Goal: Task Accomplishment & Management: Manage account settings

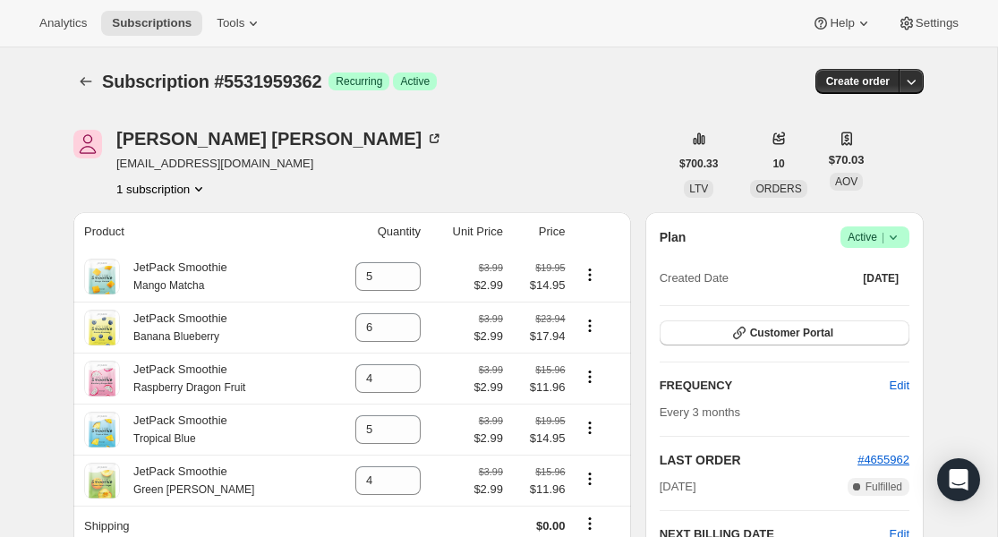
click at [877, 240] on span "Active |" at bounding box center [875, 237] width 55 height 18
click at [882, 307] on span "Cancel subscription" at bounding box center [869, 302] width 101 height 13
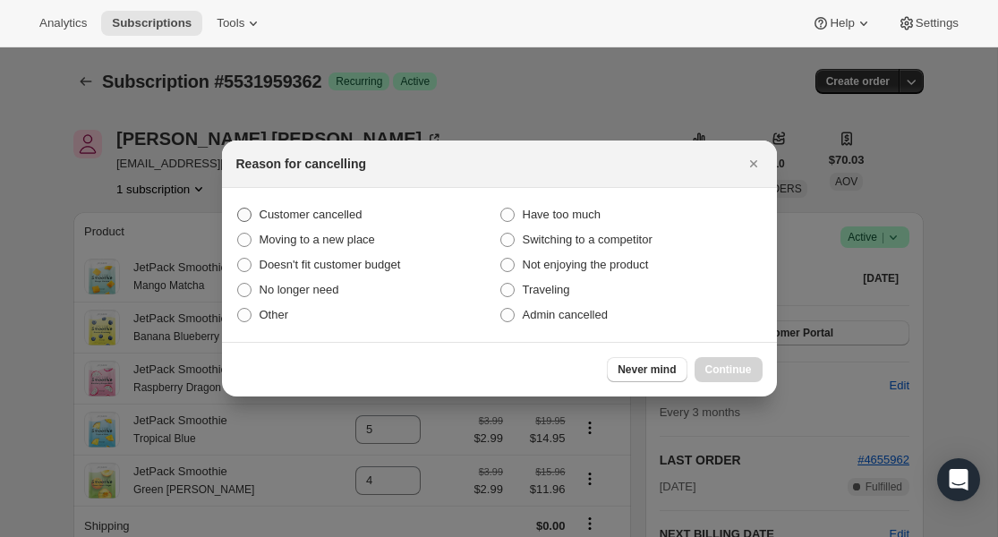
click at [320, 220] on span "Customer cancelled" at bounding box center [311, 214] width 103 height 13
click at [238, 209] on input "Customer cancelled" at bounding box center [237, 208] width 1 height 1
radio input "true"
click at [706, 364] on span "Continue" at bounding box center [729, 370] width 47 height 14
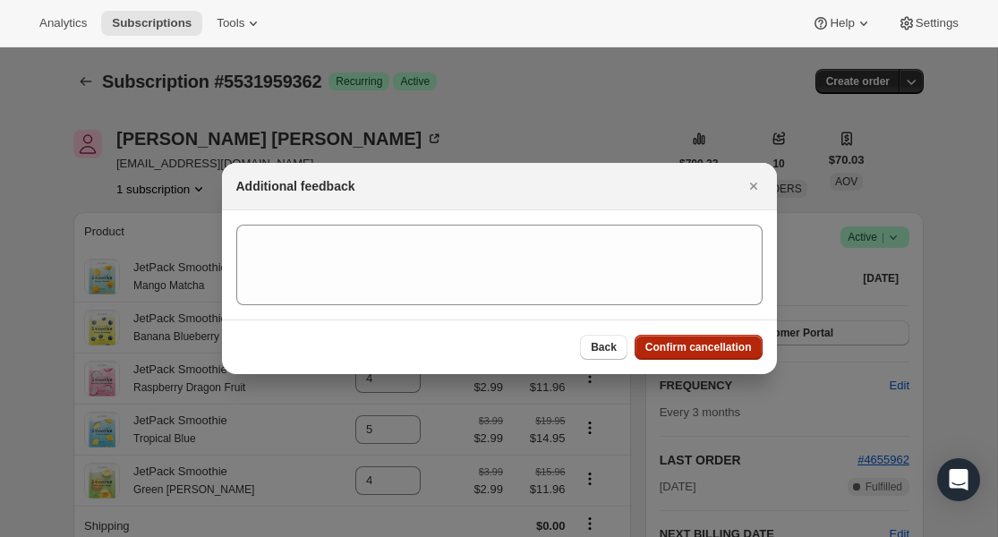
click at [677, 358] on button "Confirm cancellation" at bounding box center [699, 347] width 128 height 25
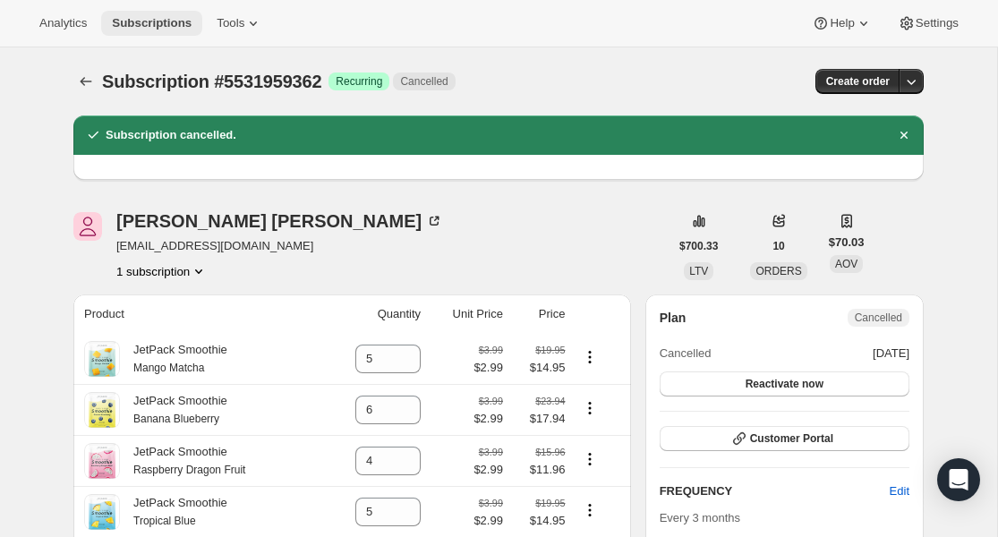
click at [158, 19] on span "Subscriptions" at bounding box center [152, 23] width 80 height 14
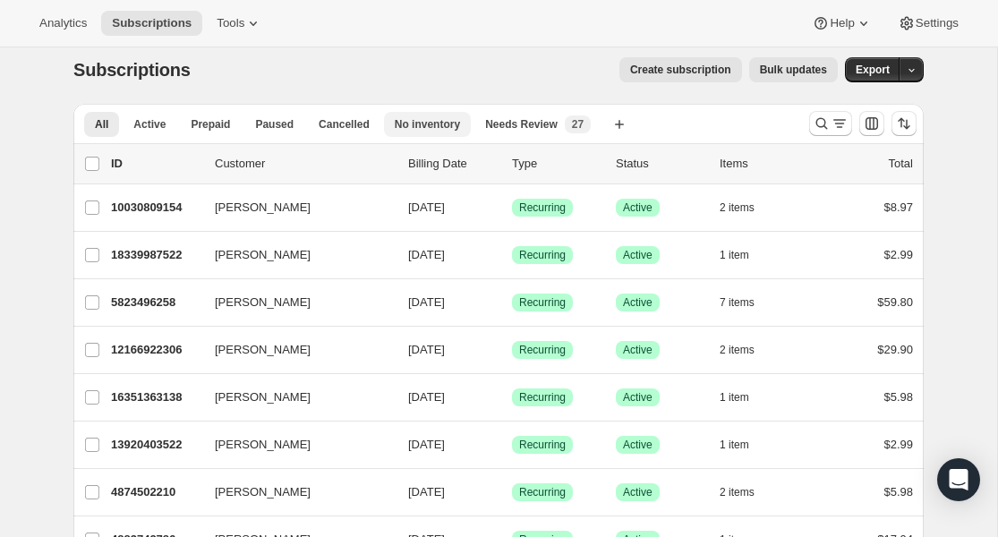
scroll to position [23, 0]
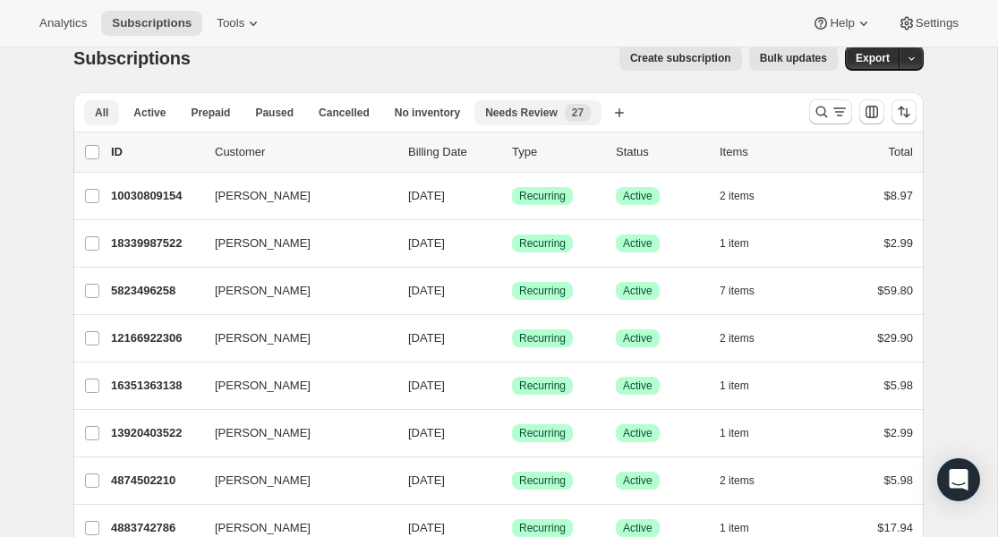
click at [521, 109] on span "Needs Review" at bounding box center [521, 113] width 73 height 14
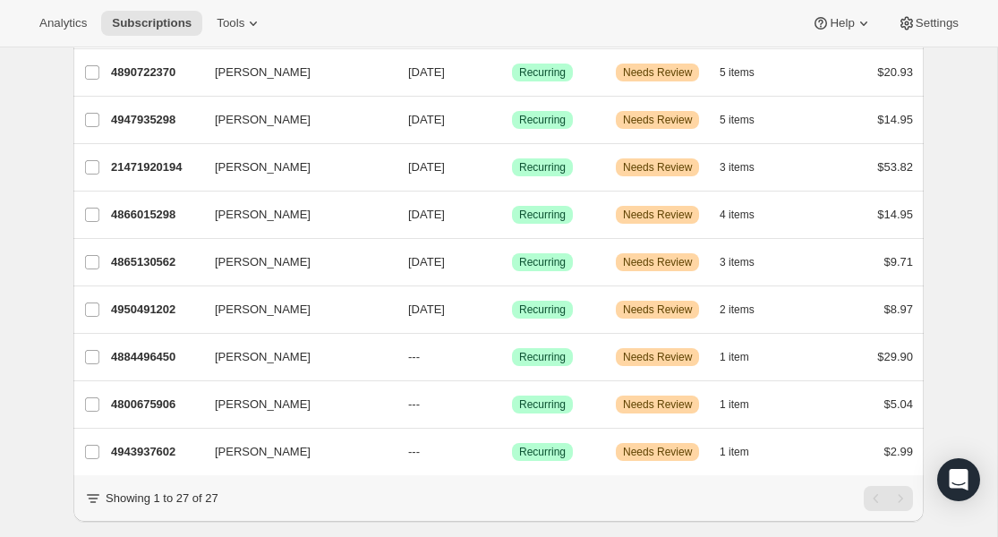
scroll to position [1040, 0]
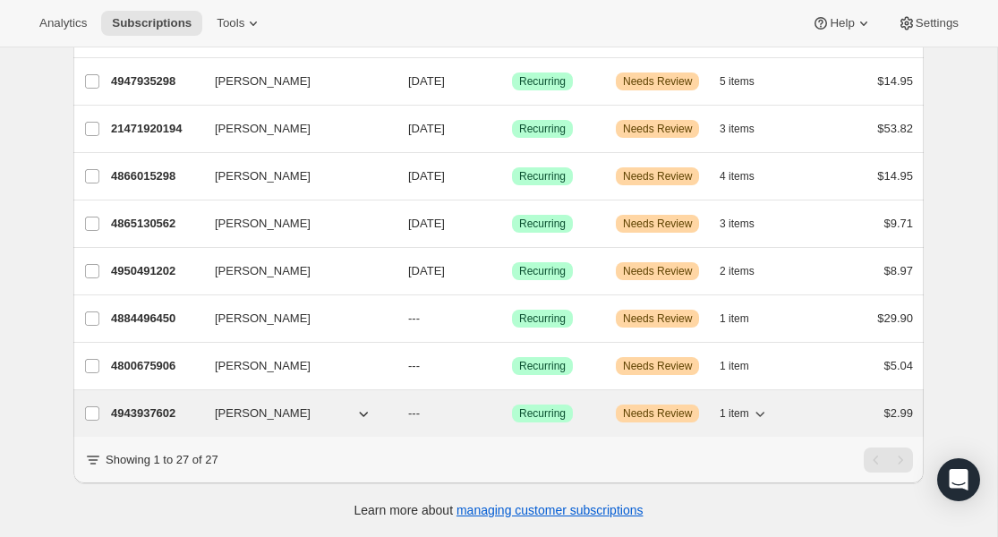
click at [175, 409] on p "4943937602" at bounding box center [156, 414] width 90 height 18
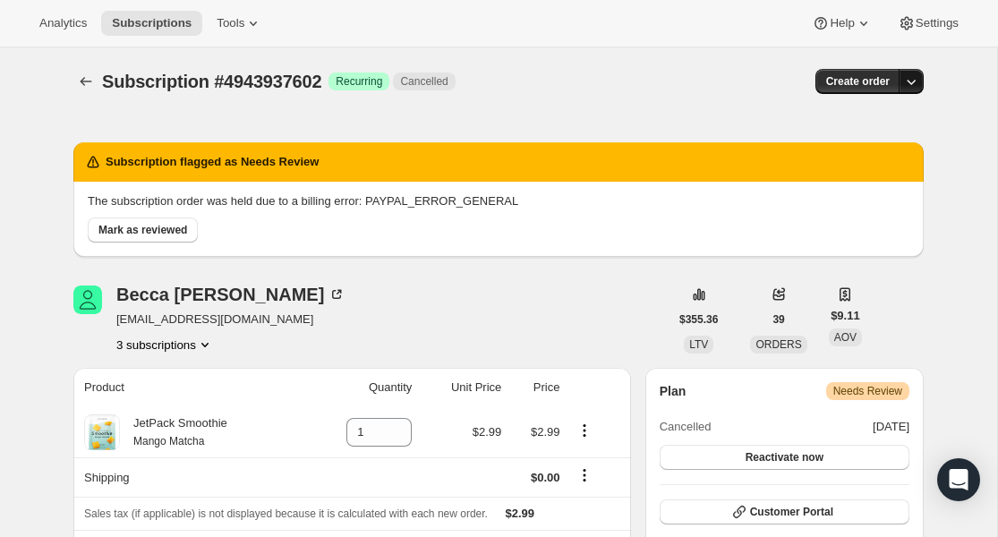
click at [910, 81] on icon "button" at bounding box center [912, 82] width 18 height 18
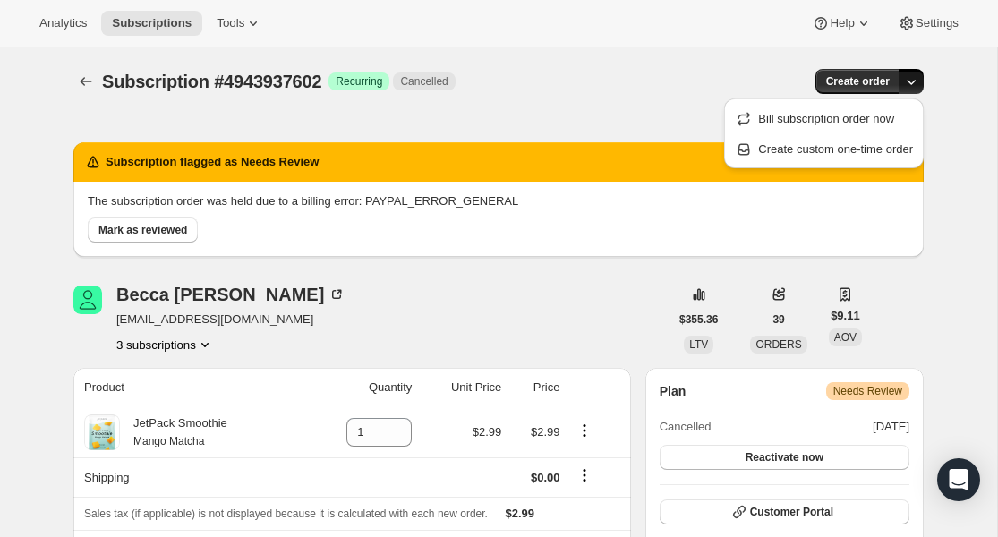
click at [910, 81] on icon "button" at bounding box center [912, 82] width 18 height 18
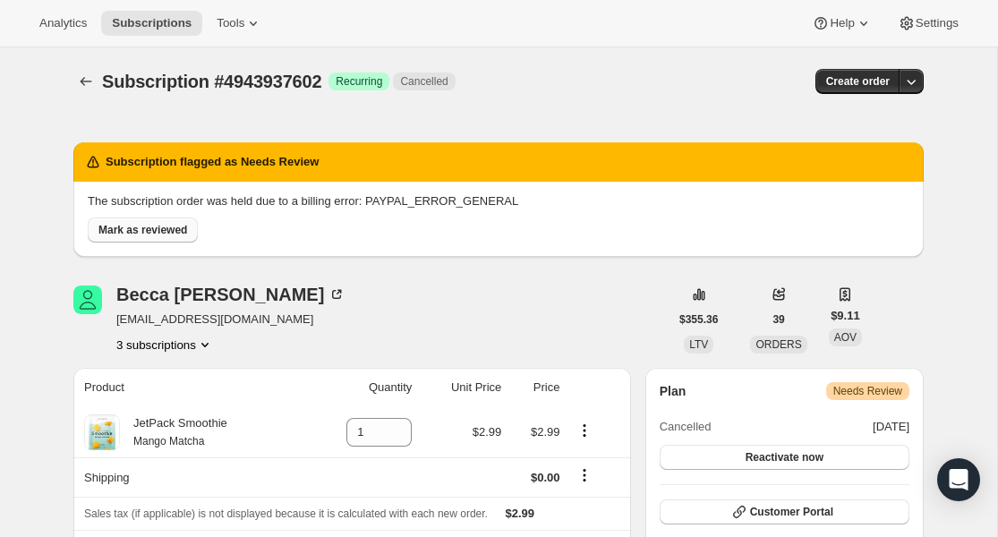
click at [98, 235] on span "Mark as reviewed" at bounding box center [142, 230] width 89 height 14
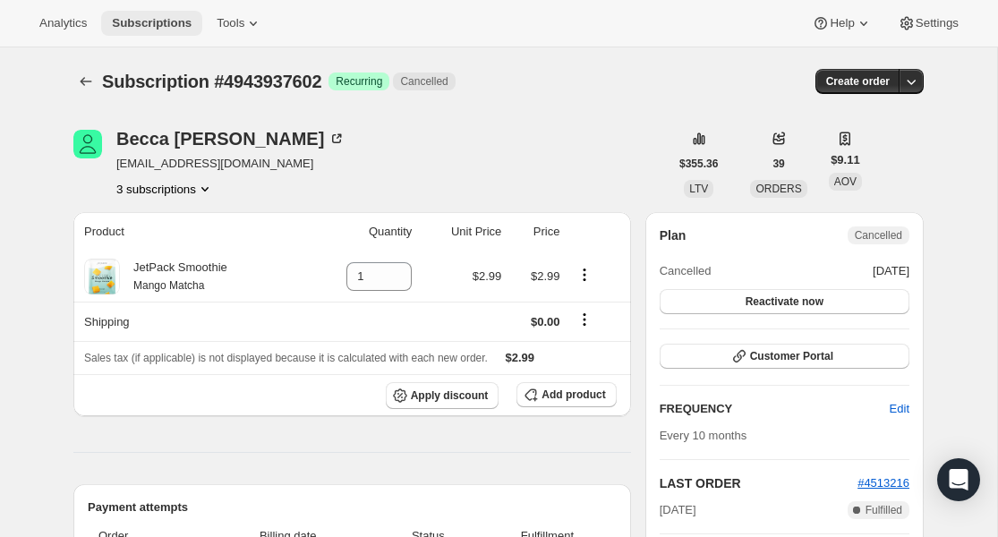
click at [155, 18] on span "Subscriptions" at bounding box center [152, 23] width 80 height 14
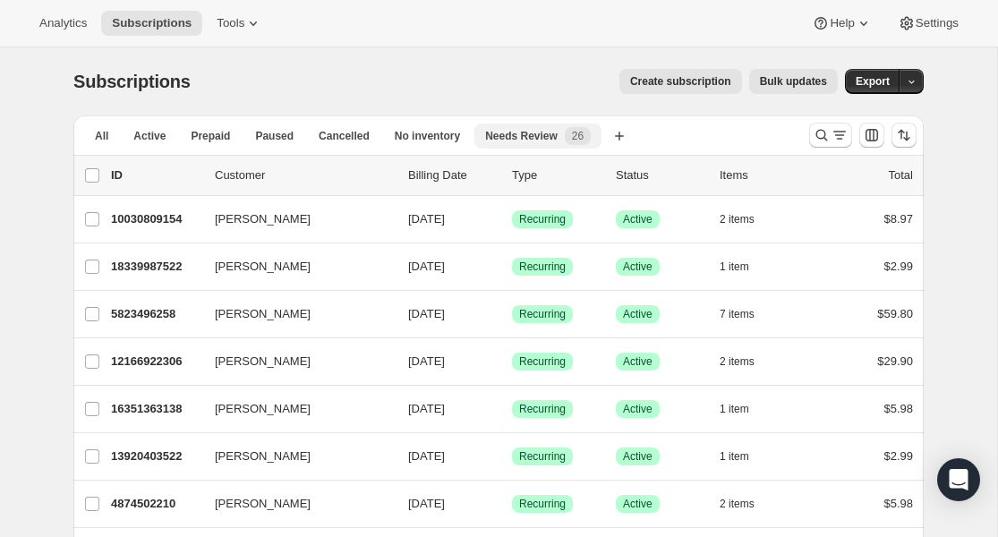
click at [532, 133] on span "Needs Review" at bounding box center [521, 136] width 73 height 14
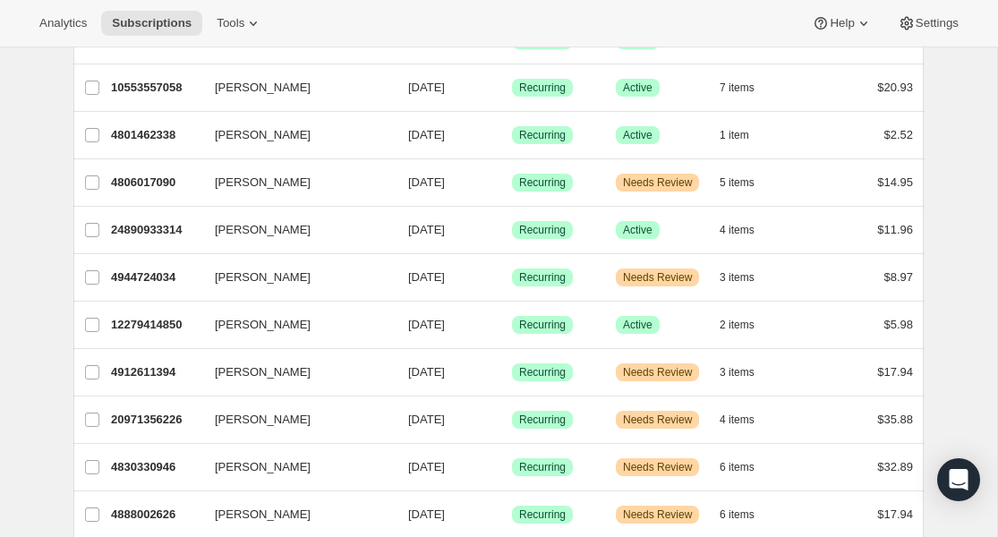
scroll to position [1082, 0]
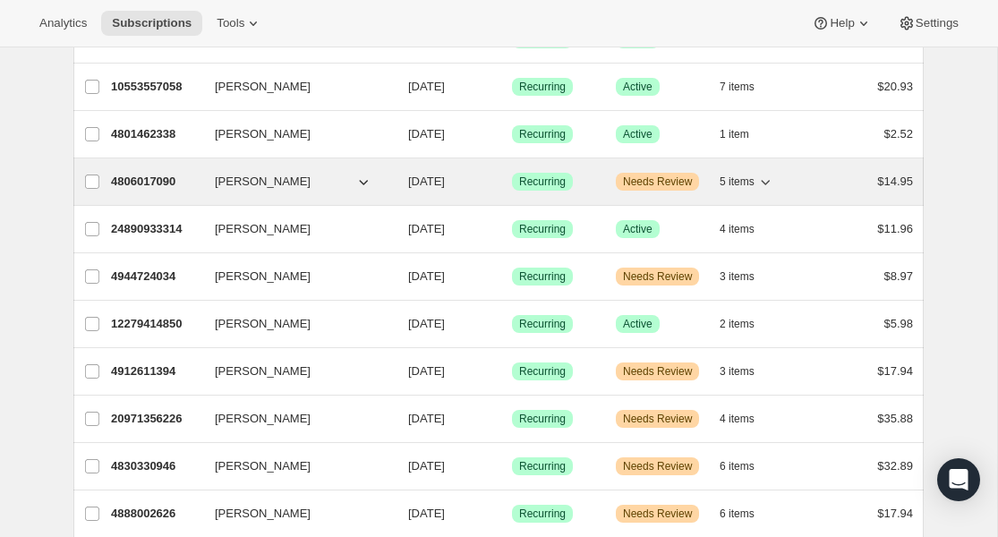
click at [156, 184] on p "4806017090" at bounding box center [156, 182] width 90 height 18
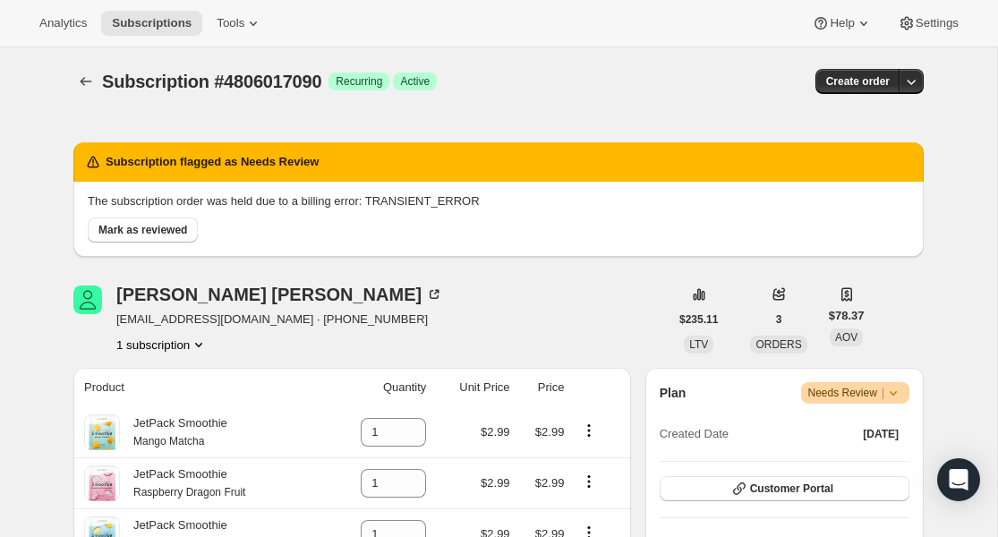
click at [859, 397] on span "Needs Review |" at bounding box center [856, 393] width 95 height 18
click at [858, 391] on span "Needs Review |" at bounding box center [856, 393] width 95 height 18
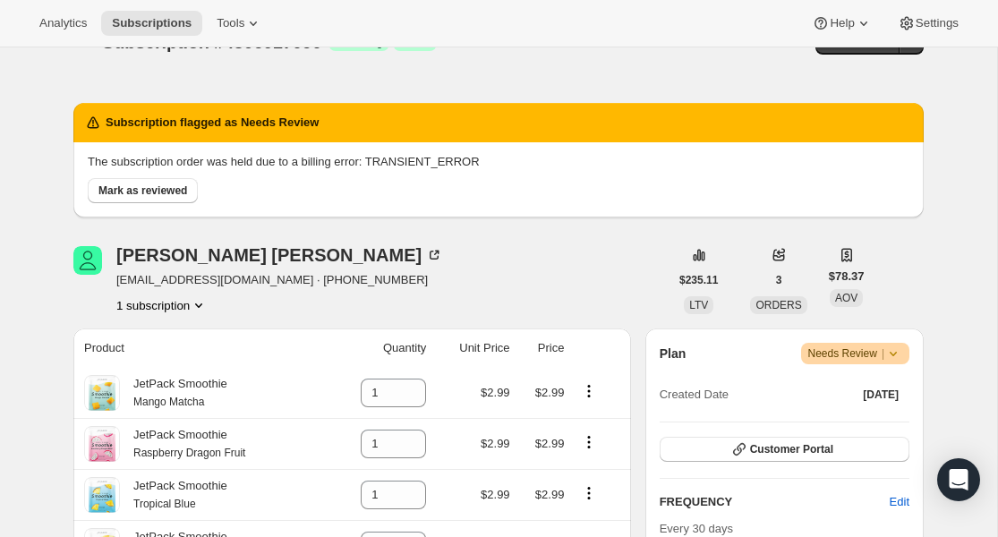
scroll to position [44, 0]
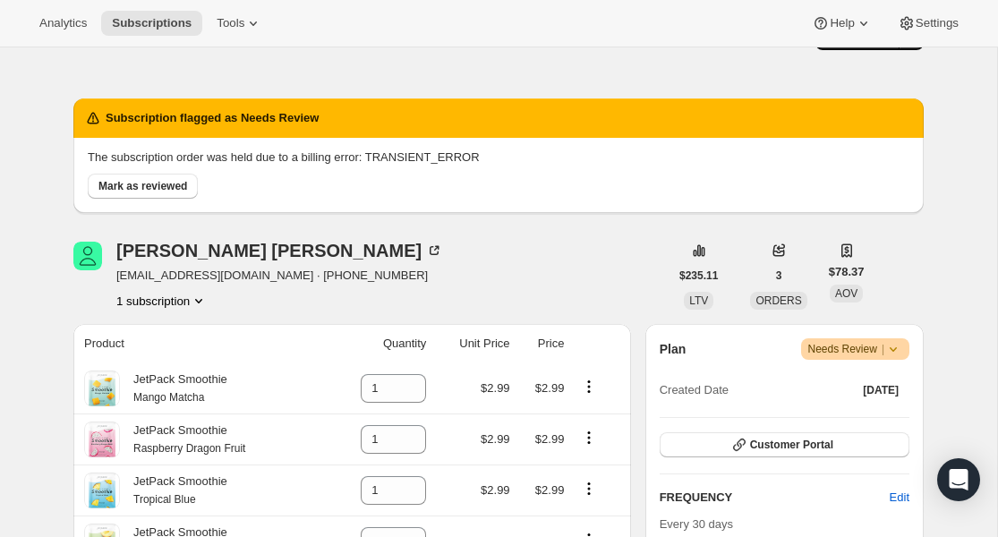
click at [856, 359] on span "Warning Needs Review |" at bounding box center [855, 348] width 109 height 21
click at [852, 355] on span "Needs Review |" at bounding box center [856, 349] width 95 height 18
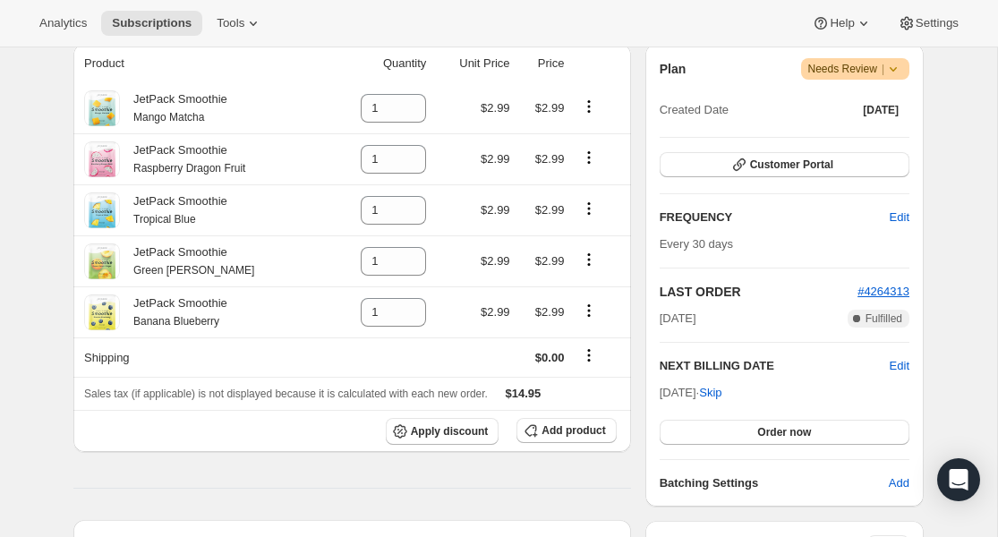
scroll to position [0, 0]
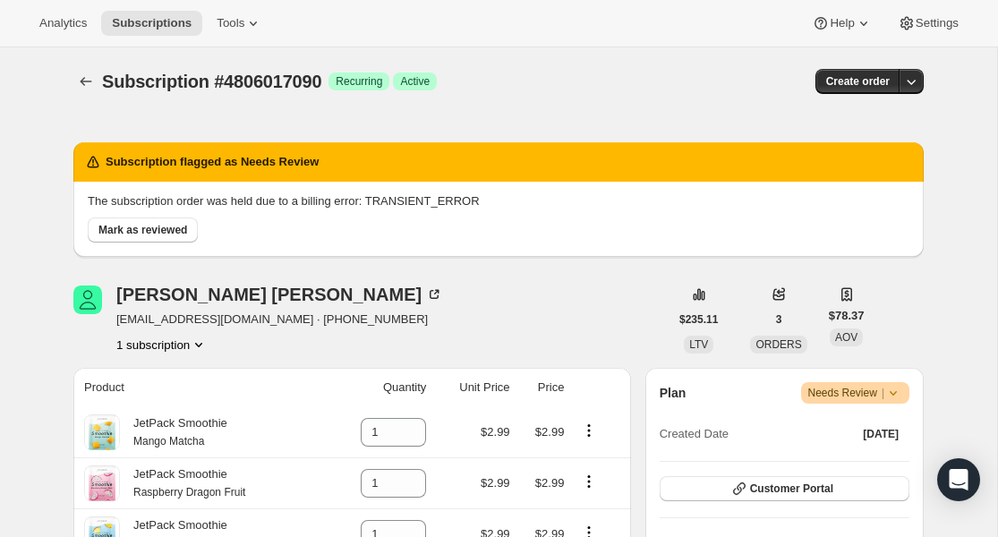
click at [861, 397] on span "Needs Review |" at bounding box center [856, 393] width 95 height 18
click at [855, 459] on span "Cancel subscription" at bounding box center [850, 458] width 101 height 13
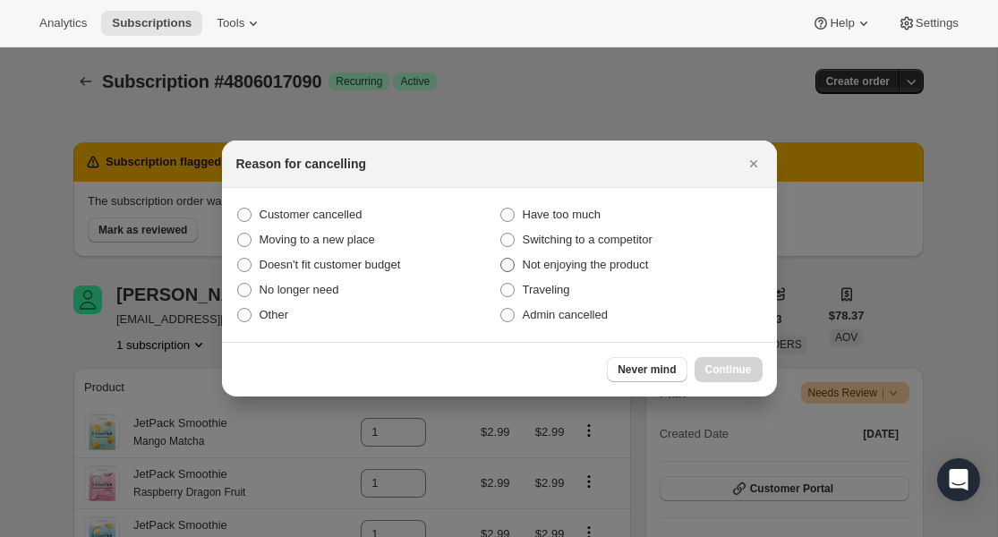
click at [575, 261] on span "Not enjoying the product" at bounding box center [586, 264] width 126 height 13
click at [501, 259] on input "Not enjoying the product" at bounding box center [501, 258] width 1 height 1
radio input "true"
click at [264, 321] on span "Other" at bounding box center [275, 314] width 30 height 13
click at [238, 309] on input "Other" at bounding box center [237, 308] width 1 height 1
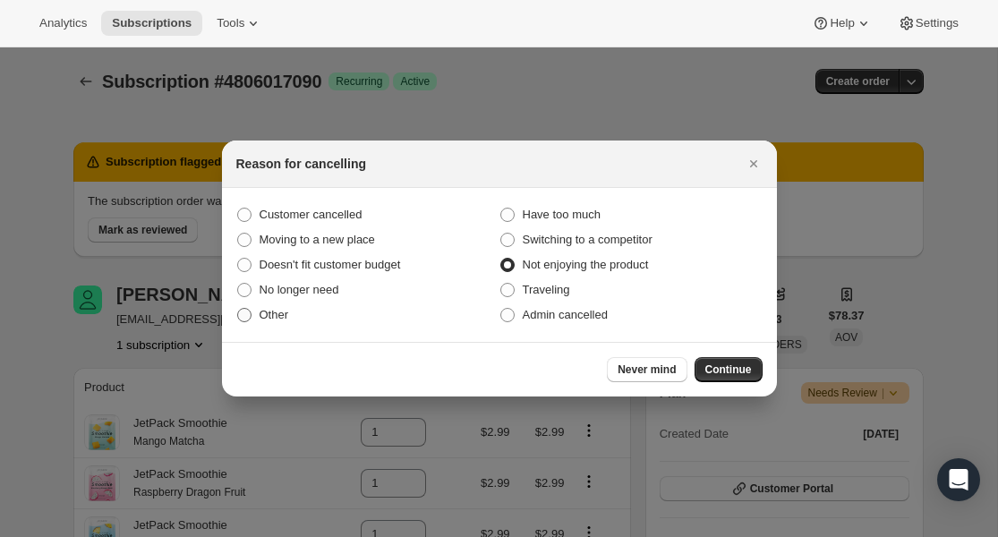
radio input "true"
radio input "false"
click at [600, 319] on span "Admin cancelled" at bounding box center [565, 314] width 85 height 13
click at [501, 309] on input "Admin cancelled" at bounding box center [501, 308] width 1 height 1
radio input "true"
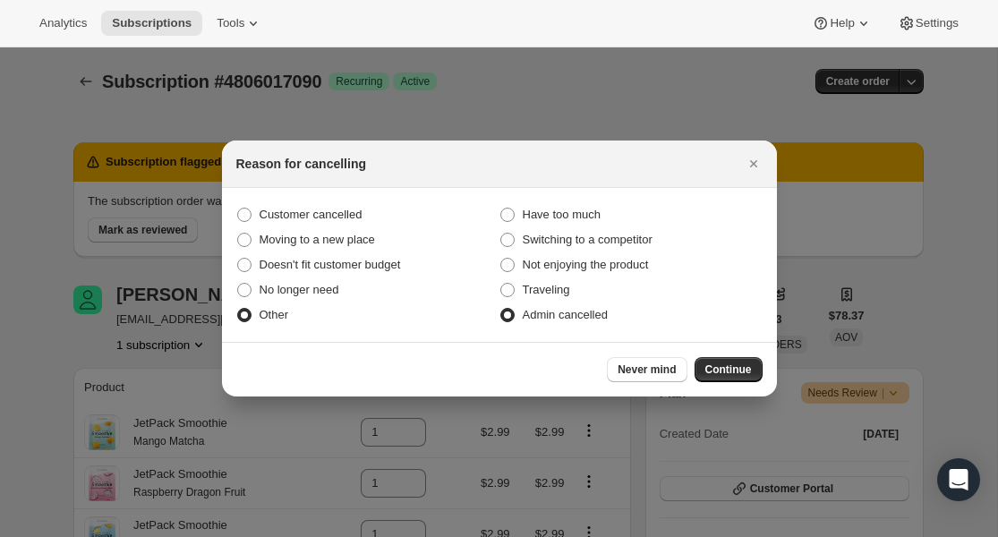
radio input "false"
click at [734, 369] on span "Continue" at bounding box center [729, 370] width 47 height 14
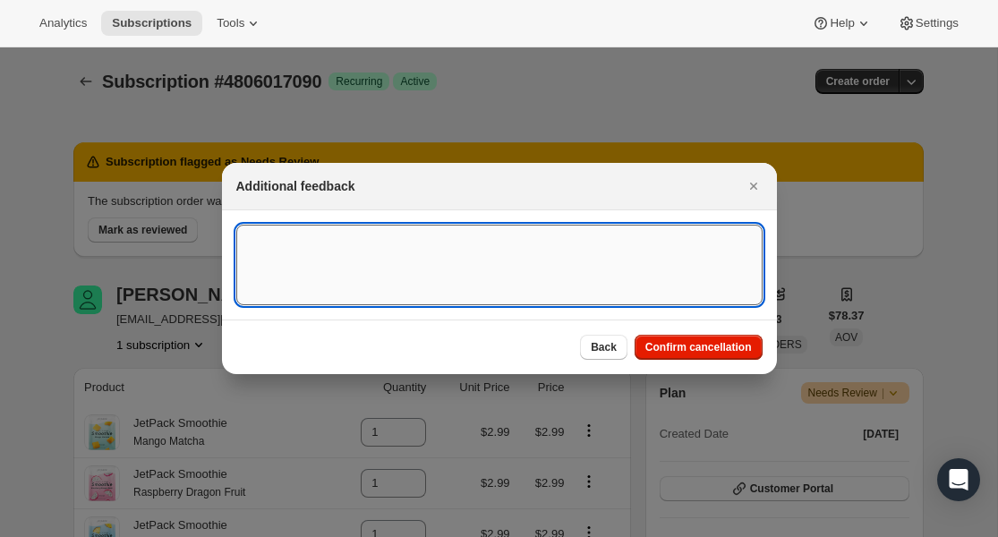
click at [689, 263] on textarea ":r1c6:" at bounding box center [499, 265] width 526 height 81
click at [728, 233] on textarea "Lack of inventory" at bounding box center [499, 265] width 526 height 81
type textarea "Lack of inventory"
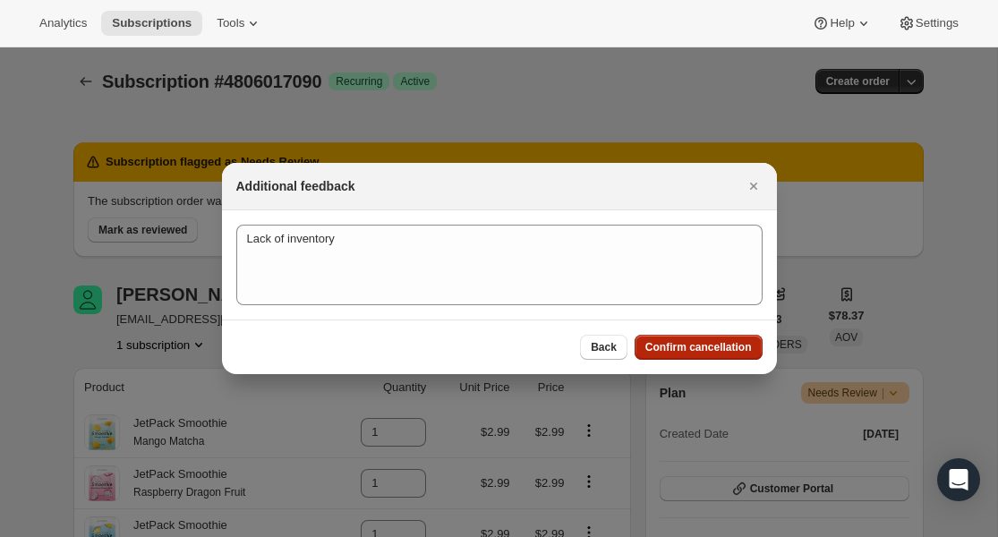
click at [741, 341] on span "Confirm cancellation" at bounding box center [699, 347] width 107 height 14
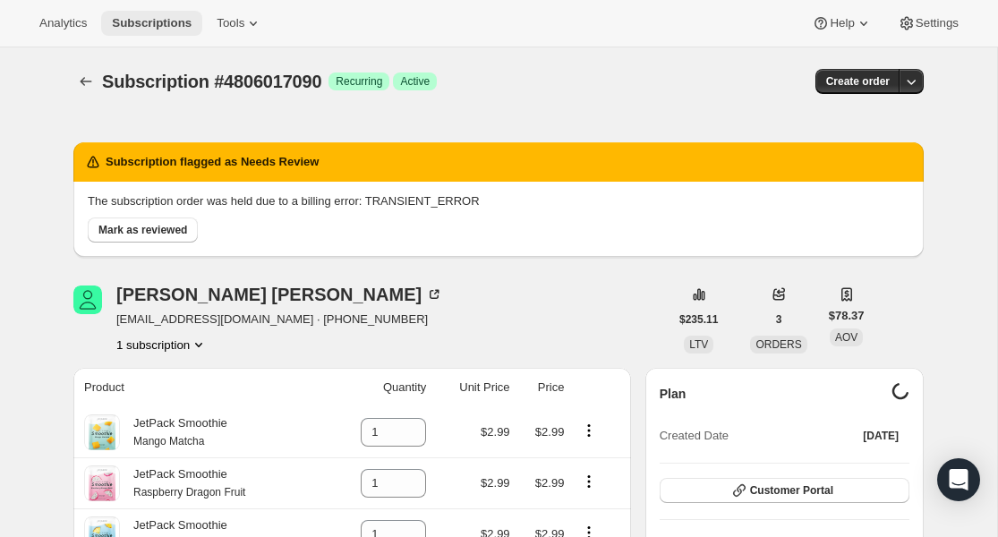
click at [128, 24] on span "Subscriptions" at bounding box center [152, 23] width 80 height 14
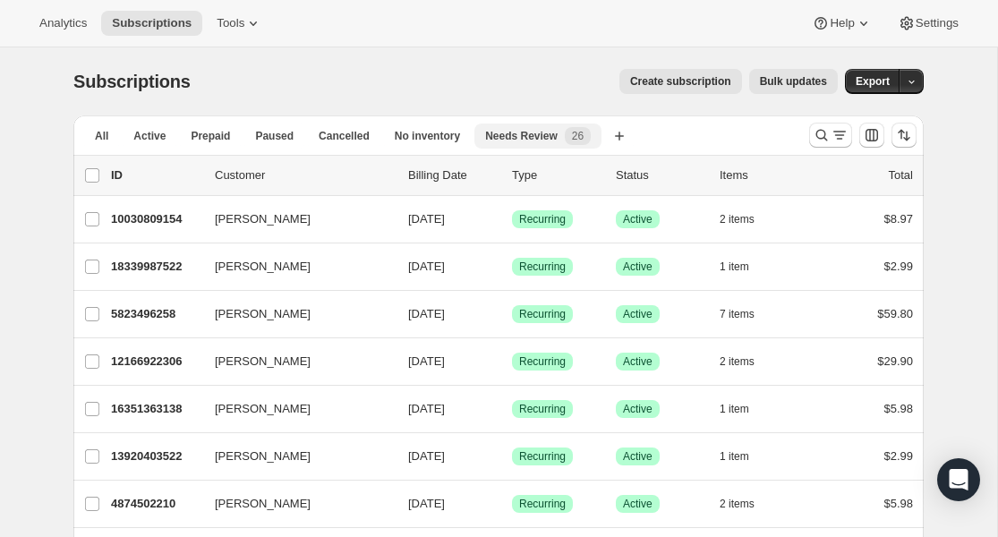
click at [552, 141] on span "Needs Review" at bounding box center [521, 136] width 73 height 14
click at [515, 135] on span "Needs Review" at bounding box center [521, 136] width 73 height 14
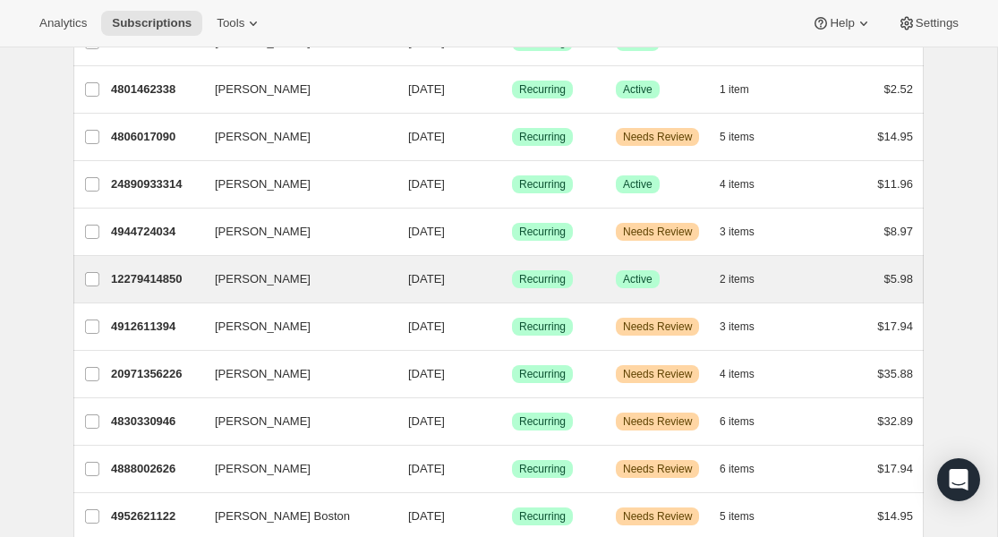
scroll to position [1132, 0]
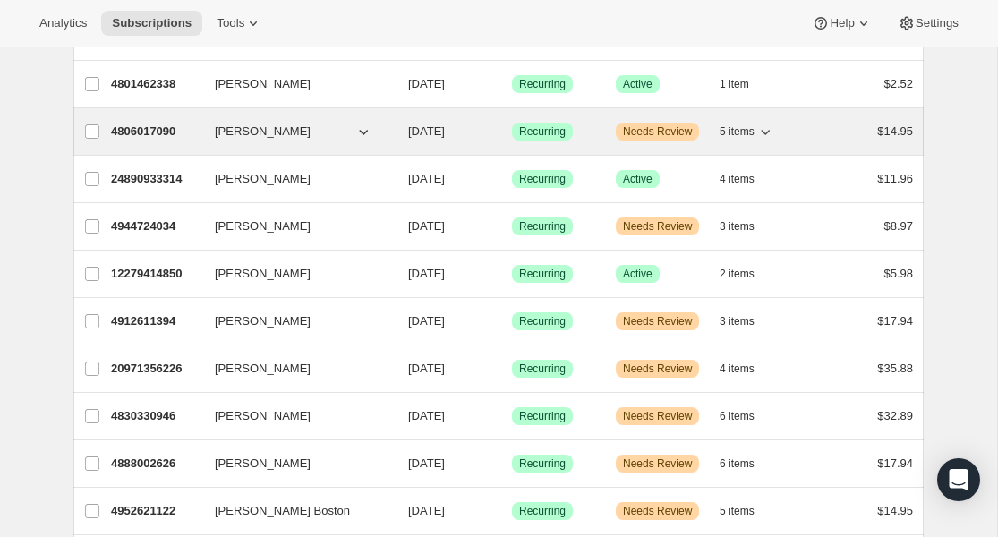
click at [651, 132] on span "Needs Review" at bounding box center [657, 131] width 69 height 14
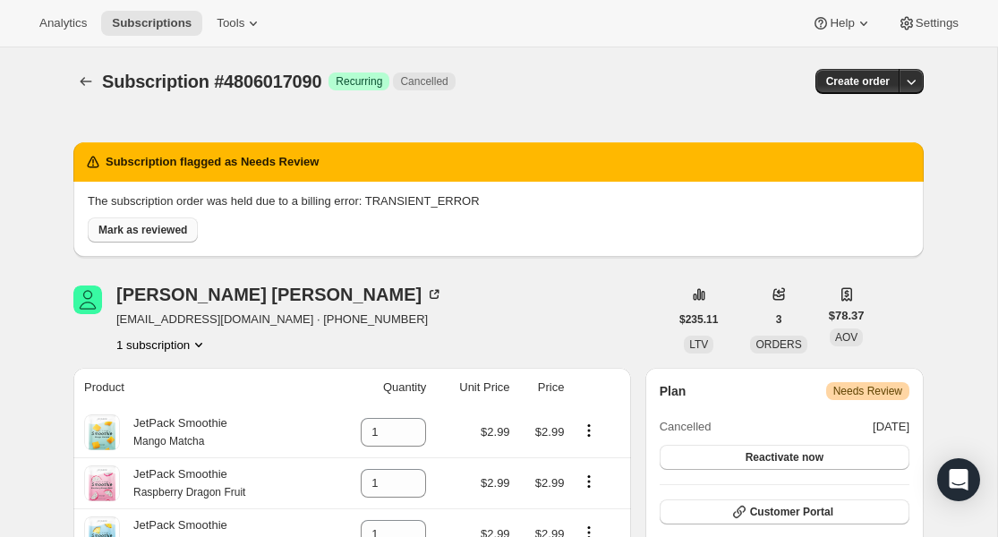
click at [159, 228] on span "Mark as reviewed" at bounding box center [142, 230] width 89 height 14
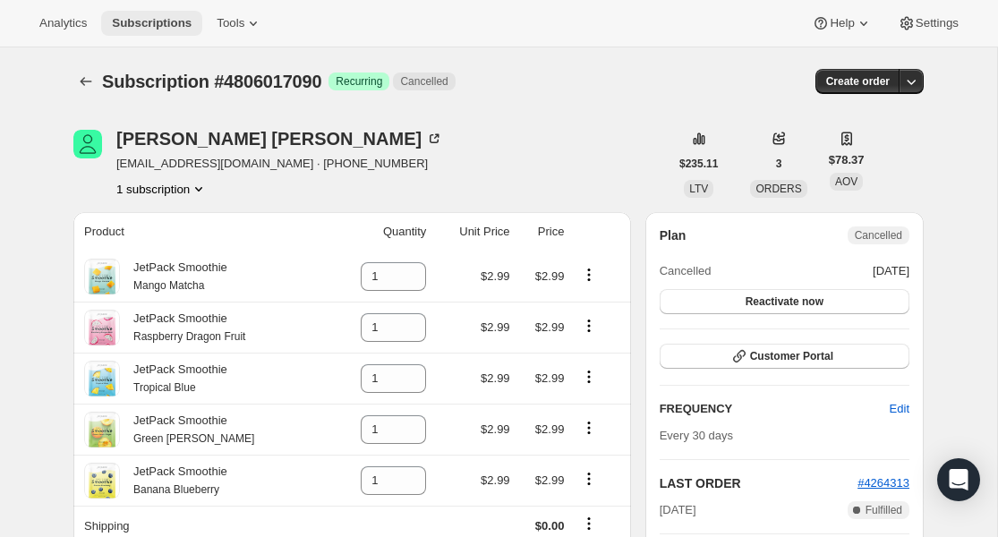
click at [144, 20] on span "Subscriptions" at bounding box center [152, 23] width 80 height 14
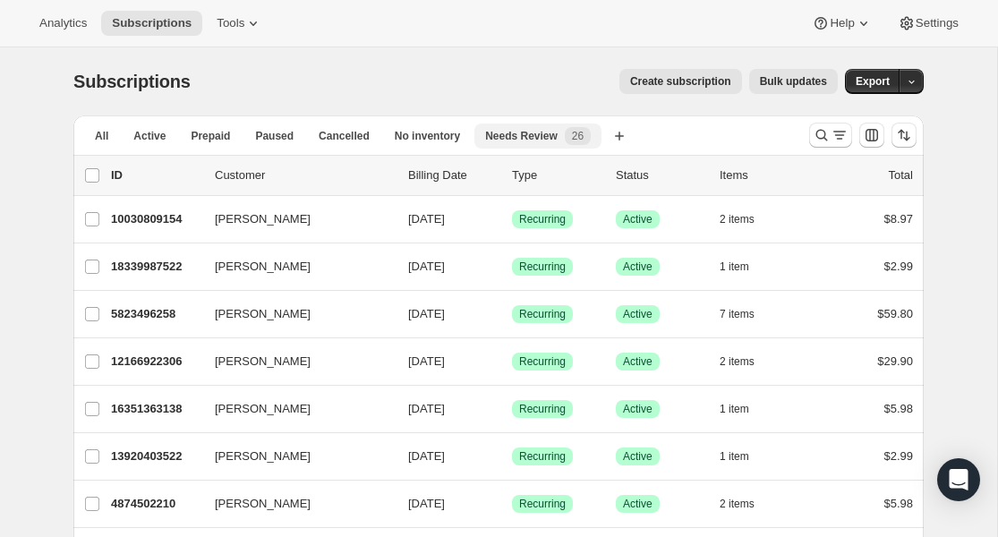
click at [544, 135] on span "Needs Review" at bounding box center [521, 136] width 73 height 14
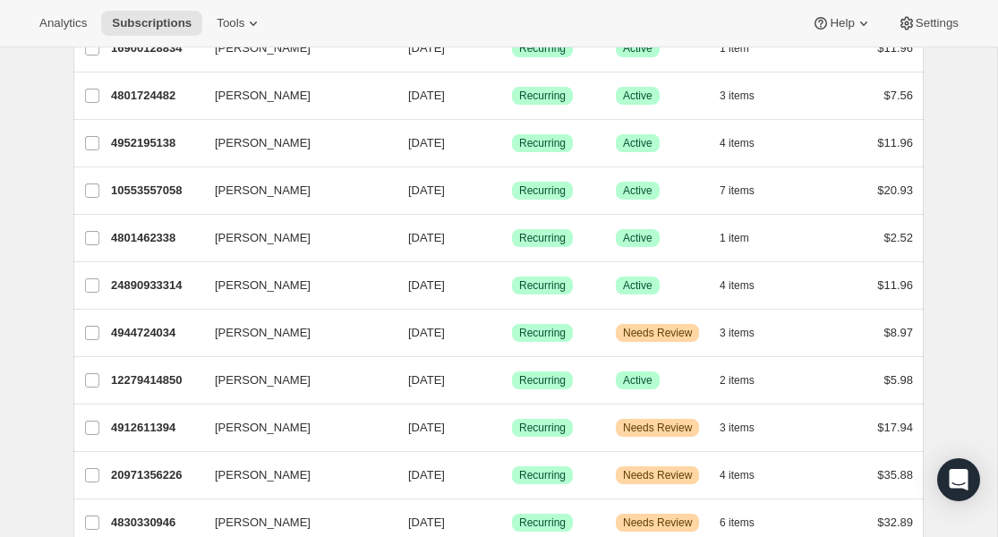
scroll to position [1005, 0]
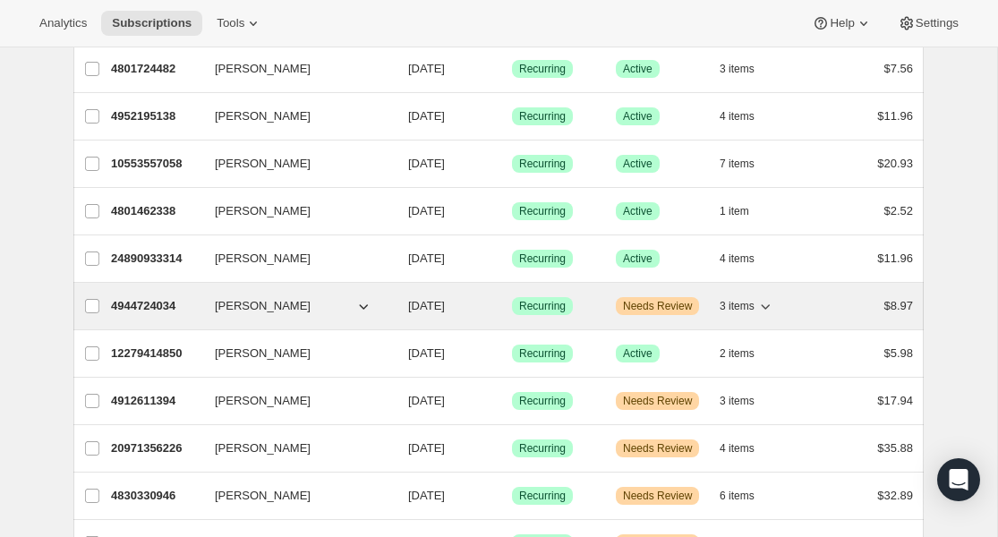
click at [657, 308] on span "Needs Review" at bounding box center [657, 306] width 69 height 14
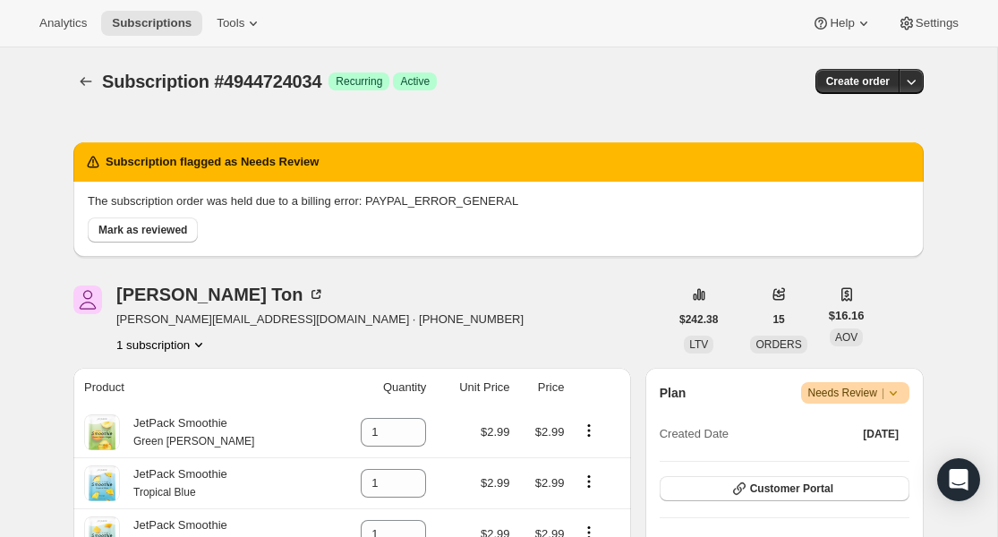
click at [847, 386] on span "Needs Review |" at bounding box center [856, 393] width 95 height 18
click at [846, 464] on span "Cancel subscription" at bounding box center [850, 458] width 101 height 13
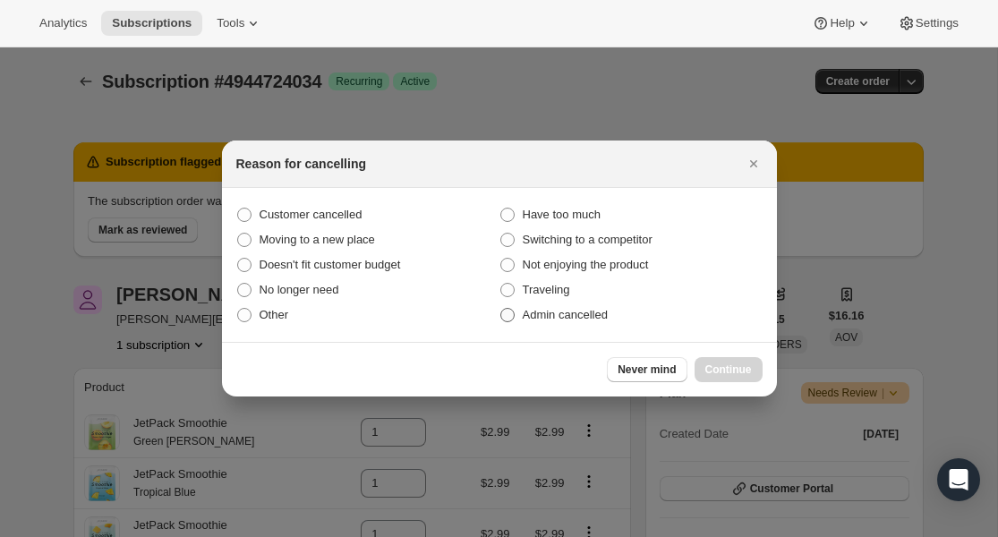
click at [581, 317] on span "Admin cancelled" at bounding box center [565, 314] width 85 height 13
click at [501, 309] on input "Admin cancelled" at bounding box center [501, 308] width 1 height 1
radio input "true"
click at [729, 372] on span "Continue" at bounding box center [729, 370] width 47 height 14
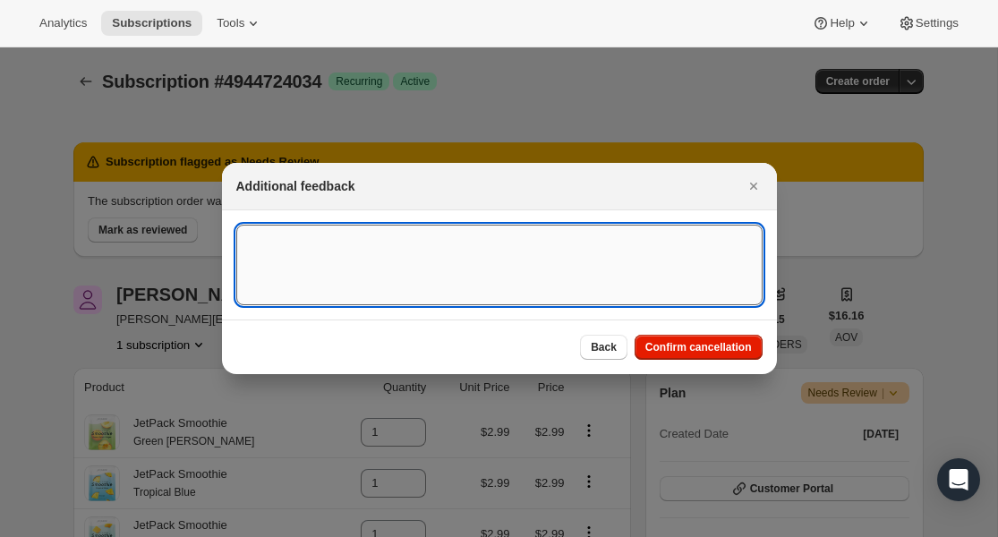
click at [458, 266] on textarea ":r293:" at bounding box center [499, 265] width 526 height 81
paste textarea "Lack of inventory"
type textarea "Lack of inventory"
click at [689, 355] on button "Confirm cancellation" at bounding box center [699, 347] width 128 height 25
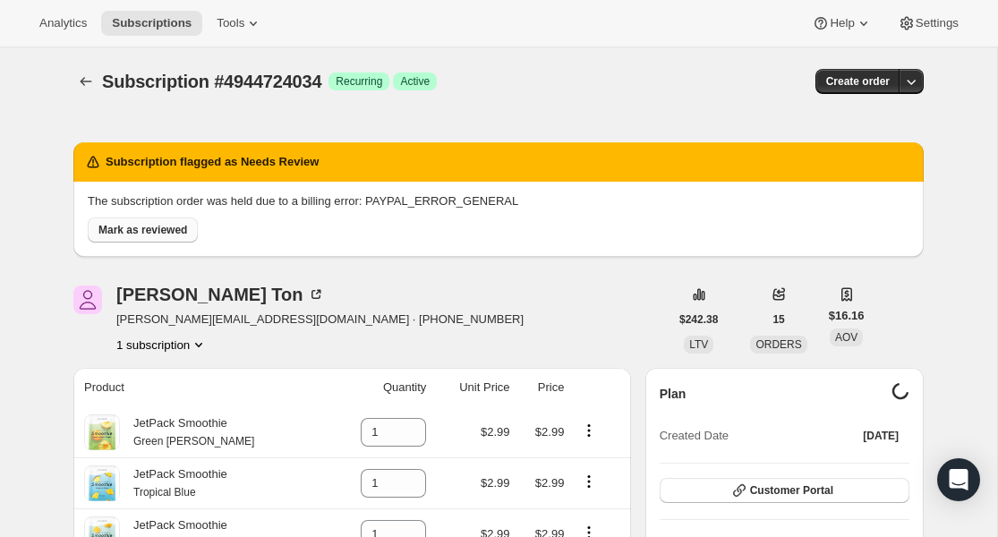
click at [160, 227] on span "Mark as reviewed" at bounding box center [142, 230] width 89 height 14
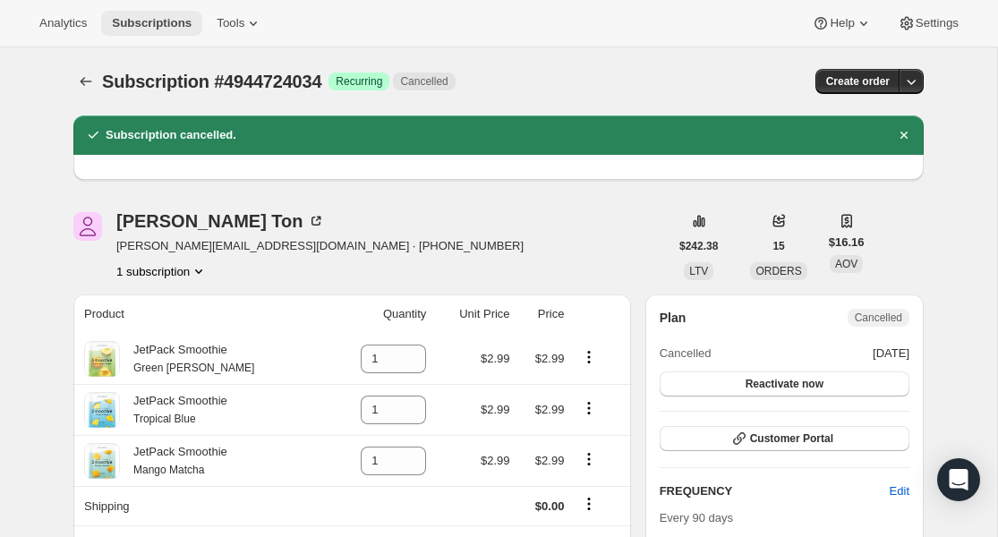
click at [155, 34] on button "Subscriptions" at bounding box center [151, 23] width 101 height 25
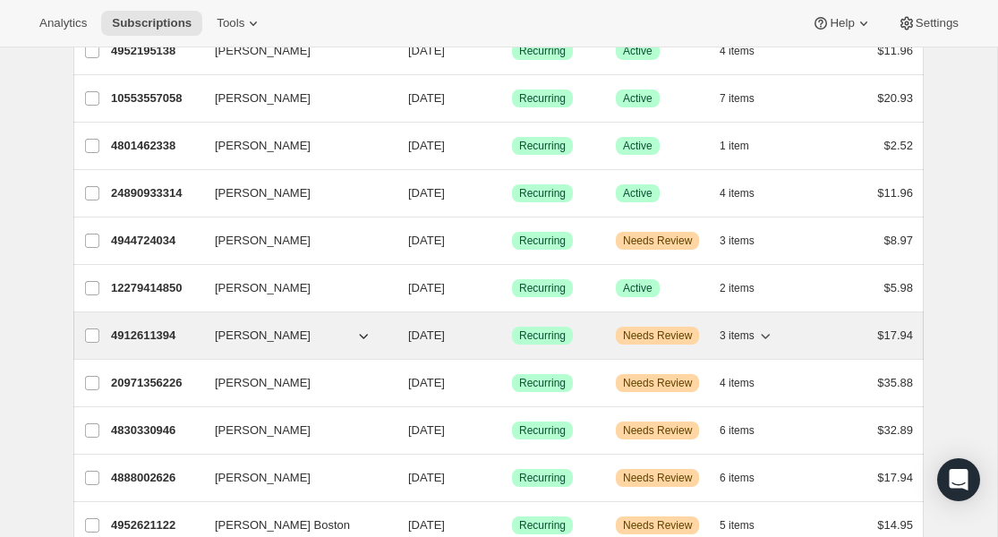
scroll to position [1092, 0]
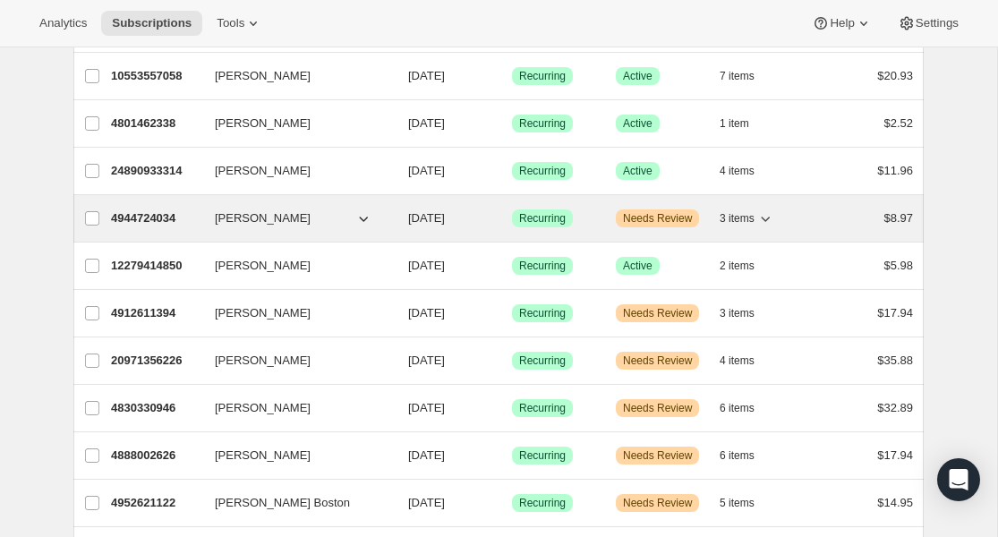
click at [158, 224] on p "4944724034" at bounding box center [156, 219] width 90 height 18
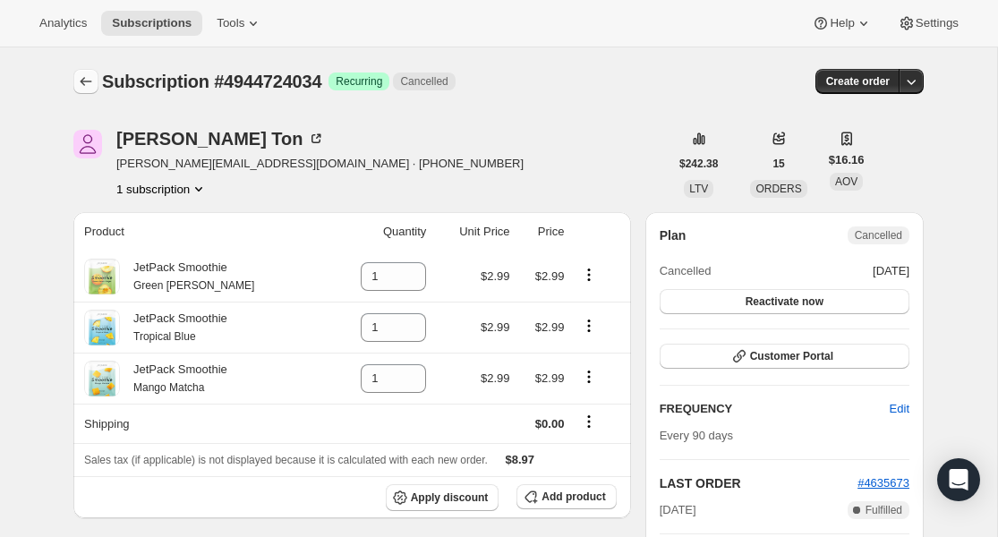
scroll to position [2, 0]
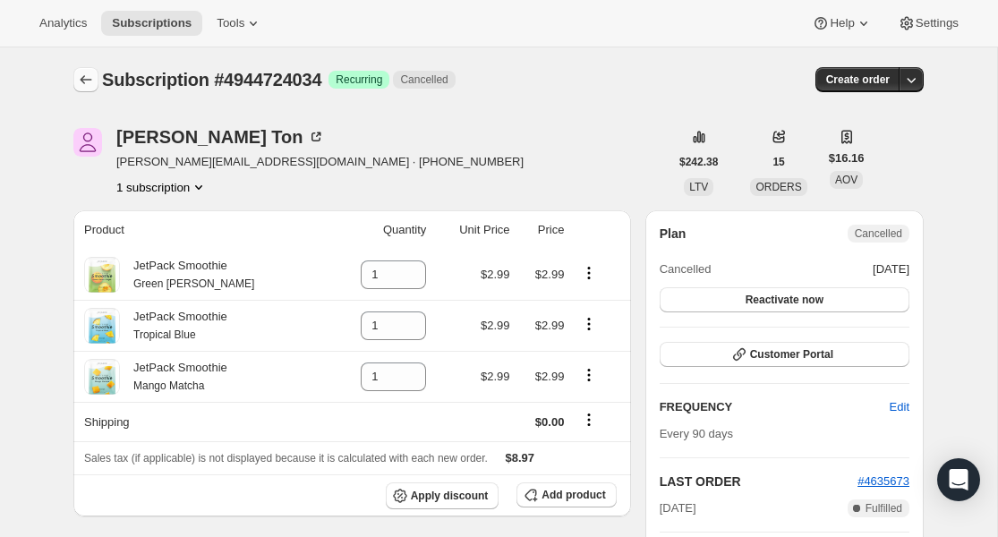
click at [86, 81] on icon "Subscriptions" at bounding box center [86, 80] width 18 height 18
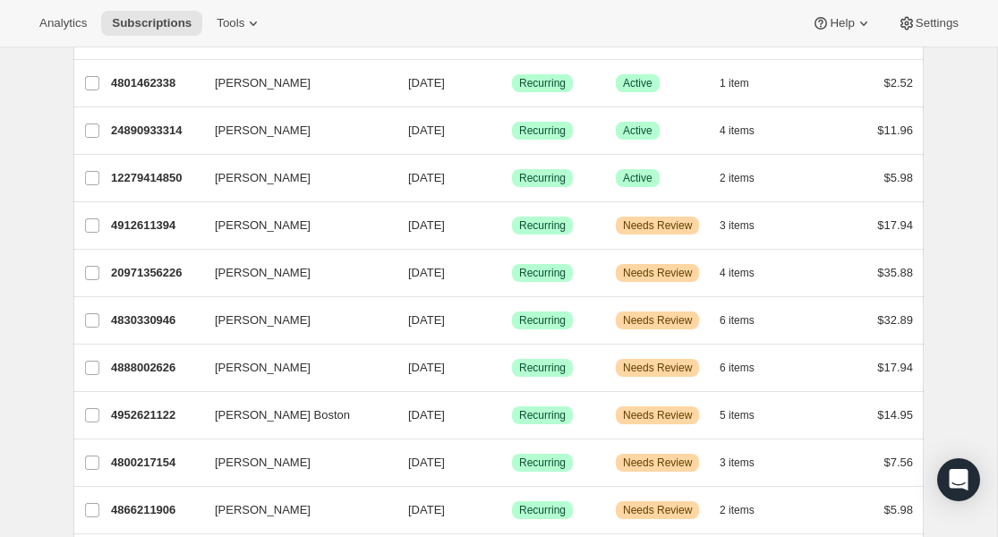
scroll to position [1147, 0]
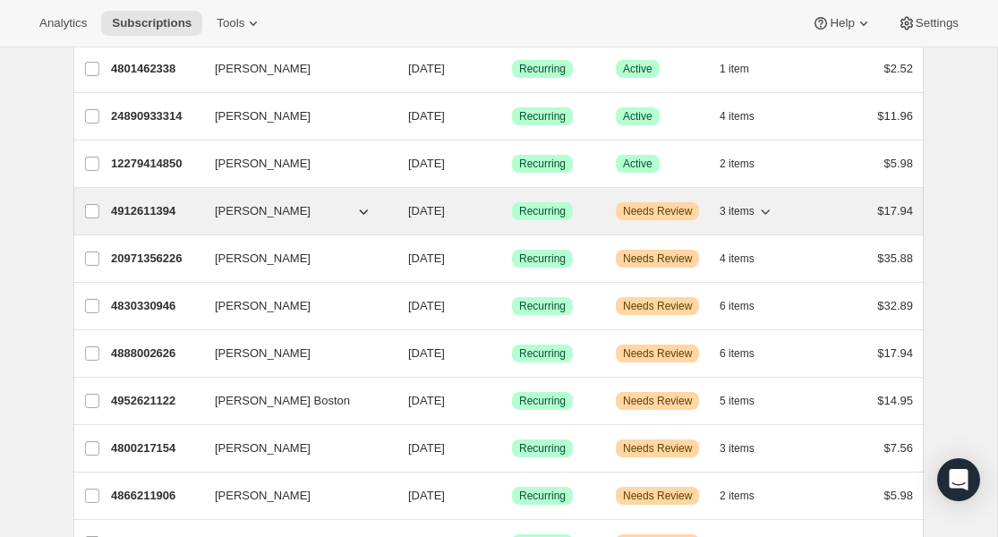
click at [153, 213] on p "4912611394" at bounding box center [156, 211] width 90 height 18
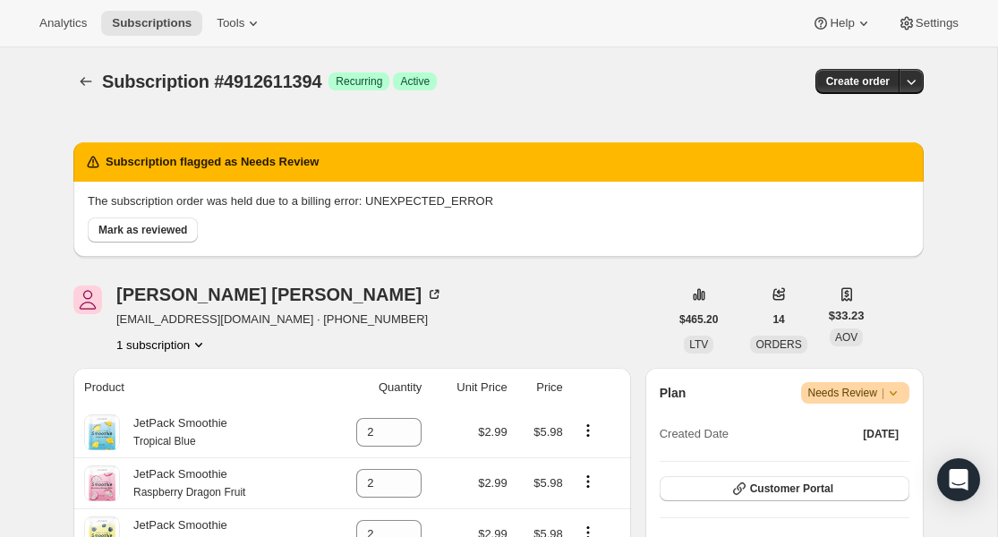
click at [858, 399] on span "Needs Review |" at bounding box center [856, 393] width 95 height 18
click at [858, 460] on span "Cancel subscription" at bounding box center [850, 458] width 101 height 13
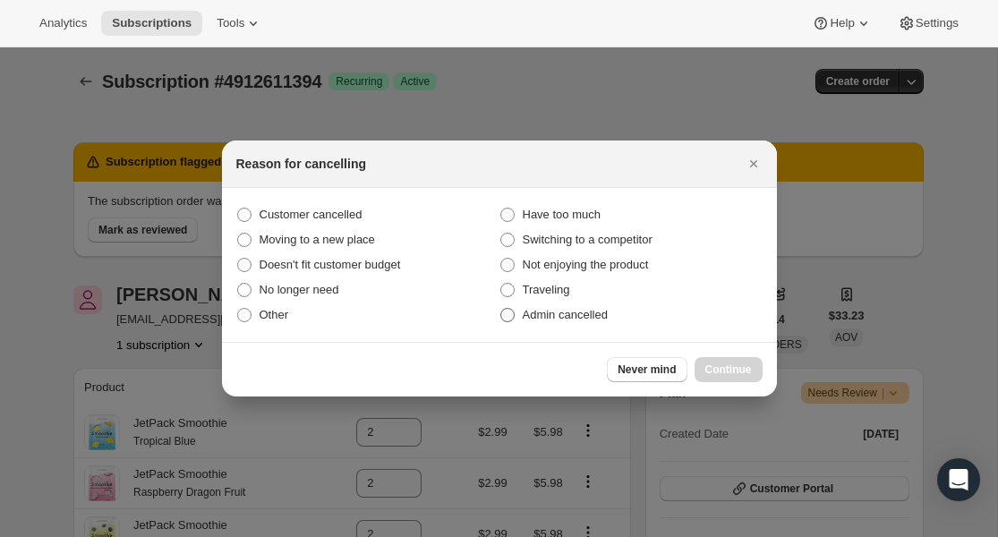
click at [542, 317] on span "Admin cancelled" at bounding box center [565, 314] width 85 height 13
click at [501, 309] on input "Admin cancelled" at bounding box center [501, 308] width 1 height 1
radio input "true"
click at [723, 371] on span "Continue" at bounding box center [729, 370] width 47 height 14
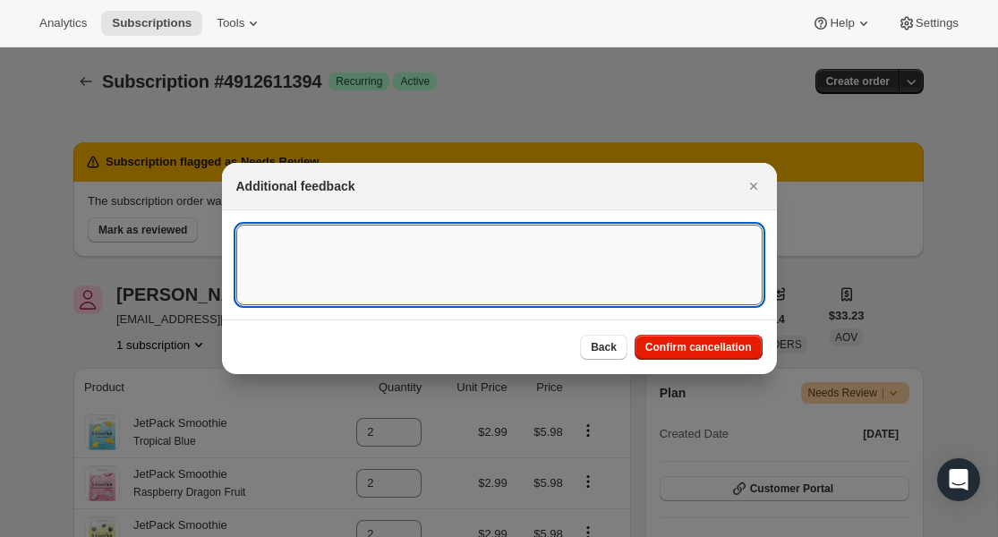
click at [404, 268] on textarea ":r37m:" at bounding box center [499, 265] width 526 height 81
paste textarea "Lack of inventory"
type textarea "Lack of inventory"
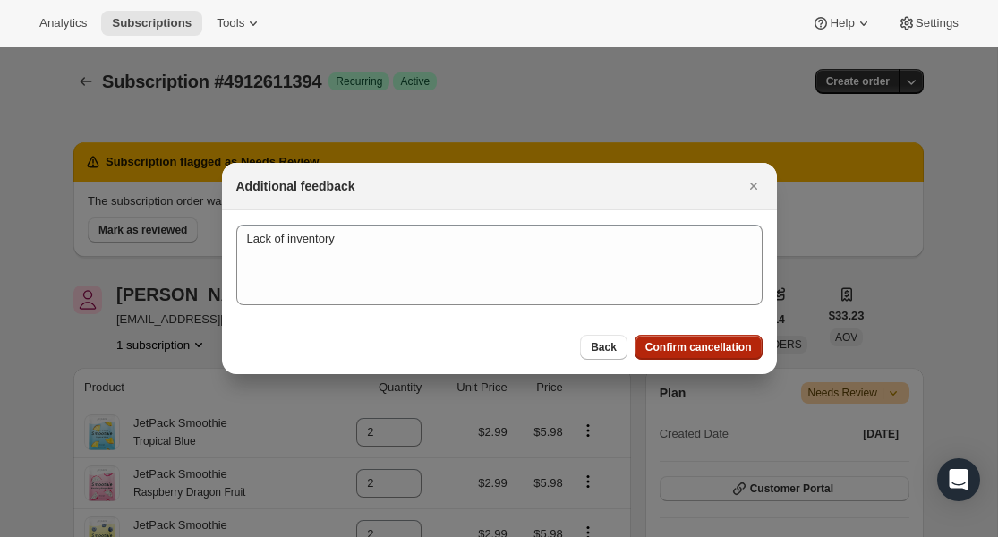
click at [742, 349] on span "Confirm cancellation" at bounding box center [699, 347] width 107 height 14
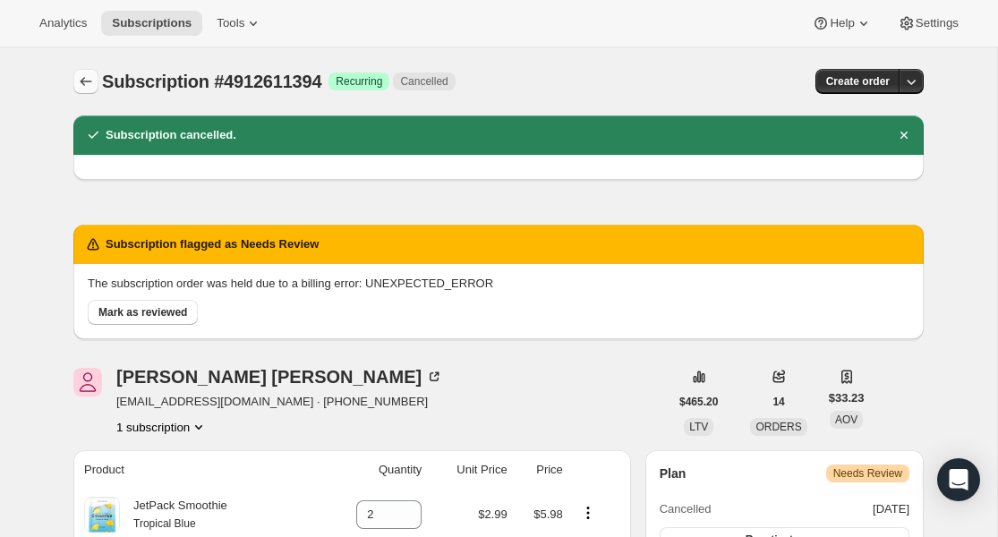
click at [81, 83] on icon "Subscriptions" at bounding box center [86, 82] width 18 height 18
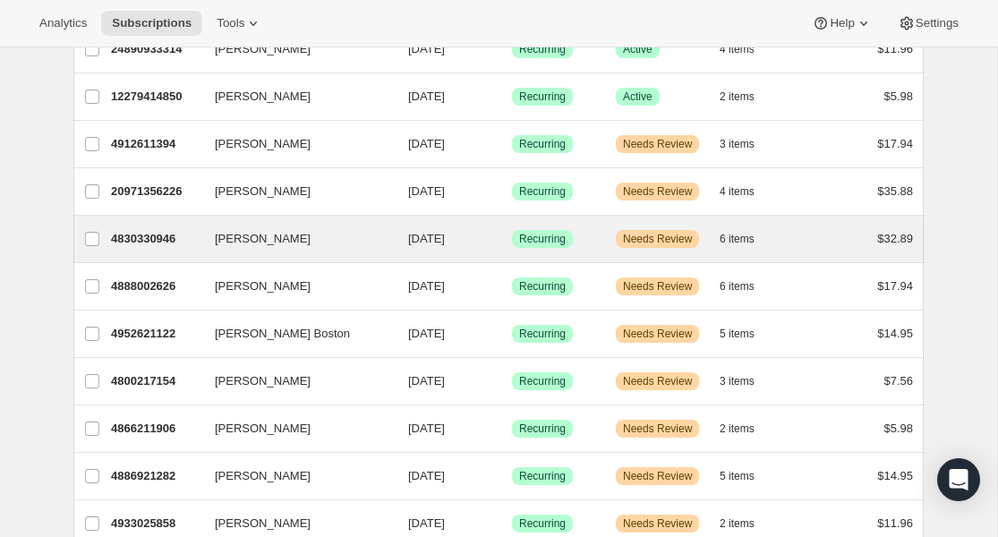
scroll to position [1211, 0]
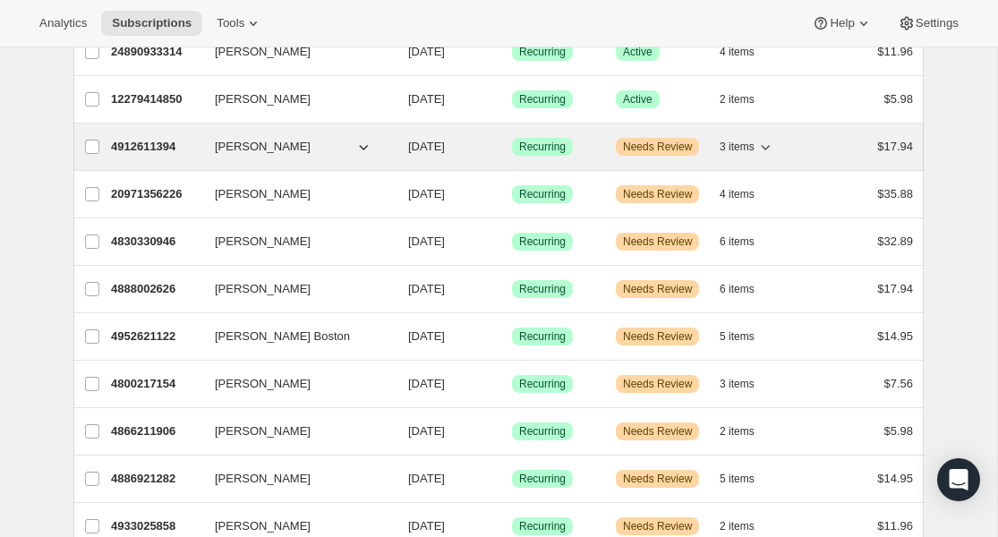
click at [167, 145] on p "4912611394" at bounding box center [156, 147] width 90 height 18
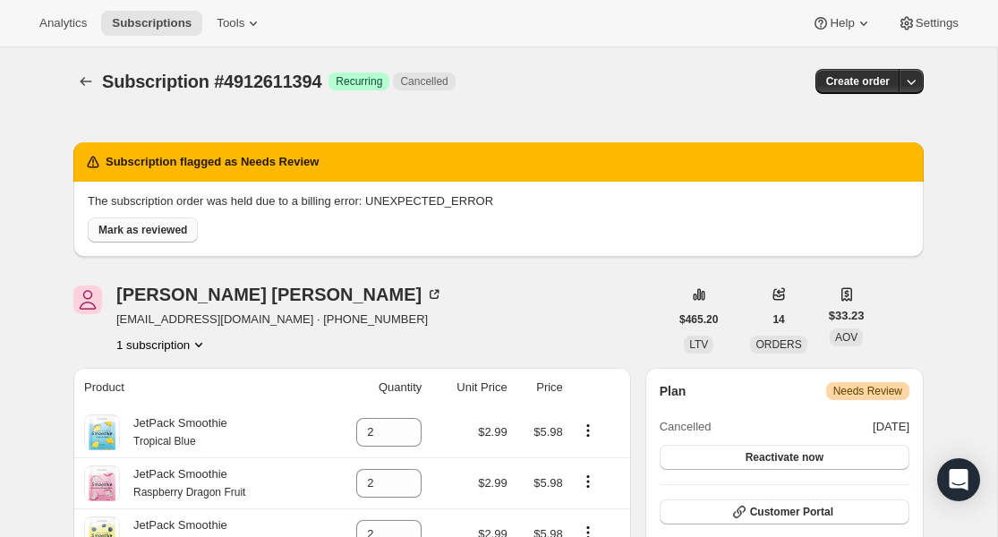
click at [125, 222] on button "Mark as reviewed" at bounding box center [143, 230] width 110 height 25
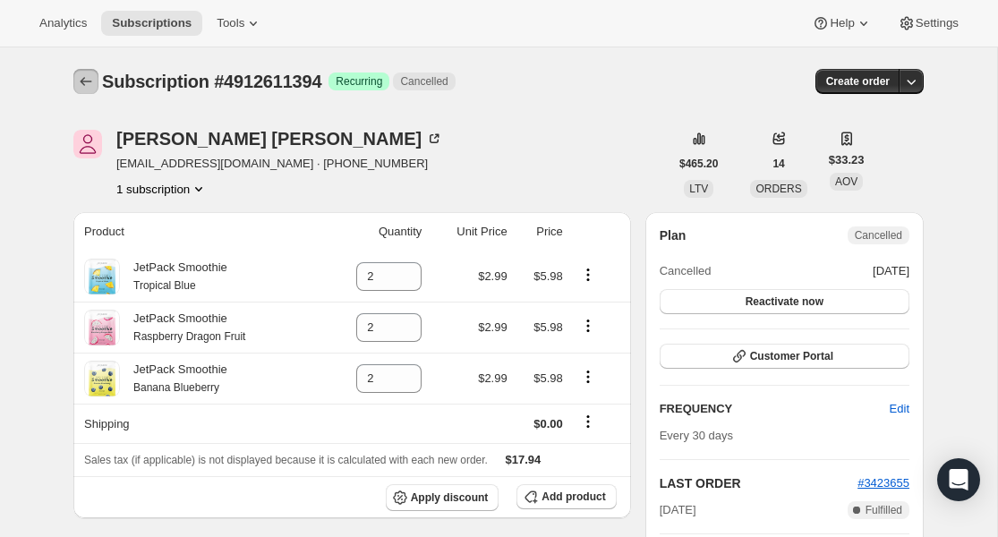
click at [89, 86] on icon "Subscriptions" at bounding box center [86, 82] width 18 height 18
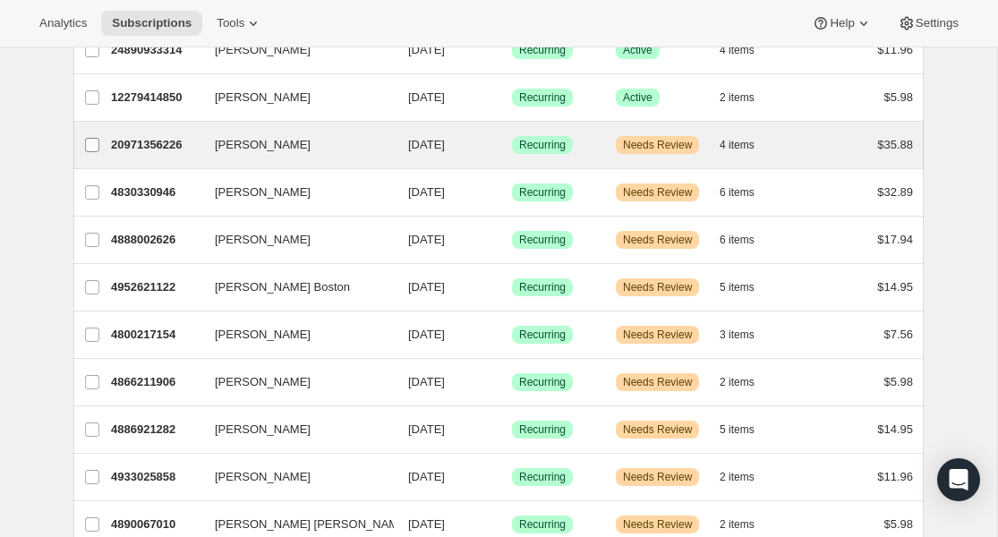
scroll to position [1222, 0]
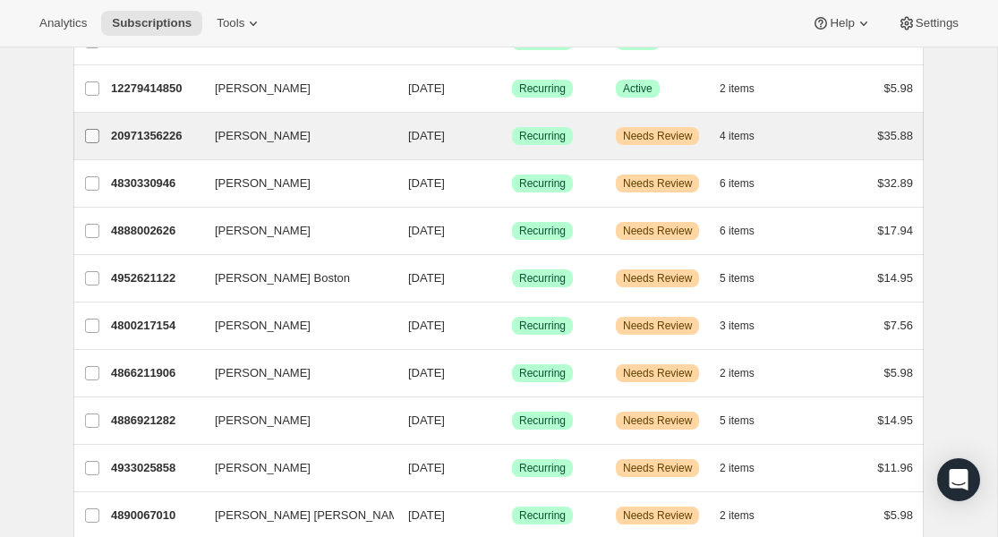
click at [92, 141] on input "[PERSON_NAME]" at bounding box center [92, 136] width 14 height 14
checkbox input "true"
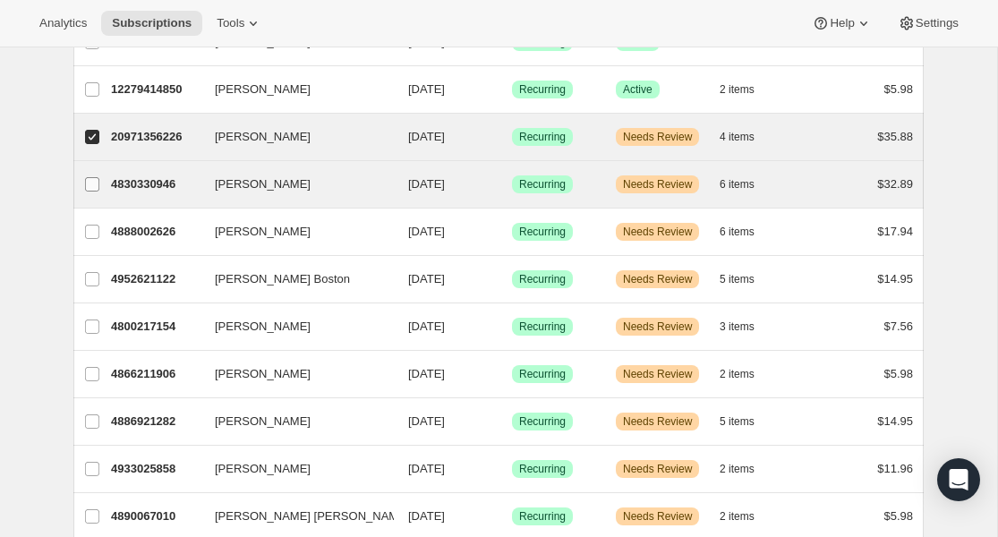
click at [91, 184] on input "[PERSON_NAME]" at bounding box center [92, 184] width 14 height 14
checkbox input "true"
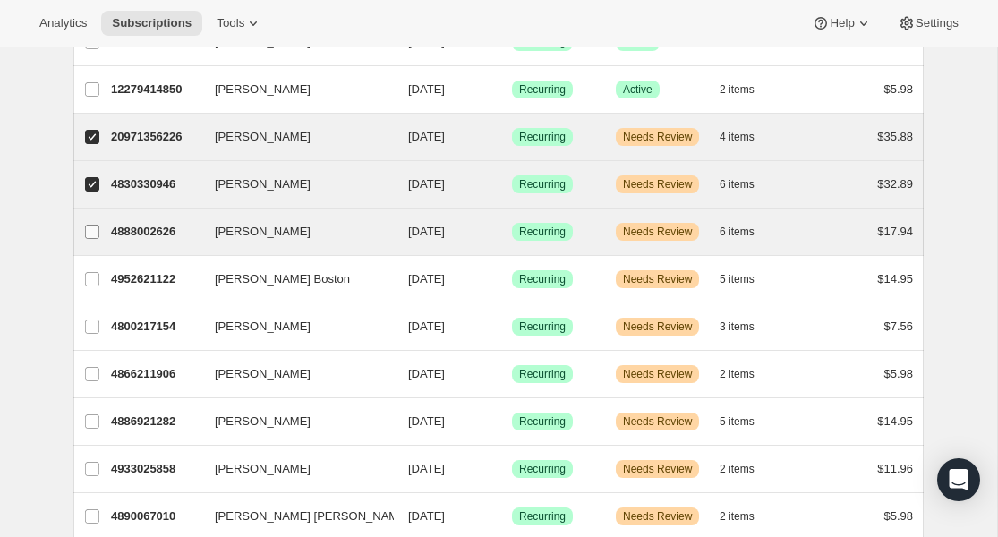
click at [91, 237] on input "[PERSON_NAME]" at bounding box center [92, 232] width 14 height 14
checkbox input "true"
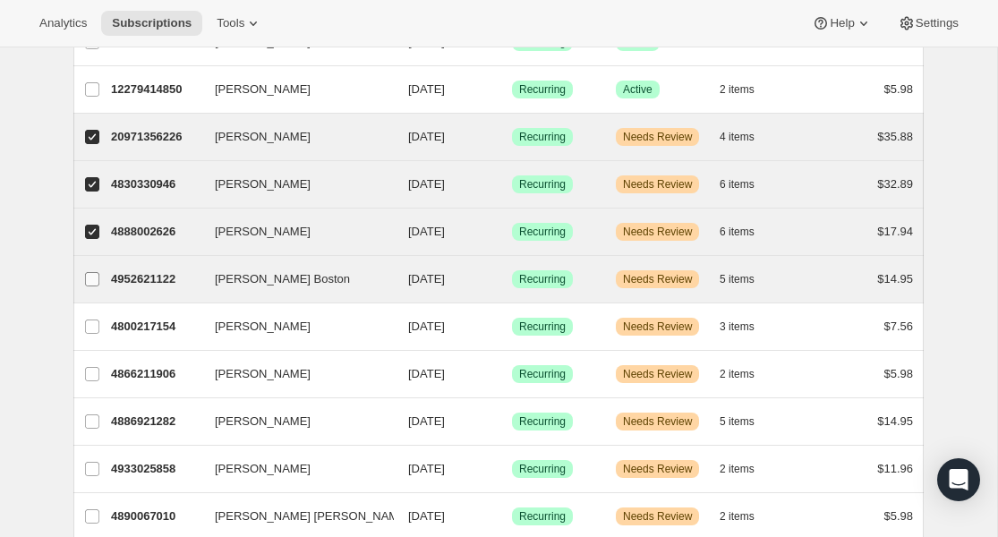
click at [91, 277] on input "[PERSON_NAME] Boston" at bounding box center [92, 279] width 14 height 14
checkbox input "true"
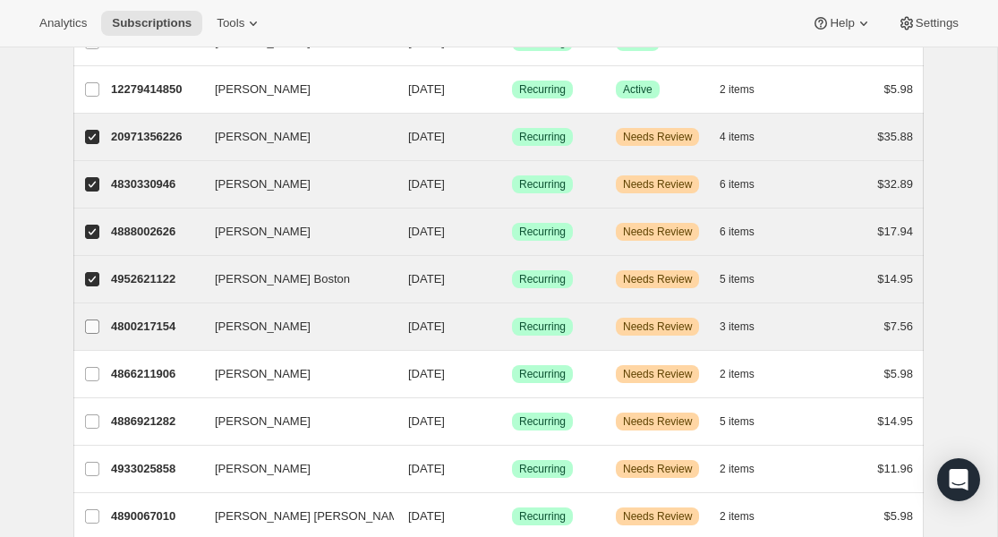
click at [93, 331] on input "[PERSON_NAME]" at bounding box center [92, 327] width 14 height 14
checkbox input "true"
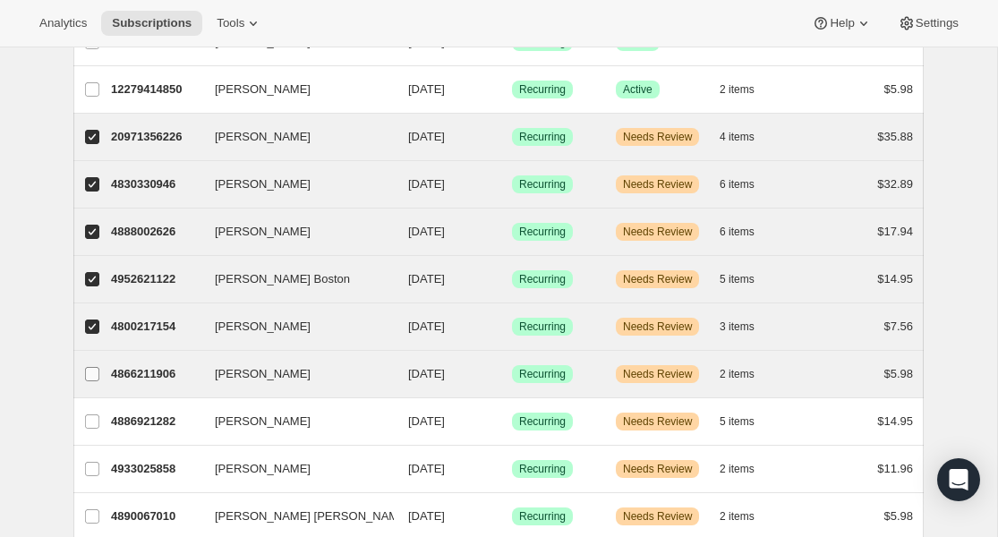
click at [93, 371] on input "[PERSON_NAME]" at bounding box center [92, 374] width 14 height 14
checkbox input "true"
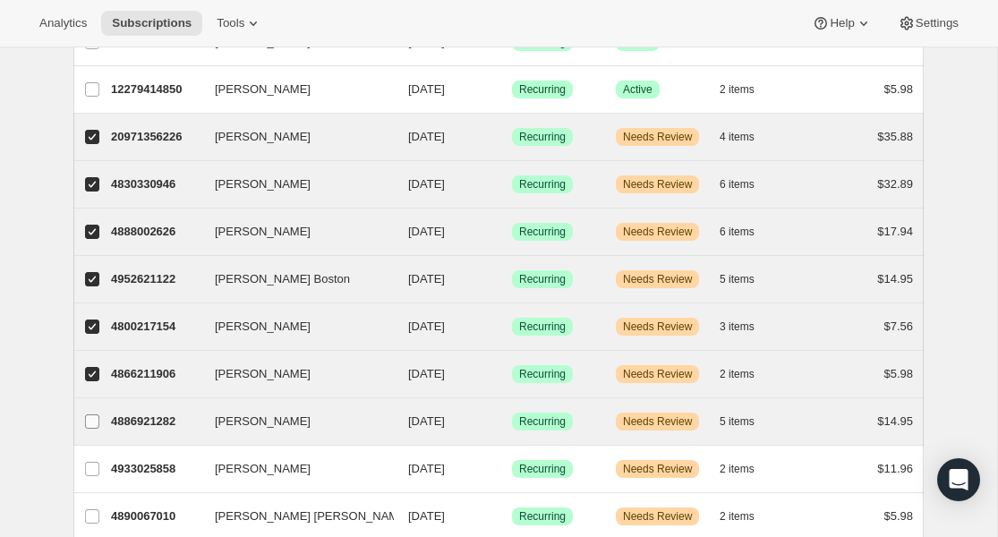
click at [93, 429] on span at bounding box center [92, 422] width 16 height 16
click at [93, 429] on input "[PERSON_NAME]" at bounding box center [92, 422] width 14 height 14
checkbox input "true"
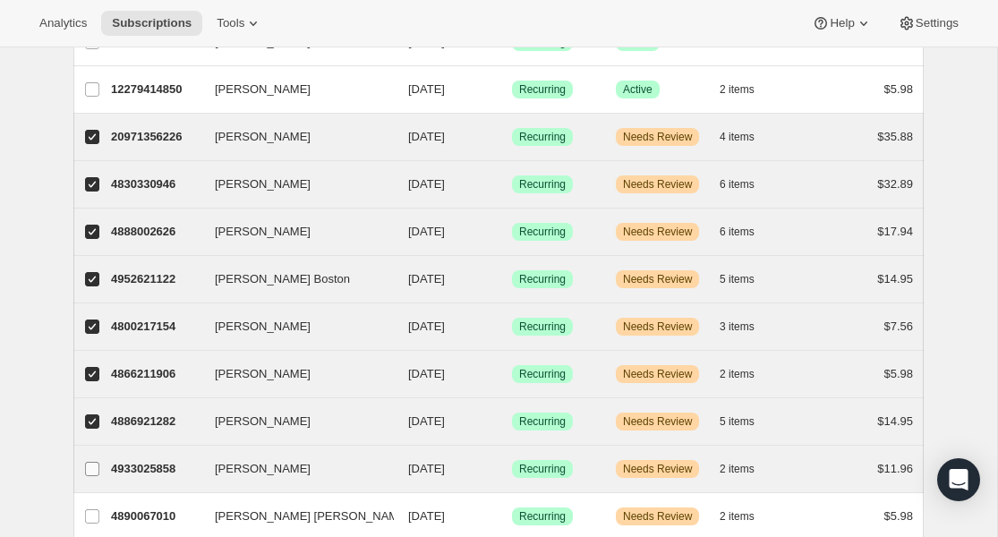
click at [91, 469] on input "[PERSON_NAME]" at bounding box center [92, 469] width 14 height 14
checkbox input "true"
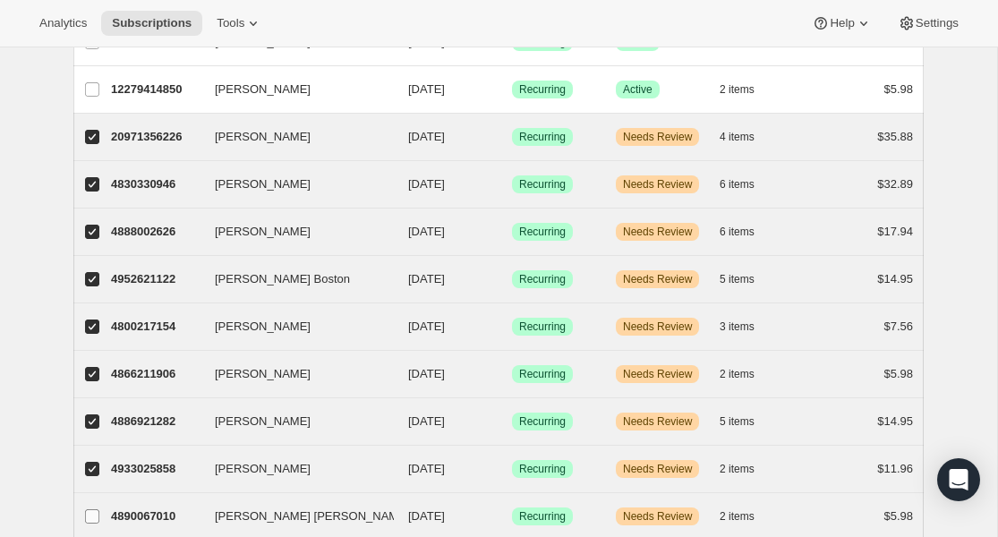
click at [91, 503] on label "[PERSON_NAME] [PERSON_NAME]" at bounding box center [92, 516] width 38 height 47
click at [91, 509] on input "[PERSON_NAME] [PERSON_NAME]" at bounding box center [92, 516] width 14 height 14
checkbox input "true"
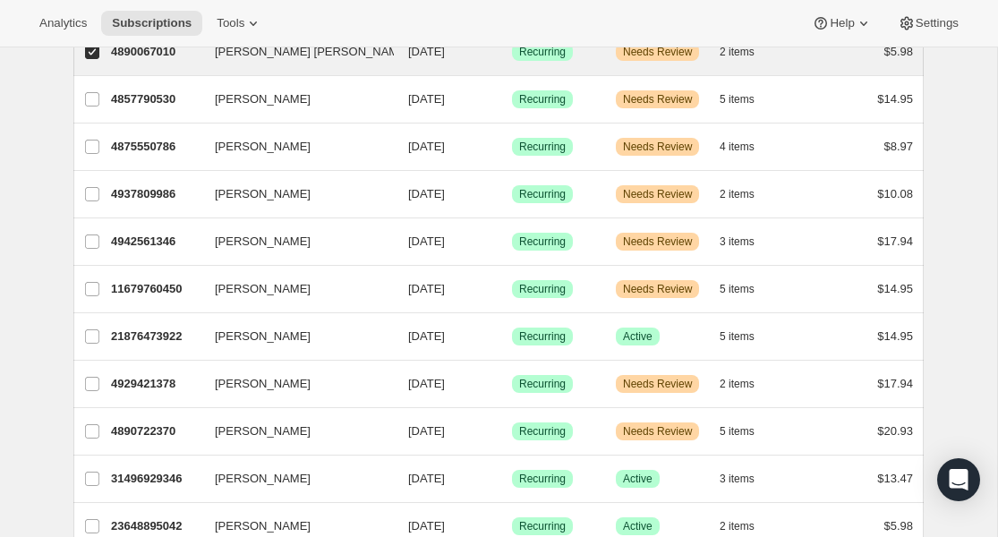
scroll to position [1682, 0]
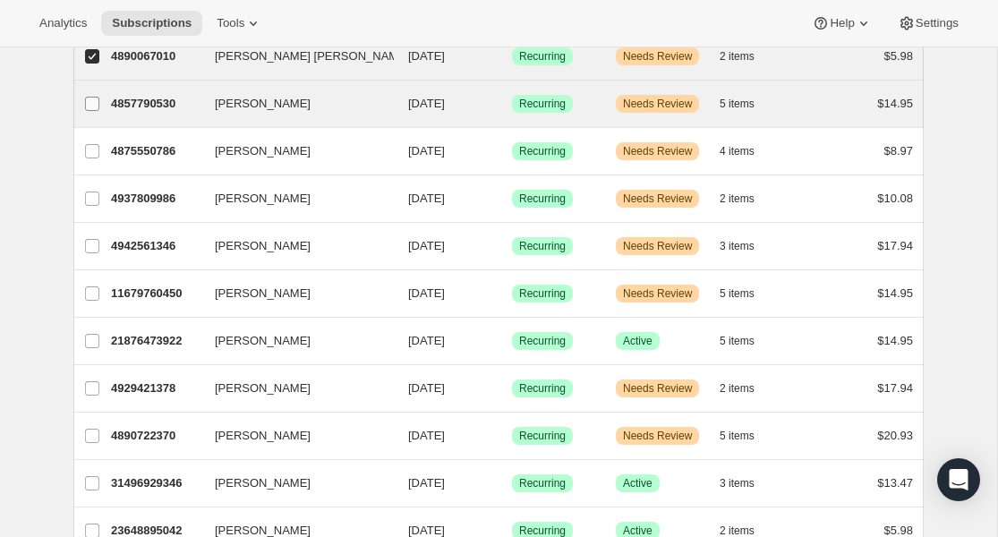
click at [86, 106] on input "[PERSON_NAME]" at bounding box center [92, 104] width 14 height 14
checkbox input "true"
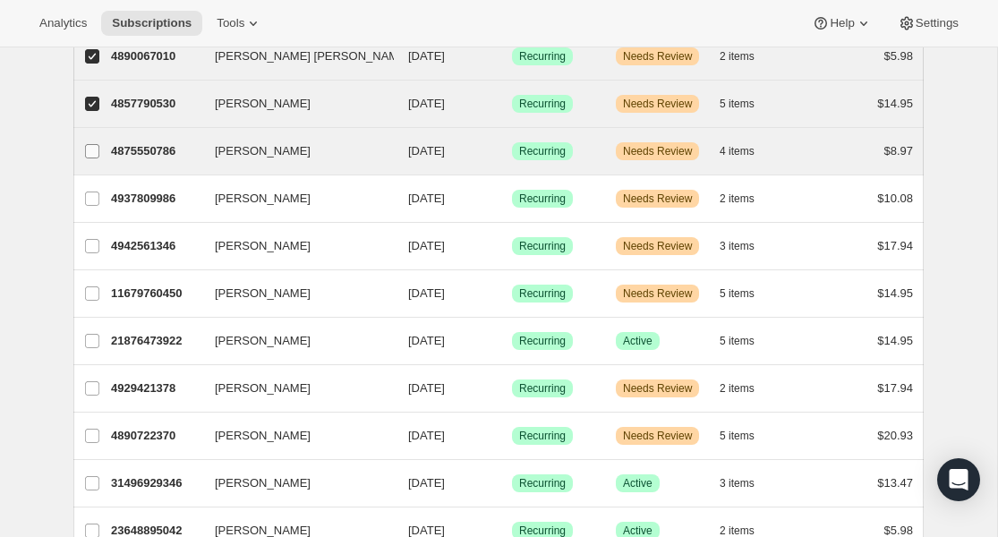
click at [87, 144] on input "[PERSON_NAME]" at bounding box center [92, 151] width 14 height 14
checkbox input "true"
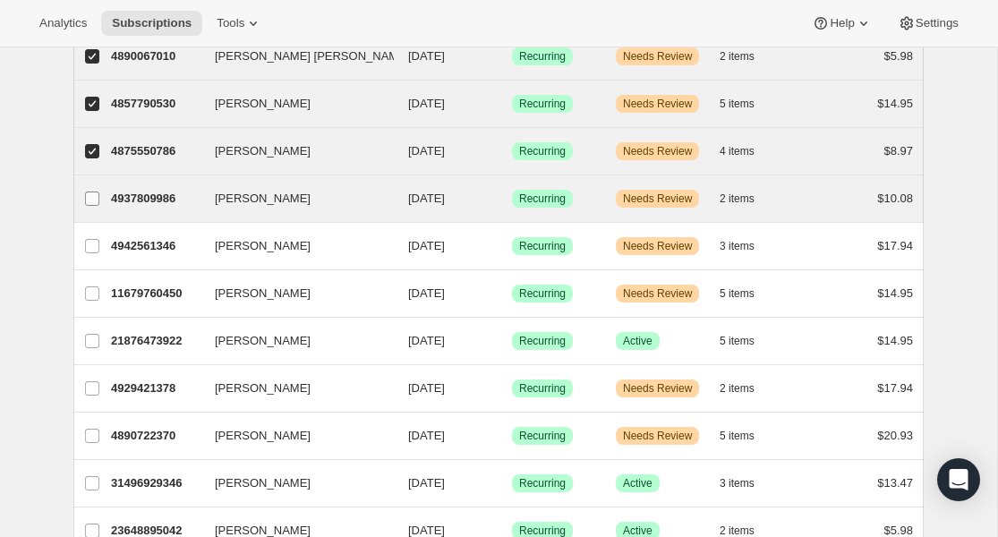
click at [87, 204] on input "[PERSON_NAME]" at bounding box center [92, 199] width 14 height 14
checkbox input "true"
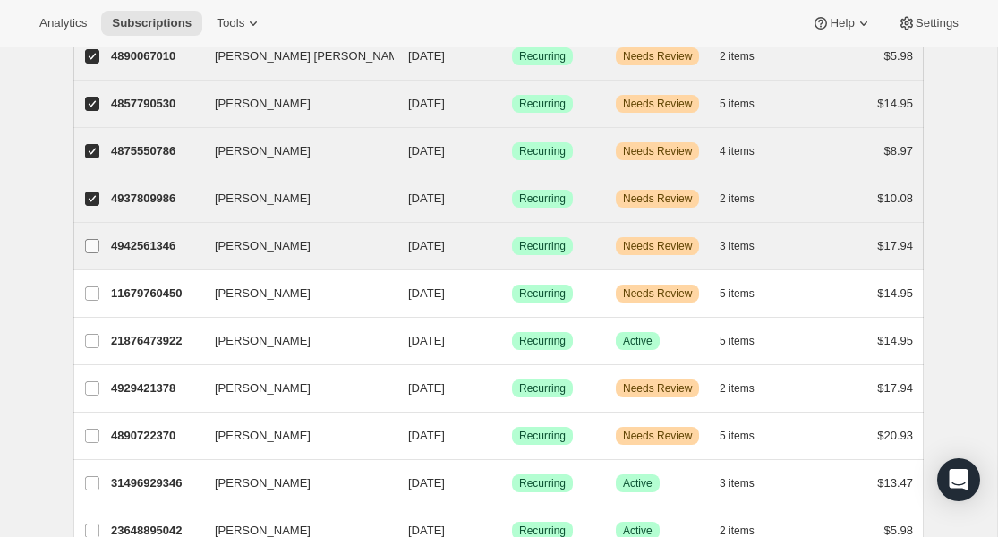
click at [87, 249] on input "[PERSON_NAME]" at bounding box center [92, 246] width 14 height 14
checkbox input "true"
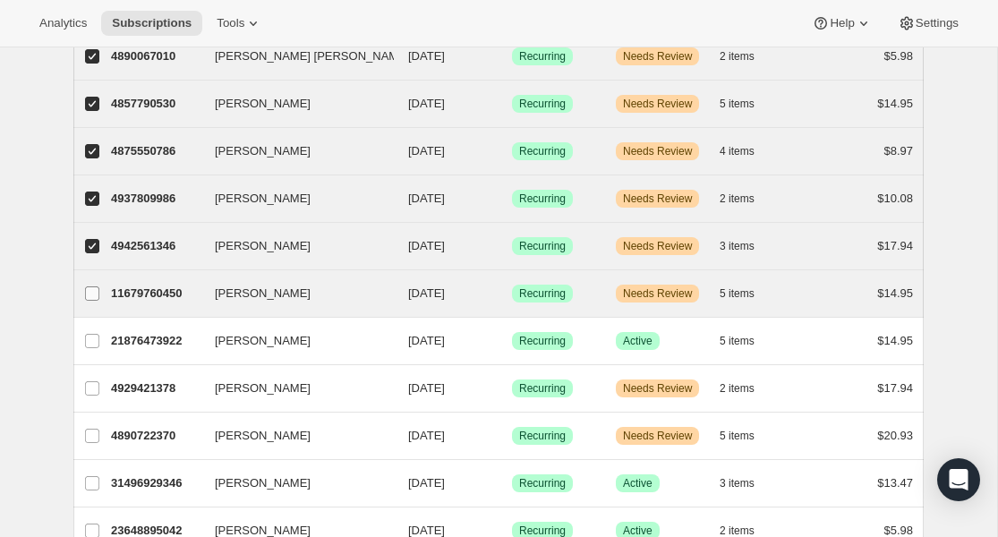
click at [87, 293] on input "[PERSON_NAME]" at bounding box center [92, 294] width 14 height 14
checkbox input "true"
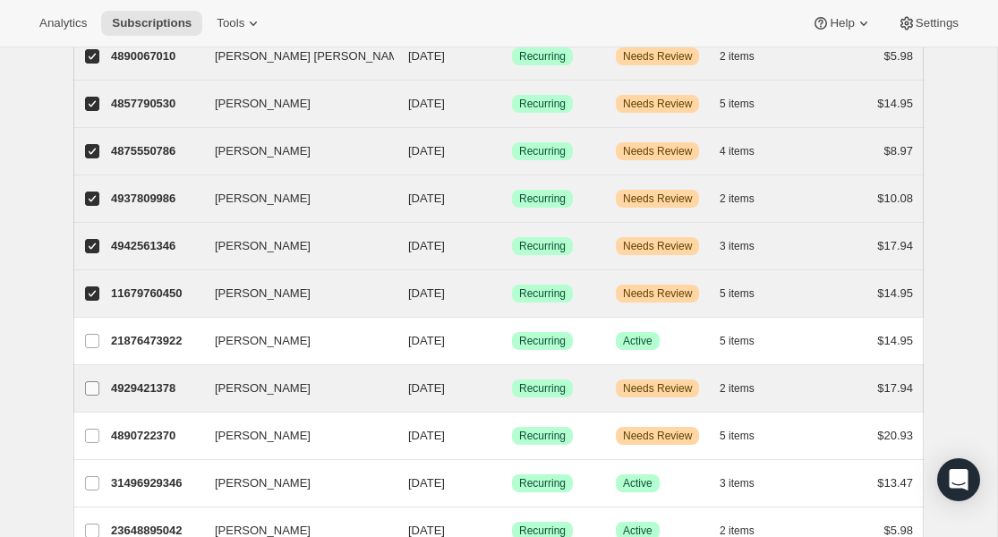
click at [91, 386] on input "[PERSON_NAME]" at bounding box center [92, 388] width 14 height 14
checkbox input "true"
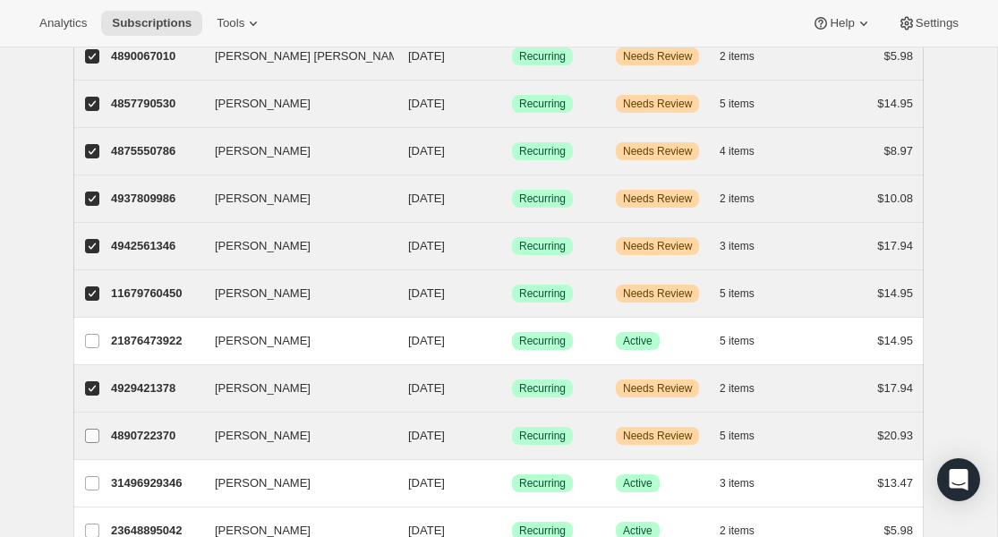
click at [90, 429] on input "[PERSON_NAME]" at bounding box center [92, 436] width 14 height 14
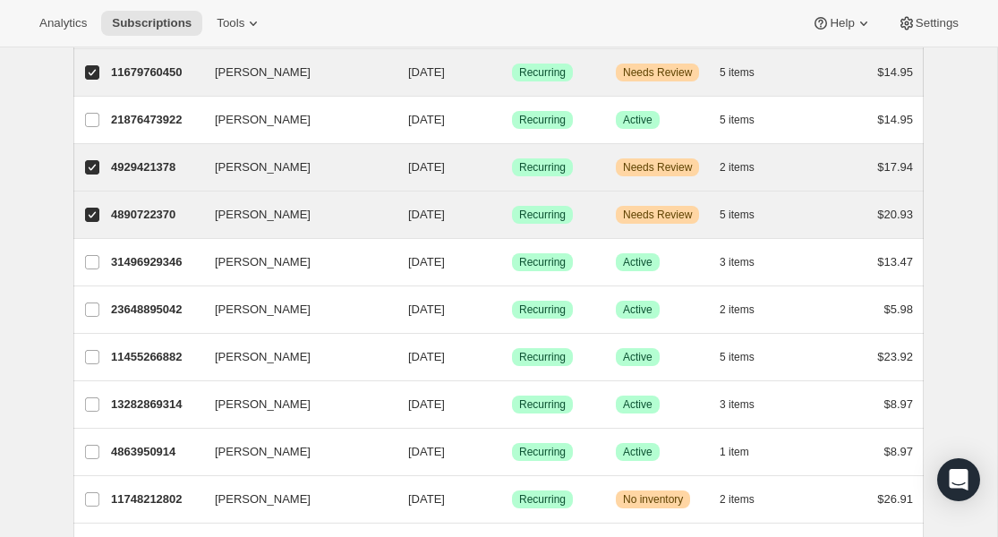
scroll to position [1896, 0]
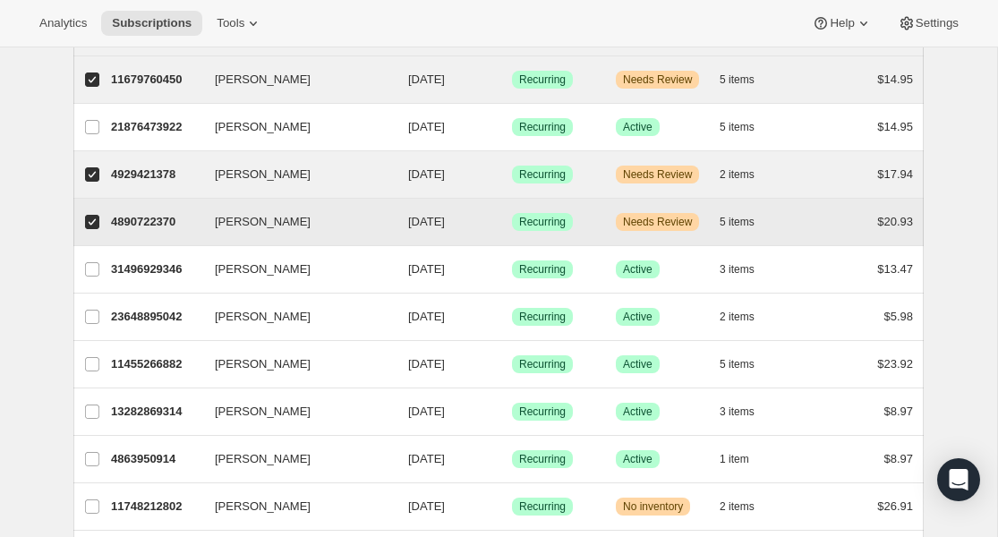
click at [95, 228] on input "[PERSON_NAME]" at bounding box center [92, 222] width 14 height 14
checkbox input "false"
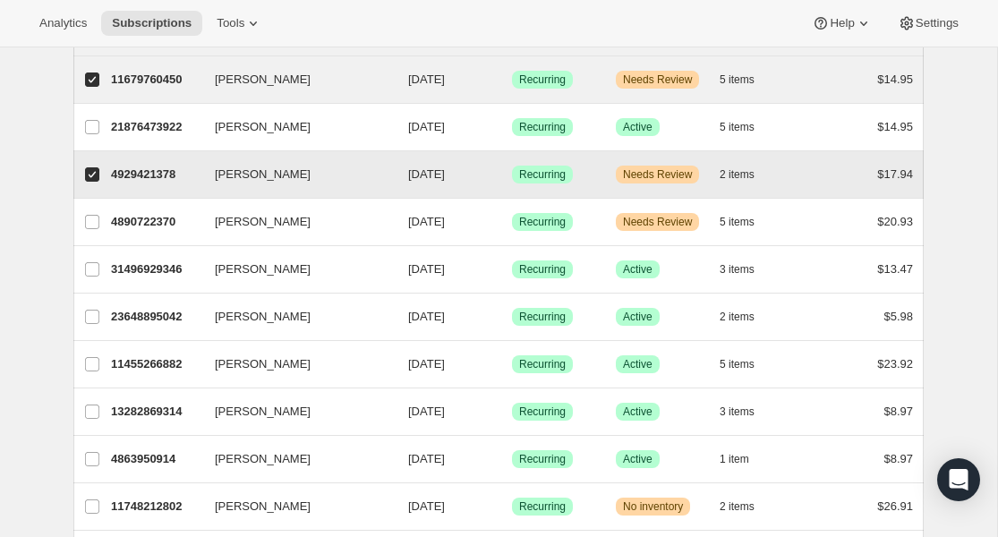
click at [95, 181] on input "[PERSON_NAME]" at bounding box center [92, 174] width 14 height 14
checkbox input "false"
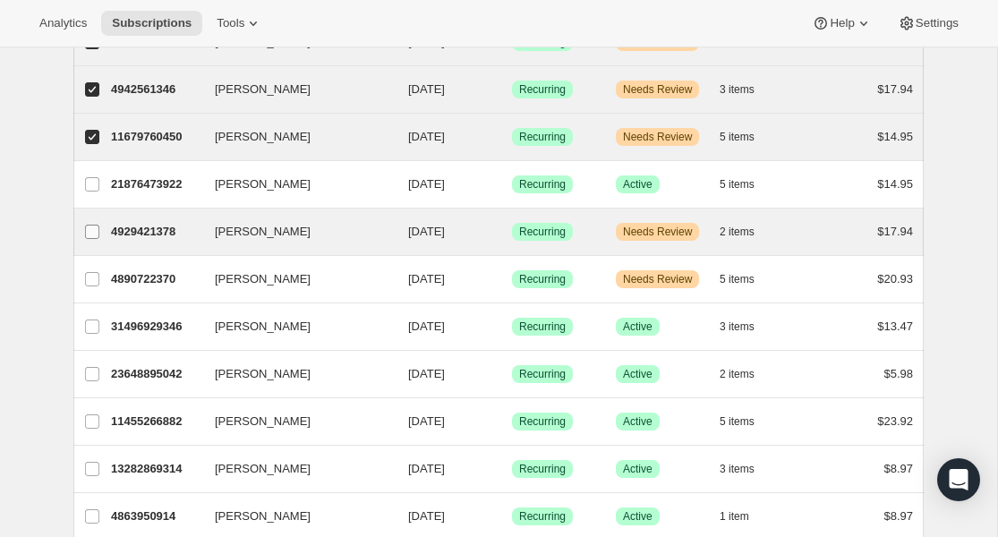
scroll to position [1837, 0]
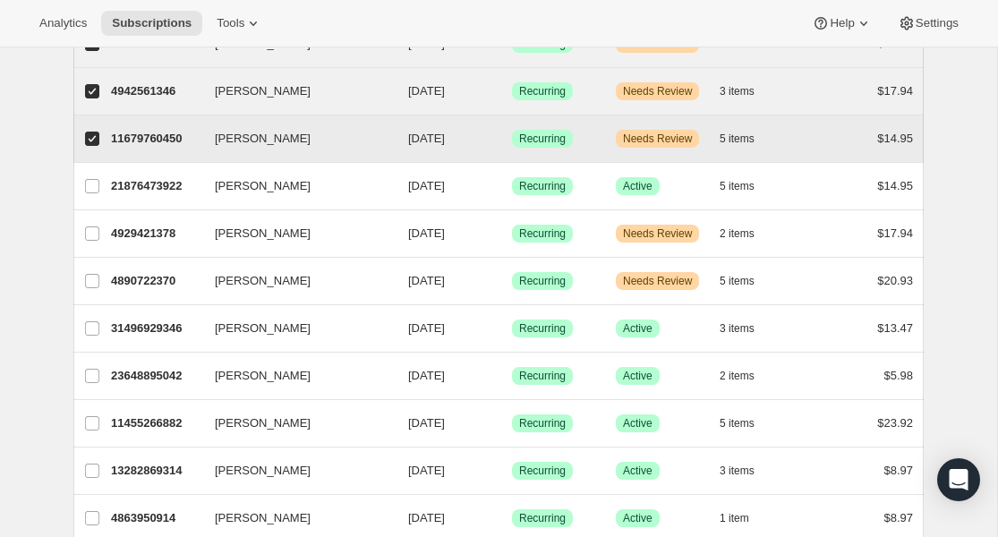
click at [80, 141] on label "[PERSON_NAME]" at bounding box center [92, 139] width 38 height 47
click at [85, 141] on input "[PERSON_NAME]" at bounding box center [92, 139] width 14 height 14
checkbox input "false"
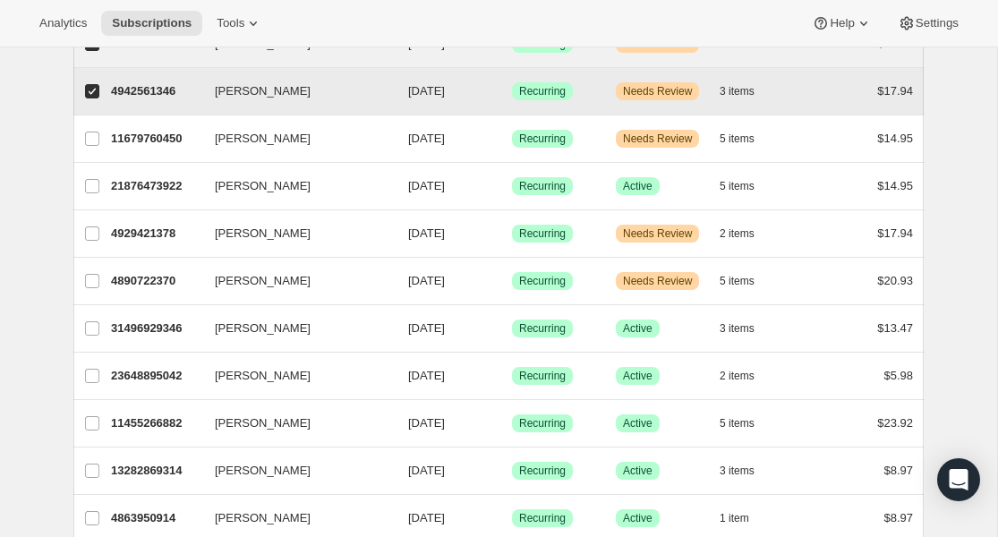
click at [81, 94] on label "[PERSON_NAME]" at bounding box center [92, 91] width 38 height 47
click at [85, 94] on input "[PERSON_NAME]" at bounding box center [92, 91] width 14 height 14
checkbox input "false"
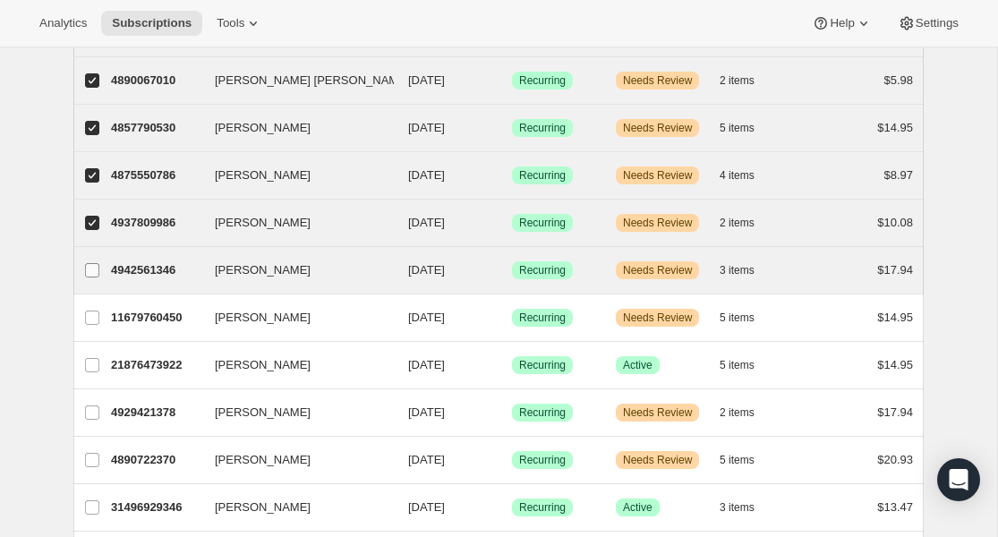
scroll to position [1646, 0]
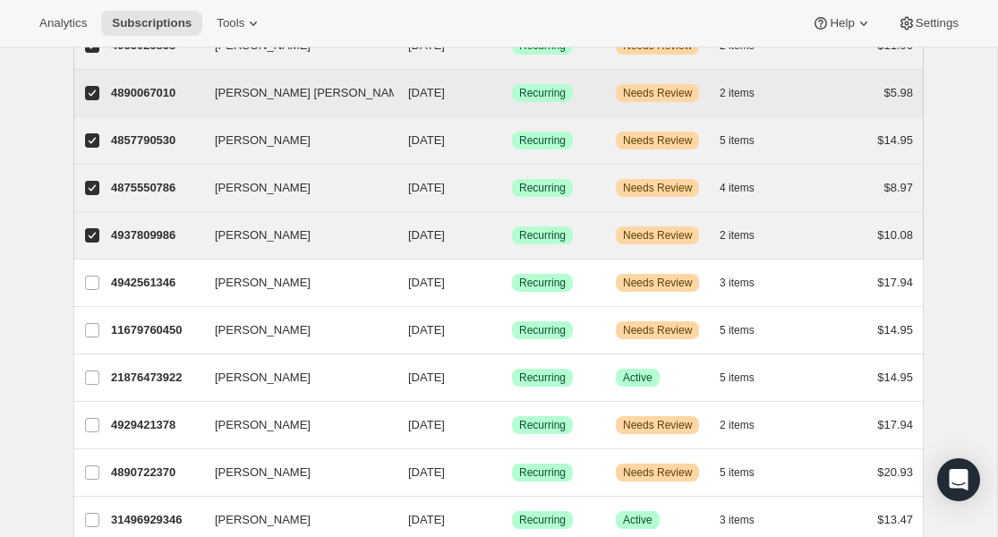
click at [88, 93] on input "[PERSON_NAME] [PERSON_NAME]" at bounding box center [92, 93] width 14 height 14
checkbox input "false"
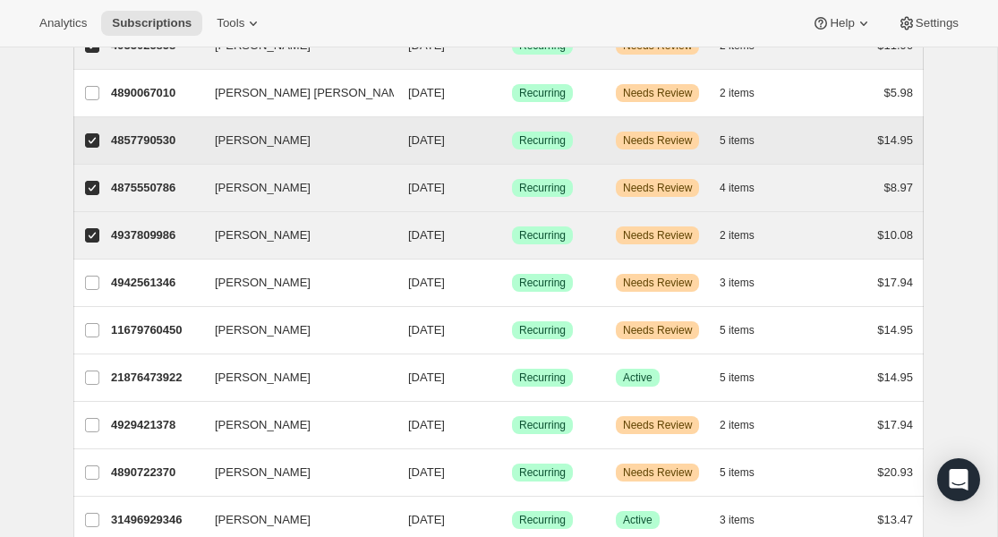
click at [90, 134] on input "[PERSON_NAME]" at bounding box center [92, 140] width 14 height 14
checkbox input "false"
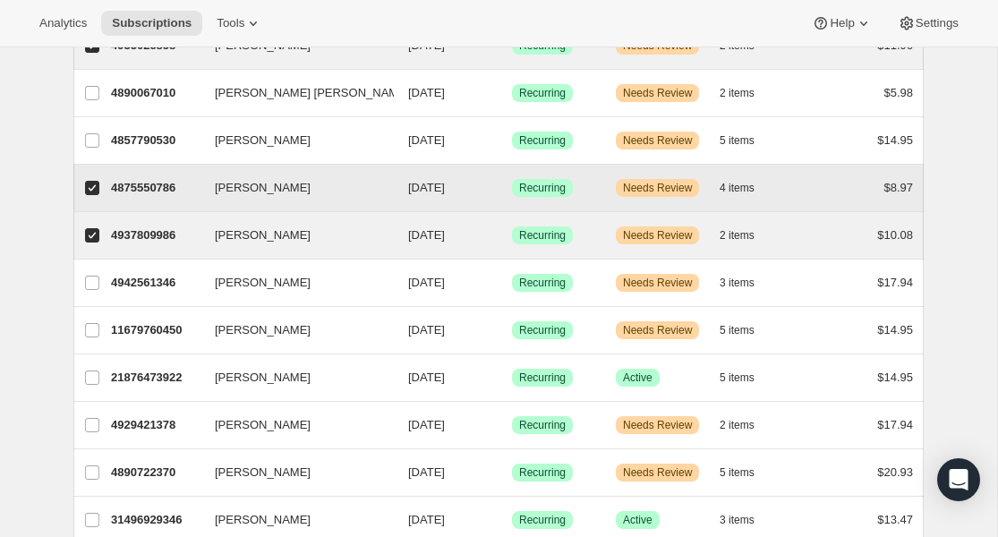
click at [90, 192] on input "[PERSON_NAME]" at bounding box center [92, 188] width 14 height 14
checkbox input "false"
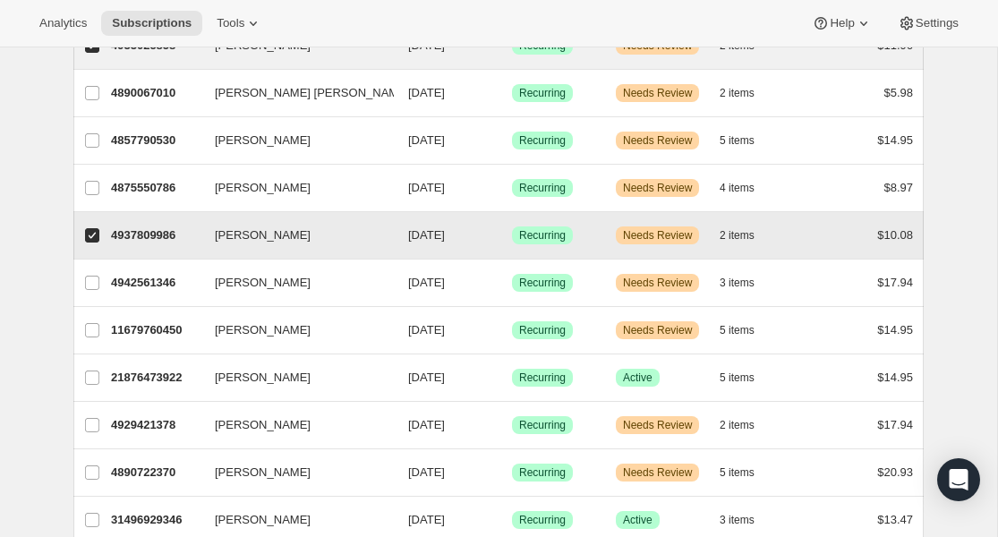
click at [90, 226] on label "[PERSON_NAME]" at bounding box center [92, 235] width 38 height 47
click at [90, 228] on input "[PERSON_NAME]" at bounding box center [92, 235] width 14 height 14
checkbox input "false"
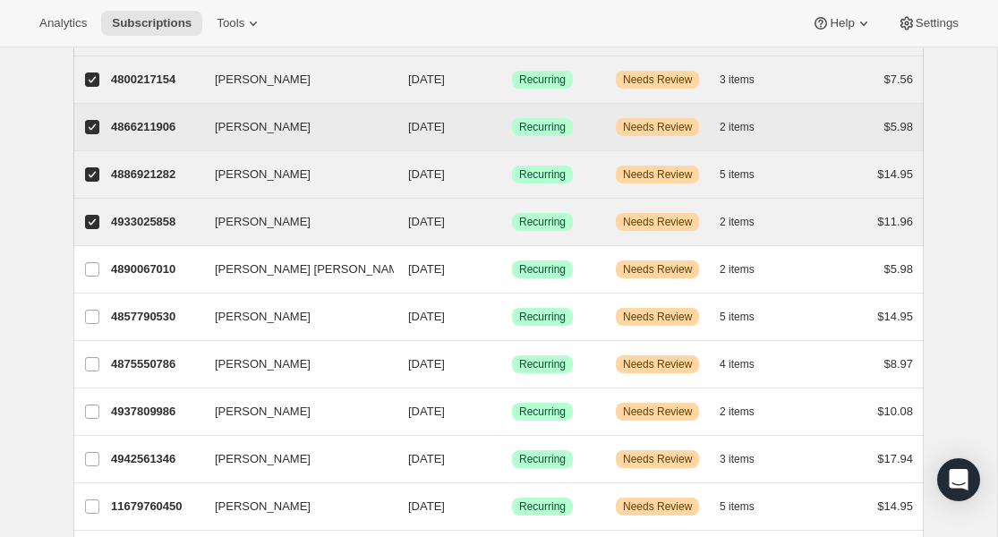
scroll to position [1462, 0]
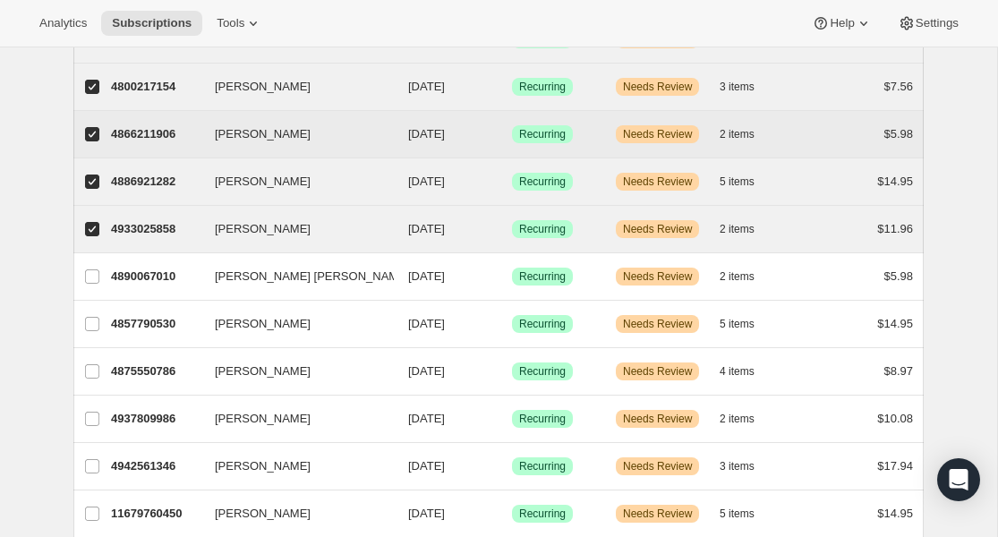
click at [96, 123] on label "[PERSON_NAME]" at bounding box center [92, 134] width 38 height 47
click at [96, 127] on input "[PERSON_NAME]" at bounding box center [92, 134] width 14 height 14
checkbox input "false"
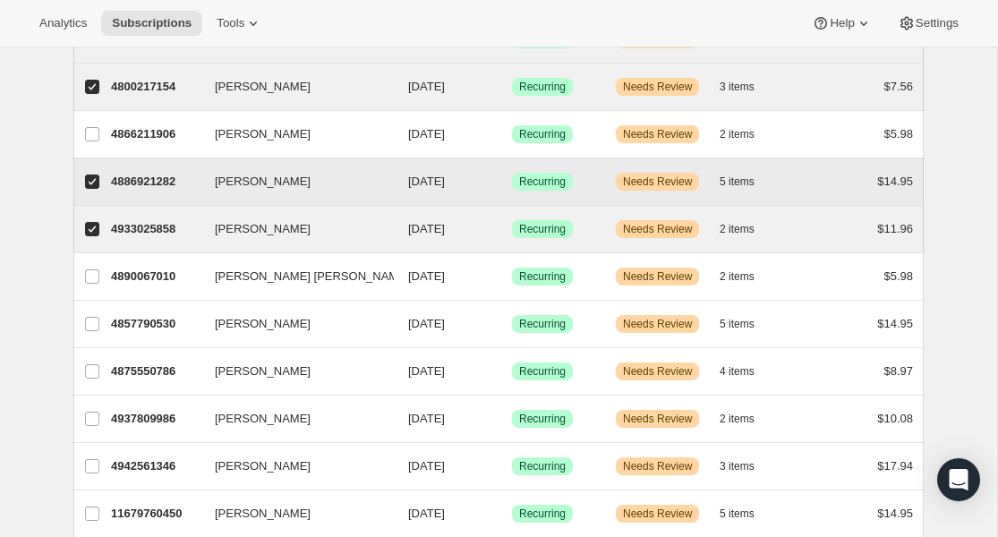
click at [92, 167] on label "[PERSON_NAME]" at bounding box center [92, 181] width 38 height 47
click at [92, 175] on input "[PERSON_NAME]" at bounding box center [92, 182] width 14 height 14
checkbox input "false"
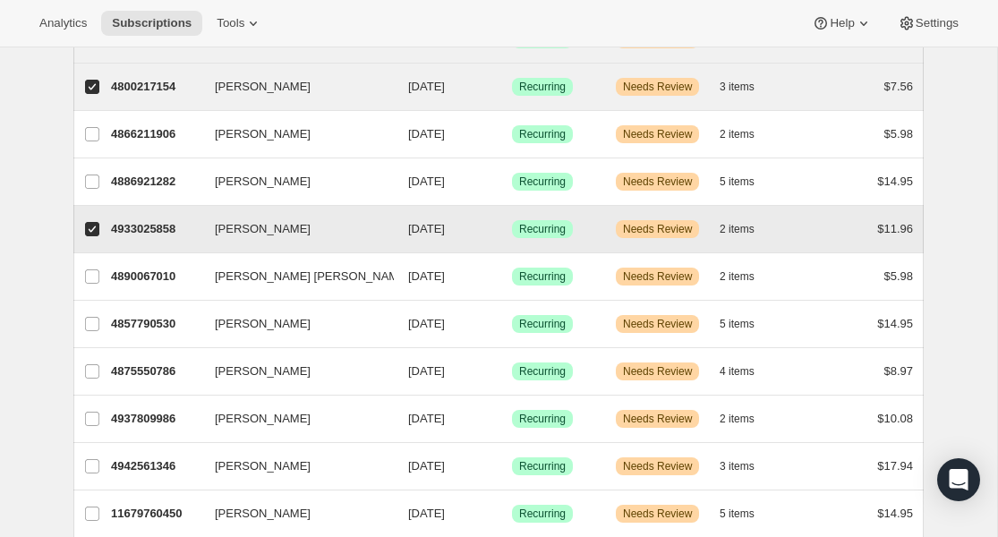
click at [92, 216] on label "[PERSON_NAME]" at bounding box center [92, 229] width 38 height 47
click at [92, 222] on input "[PERSON_NAME]" at bounding box center [92, 229] width 14 height 14
checkbox input "false"
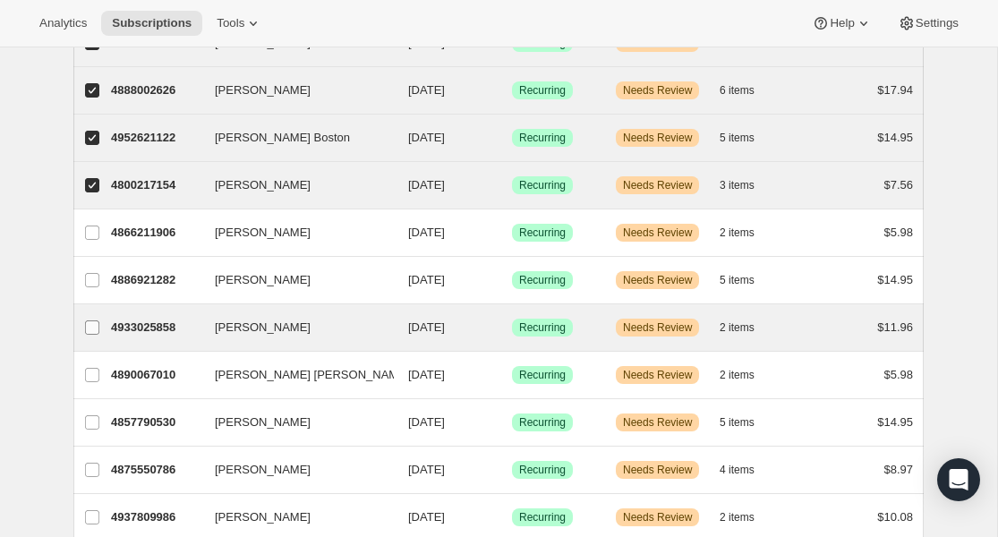
scroll to position [1294, 0]
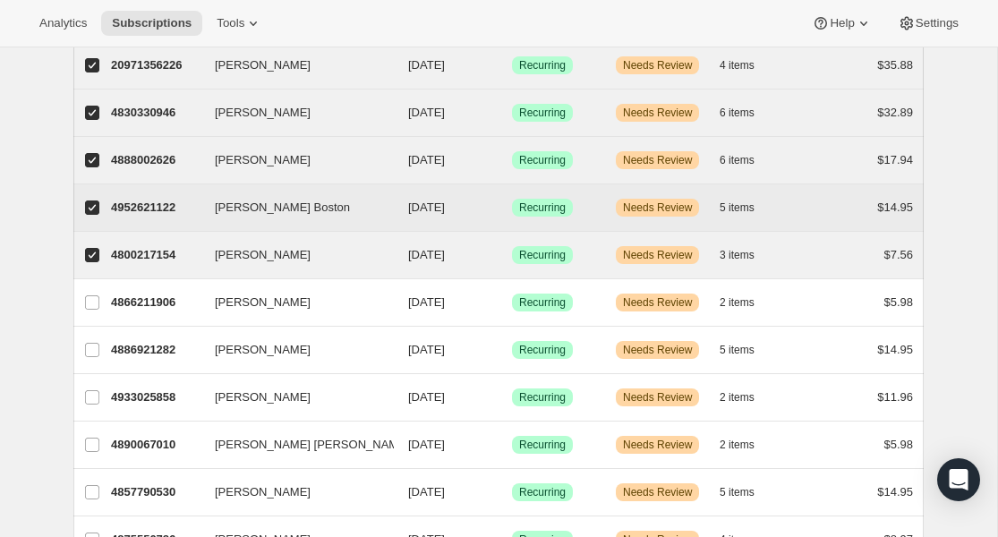
click at [90, 205] on input "[PERSON_NAME] Boston" at bounding box center [92, 208] width 14 height 14
checkbox input "false"
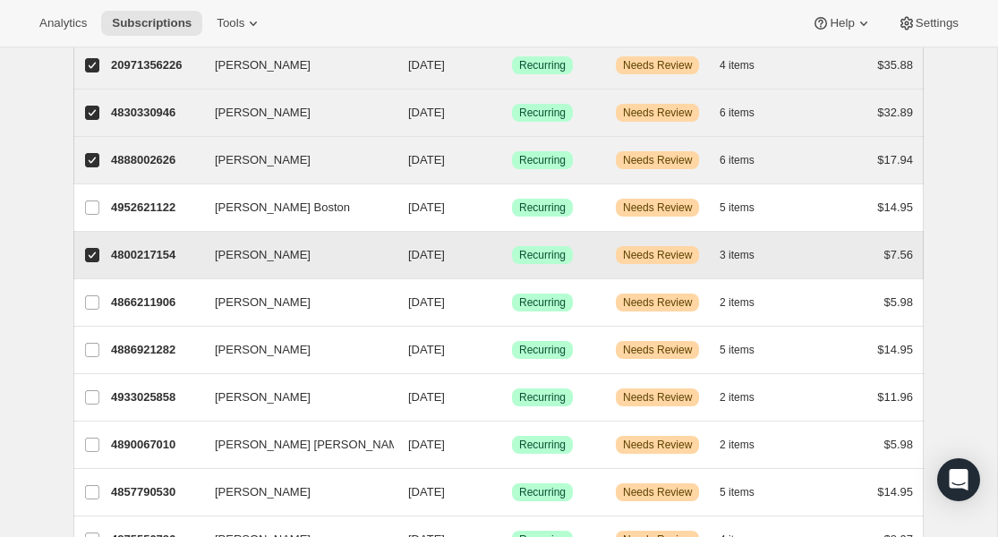
click at [90, 251] on input "[PERSON_NAME]" at bounding box center [92, 255] width 14 height 14
checkbox input "false"
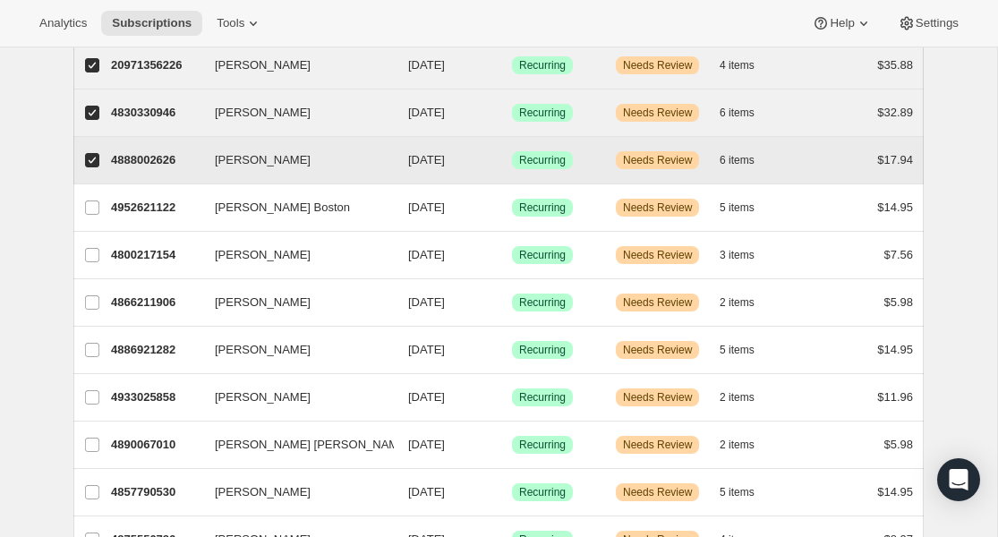
click at [90, 137] on label "[PERSON_NAME]" at bounding box center [92, 160] width 38 height 47
click at [90, 153] on input "[PERSON_NAME]" at bounding box center [92, 160] width 14 height 14
checkbox input "false"
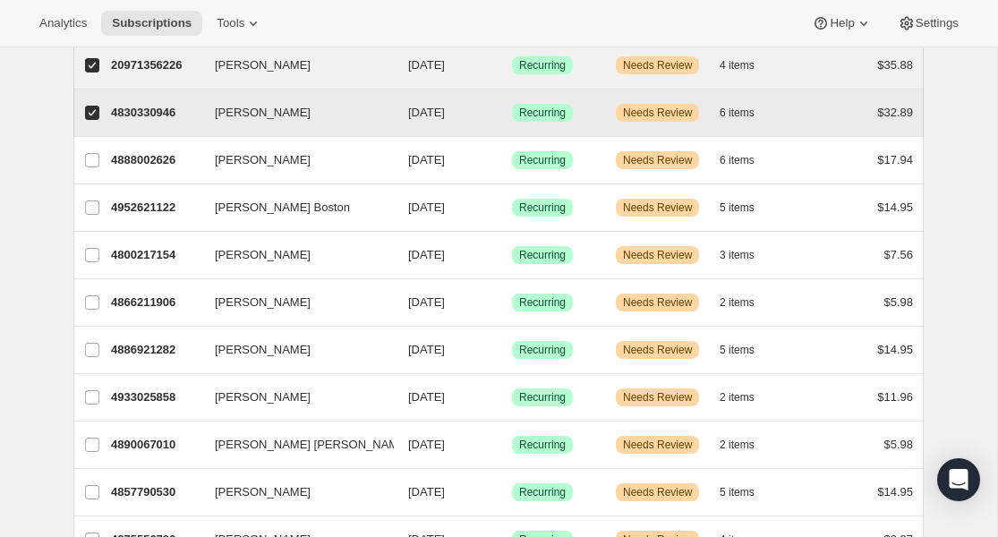
click at [90, 91] on label "[PERSON_NAME]" at bounding box center [92, 113] width 38 height 47
click at [90, 106] on input "[PERSON_NAME]" at bounding box center [92, 113] width 14 height 14
checkbox input "false"
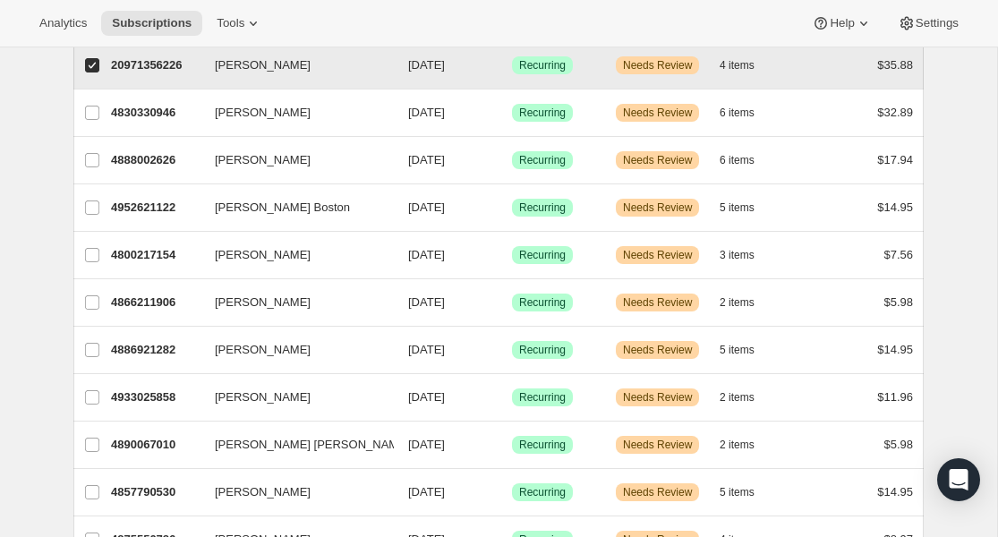
click at [90, 68] on input "[PERSON_NAME]" at bounding box center [92, 65] width 14 height 14
checkbox input "false"
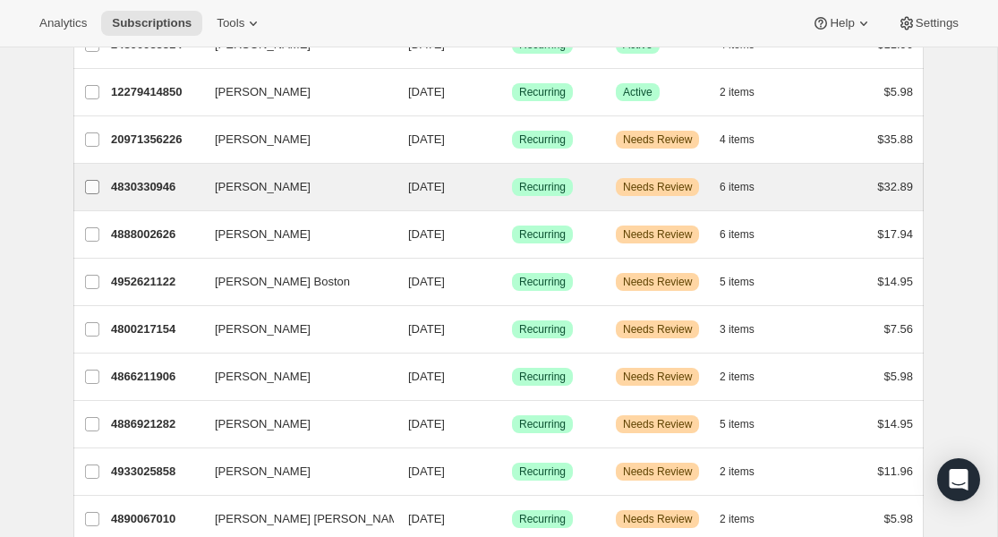
scroll to position [1169, 0]
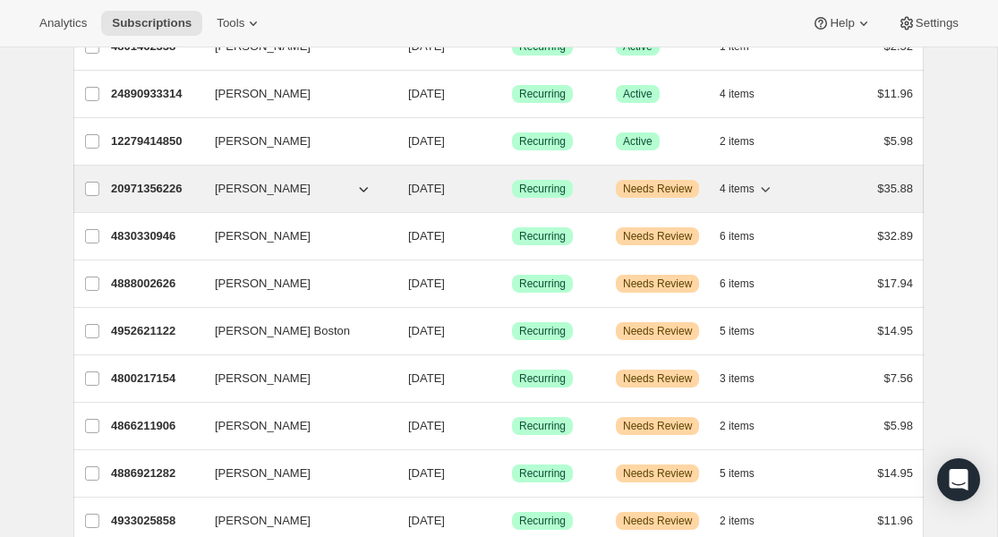
click at [130, 197] on p "20971356226" at bounding box center [156, 189] width 90 height 18
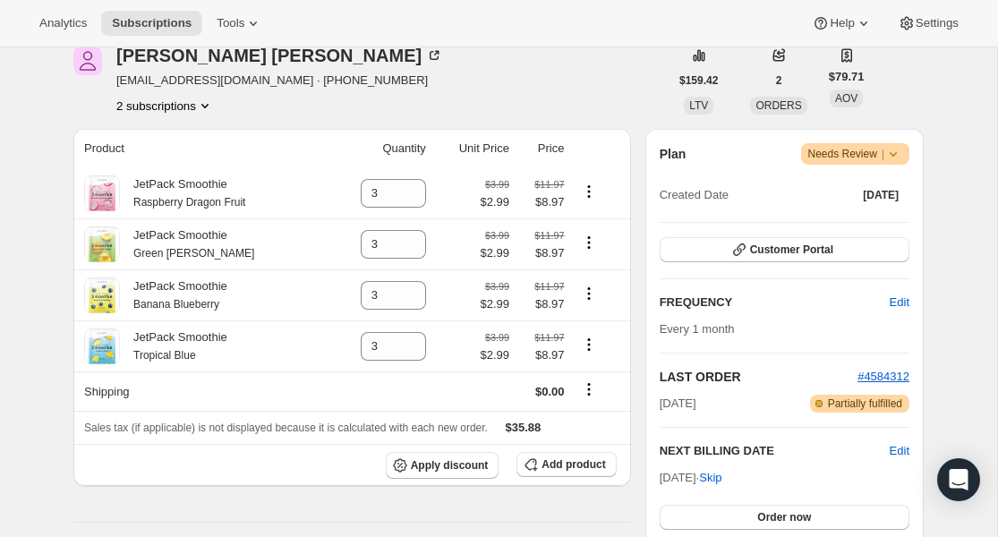
scroll to position [237, 0]
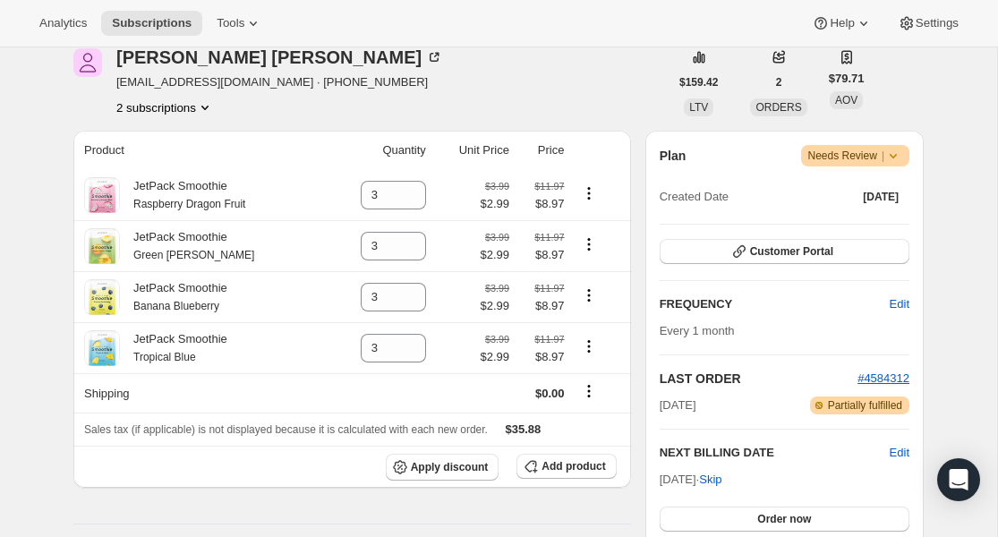
click at [823, 146] on span "Warning Needs Review |" at bounding box center [855, 155] width 109 height 21
click at [826, 223] on span "Cancel subscription" at bounding box center [850, 221] width 101 height 13
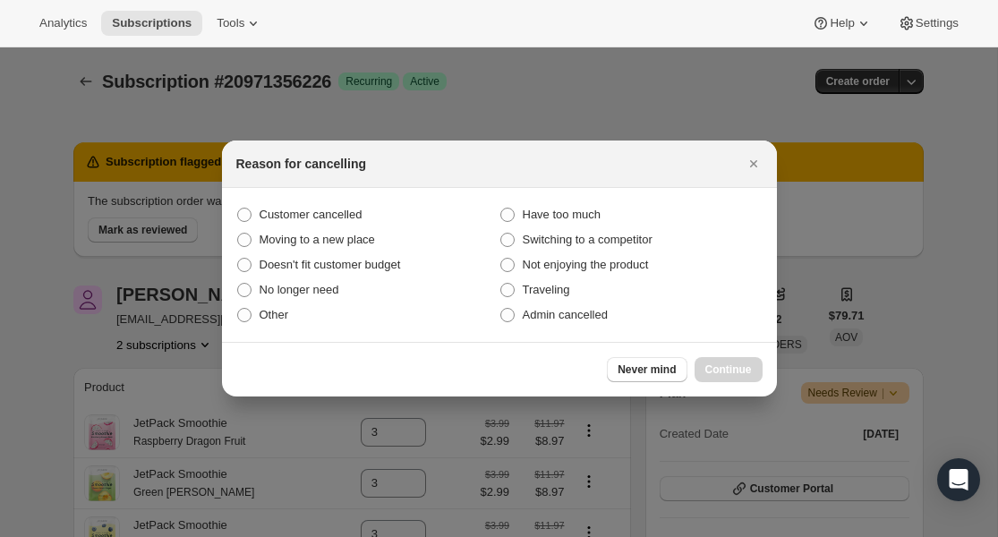
scroll to position [0, 0]
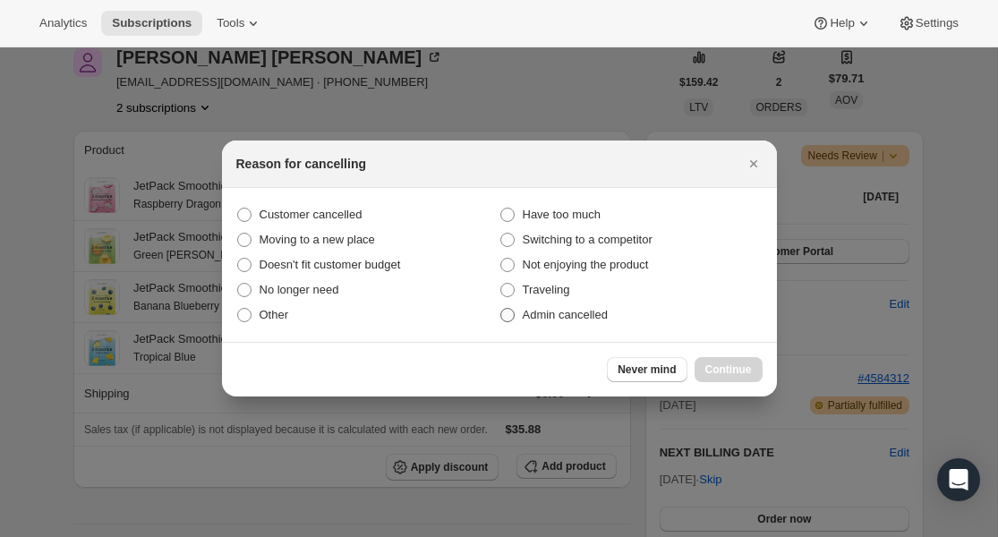
click at [574, 321] on span "Admin cancelled" at bounding box center [565, 314] width 85 height 13
click at [501, 309] on input "Admin cancelled" at bounding box center [501, 308] width 1 height 1
radio input "true"
click at [718, 372] on span "Continue" at bounding box center [729, 370] width 47 height 14
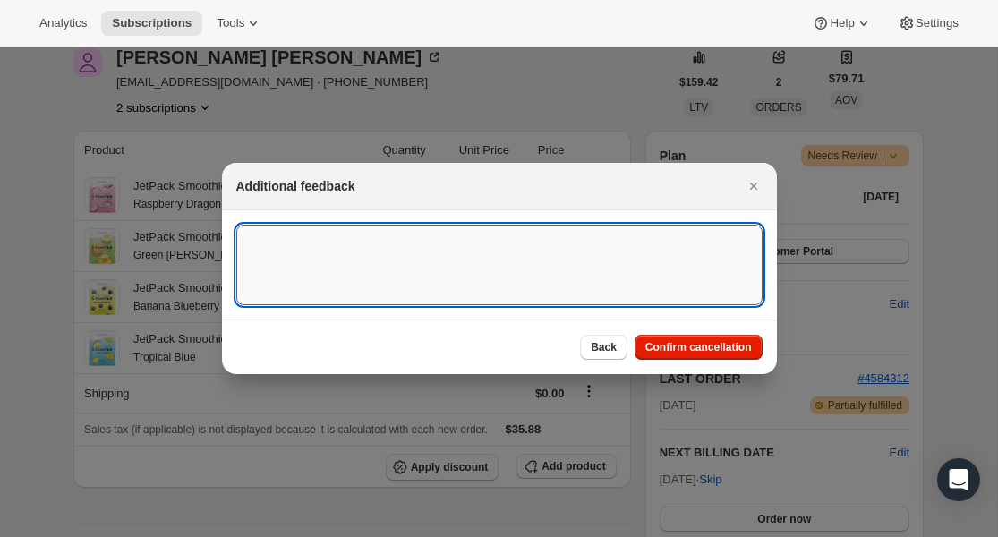
click at [532, 268] on textarea ":r46r:" at bounding box center [499, 265] width 526 height 81
paste textarea "Lack of inventory"
type textarea "Lack of inventory"
click at [679, 343] on span "Confirm cancellation" at bounding box center [699, 347] width 107 height 14
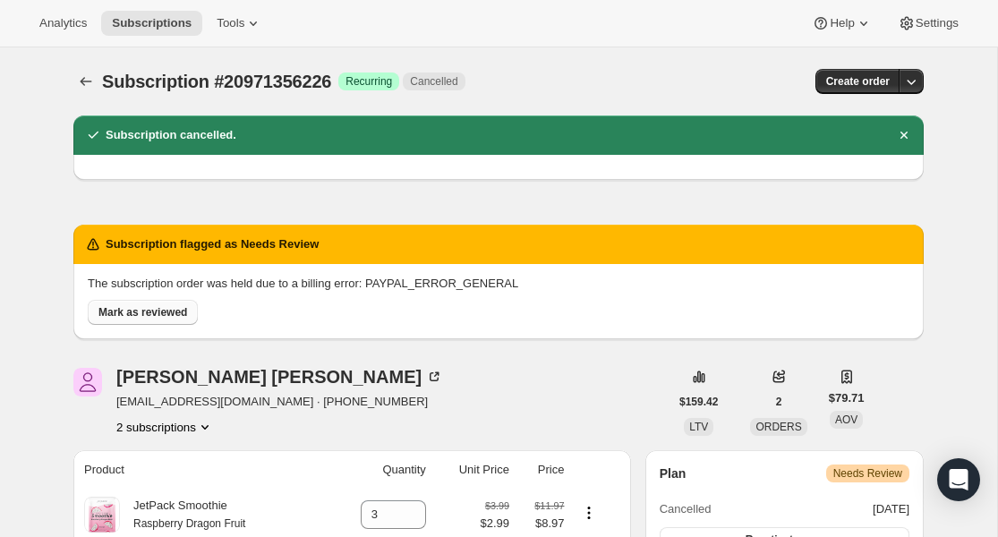
click at [150, 313] on span "Mark as reviewed" at bounding box center [142, 312] width 89 height 14
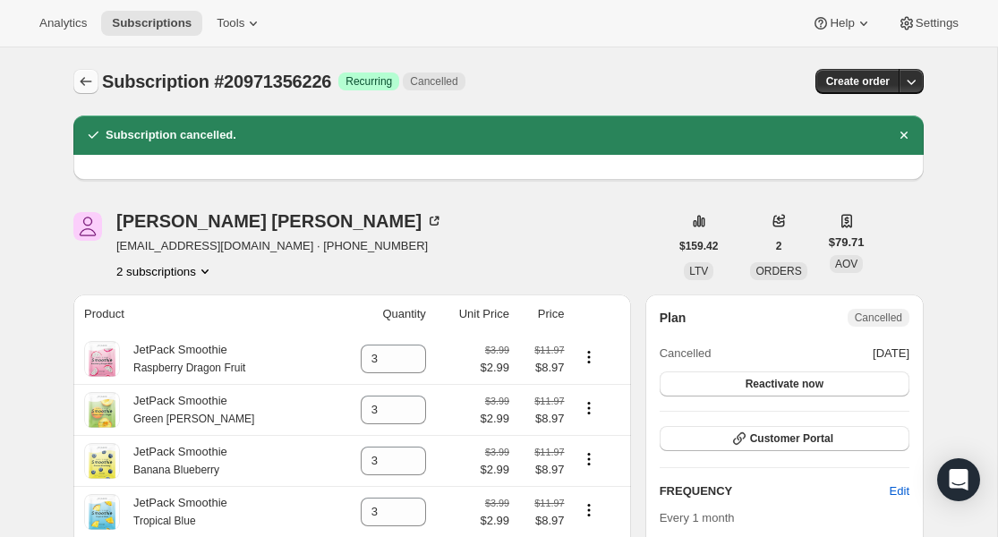
click at [84, 81] on icon "Subscriptions" at bounding box center [86, 82] width 18 height 18
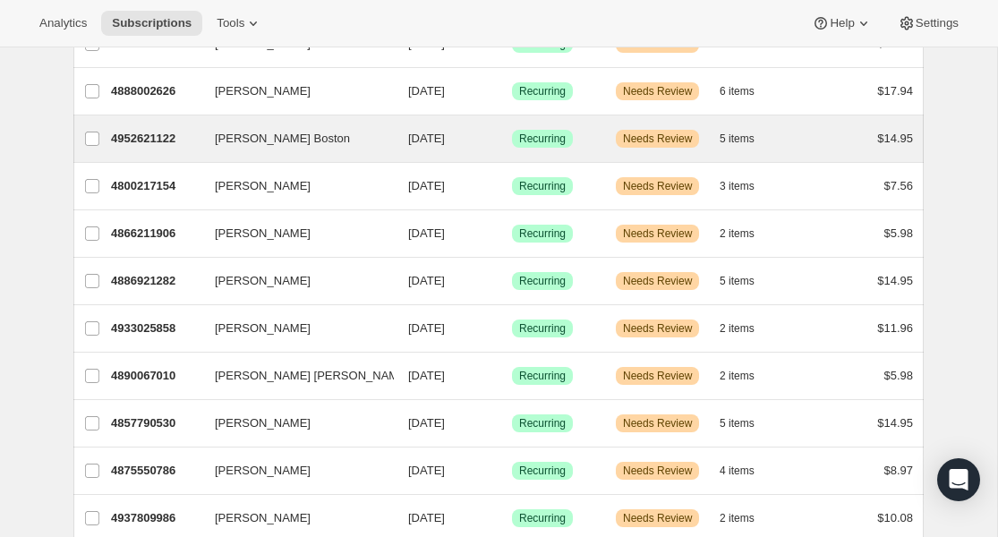
scroll to position [1264, 0]
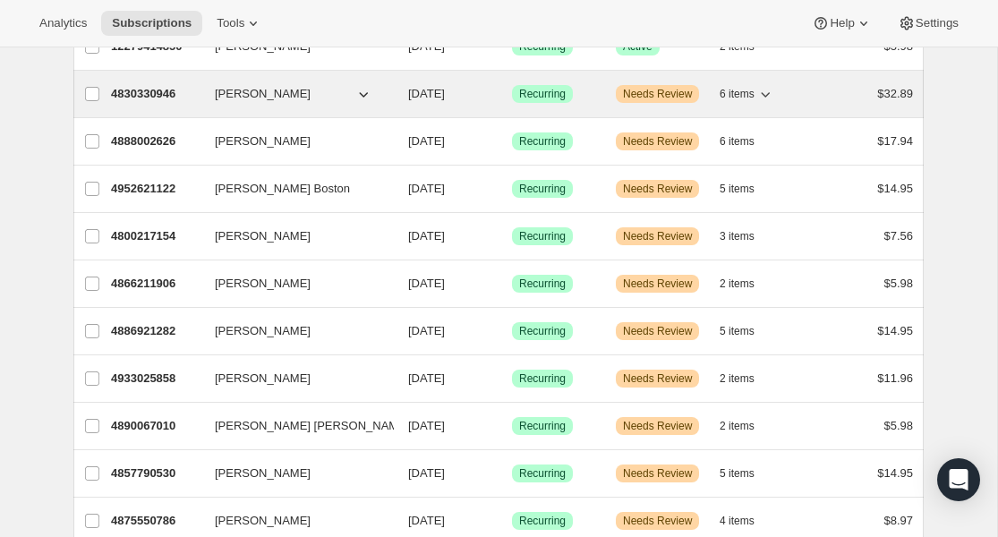
click at [150, 94] on p "4830330946" at bounding box center [156, 94] width 90 height 18
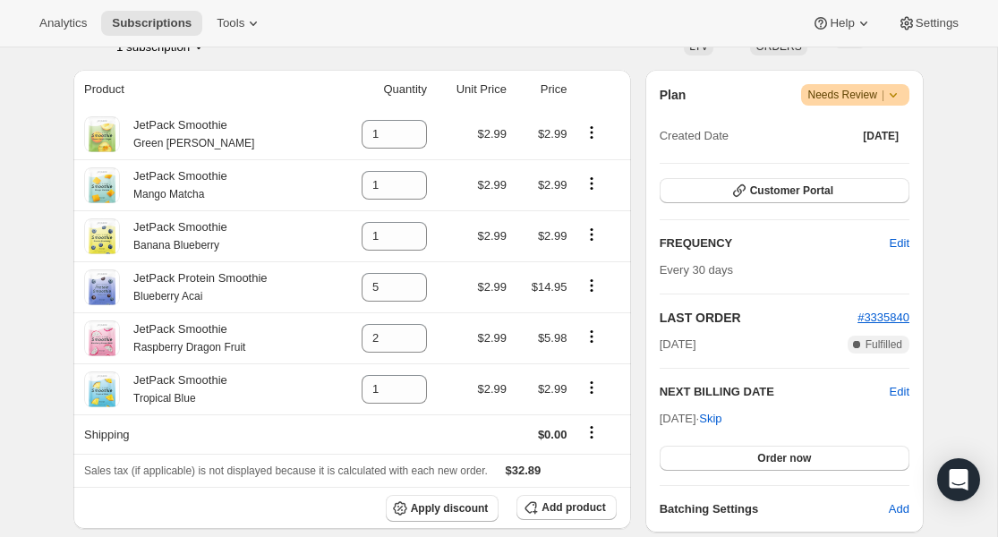
scroll to position [169, 0]
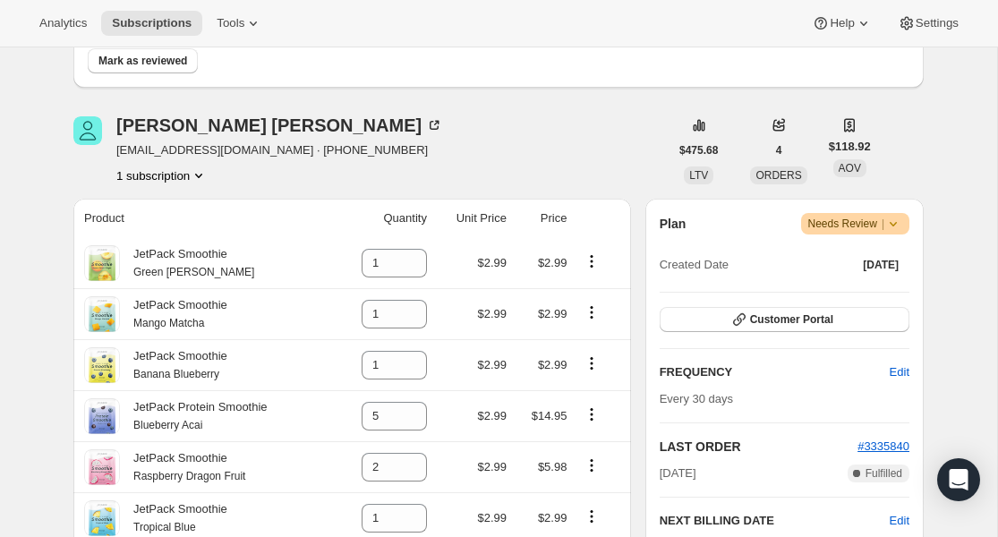
click at [852, 227] on span "Needs Review |" at bounding box center [856, 224] width 95 height 18
click at [853, 295] on span "Cancel subscription" at bounding box center [850, 289] width 101 height 13
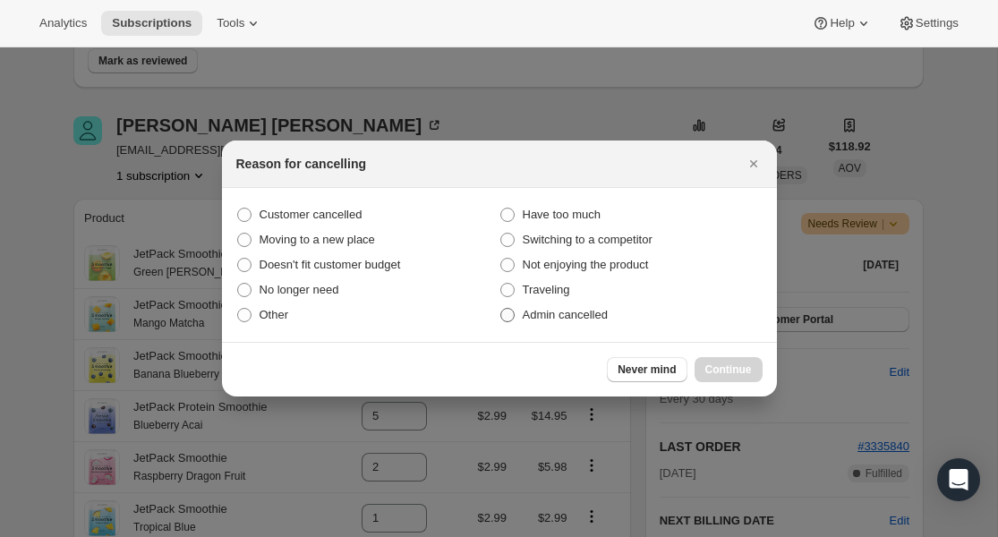
click at [554, 321] on span "Admin cancelled" at bounding box center [565, 314] width 85 height 13
click at [501, 309] on input "Admin cancelled" at bounding box center [501, 308] width 1 height 1
radio input "true"
click at [711, 364] on span "Continue" at bounding box center [729, 370] width 47 height 14
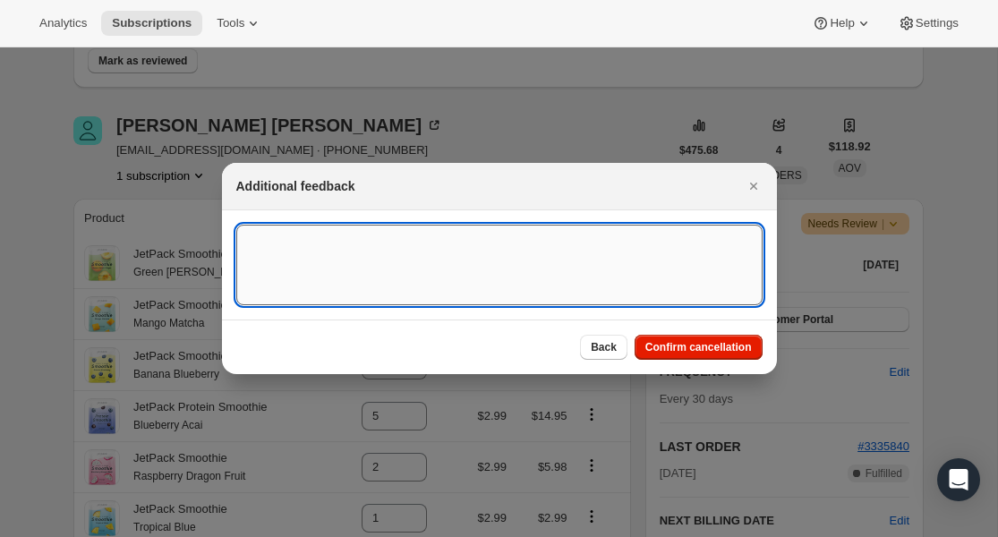
click at [432, 270] on textarea ":r4r8:" at bounding box center [499, 265] width 526 height 81
paste textarea "Lack of inventory"
type textarea "Lack of inventory"
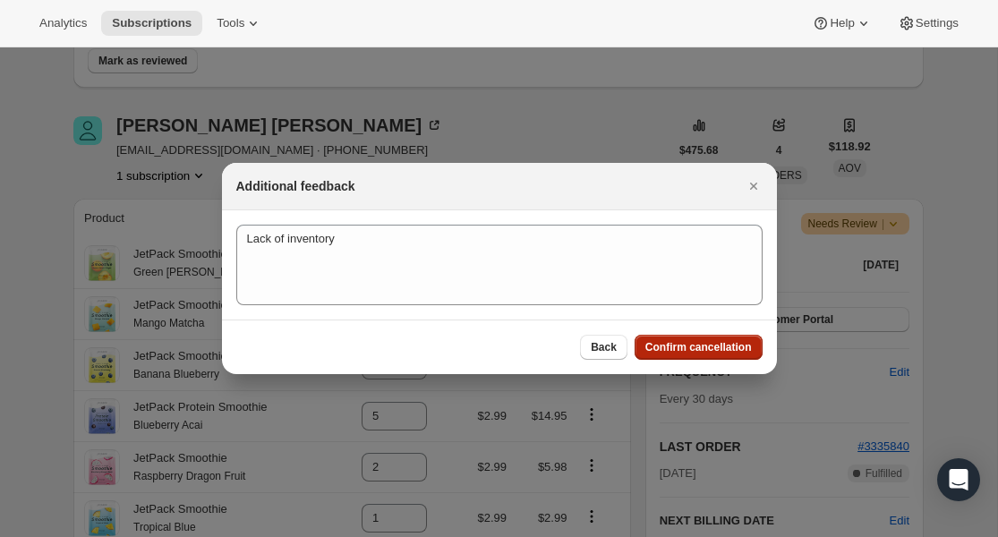
click at [698, 346] on span "Confirm cancellation" at bounding box center [699, 347] width 107 height 14
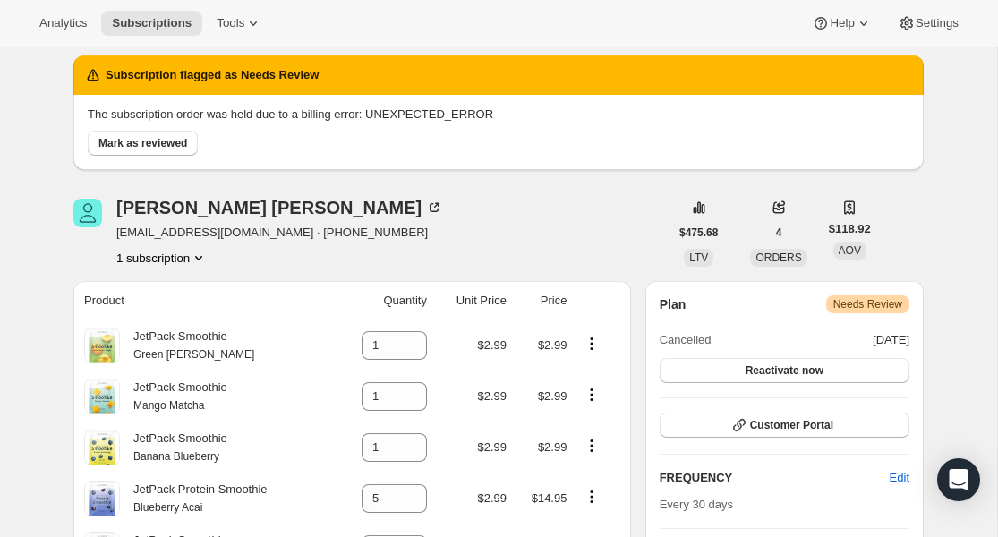
scroll to position [37, 0]
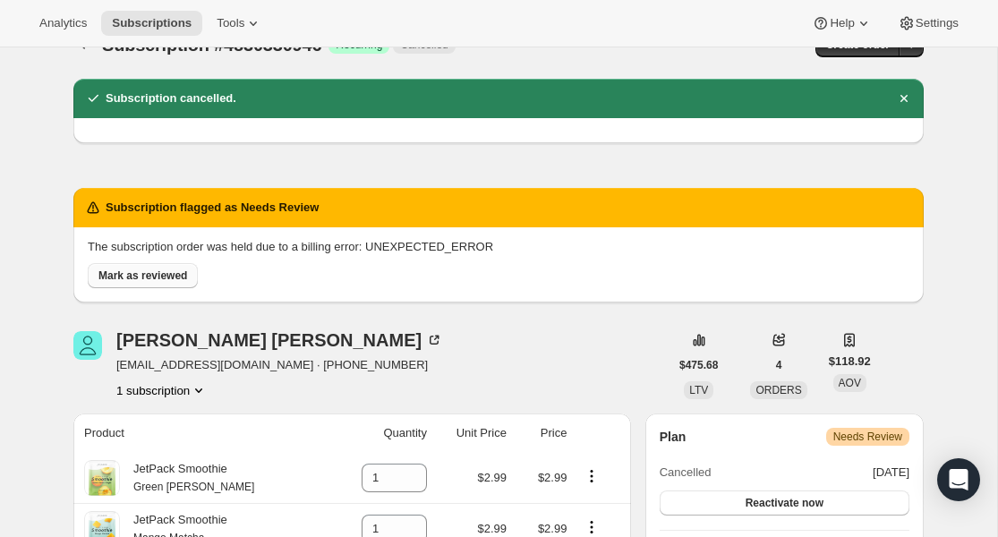
click at [161, 270] on span "Mark as reviewed" at bounding box center [142, 276] width 89 height 14
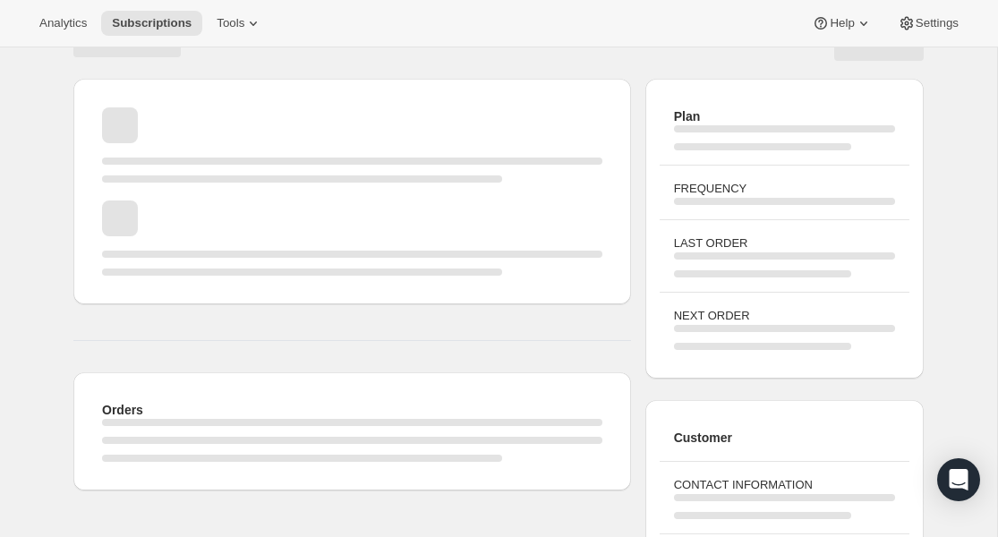
scroll to position [0, 0]
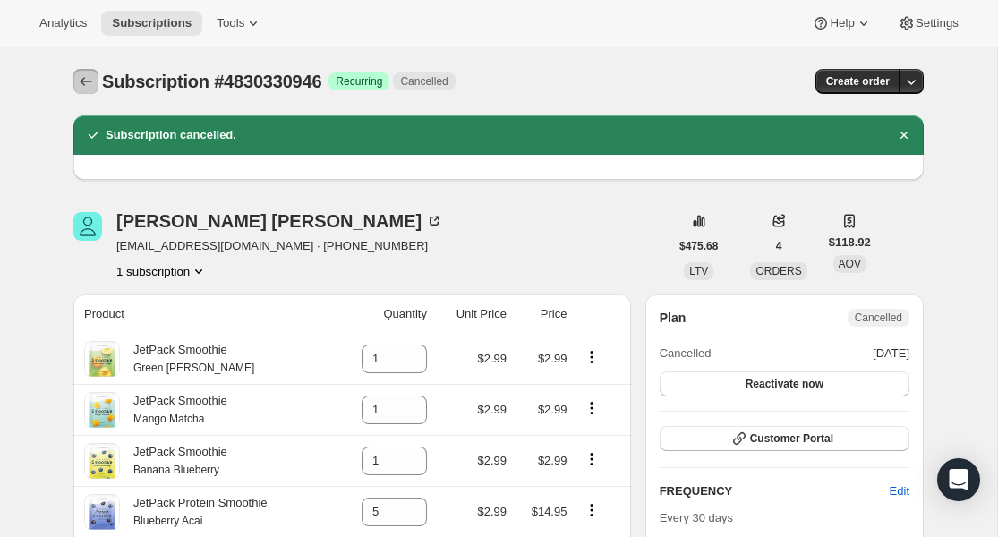
click at [91, 76] on icon "Subscriptions" at bounding box center [86, 82] width 18 height 18
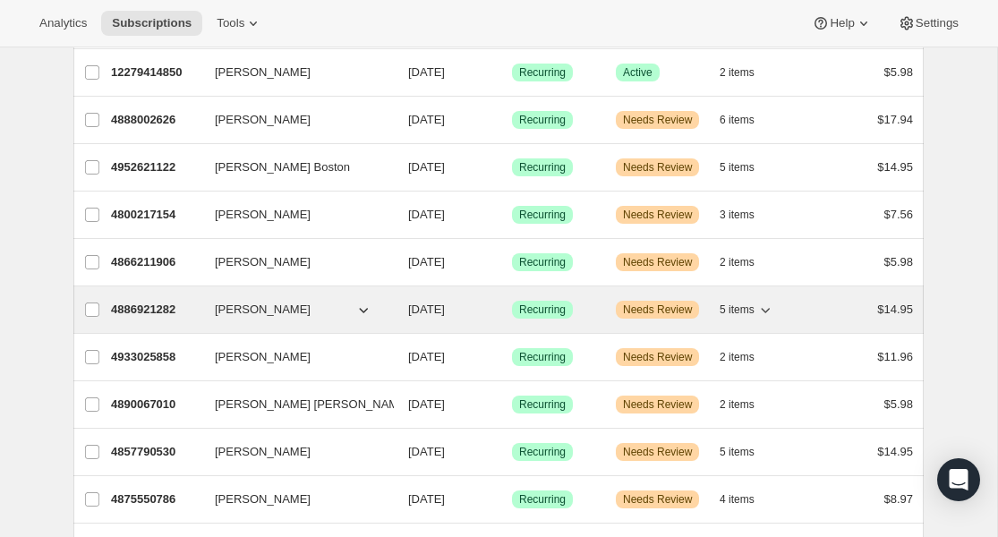
scroll to position [1198, 0]
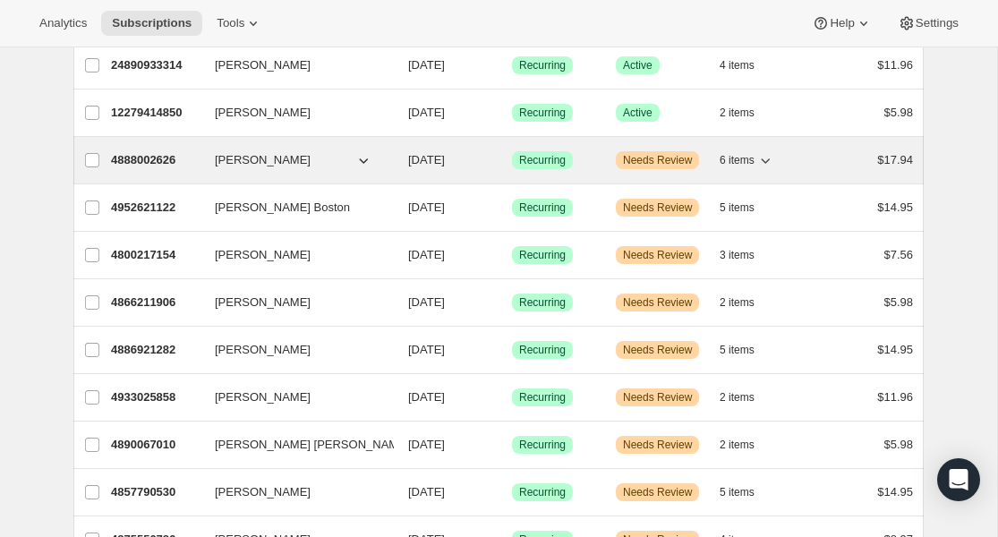
click at [156, 160] on p "4888002626" at bounding box center [156, 160] width 90 height 18
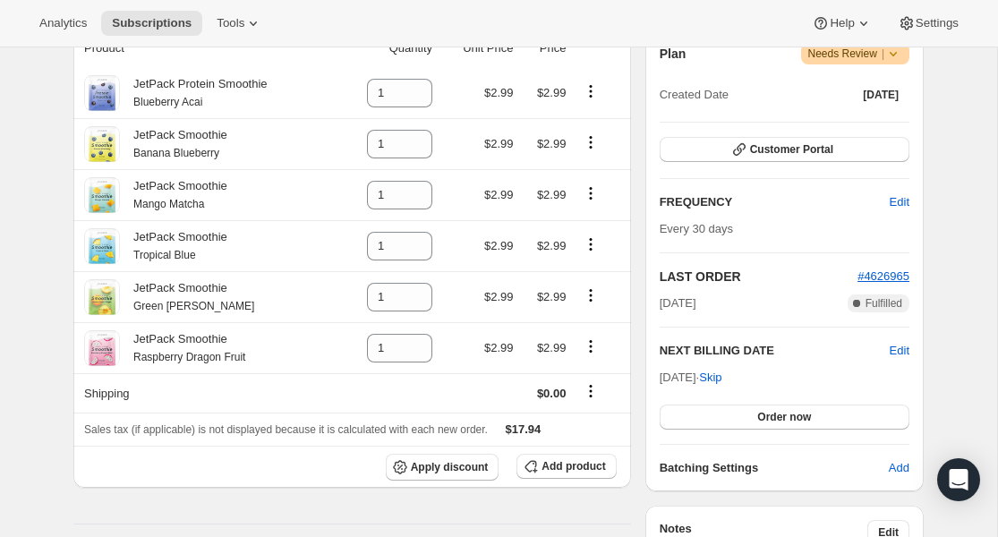
scroll to position [220, 0]
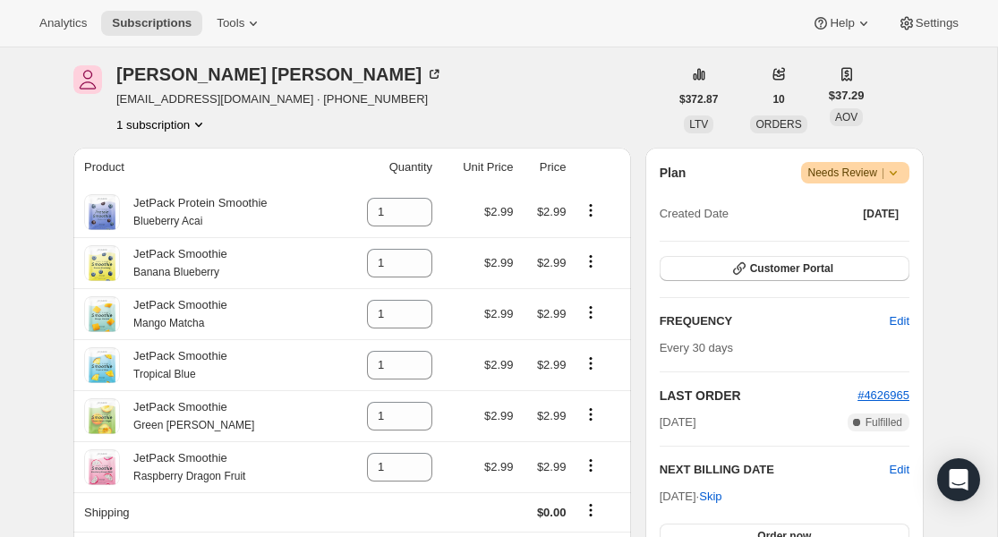
click at [856, 176] on span "Needs Review |" at bounding box center [856, 173] width 95 height 18
click at [855, 245] on span "Cancel subscription" at bounding box center [850, 239] width 101 height 18
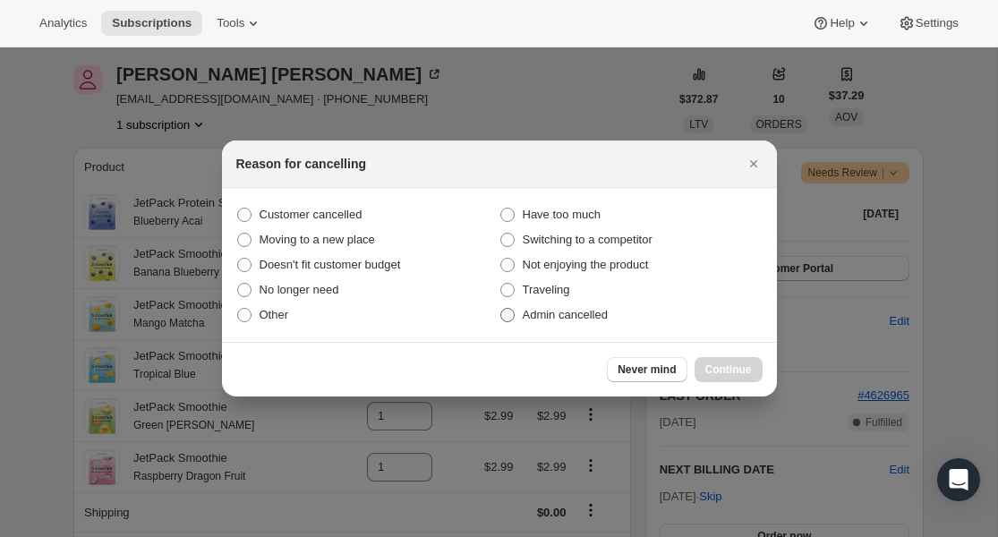
click at [531, 310] on span "Admin cancelled" at bounding box center [565, 314] width 85 height 13
click at [501, 309] on input "Admin cancelled" at bounding box center [501, 308] width 1 height 1
radio input "true"
click at [713, 363] on button "Continue" at bounding box center [729, 369] width 68 height 25
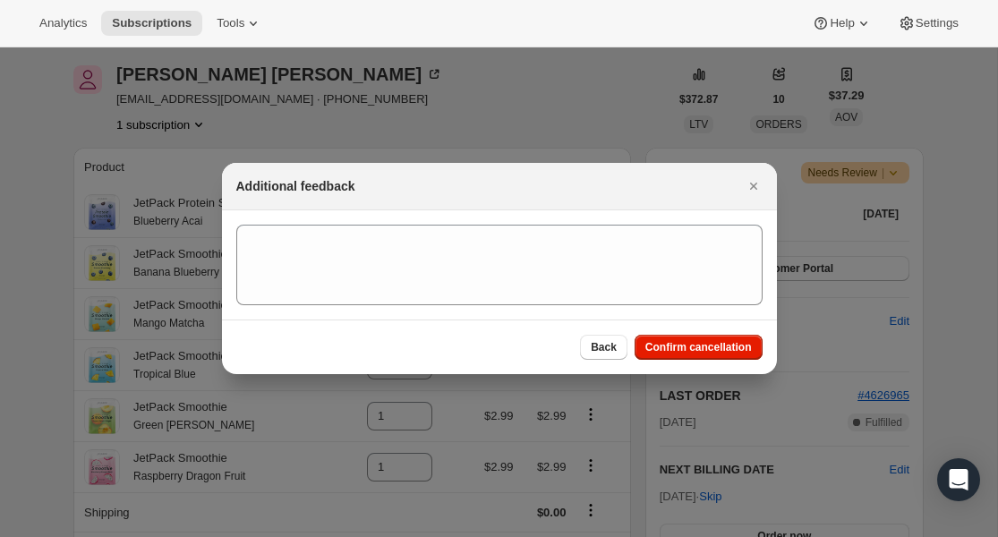
click at [408, 221] on section ":r5ef:" at bounding box center [499, 264] width 555 height 109
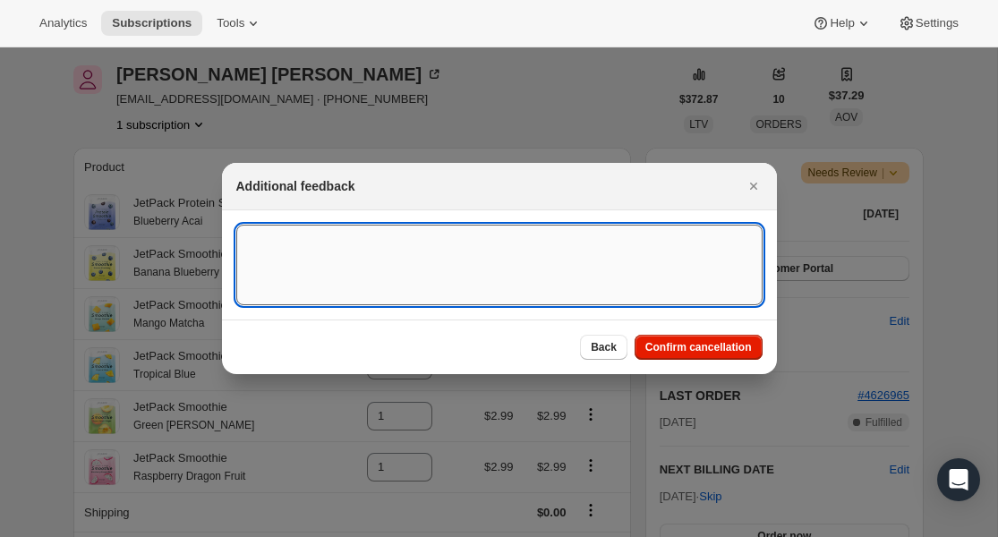
click at [415, 244] on textarea ":r5ef:" at bounding box center [499, 265] width 526 height 81
paste textarea "Lack of inventory"
type textarea "Lack of inventory"
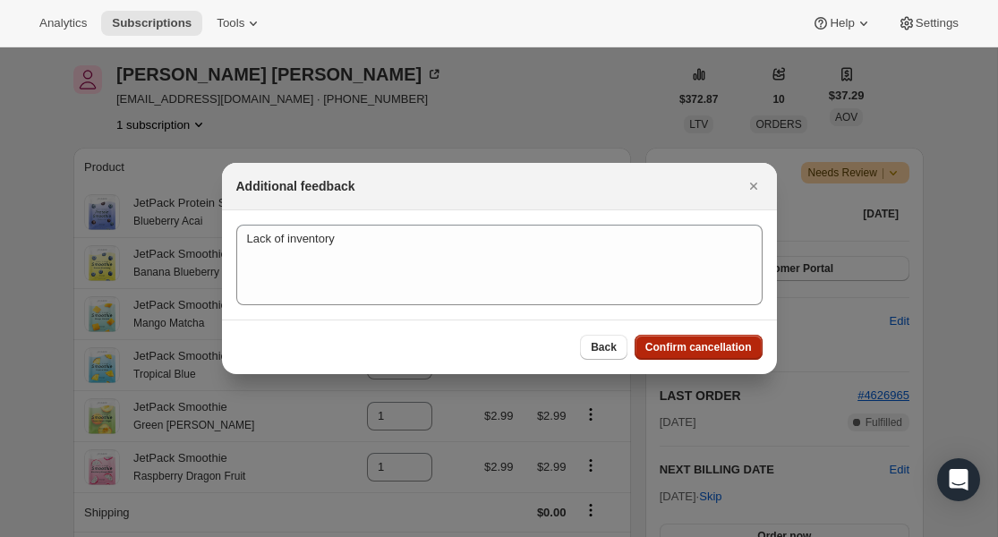
click at [735, 344] on span "Confirm cancellation" at bounding box center [699, 347] width 107 height 14
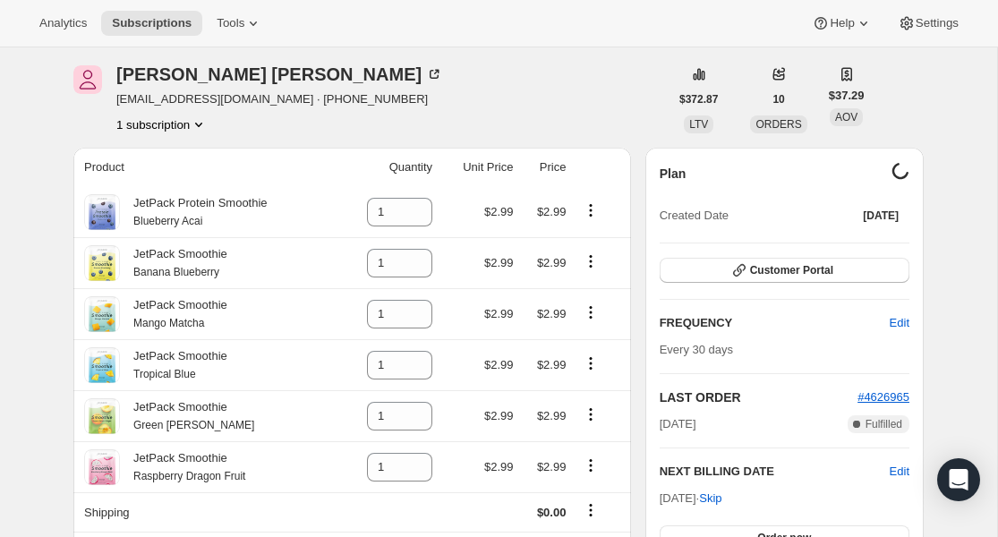
scroll to position [0, 0]
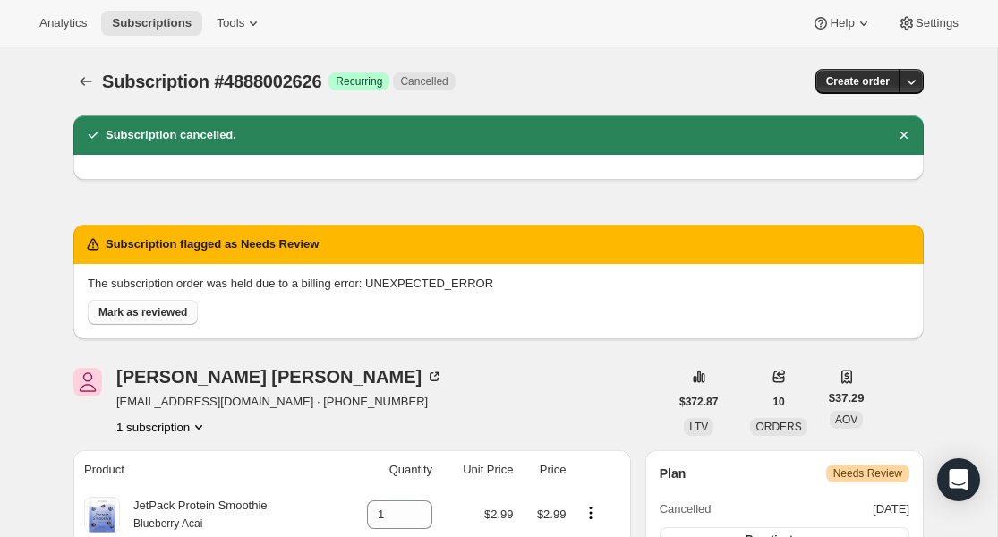
click at [100, 305] on button "Mark as reviewed" at bounding box center [143, 312] width 110 height 25
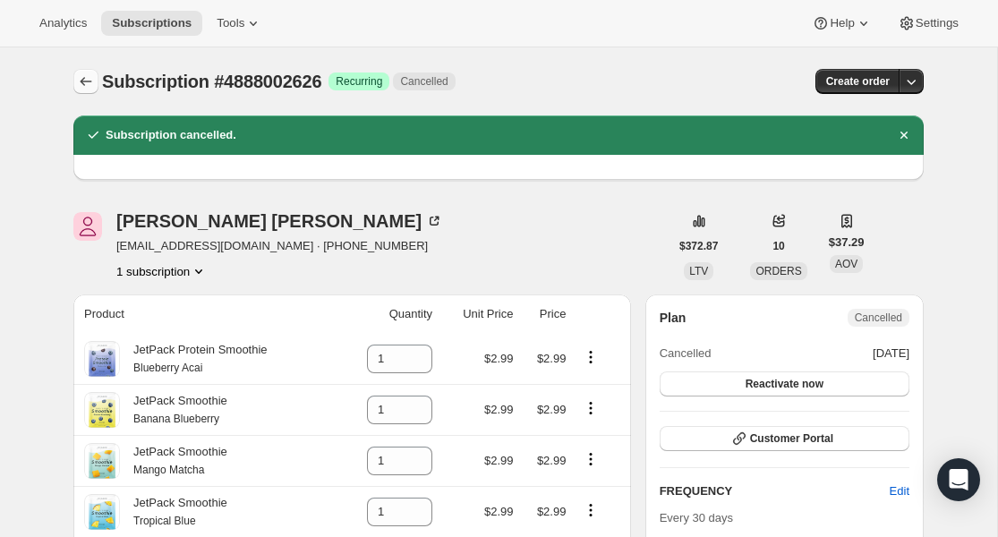
click at [80, 81] on icon "Subscriptions" at bounding box center [86, 82] width 18 height 18
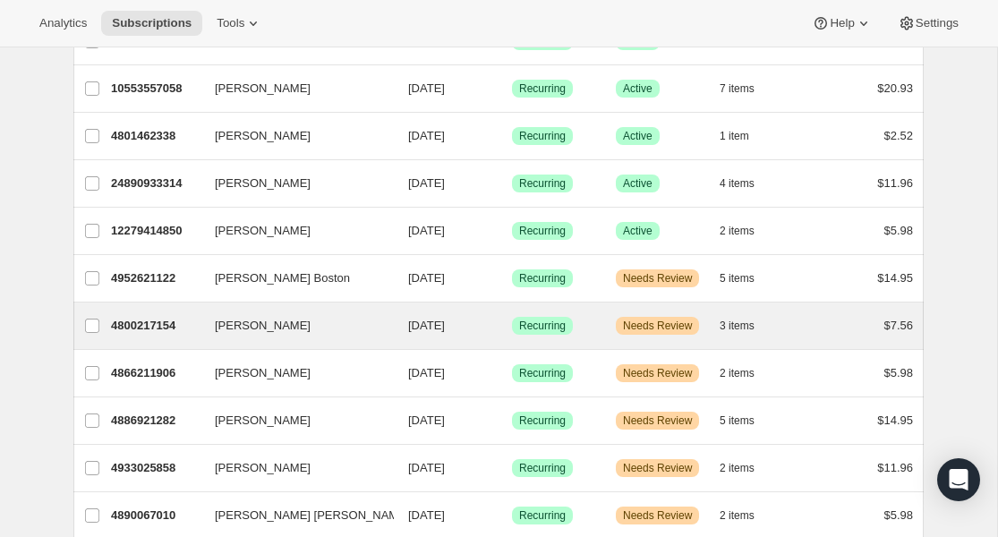
scroll to position [1084, 0]
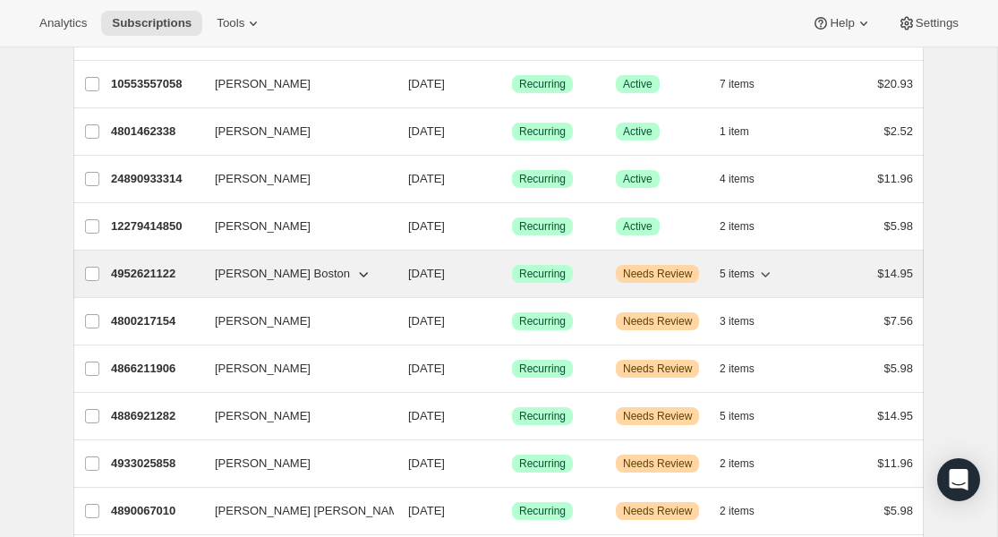
click at [165, 268] on p "4952621122" at bounding box center [156, 274] width 90 height 18
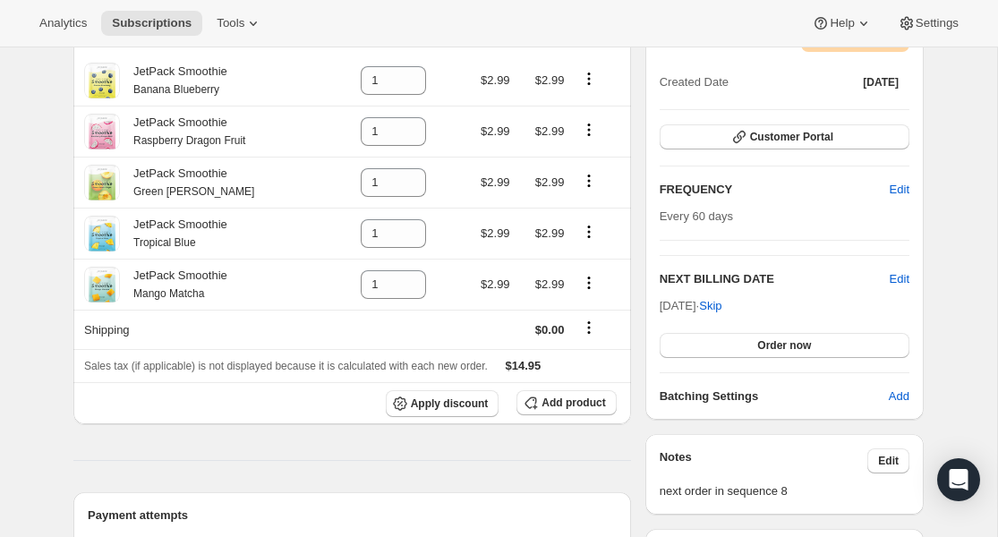
scroll to position [72, 0]
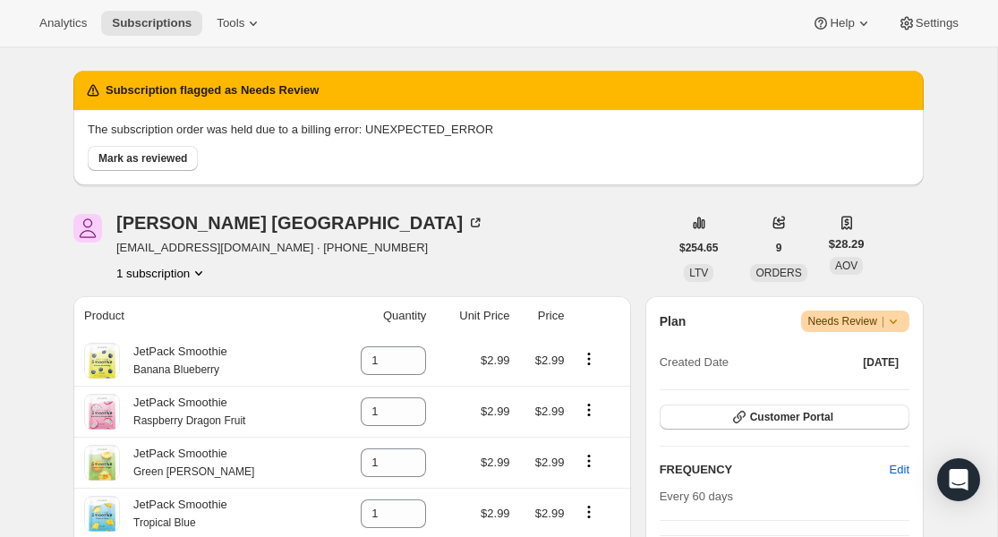
click at [833, 319] on span "Needs Review |" at bounding box center [856, 321] width 95 height 18
click at [834, 377] on button "Cancel subscription" at bounding box center [850, 386] width 112 height 29
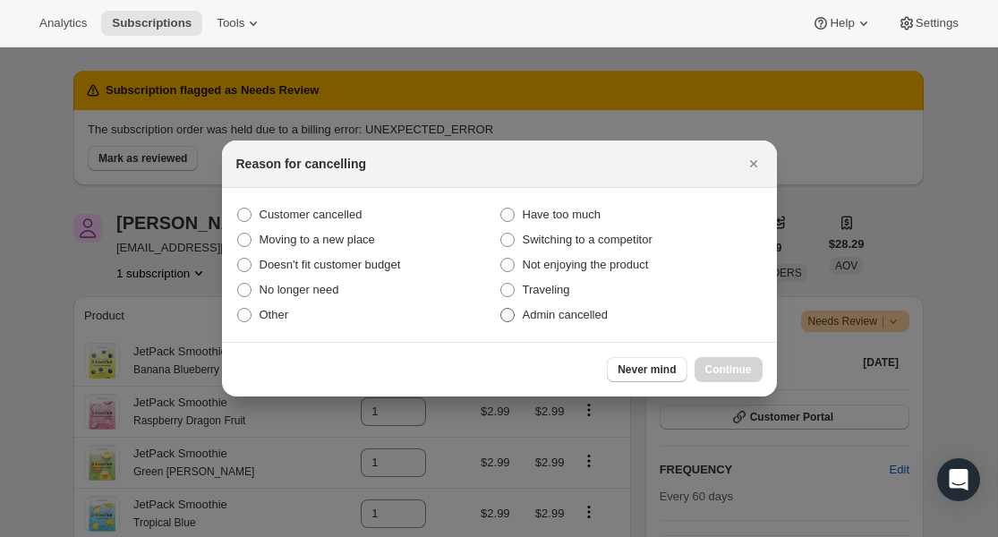
click at [550, 321] on span "Admin cancelled" at bounding box center [565, 314] width 85 height 13
click at [501, 309] on input "Admin cancelled" at bounding box center [501, 308] width 1 height 1
radio input "true"
click at [721, 366] on span "Continue" at bounding box center [729, 370] width 47 height 14
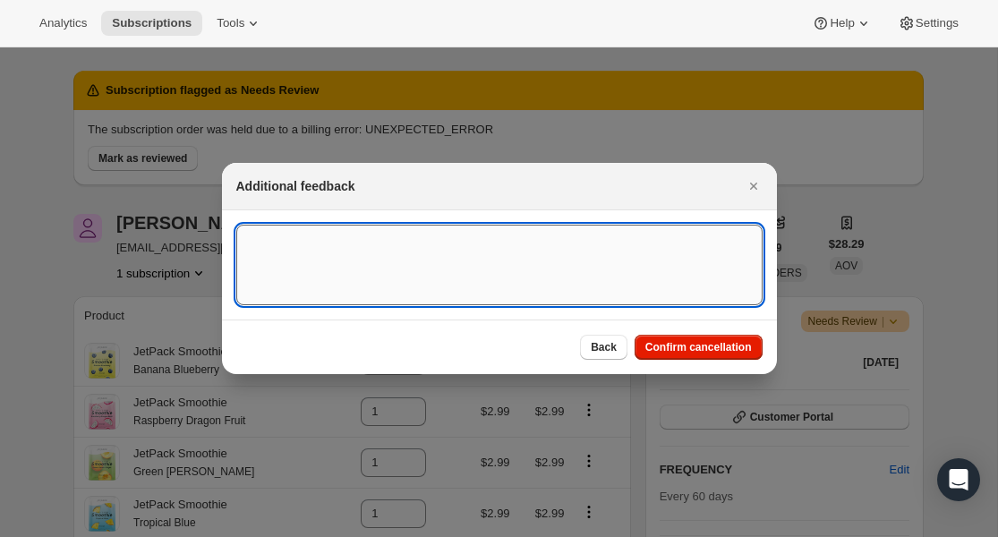
click at [366, 276] on textarea ":r60s:" at bounding box center [499, 265] width 526 height 81
paste textarea "Lack of inventory"
type textarea "Lack of inventory"
click at [672, 330] on div "Back Confirm cancellation" at bounding box center [499, 347] width 555 height 55
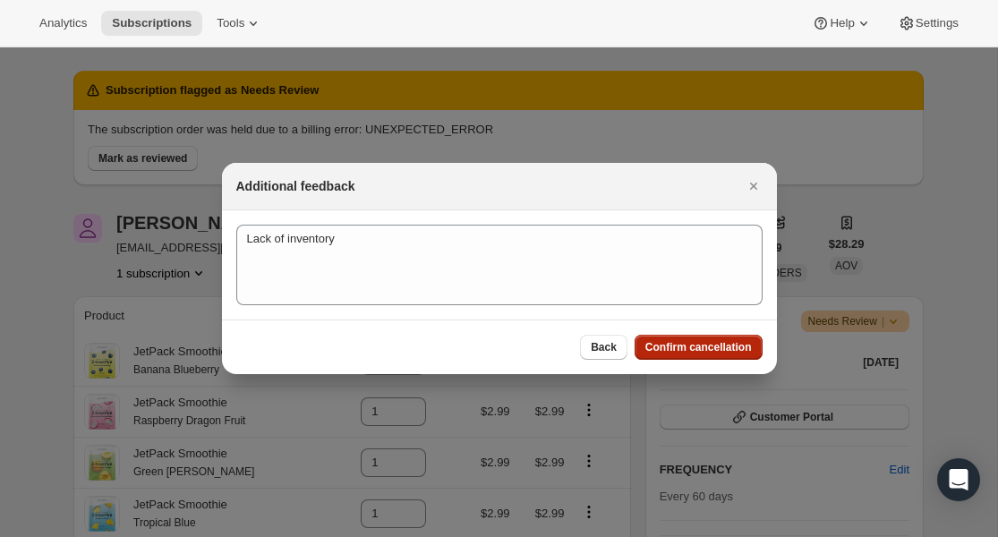
click at [672, 343] on span "Confirm cancellation" at bounding box center [699, 347] width 107 height 14
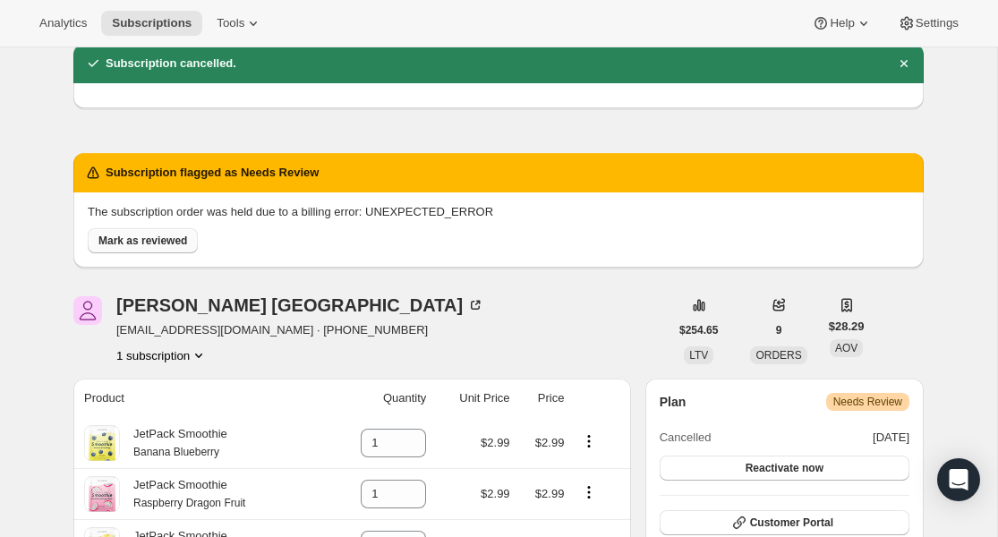
click at [144, 240] on span "Mark as reviewed" at bounding box center [142, 241] width 89 height 14
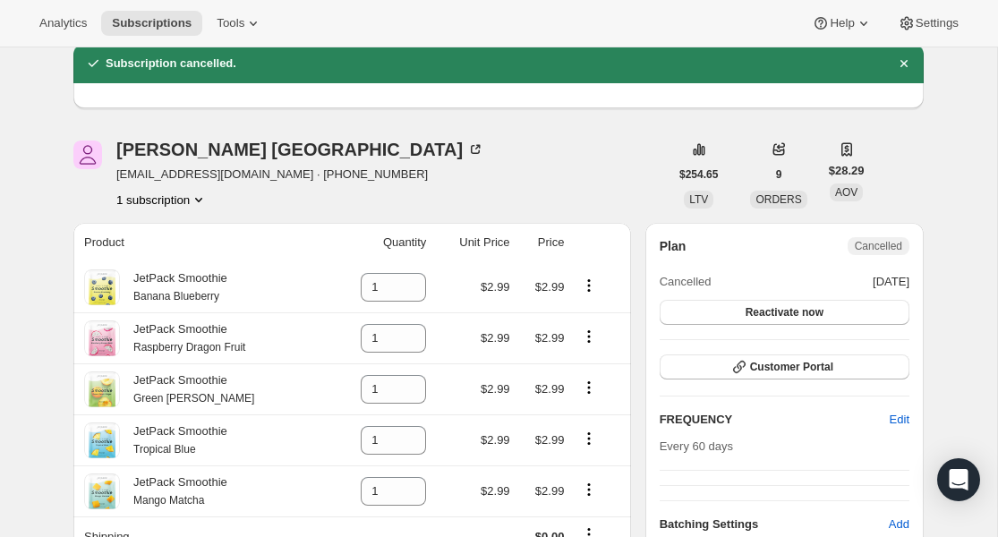
scroll to position [0, 0]
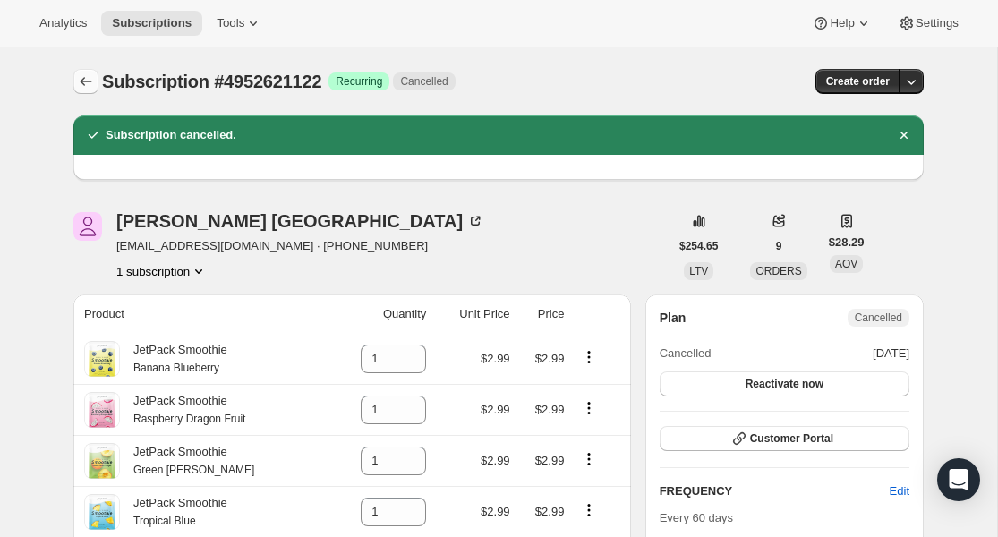
click at [83, 81] on icon "Subscriptions" at bounding box center [86, 82] width 18 height 18
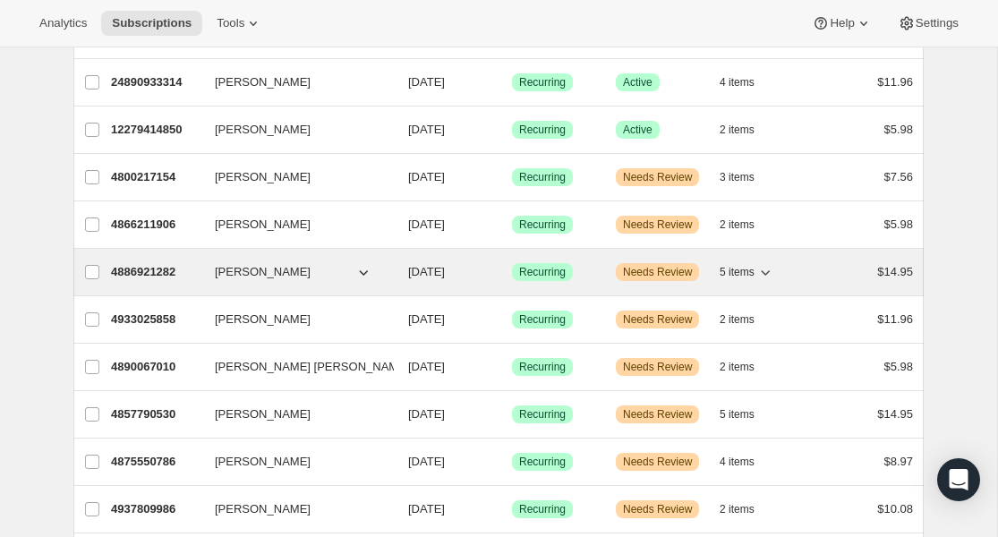
scroll to position [1195, 0]
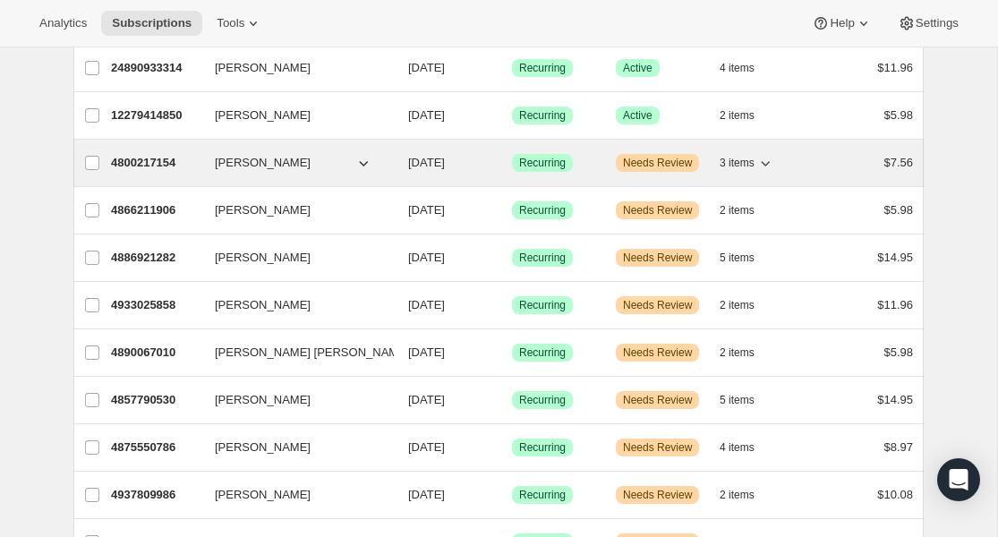
click at [143, 164] on p "4800217154" at bounding box center [156, 163] width 90 height 18
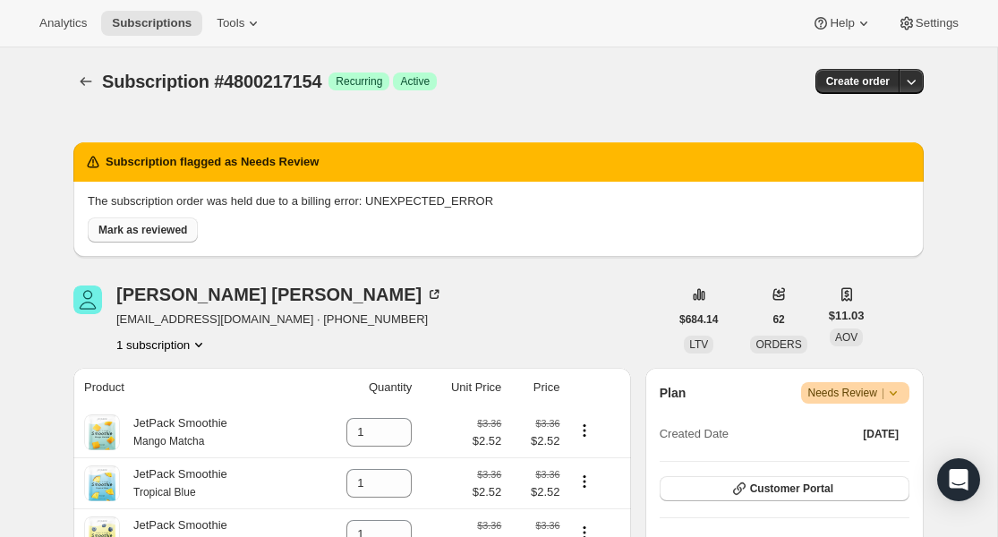
click at [158, 234] on span "Mark as reviewed" at bounding box center [142, 230] width 89 height 14
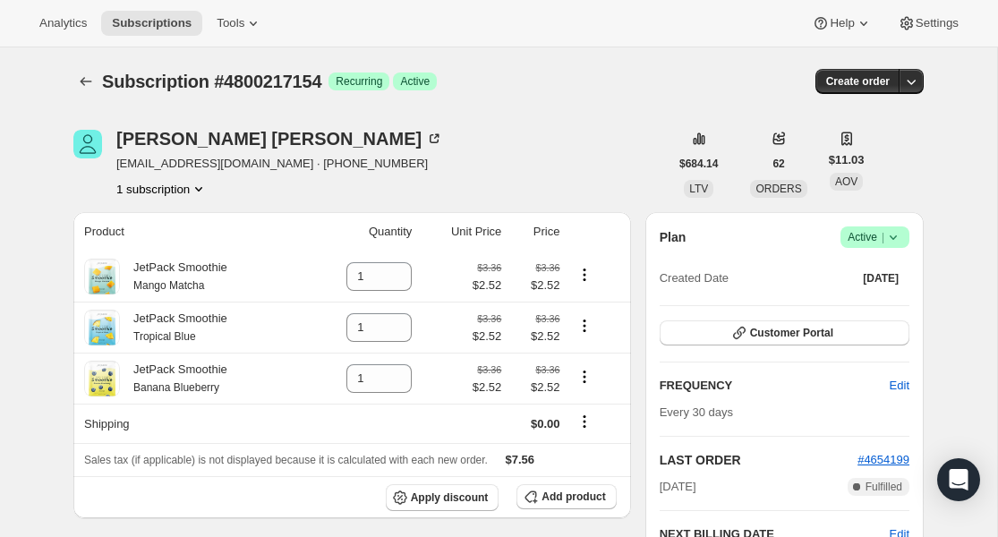
click at [879, 234] on span "Active |" at bounding box center [875, 237] width 55 height 18
click at [878, 297] on span "Cancel subscription" at bounding box center [869, 302] width 101 height 13
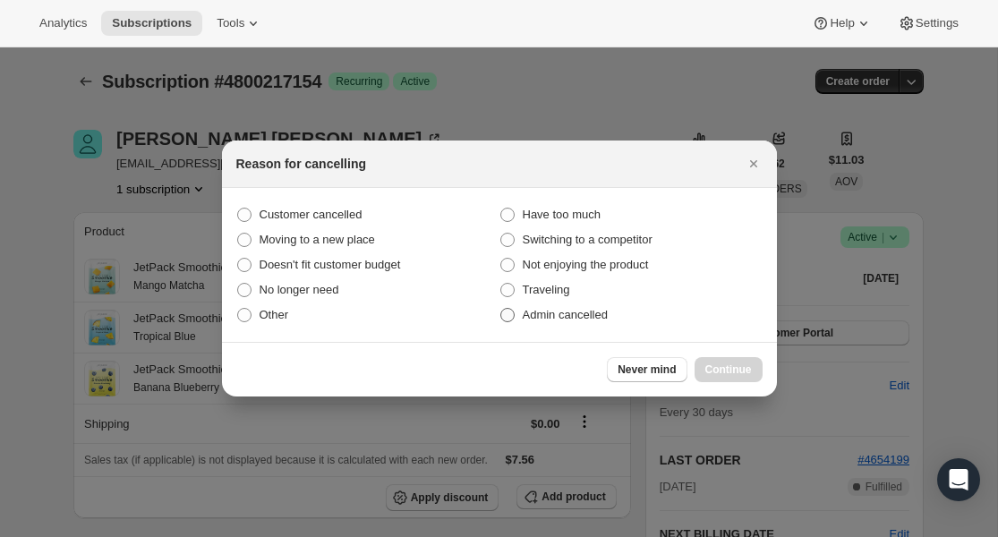
click at [533, 313] on span "Admin cancelled" at bounding box center [565, 314] width 85 height 13
click at [501, 309] on input "Admin cancelled" at bounding box center [501, 308] width 1 height 1
radio input "true"
click at [723, 364] on span "Continue" at bounding box center [729, 370] width 47 height 14
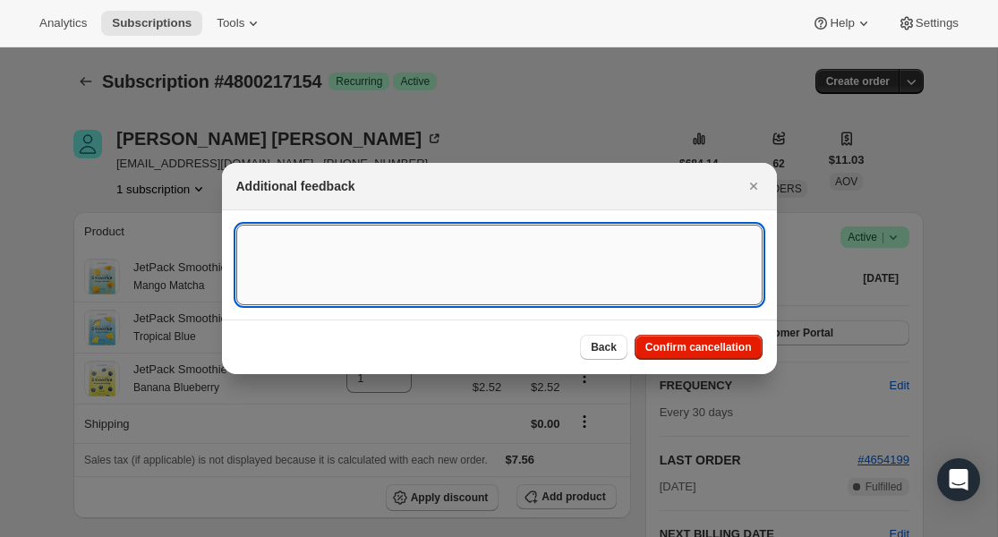
click at [474, 263] on textarea ":r6n4:" at bounding box center [499, 265] width 526 height 81
paste textarea "Lack of inventory"
type textarea "Lack of inventory"
click at [687, 357] on button "Confirm cancellation" at bounding box center [699, 347] width 128 height 25
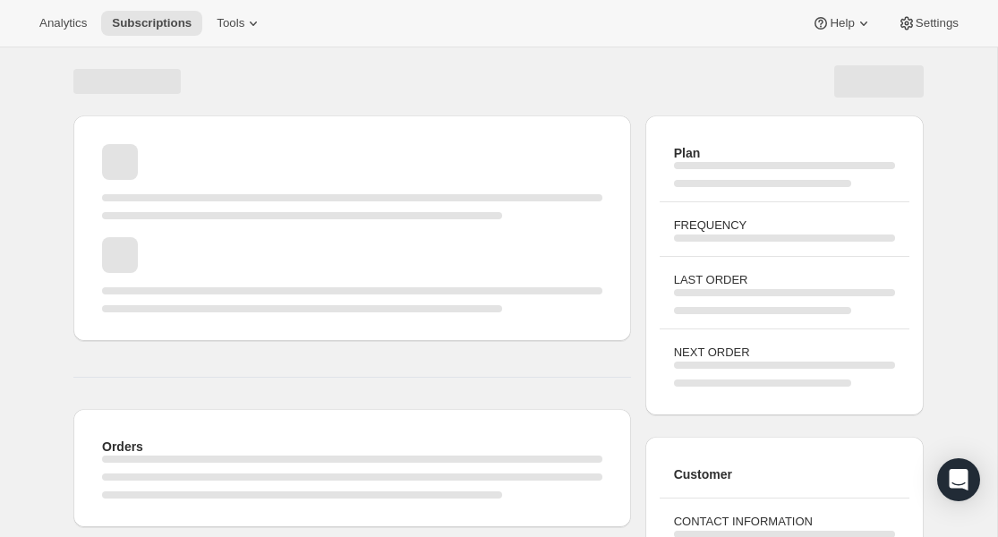
click at [75, 81] on div "Page loading" at bounding box center [126, 81] width 107 height 25
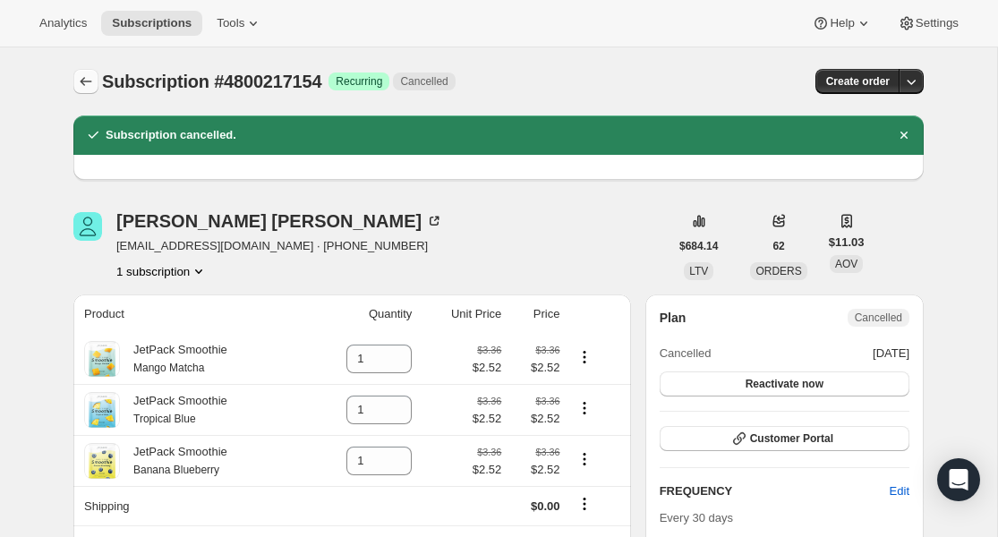
click at [75, 81] on button "Subscriptions" at bounding box center [85, 81] width 25 height 25
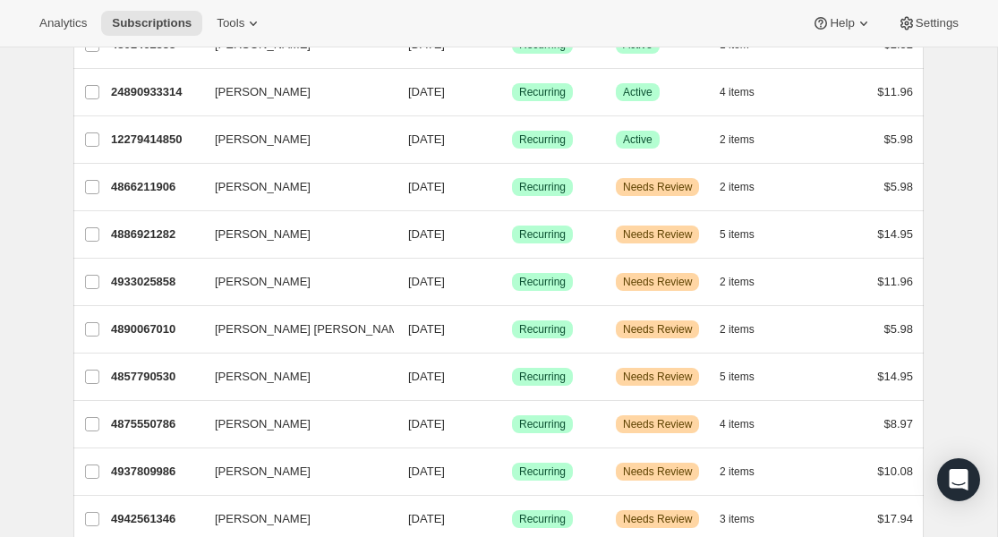
scroll to position [1265, 0]
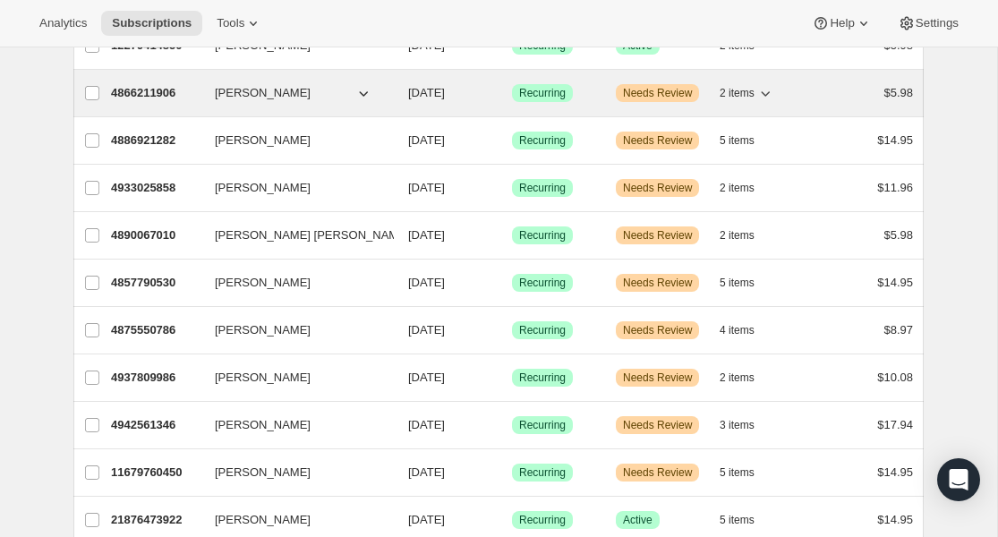
click at [159, 93] on p "4866211906" at bounding box center [156, 93] width 90 height 18
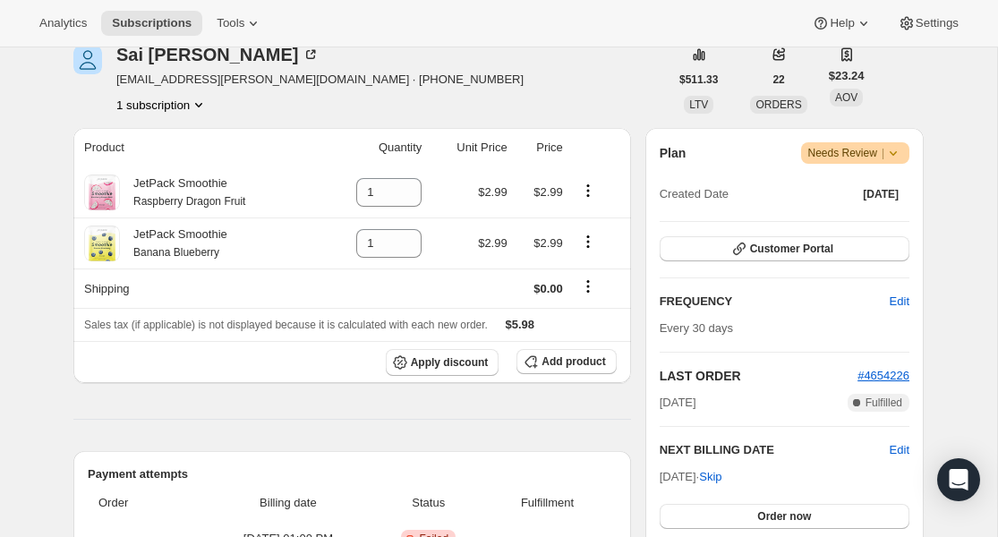
scroll to position [176, 0]
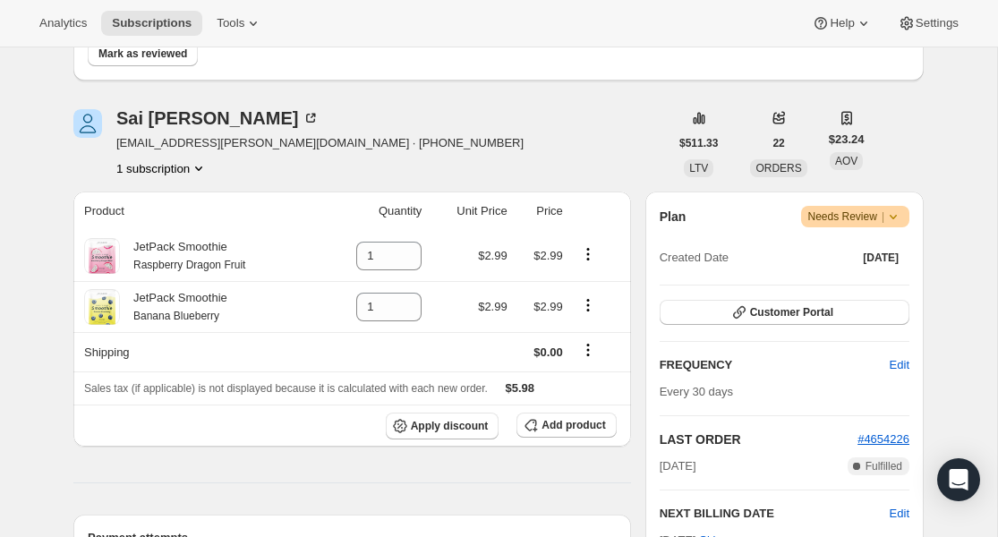
click at [872, 212] on span "Needs Review |" at bounding box center [856, 217] width 95 height 18
click at [868, 275] on span "Cancel subscription" at bounding box center [850, 283] width 101 height 18
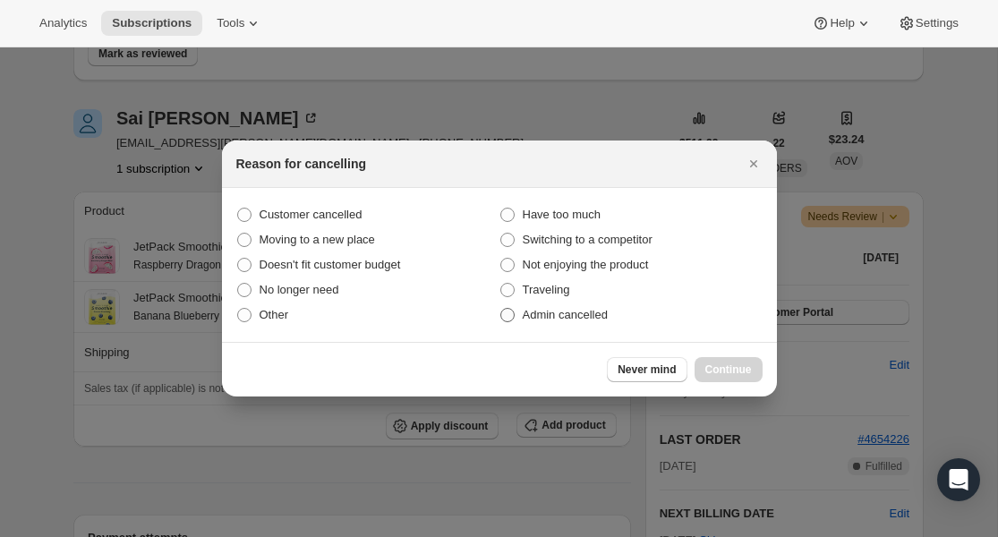
click at [567, 306] on span "Admin cancelled" at bounding box center [565, 315] width 85 height 18
click at [501, 308] on input "Admin cancelled" at bounding box center [501, 308] width 1 height 1
radio input "true"
click at [721, 367] on span "Continue" at bounding box center [729, 370] width 47 height 14
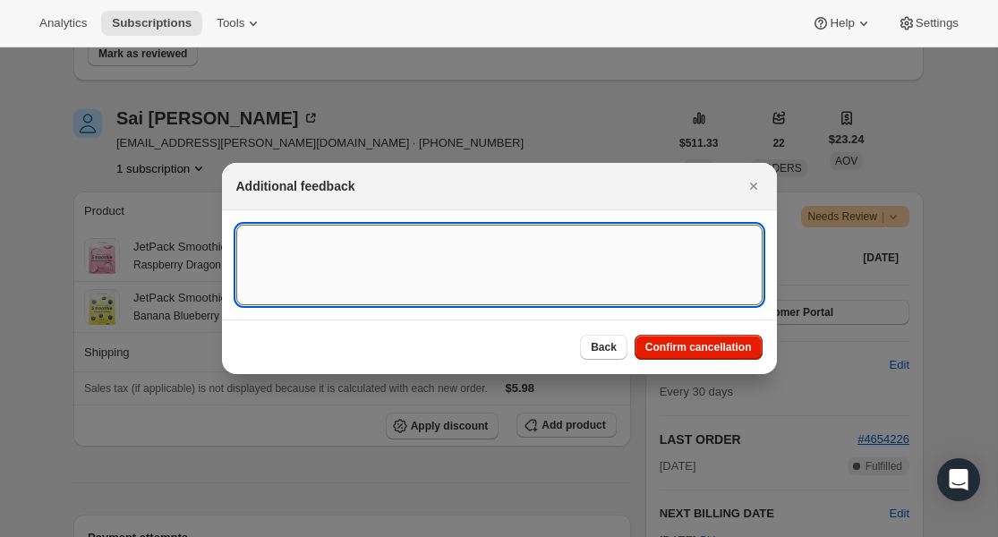
click at [508, 267] on textarea ":r77t:" at bounding box center [499, 265] width 526 height 81
paste textarea "Lack of inventory"
type textarea "Lack of inventory"
click at [675, 352] on span "Confirm cancellation" at bounding box center [699, 347] width 107 height 14
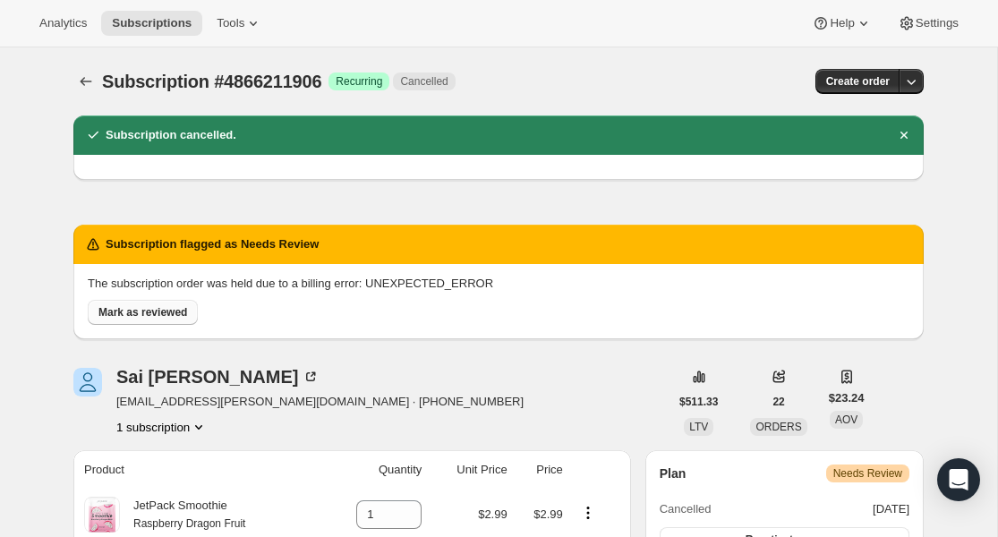
click at [124, 311] on span "Mark as reviewed" at bounding box center [142, 312] width 89 height 14
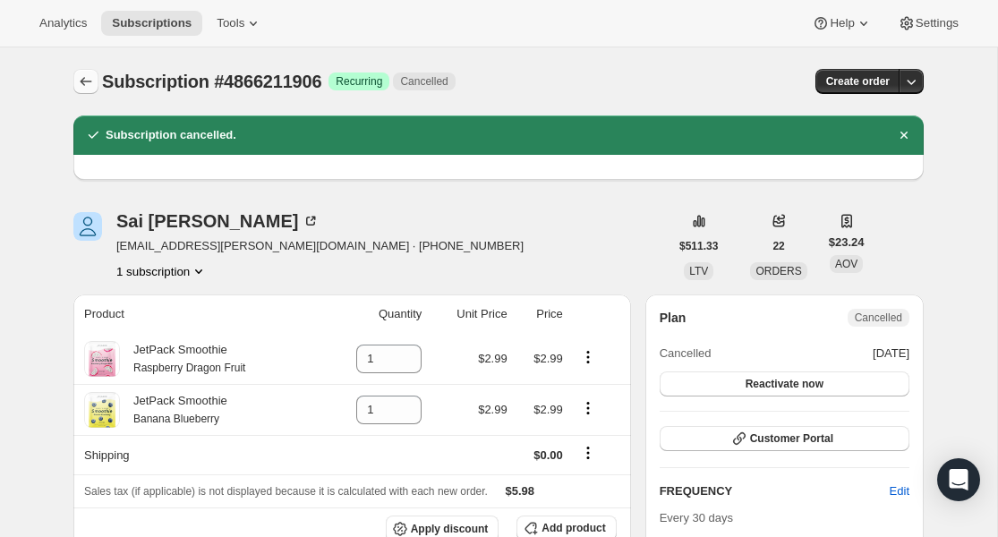
click at [84, 81] on icon "Subscriptions" at bounding box center [87, 81] width 12 height 9
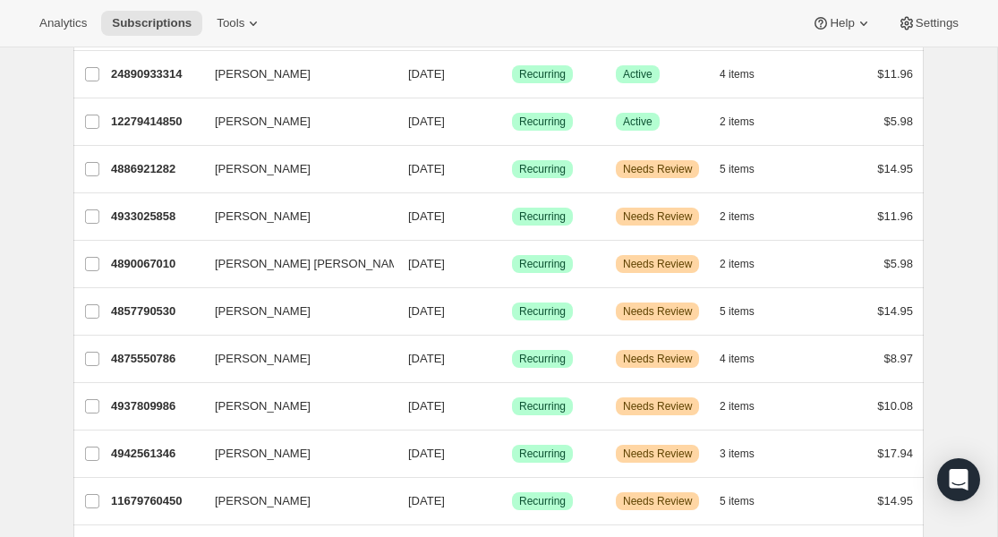
scroll to position [1178, 0]
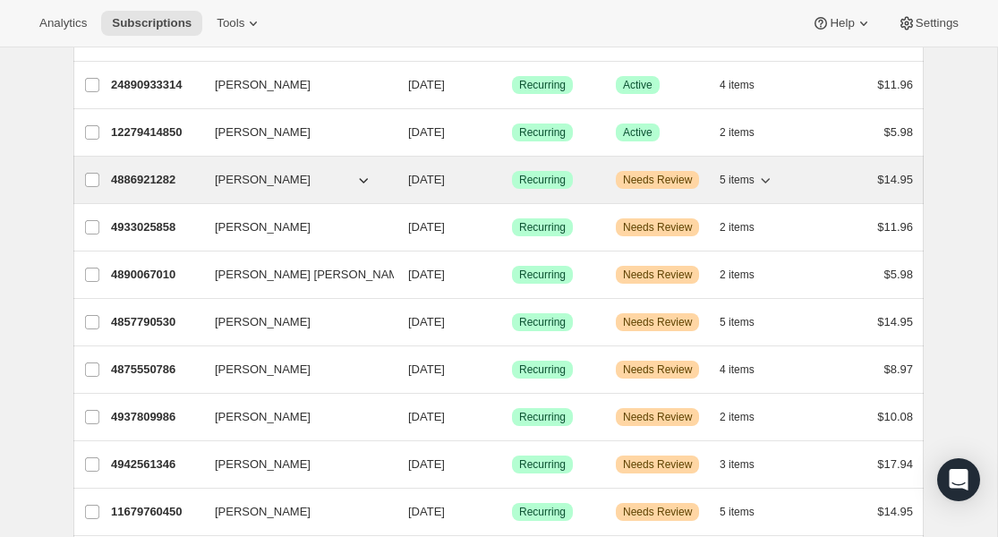
click at [165, 182] on p "4886921282" at bounding box center [156, 180] width 90 height 18
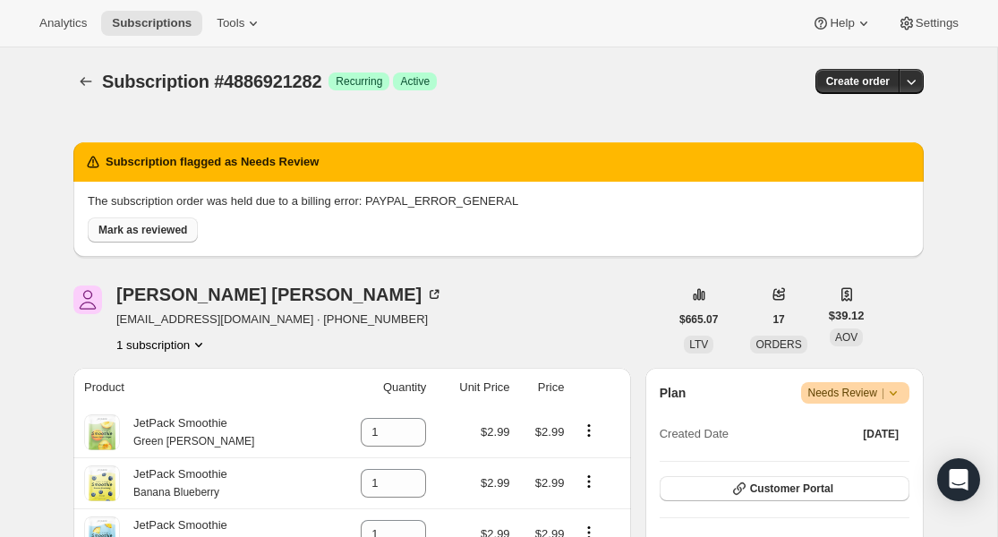
click at [166, 236] on span "Mark as reviewed" at bounding box center [142, 230] width 89 height 14
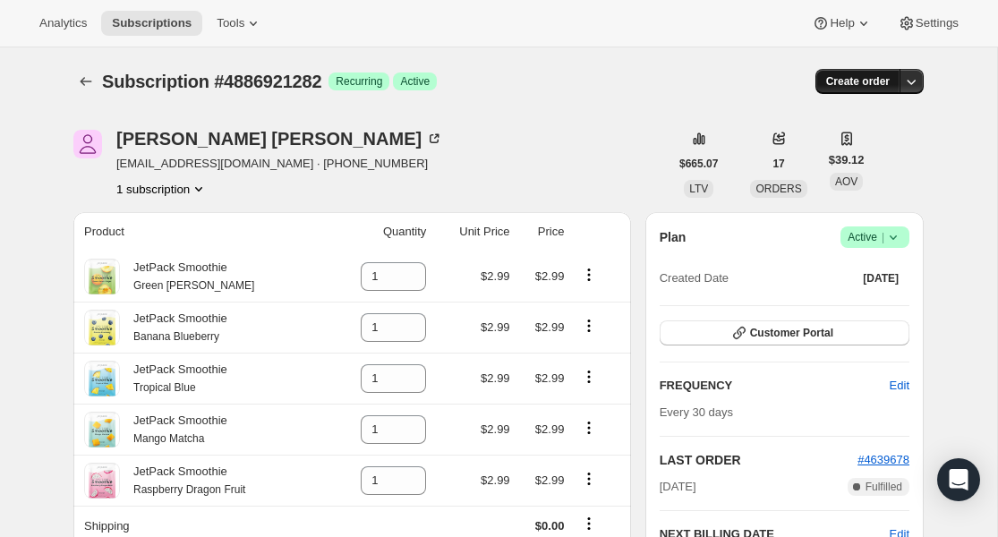
click at [876, 78] on span "Create order" at bounding box center [858, 81] width 64 height 14
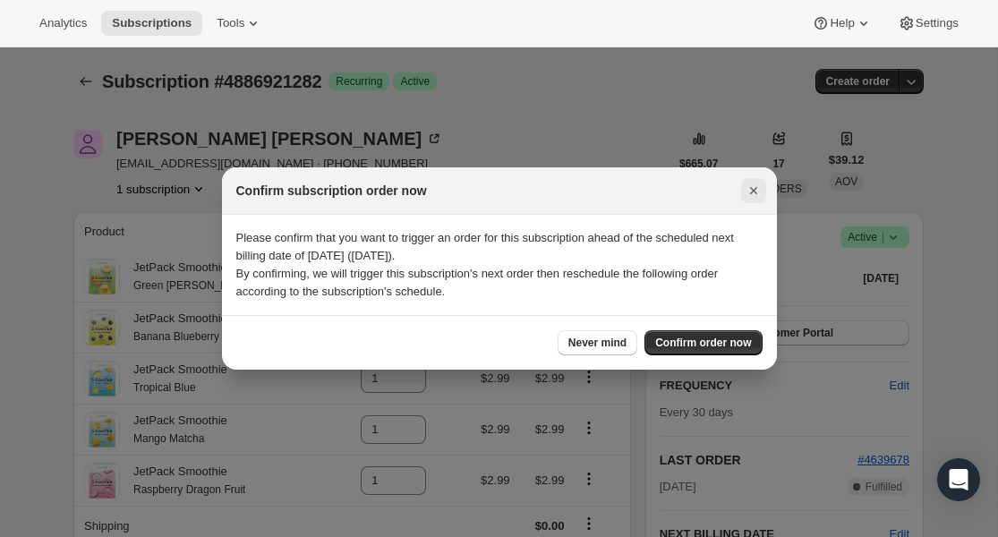
click at [751, 186] on icon "Close" at bounding box center [754, 191] width 18 height 18
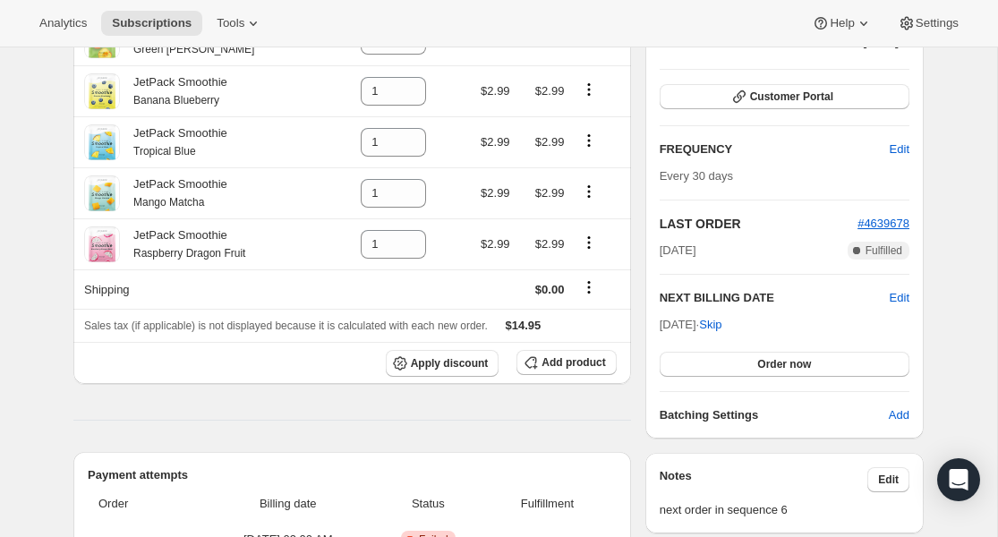
scroll to position [39, 0]
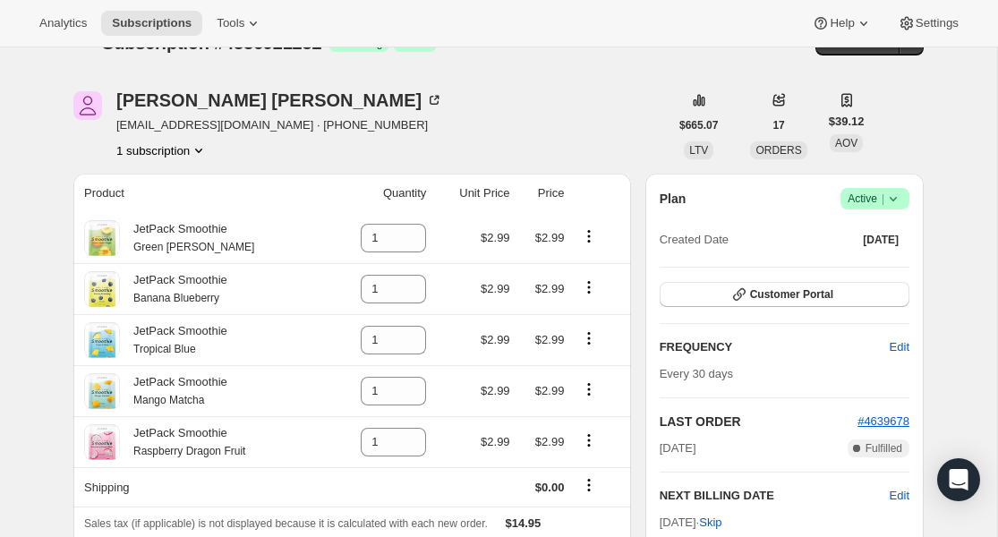
click at [877, 207] on span "Active |" at bounding box center [875, 199] width 55 height 18
click at [871, 261] on span "Cancel subscription" at bounding box center [869, 264] width 101 height 13
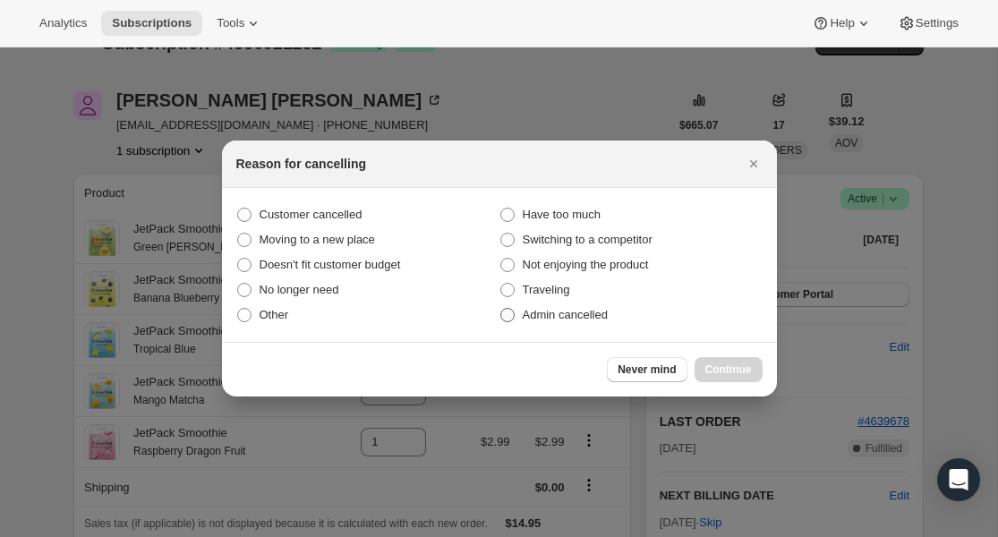
click at [604, 313] on span "Admin cancelled" at bounding box center [565, 314] width 85 height 13
click at [501, 309] on input "Admin cancelled" at bounding box center [501, 308] width 1 height 1
radio input "true"
click at [699, 361] on button "Continue" at bounding box center [729, 369] width 68 height 25
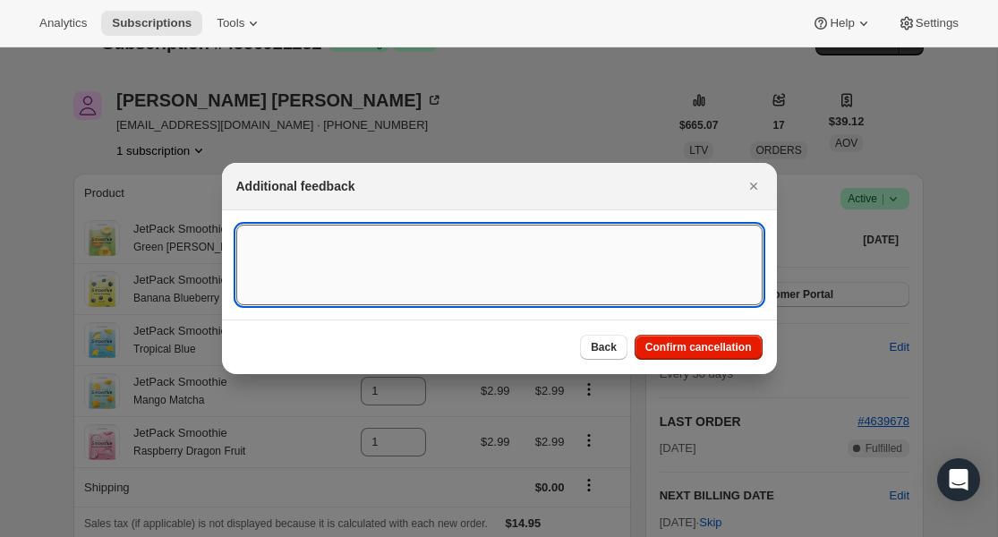
click at [530, 253] on textarea ":r7si:" at bounding box center [499, 265] width 526 height 81
paste textarea "Lack of inventory"
type textarea "Lack of inventory"
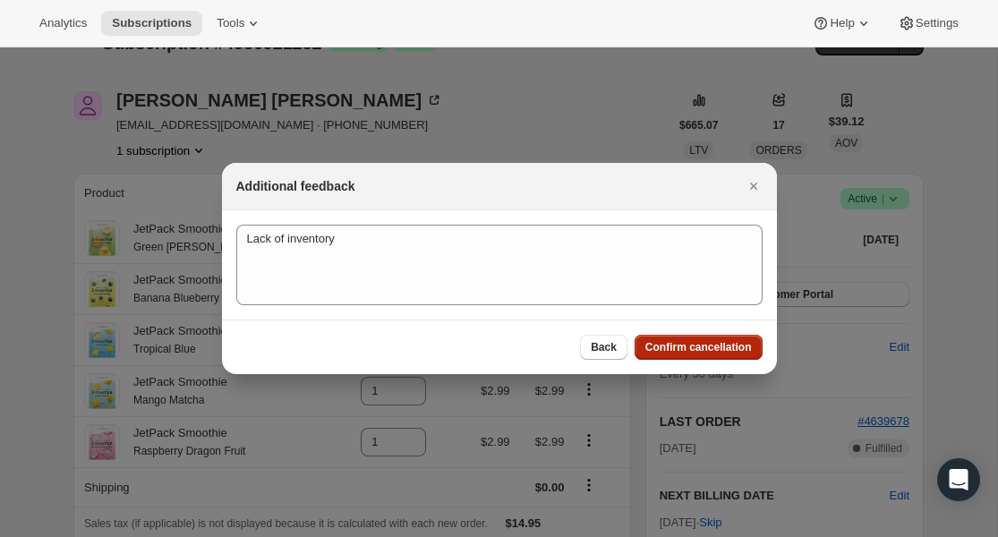
click at [680, 347] on span "Confirm cancellation" at bounding box center [699, 347] width 107 height 14
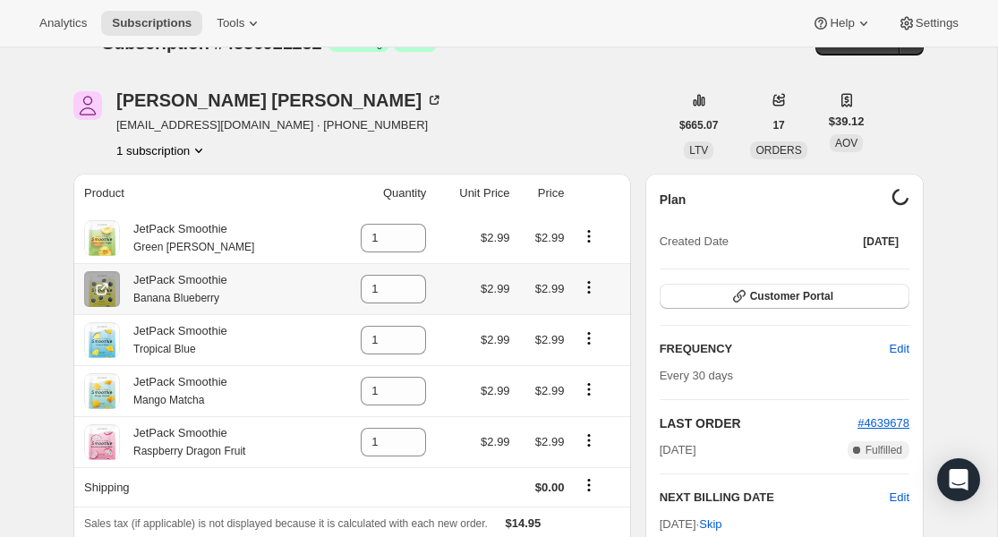
scroll to position [0, 0]
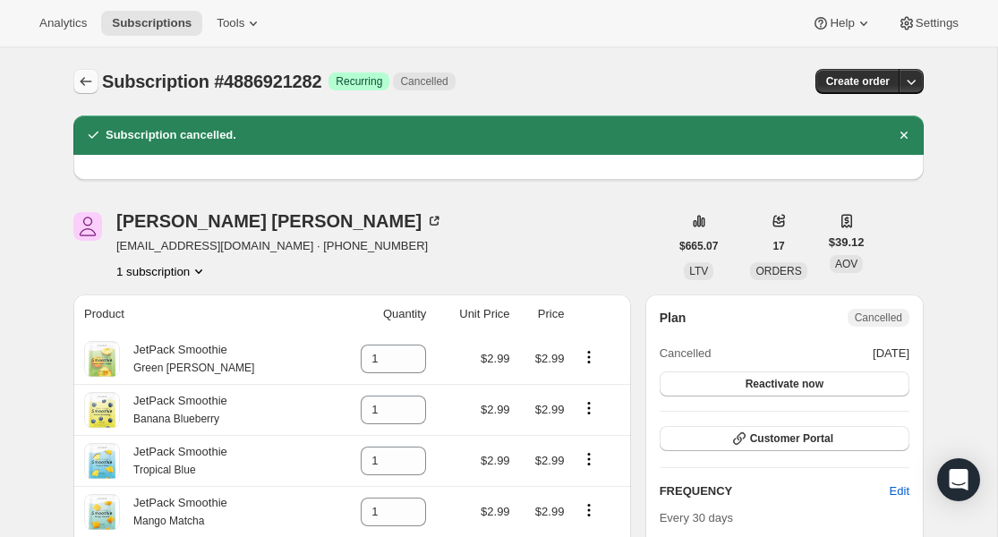
click at [86, 73] on icon "Subscriptions" at bounding box center [86, 82] width 18 height 18
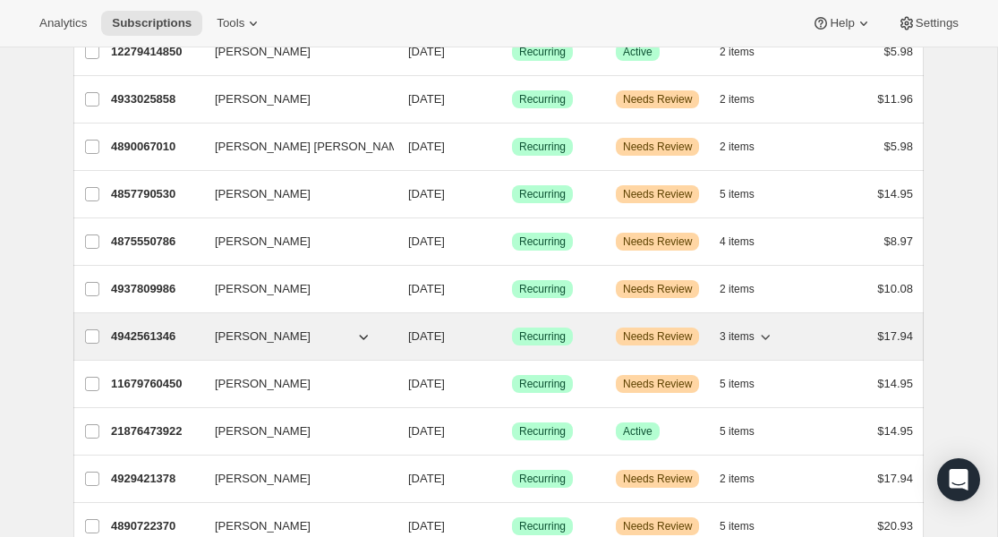
scroll to position [1257, 0]
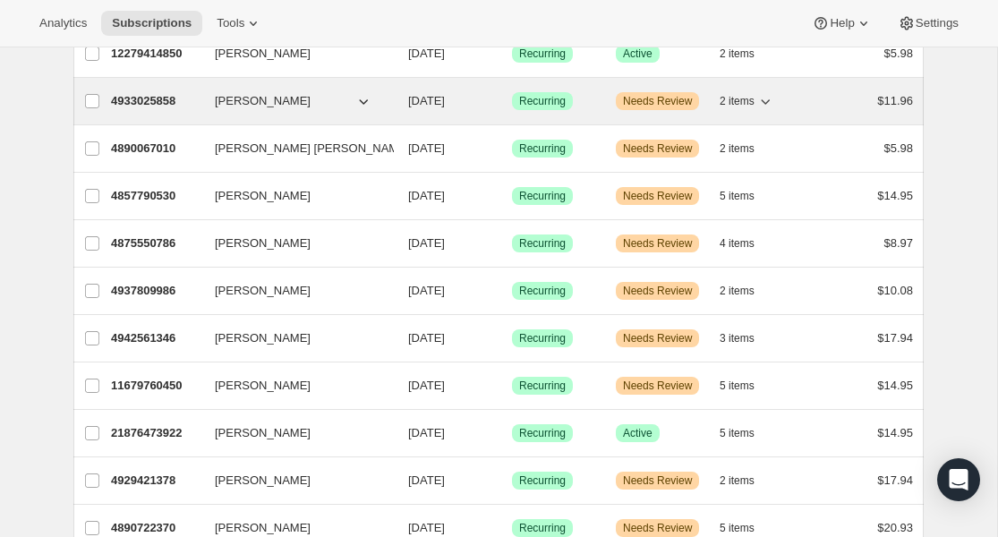
click at [149, 105] on p "4933025858" at bounding box center [156, 101] width 90 height 18
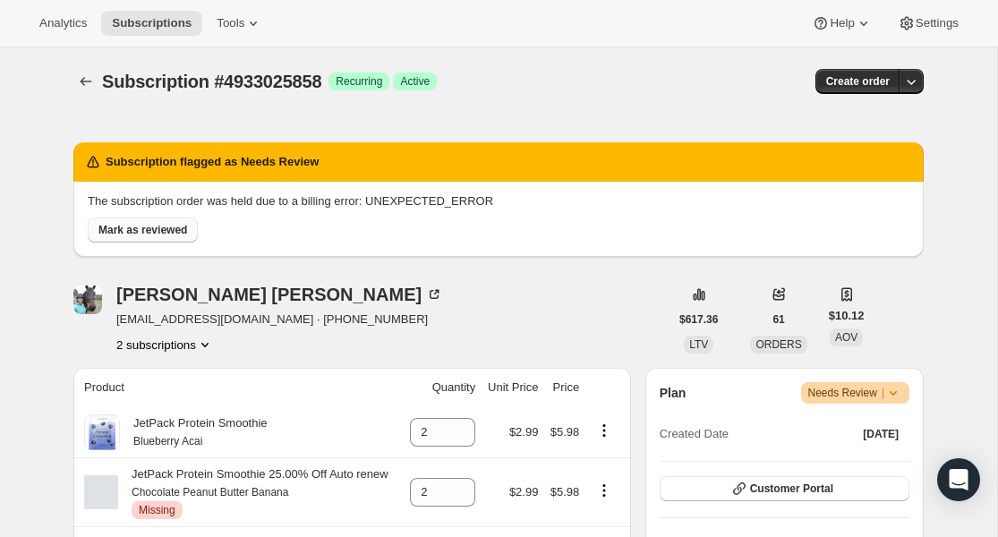
click at [155, 233] on span "Mark as reviewed" at bounding box center [142, 230] width 89 height 14
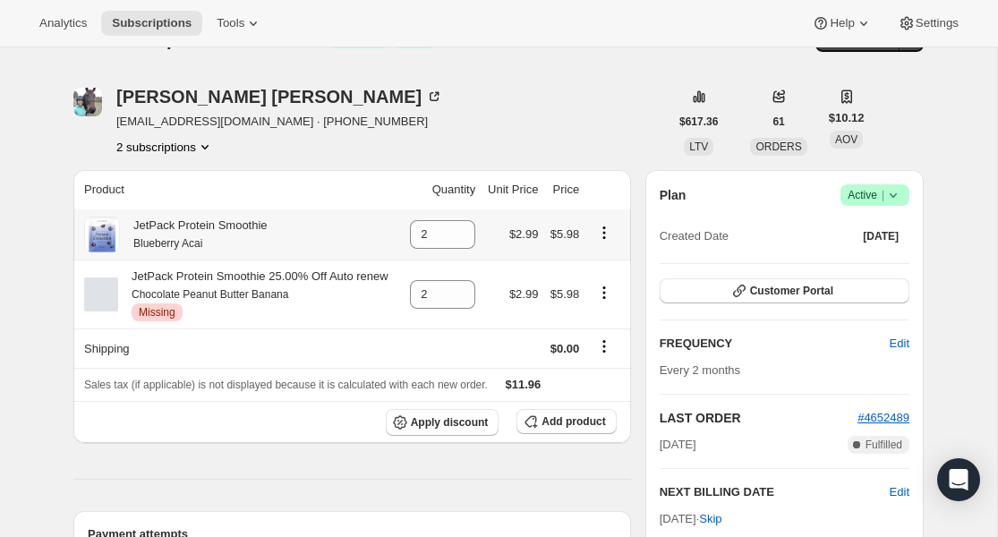
scroll to position [44, 0]
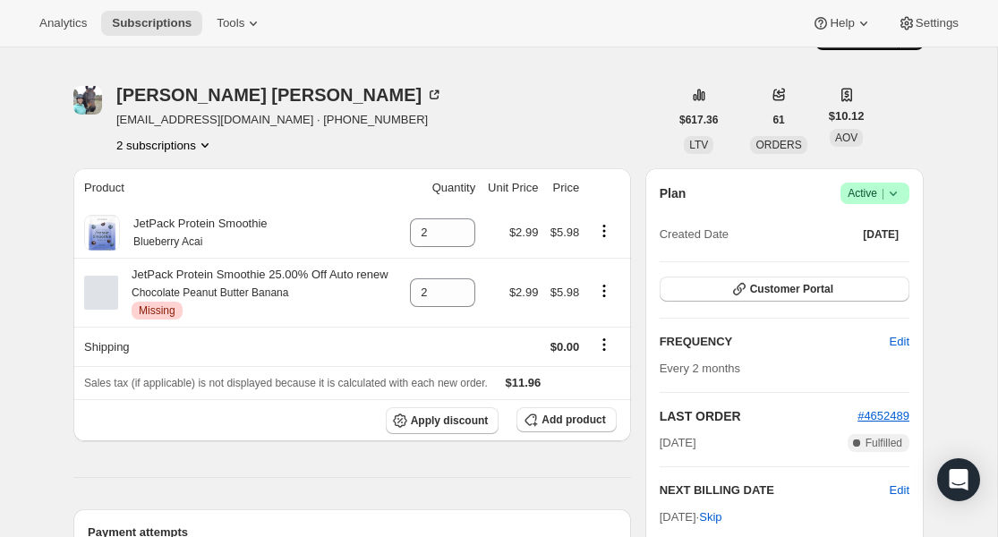
click at [889, 193] on icon at bounding box center [894, 193] width 18 height 18
click at [889, 223] on span "Pause subscription" at bounding box center [868, 228] width 98 height 13
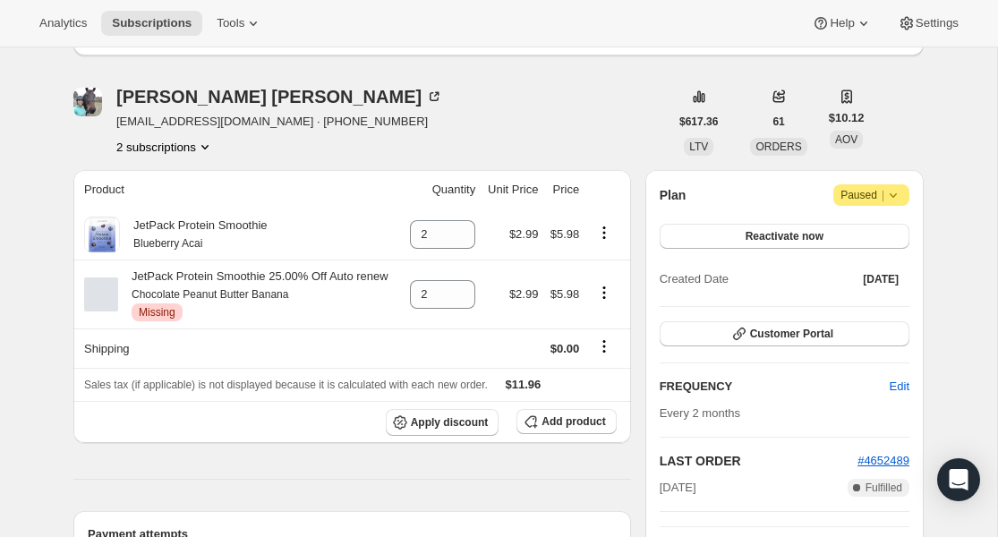
scroll to position [0, 0]
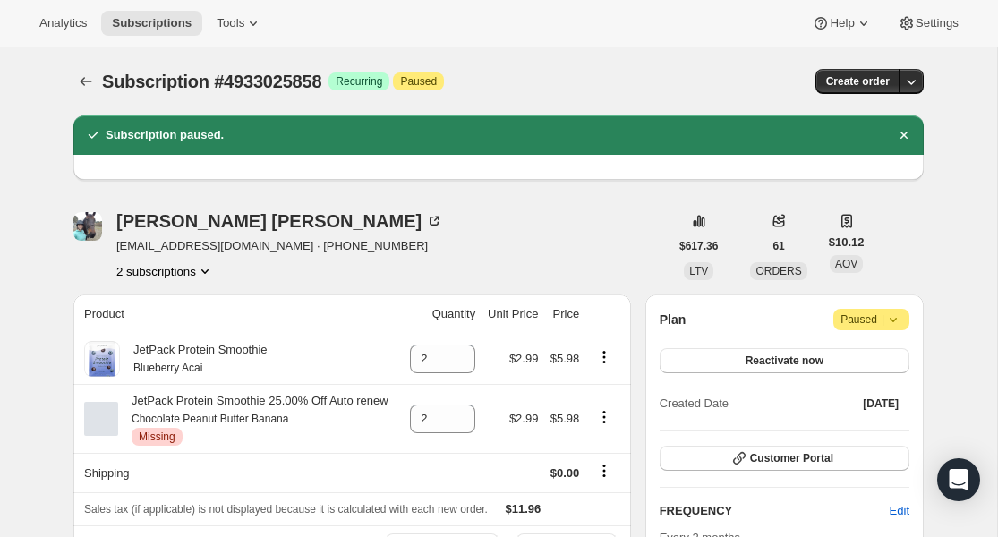
click at [862, 324] on span "Paused |" at bounding box center [872, 320] width 62 height 18
drag, startPoint x: 234, startPoint y: 246, endPoint x: 116, endPoint y: 246, distance: 118.2
click at [116, 246] on div "[PERSON_NAME] [EMAIL_ADDRESS][DOMAIN_NAME] · [PHONE_NUMBER] 2 subscriptions" at bounding box center [370, 246] width 595 height 68
copy span "[EMAIL_ADDRESS][DOMAIN_NAME]"
click at [863, 319] on span "Paused |" at bounding box center [872, 320] width 62 height 18
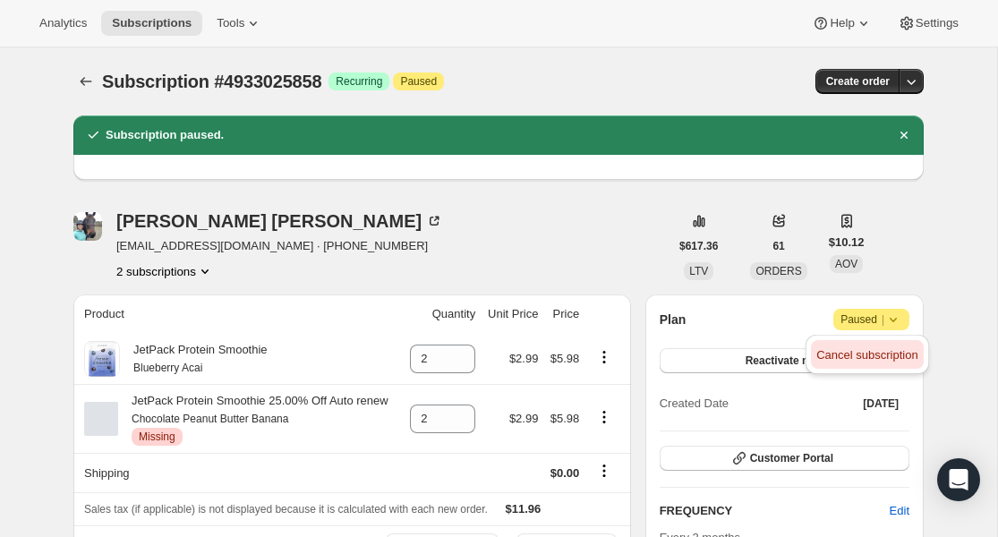
click at [864, 363] on span "Cancel subscription" at bounding box center [867, 356] width 101 height 18
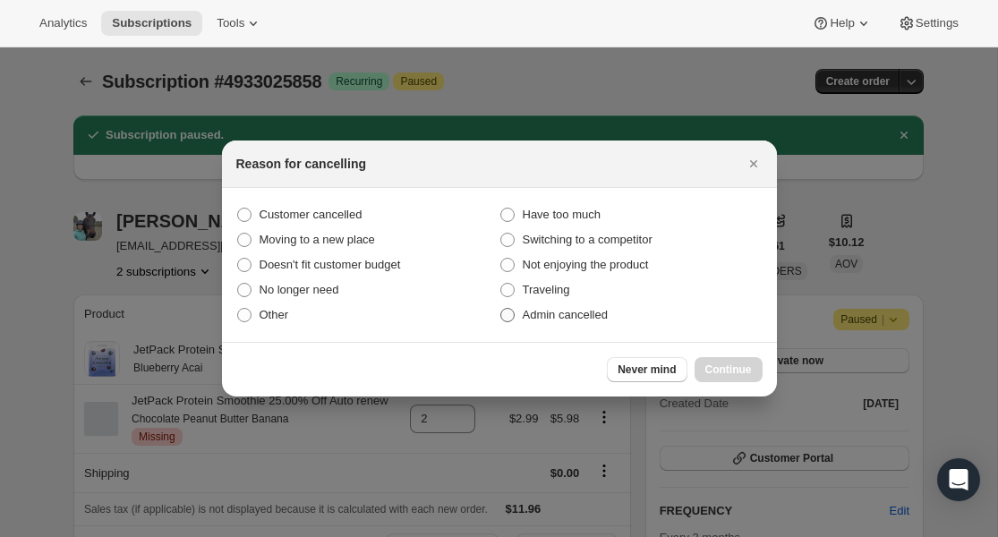
click at [587, 313] on span "Admin cancelled" at bounding box center [565, 314] width 85 height 13
click at [501, 309] on input "Admin cancelled" at bounding box center [501, 308] width 1 height 1
radio input "true"
click at [719, 367] on span "Continue" at bounding box center [729, 370] width 47 height 14
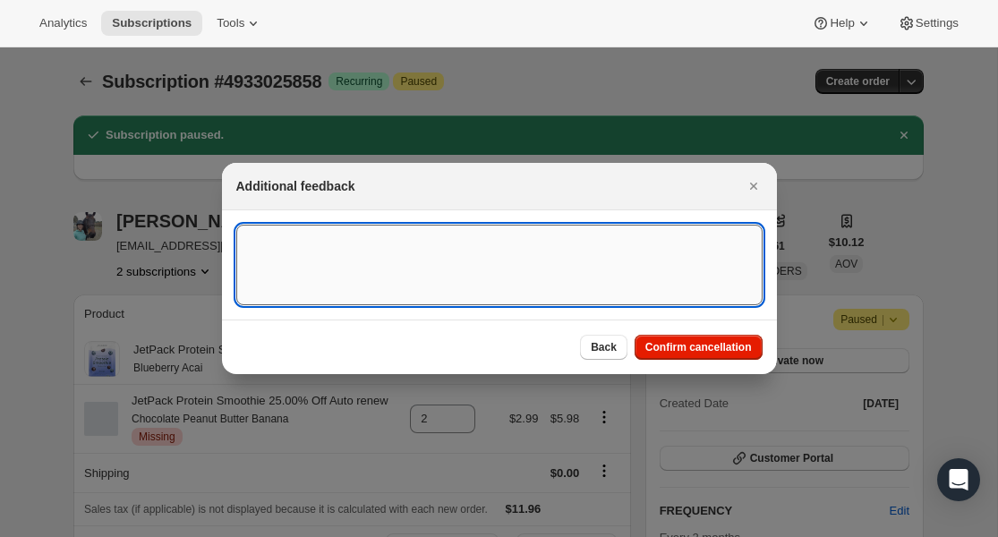
click at [534, 276] on textarea ":r8hi:" at bounding box center [499, 265] width 526 height 81
paste textarea "[EMAIL_ADDRESS][DOMAIN_NAME]"
click at [489, 253] on textarea "[EMAIL_ADDRESS][DOMAIN_NAME]" at bounding box center [499, 265] width 526 height 81
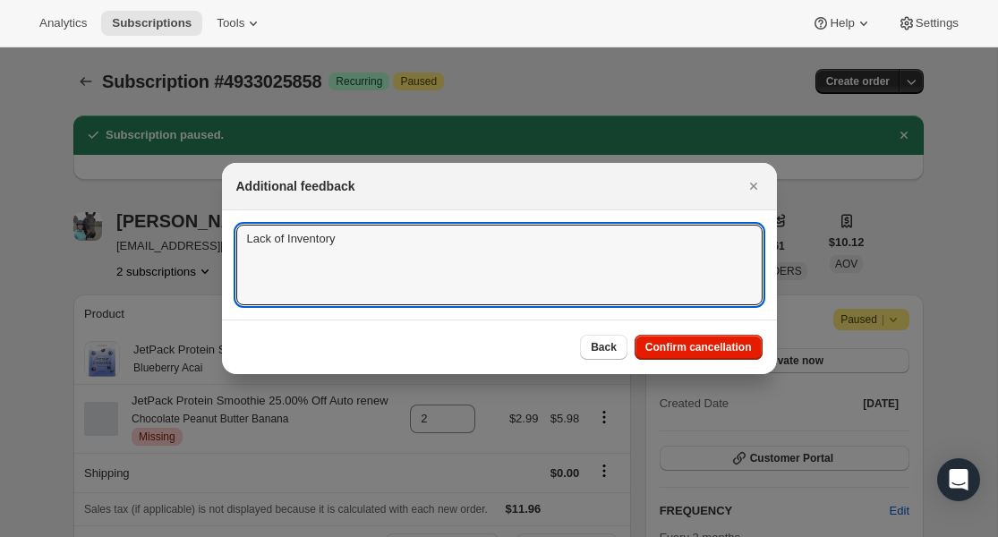
drag, startPoint x: 453, startPoint y: 248, endPoint x: 202, endPoint y: 243, distance: 250.8
type textarea "Lack of Inventory"
click at [676, 347] on span "Confirm cancellation" at bounding box center [699, 347] width 107 height 14
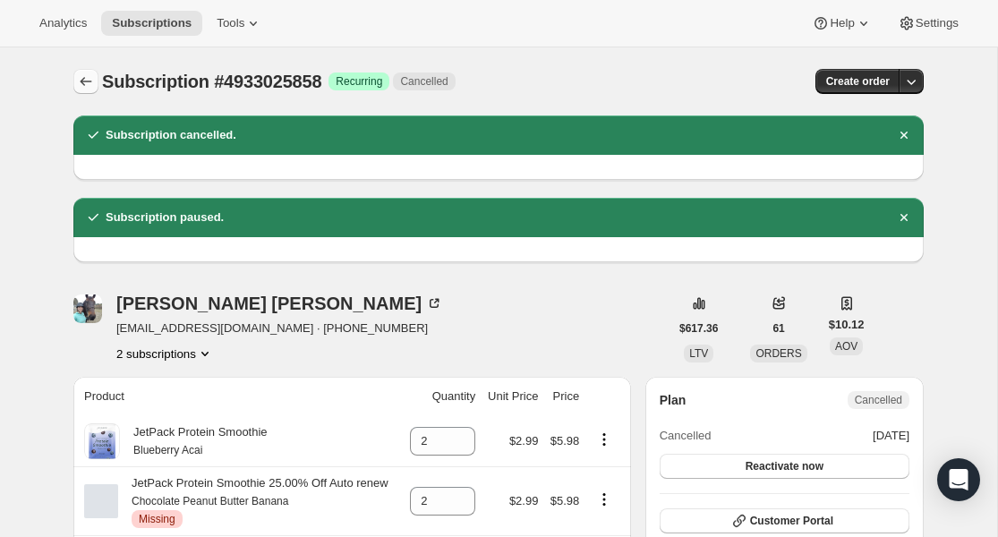
click at [80, 84] on icon "Subscriptions" at bounding box center [86, 82] width 18 height 18
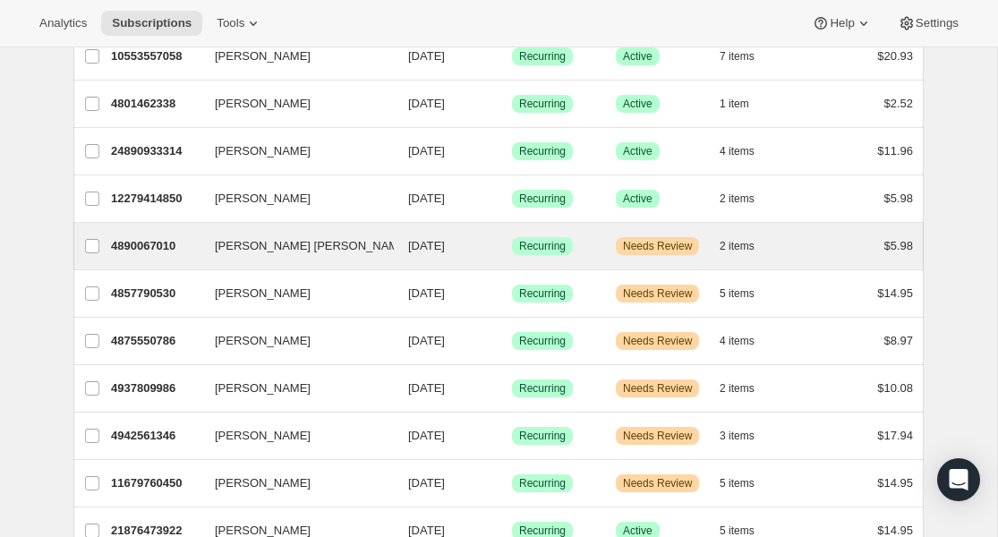
scroll to position [1114, 0]
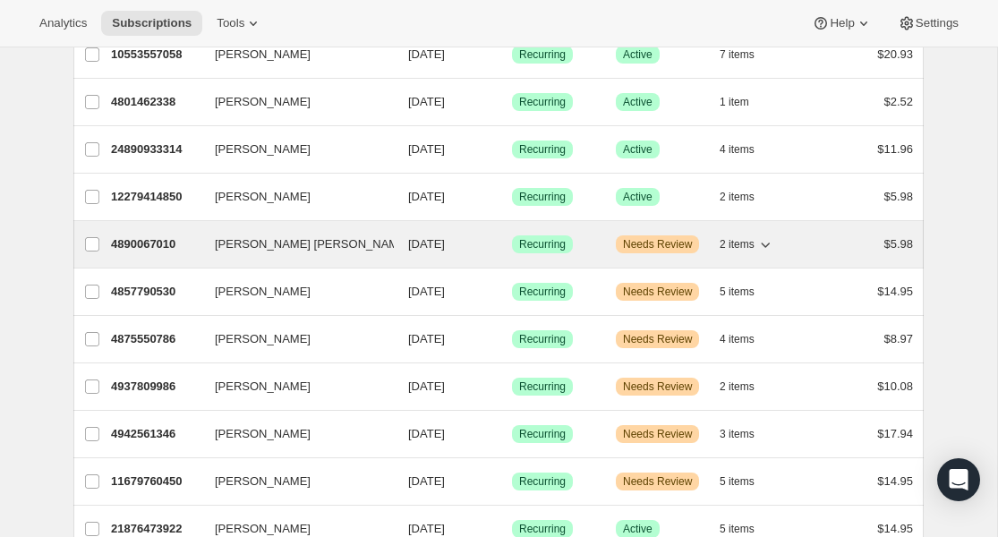
click at [145, 246] on p "4890067010" at bounding box center [156, 244] width 90 height 18
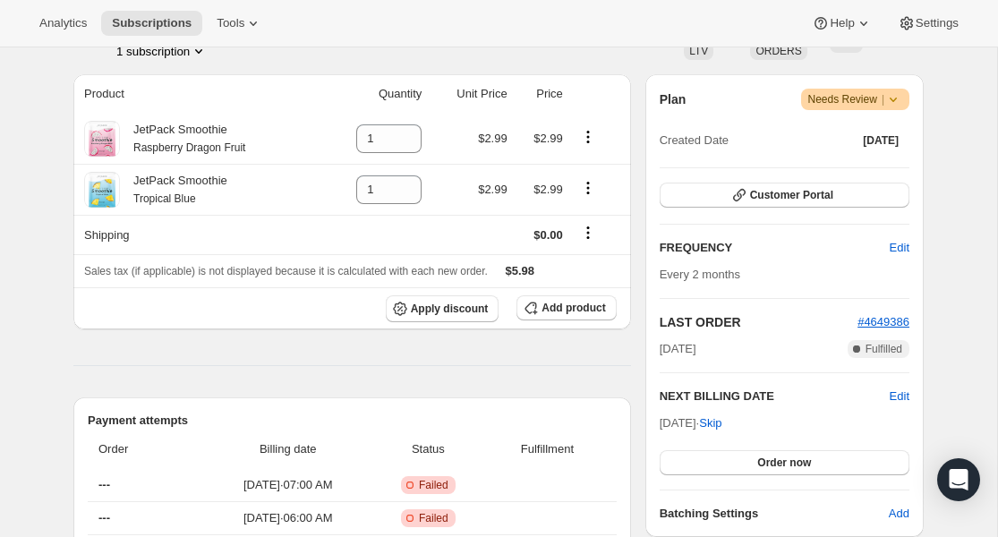
scroll to position [240, 0]
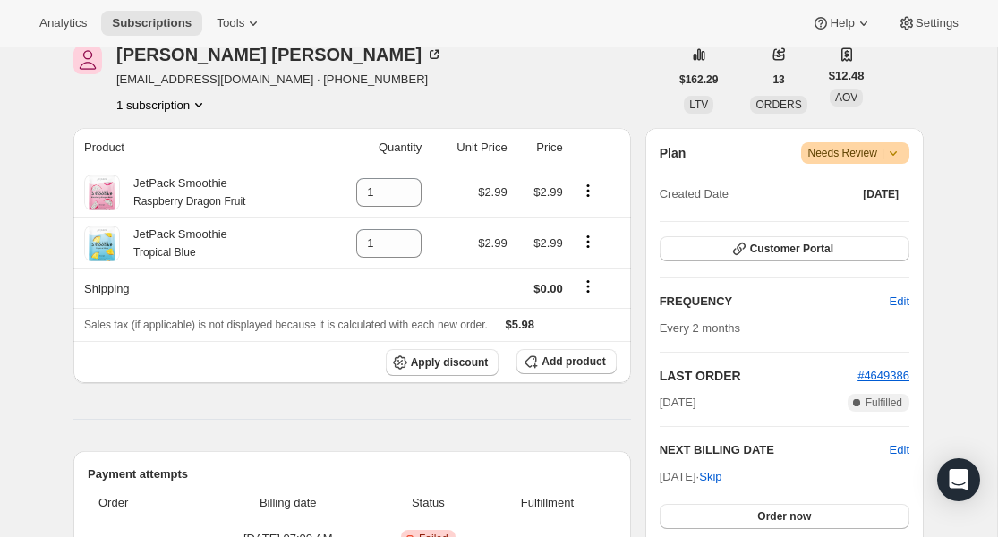
click at [852, 154] on span "Needs Review |" at bounding box center [856, 153] width 95 height 18
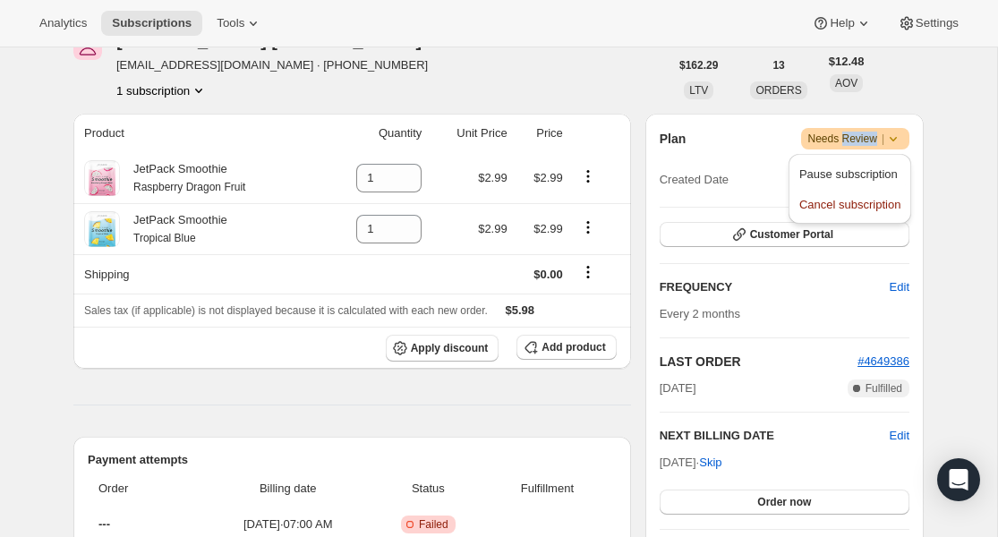
scroll to position [246, 0]
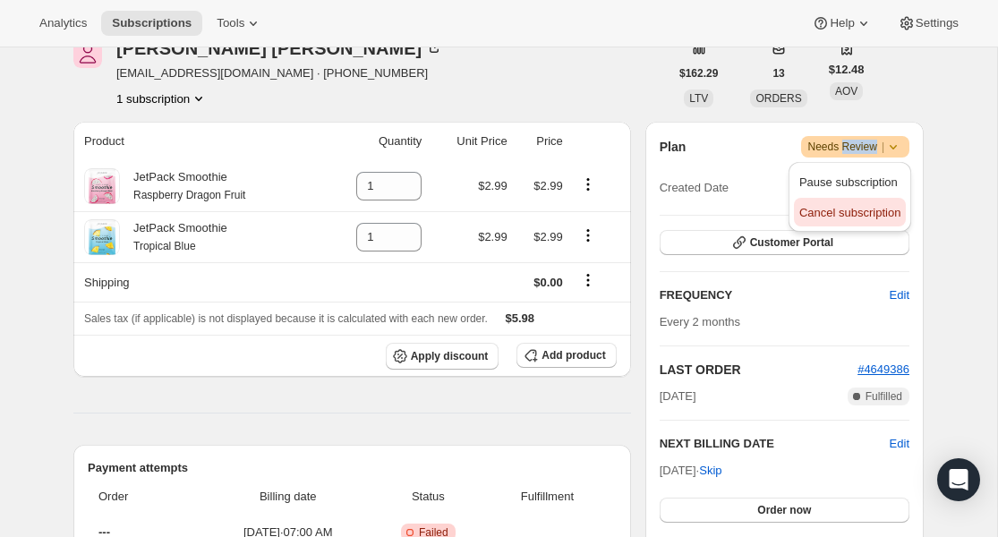
click at [845, 212] on span "Cancel subscription" at bounding box center [850, 212] width 101 height 13
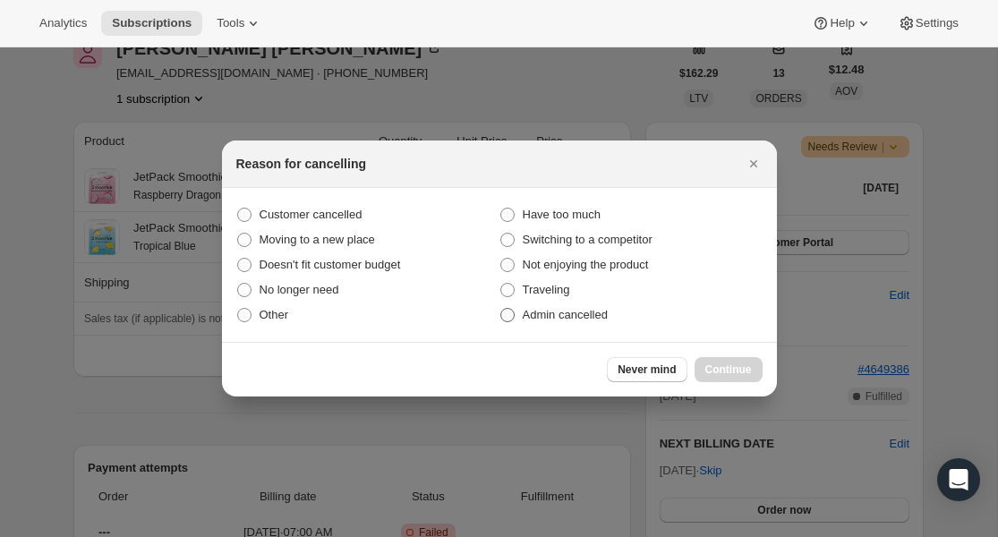
click at [541, 316] on span "Admin cancelled" at bounding box center [565, 314] width 85 height 13
click at [501, 309] on input "Admin cancelled" at bounding box center [501, 308] width 1 height 1
radio input "true"
click at [713, 369] on span "Continue" at bounding box center [729, 370] width 47 height 14
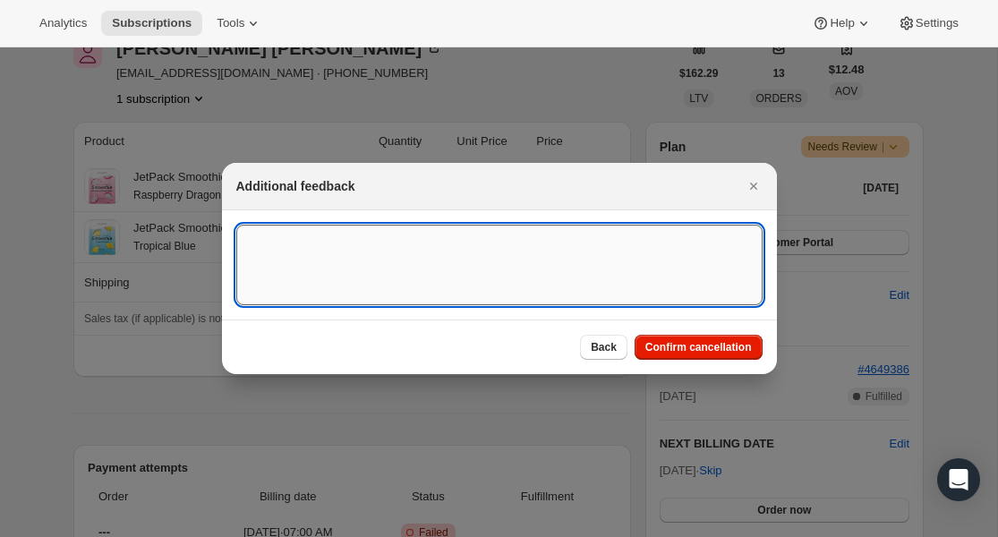
click at [433, 259] on textarea ":r910:" at bounding box center [499, 265] width 526 height 81
type textarea "v"
paste textarea "Lack of Inventory"
type textarea "Lack of Inventory"
click at [651, 337] on button "Confirm cancellation" at bounding box center [699, 347] width 128 height 25
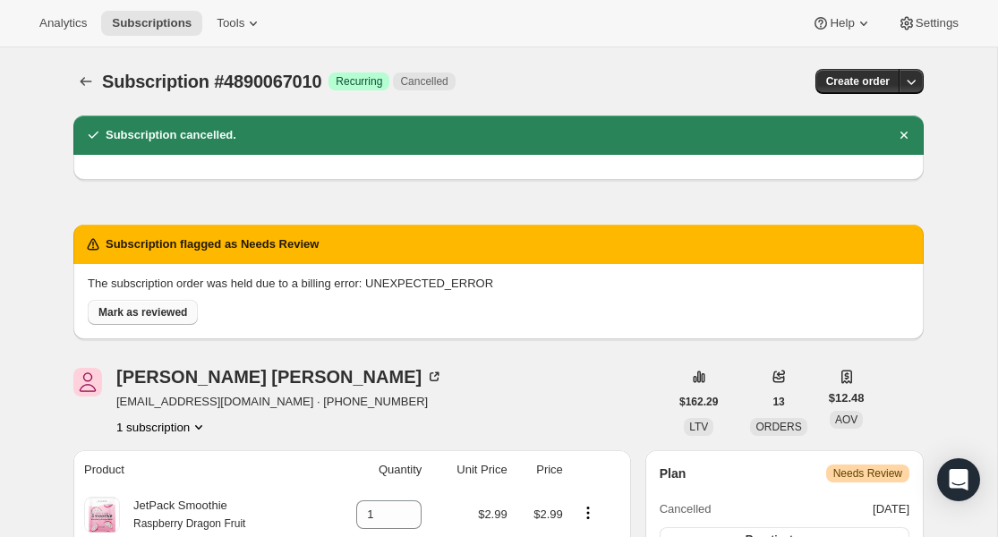
click at [149, 313] on span "Mark as reviewed" at bounding box center [142, 312] width 89 height 14
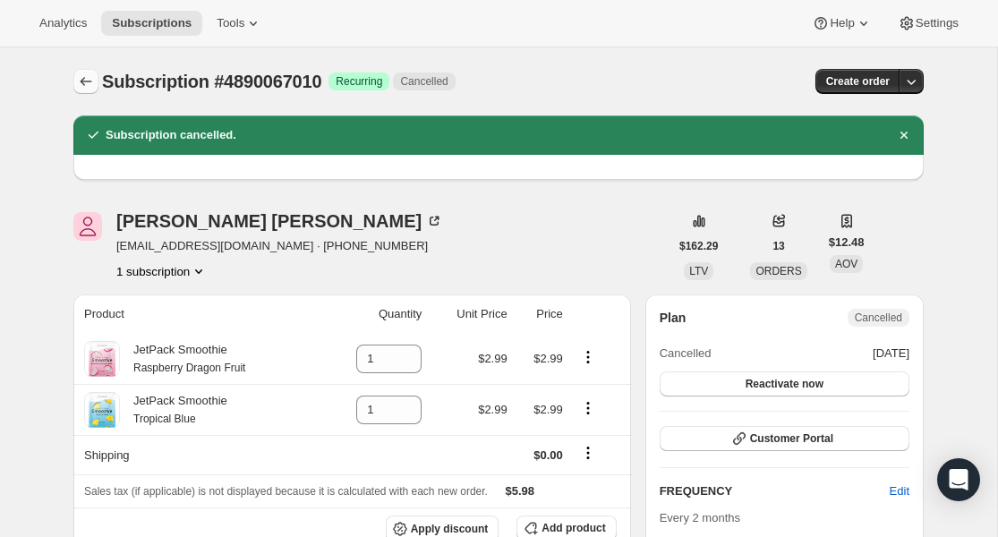
click at [89, 85] on icon "Subscriptions" at bounding box center [86, 82] width 18 height 18
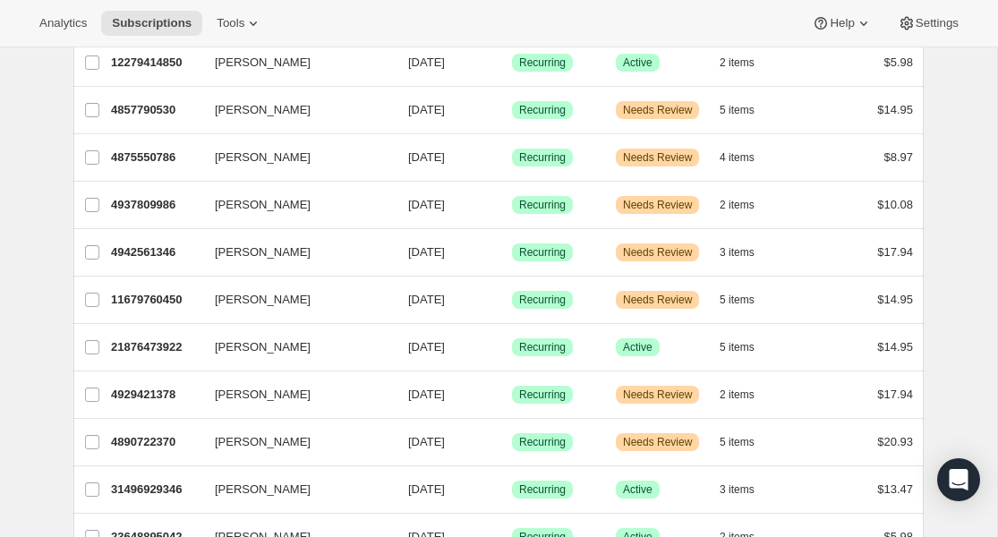
scroll to position [1194, 0]
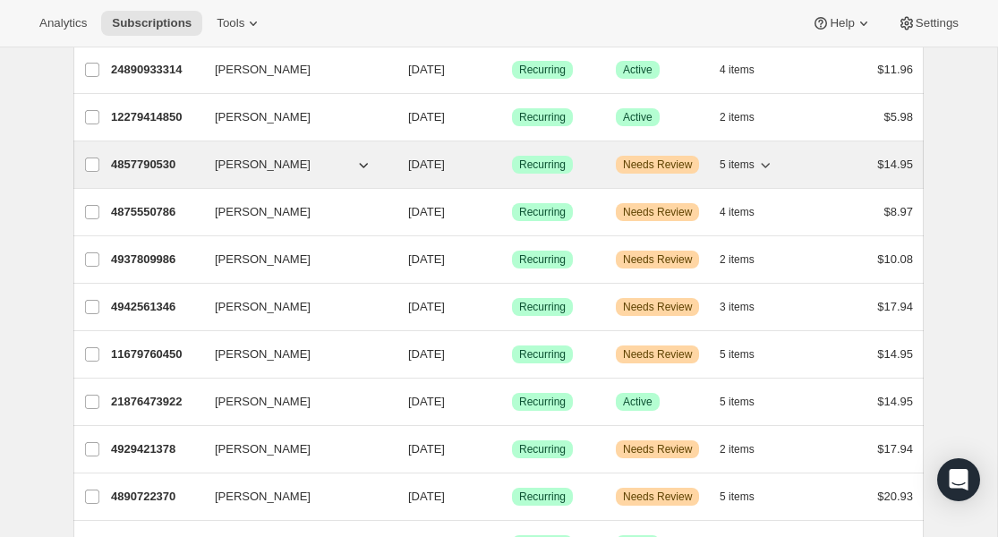
click at [169, 152] on div "4857790530 [PERSON_NAME] [DATE] Success Recurring Warning Needs Review 5 items …" at bounding box center [512, 164] width 802 height 25
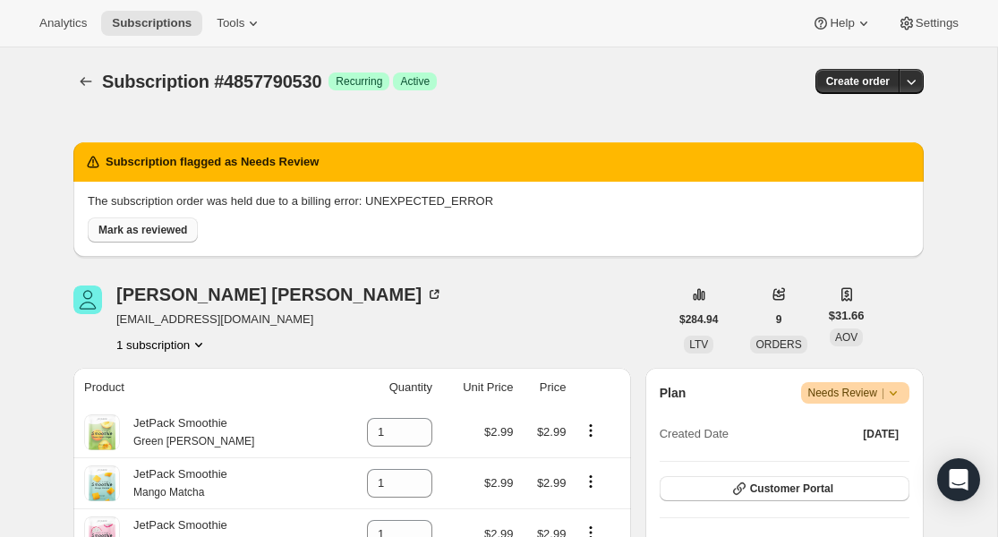
click at [156, 231] on span "Mark as reviewed" at bounding box center [142, 230] width 89 height 14
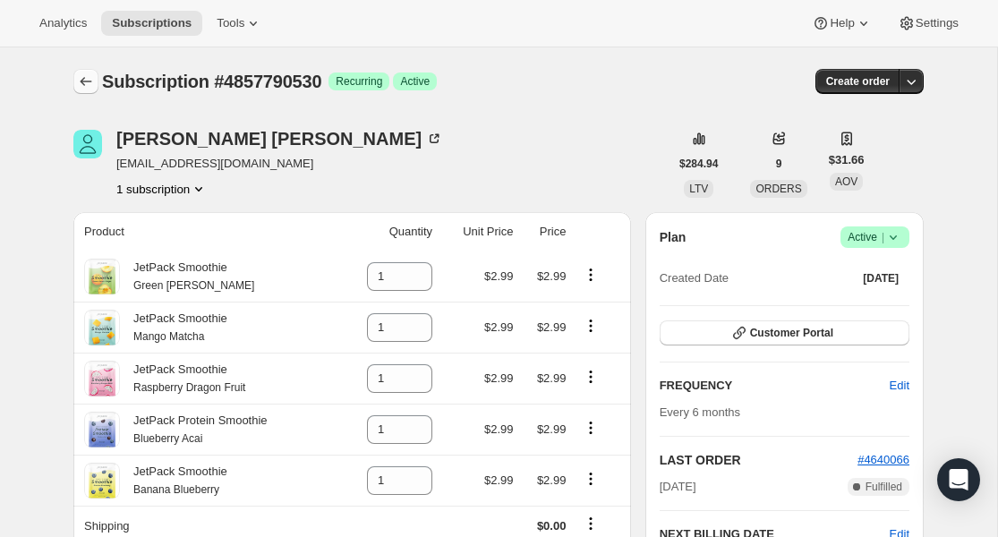
click at [78, 83] on icon "Subscriptions" at bounding box center [86, 82] width 18 height 18
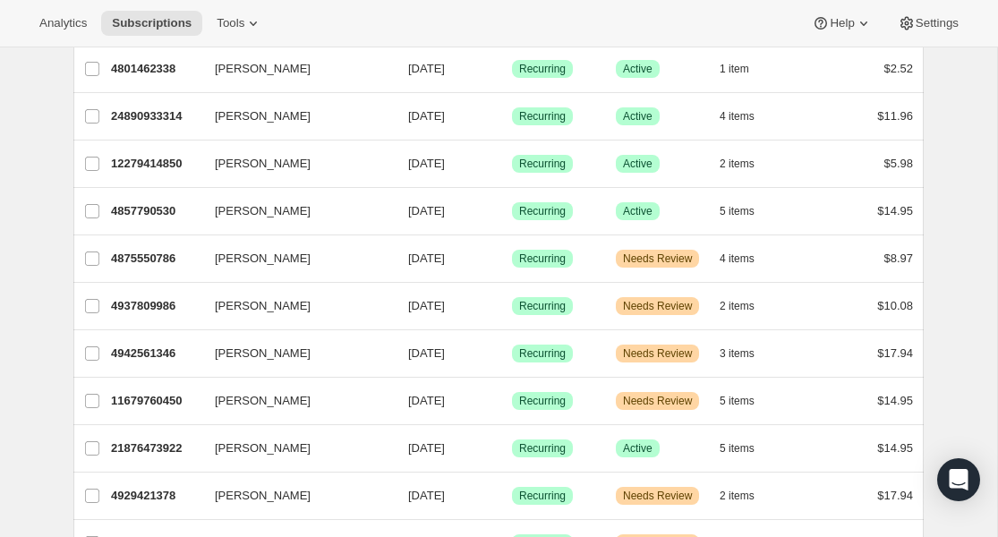
scroll to position [1160, 0]
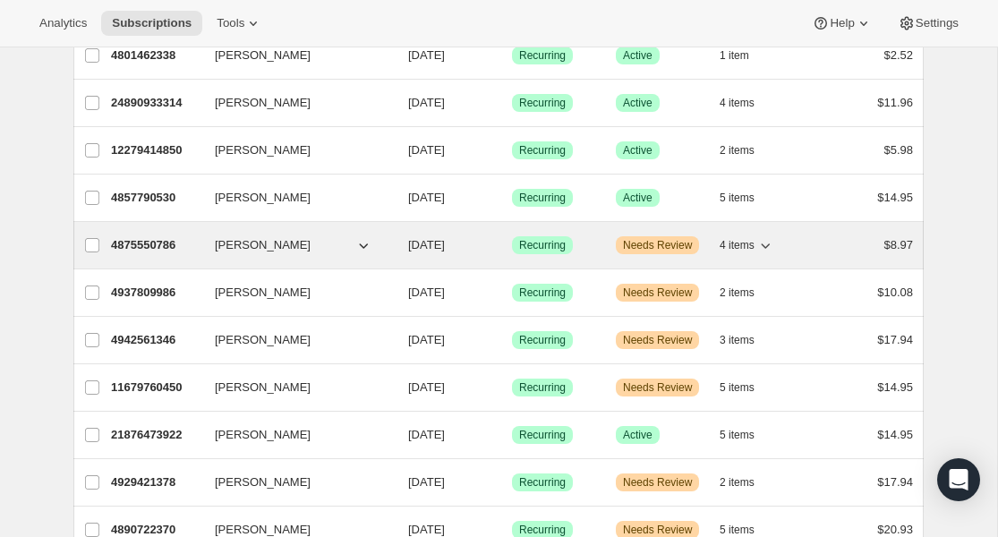
click at [143, 245] on p "4875550786" at bounding box center [156, 245] width 90 height 18
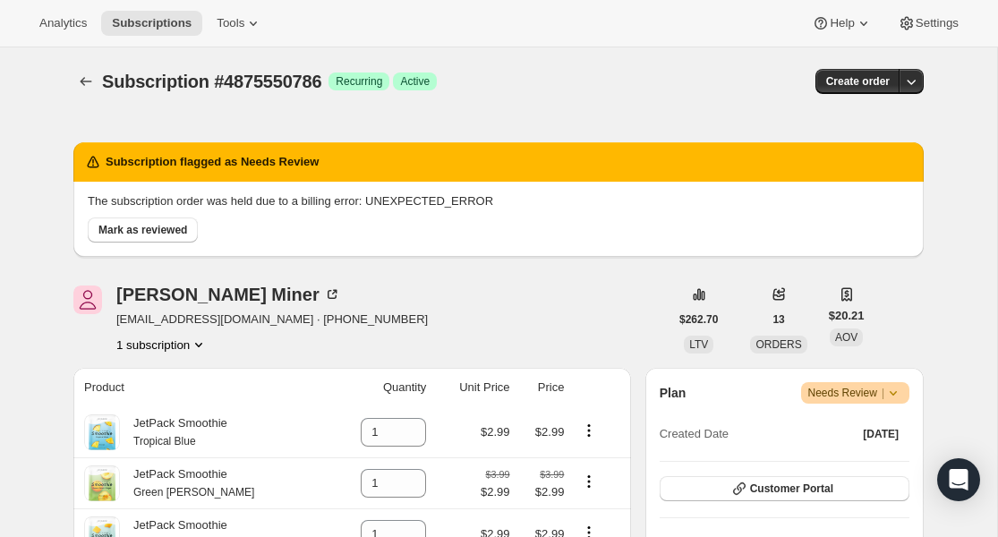
click at [839, 394] on span "Needs Review |" at bounding box center [856, 393] width 95 height 18
click at [153, 225] on span "Mark as reviewed" at bounding box center [142, 230] width 89 height 14
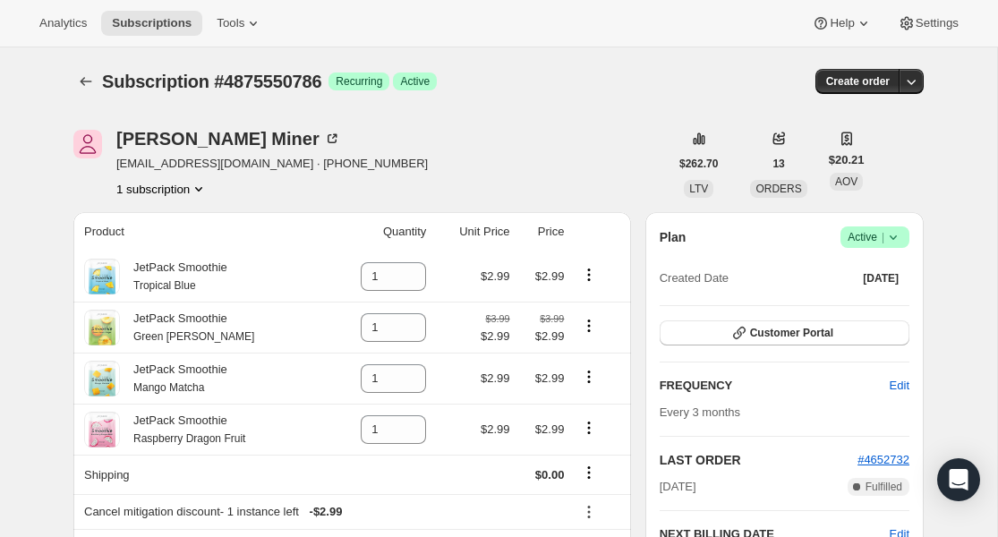
click at [869, 245] on span "Active |" at bounding box center [875, 237] width 55 height 18
click at [868, 304] on span "Cancel subscription" at bounding box center [869, 302] width 101 height 13
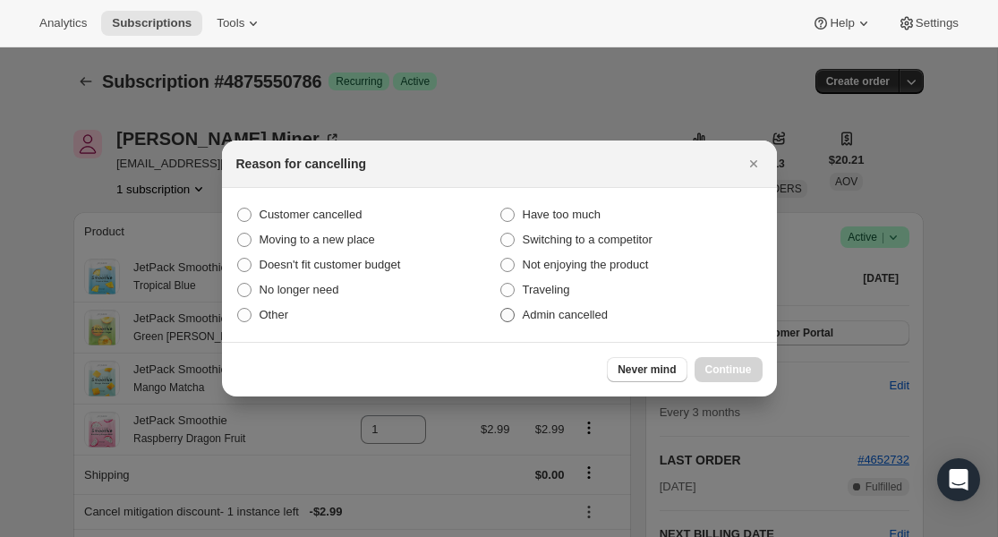
click at [533, 312] on span "Admin cancelled" at bounding box center [565, 314] width 85 height 13
click at [501, 309] on input "Admin cancelled" at bounding box center [501, 308] width 1 height 1
radio input "true"
click at [723, 376] on span "Continue" at bounding box center [729, 370] width 47 height 14
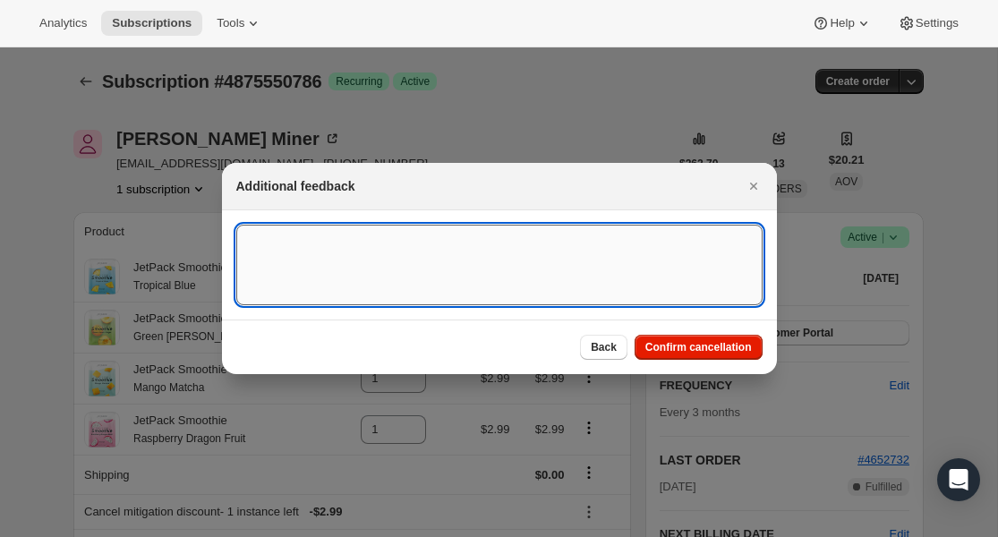
click at [509, 254] on textarea ":ra5u:" at bounding box center [499, 265] width 526 height 81
paste textarea "Lack of Inventory"
type textarea "Lack of Inventory"
click at [704, 360] on div "Back Confirm cancellation" at bounding box center [499, 347] width 555 height 55
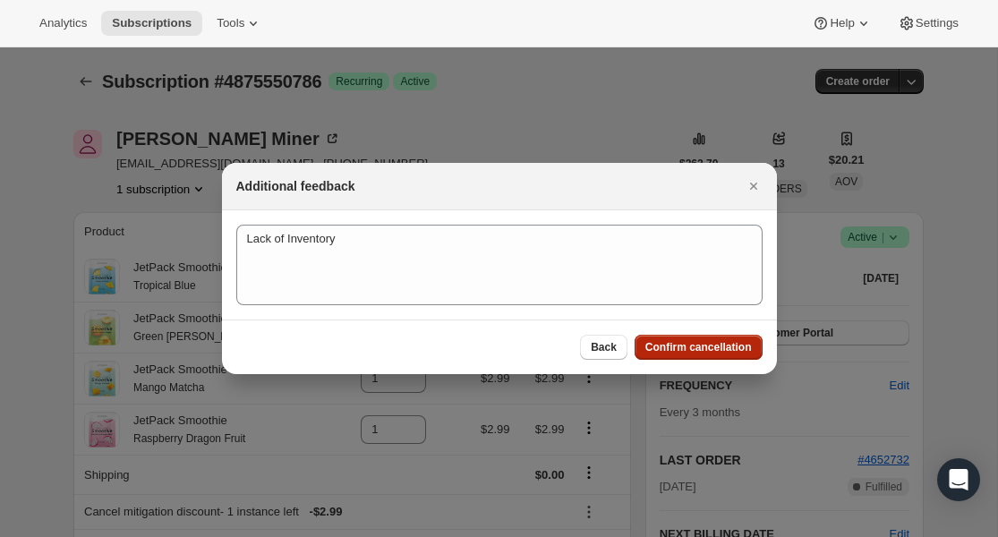
click at [704, 352] on span "Confirm cancellation" at bounding box center [699, 347] width 107 height 14
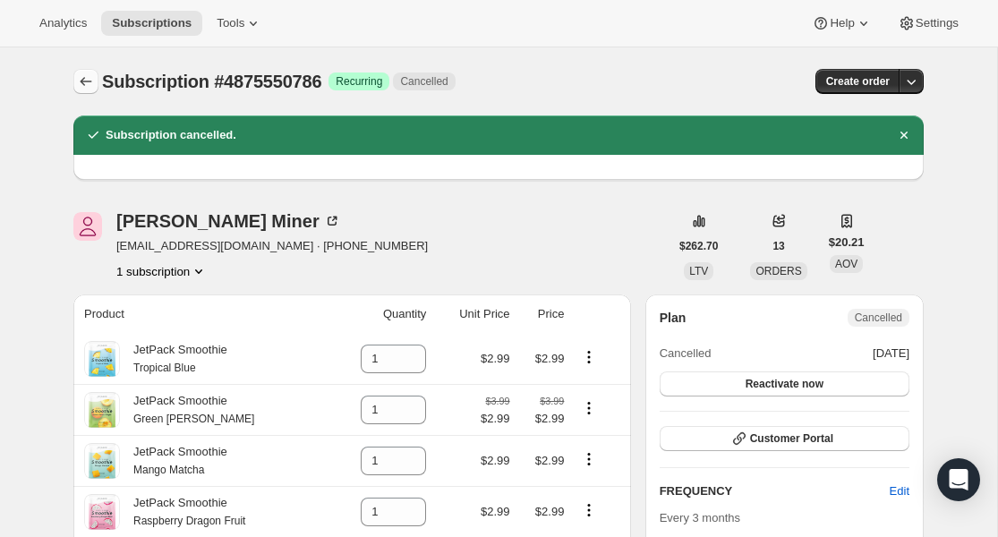
click at [85, 81] on icon "Subscriptions" at bounding box center [86, 82] width 18 height 18
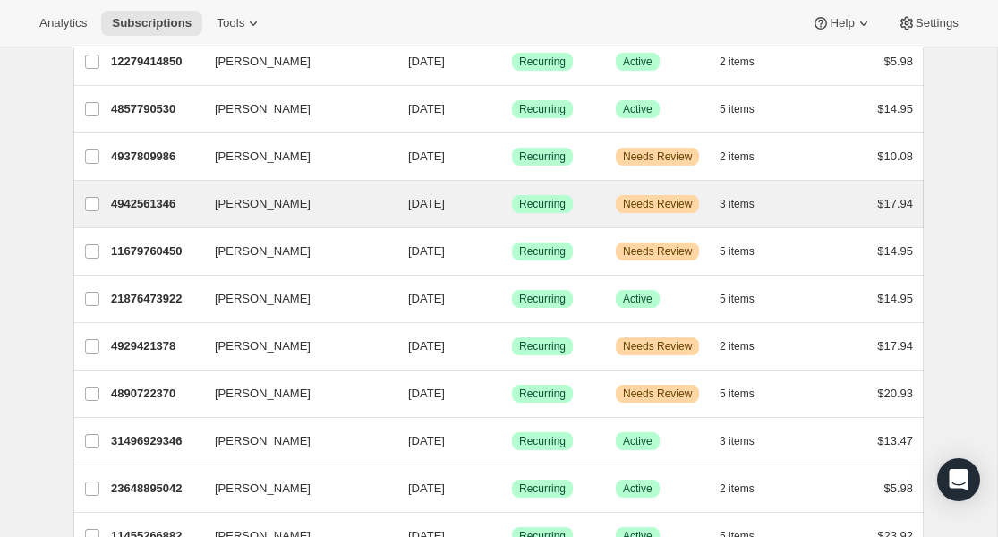
scroll to position [1241, 0]
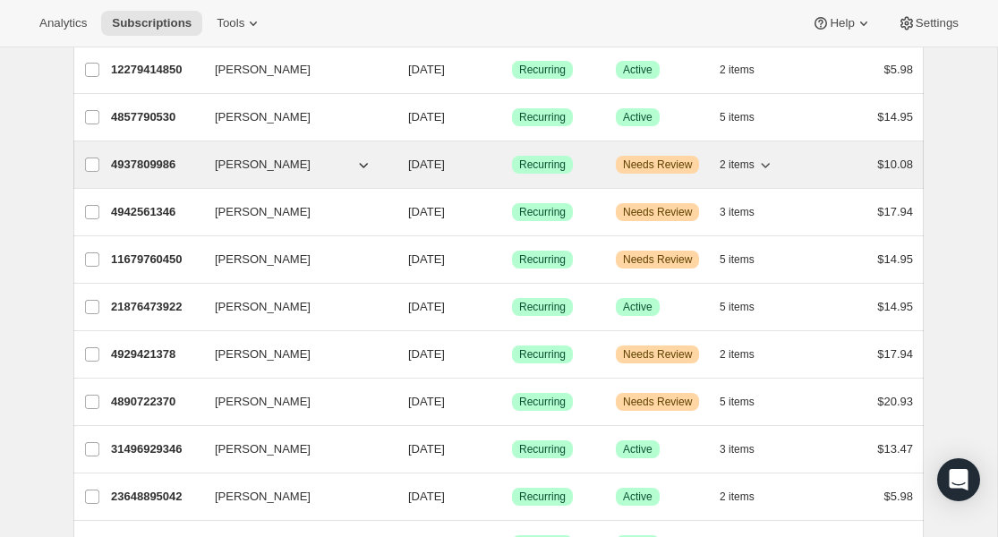
click at [152, 163] on p "4937809986" at bounding box center [156, 165] width 90 height 18
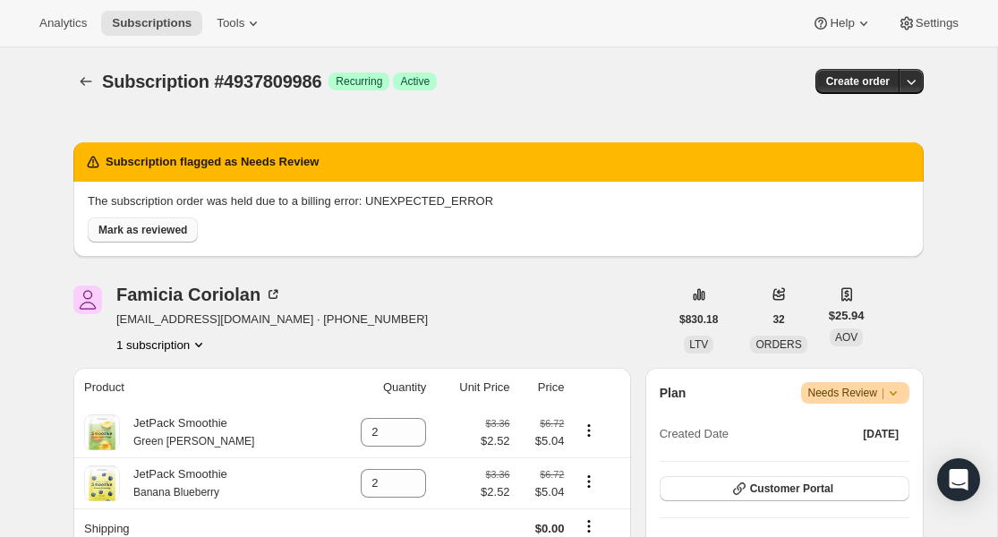
click at [153, 237] on button "Mark as reviewed" at bounding box center [143, 230] width 110 height 25
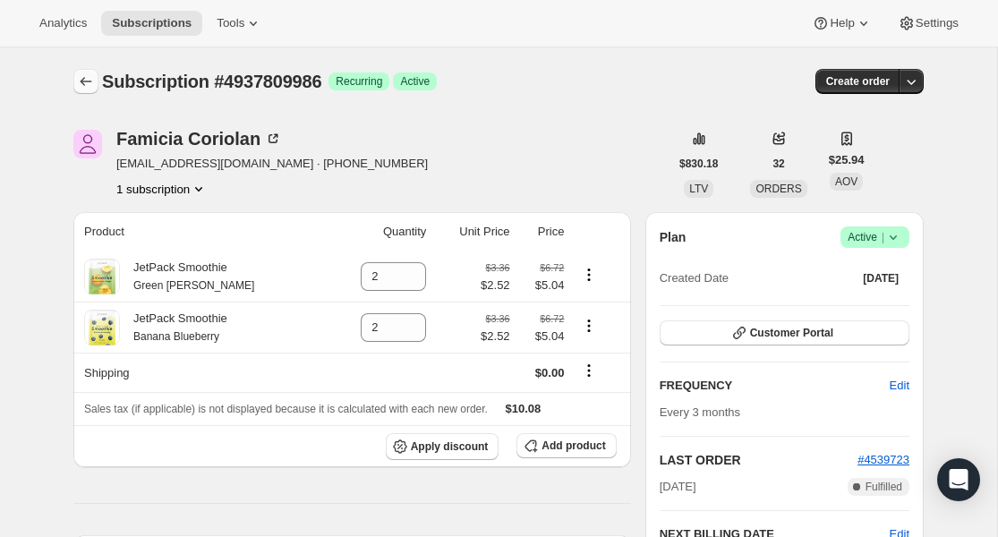
click at [85, 90] on icon "Subscriptions" at bounding box center [86, 82] width 18 height 18
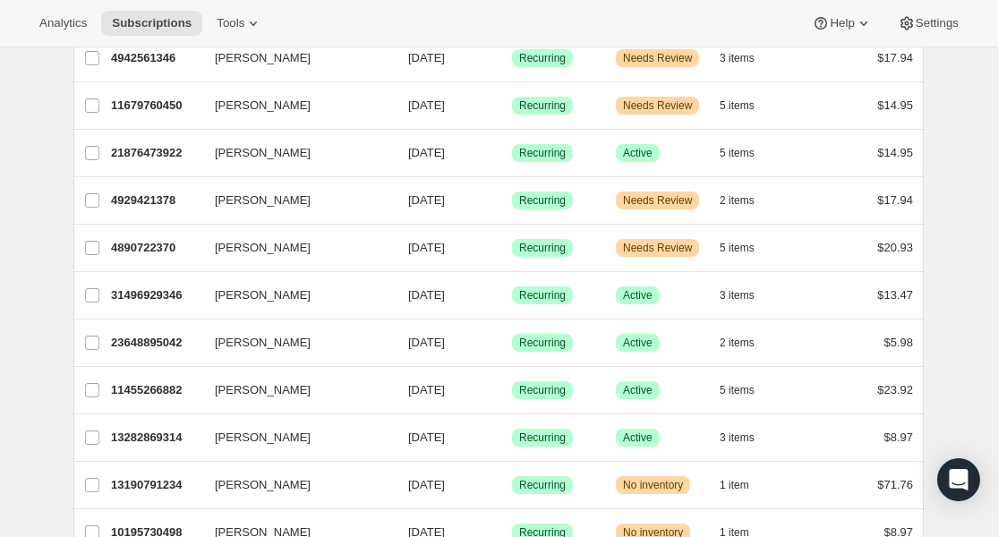
scroll to position [1341, 0]
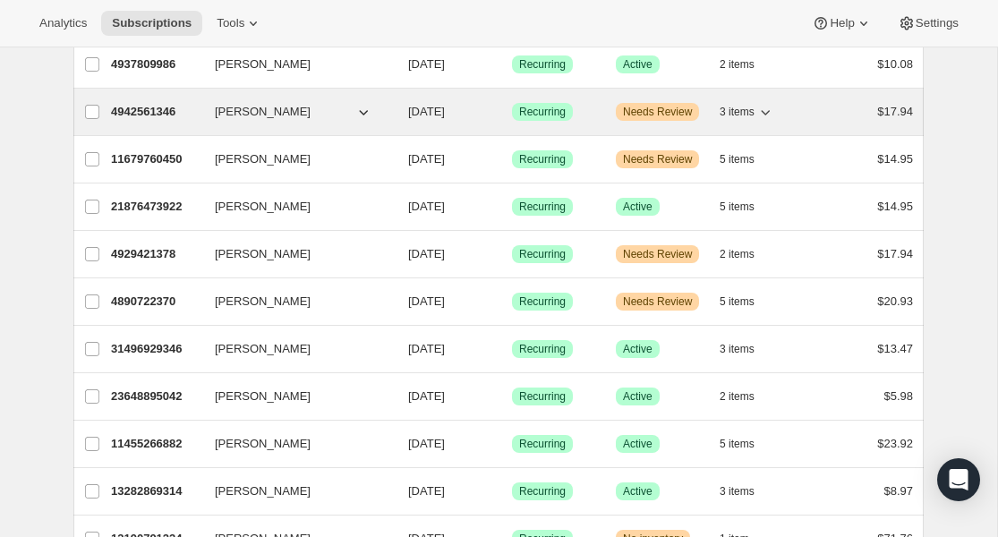
click at [154, 103] on p "4942561346" at bounding box center [156, 112] width 90 height 18
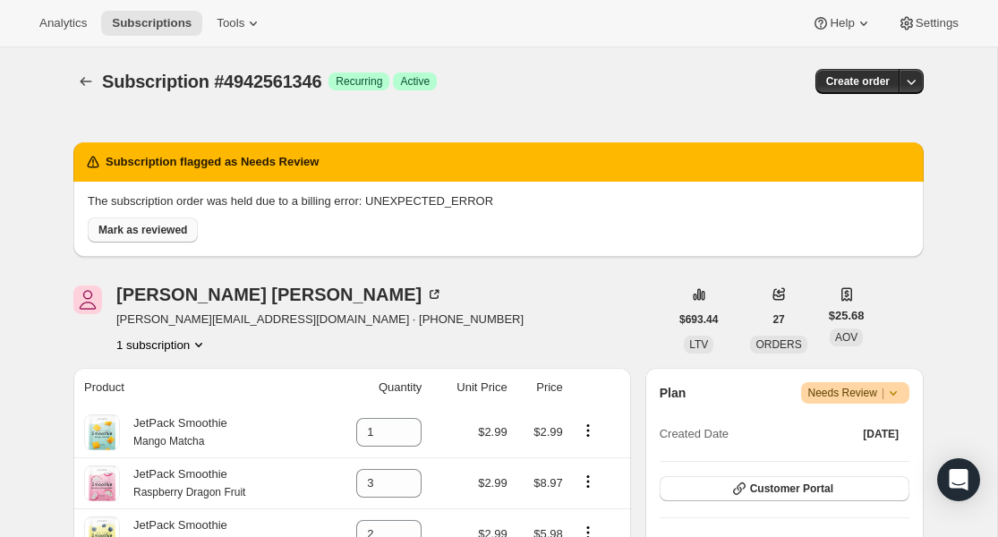
click at [150, 230] on span "Mark as reviewed" at bounding box center [142, 230] width 89 height 14
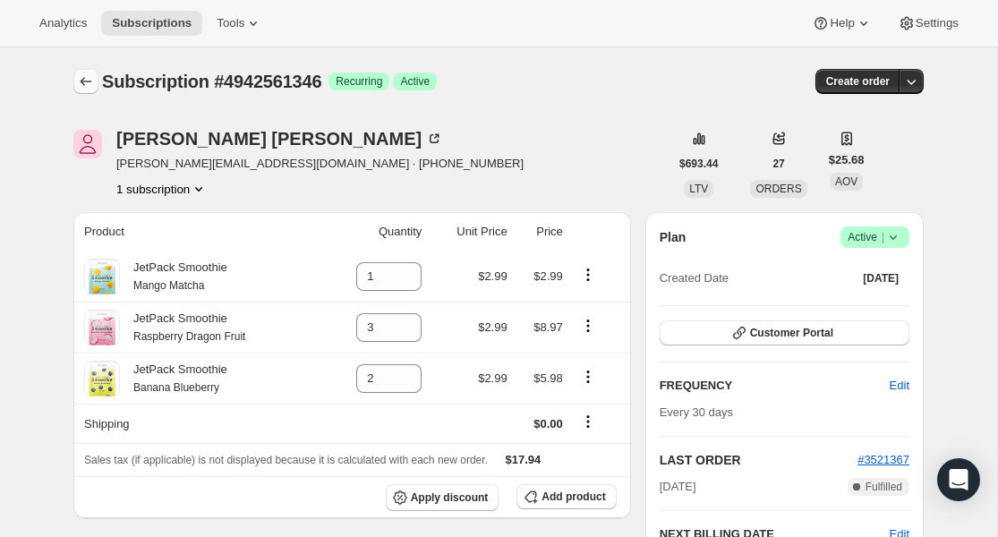
click at [90, 82] on icon "Subscriptions" at bounding box center [86, 82] width 18 height 18
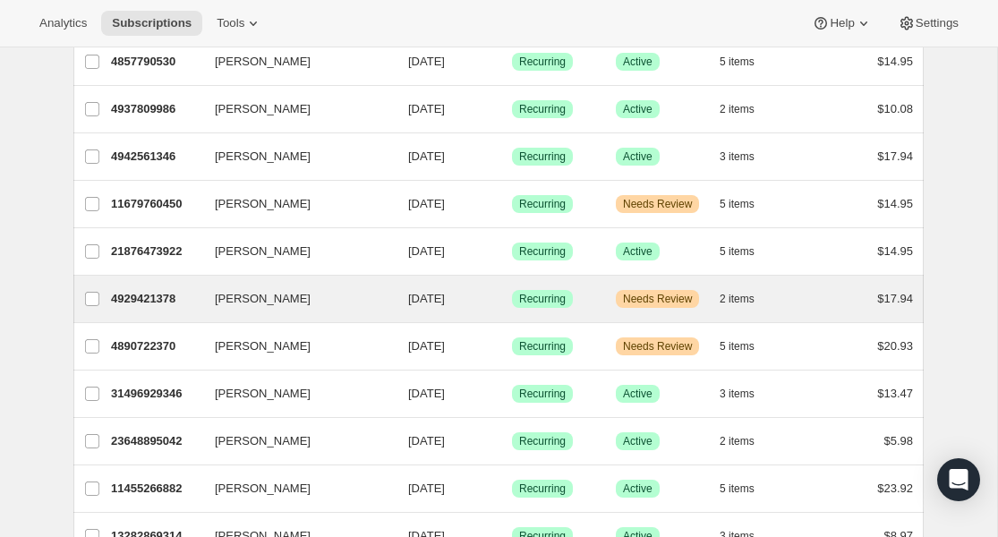
scroll to position [1294, 0]
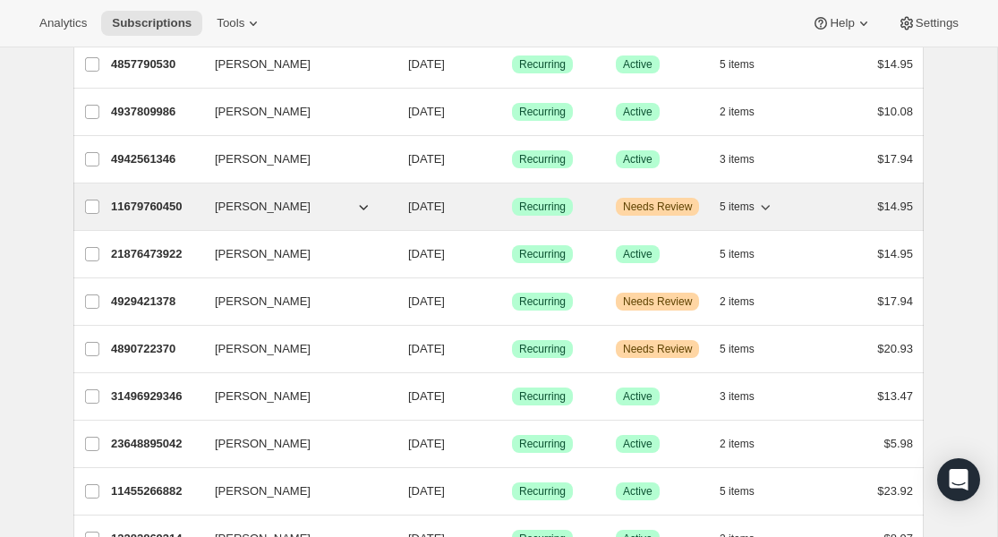
click at [137, 214] on p "11679760450" at bounding box center [156, 207] width 90 height 18
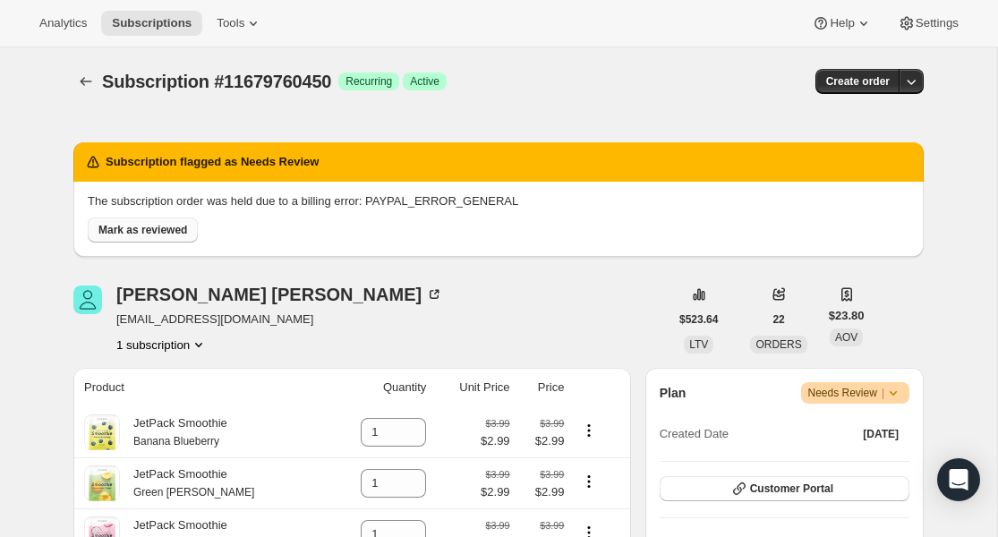
click at [160, 231] on span "Mark as reviewed" at bounding box center [142, 230] width 89 height 14
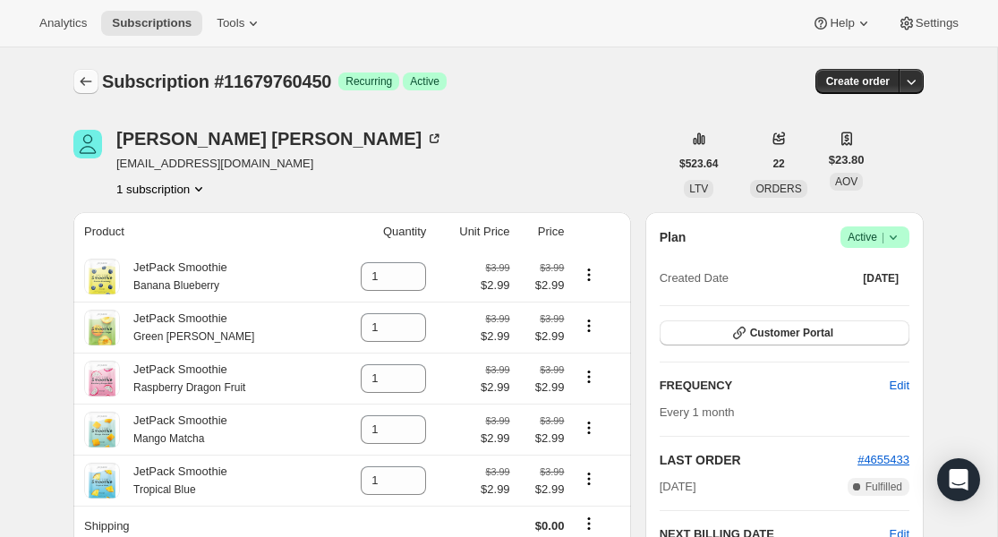
click at [85, 81] on icon "Subscriptions" at bounding box center [86, 82] width 18 height 18
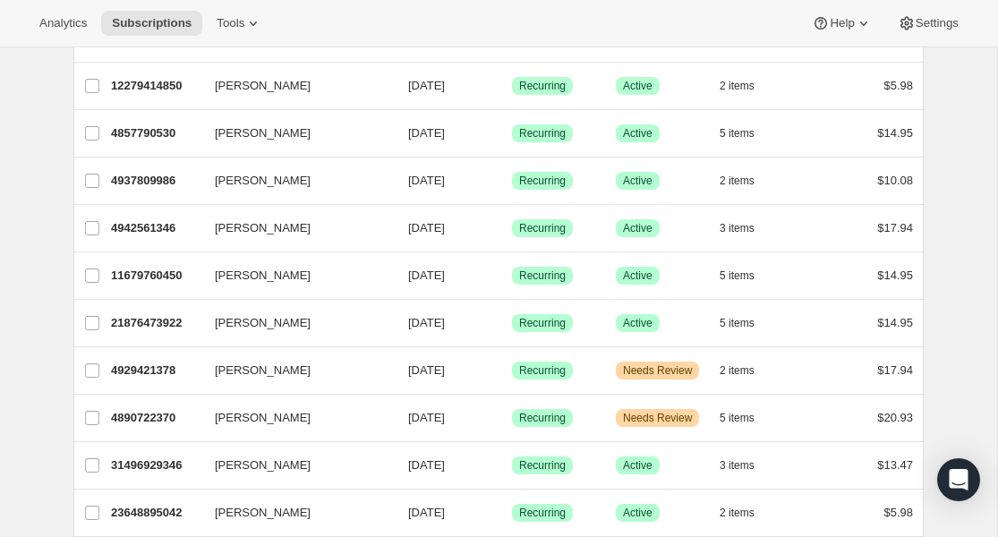
scroll to position [1246, 0]
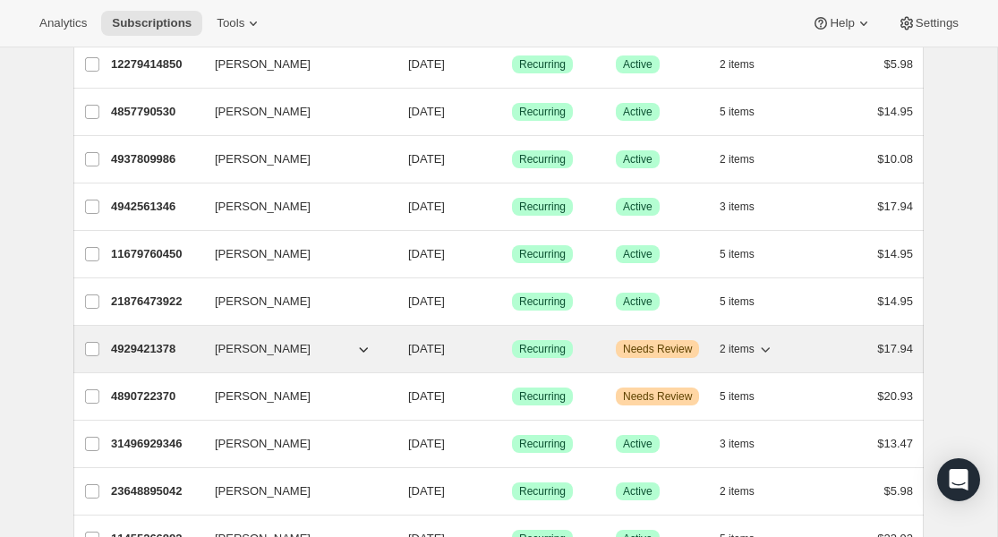
click at [143, 351] on p "4929421378" at bounding box center [156, 349] width 90 height 18
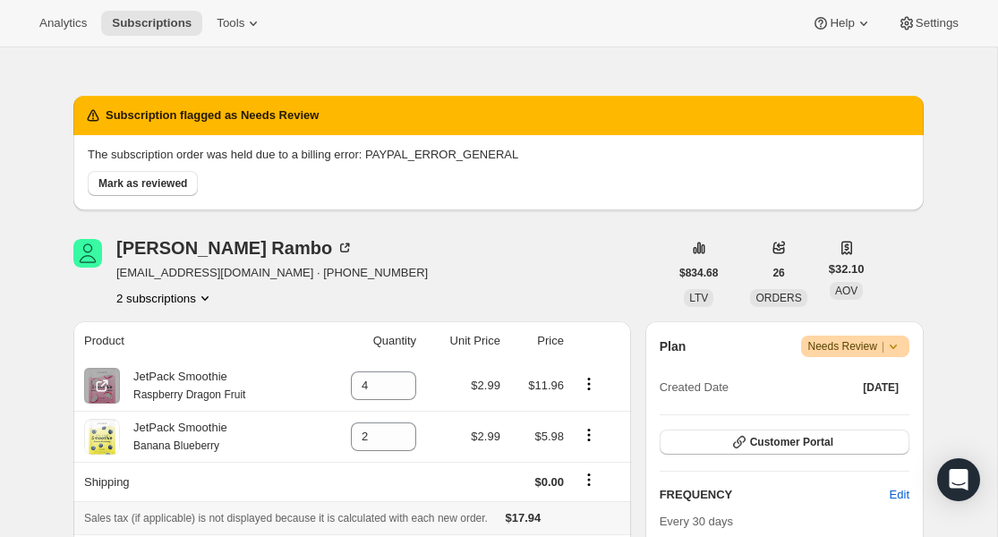
scroll to position [41, 0]
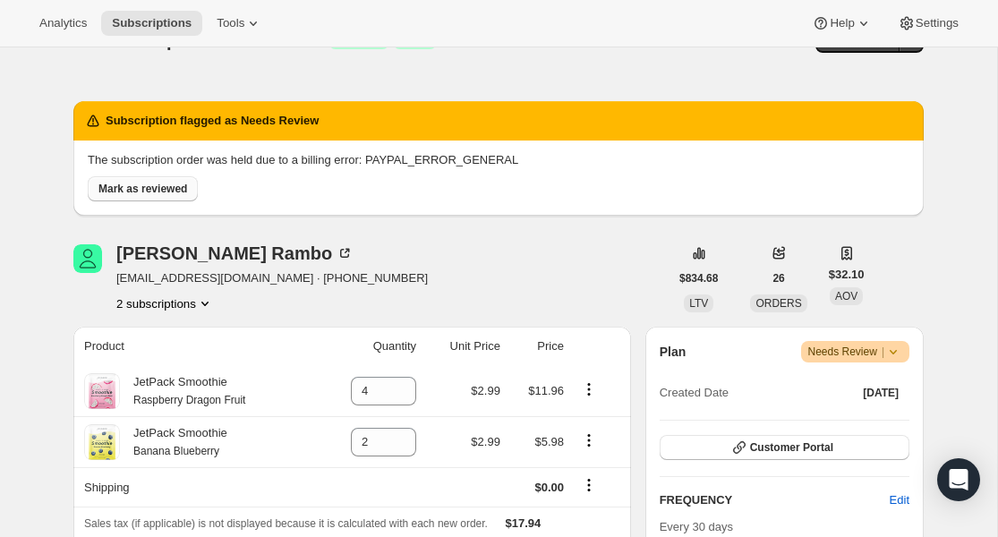
click at [138, 192] on span "Mark as reviewed" at bounding box center [142, 189] width 89 height 14
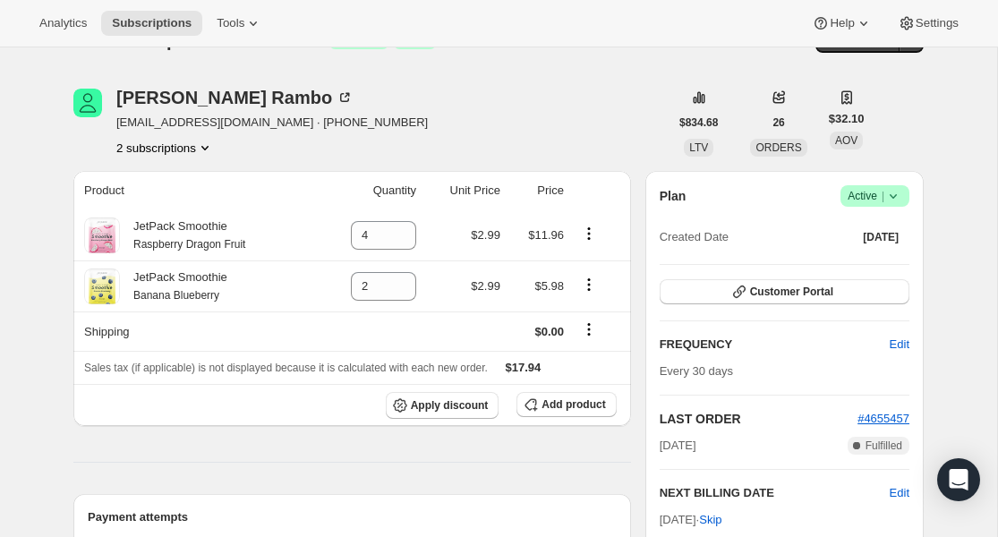
scroll to position [0, 0]
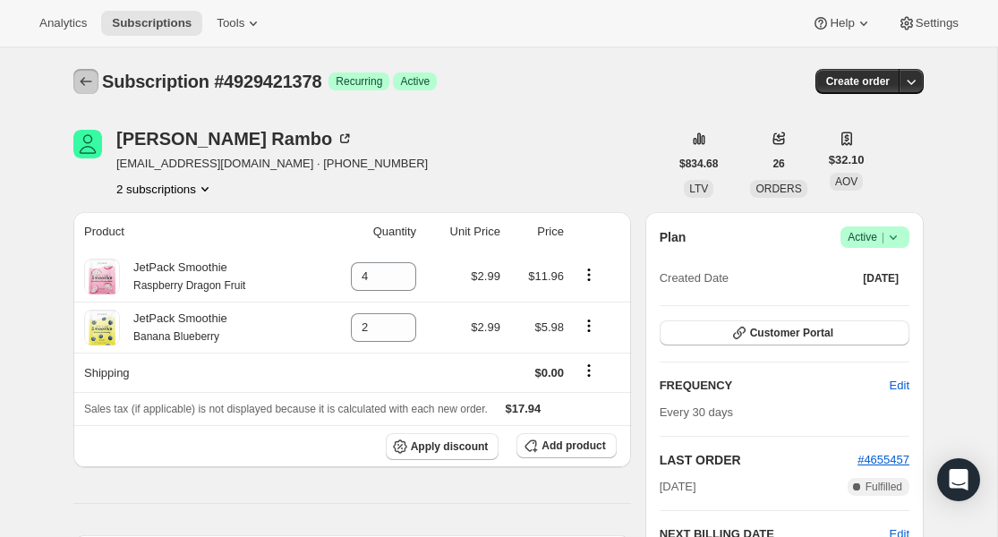
click at [83, 82] on icon "Subscriptions" at bounding box center [86, 82] width 18 height 18
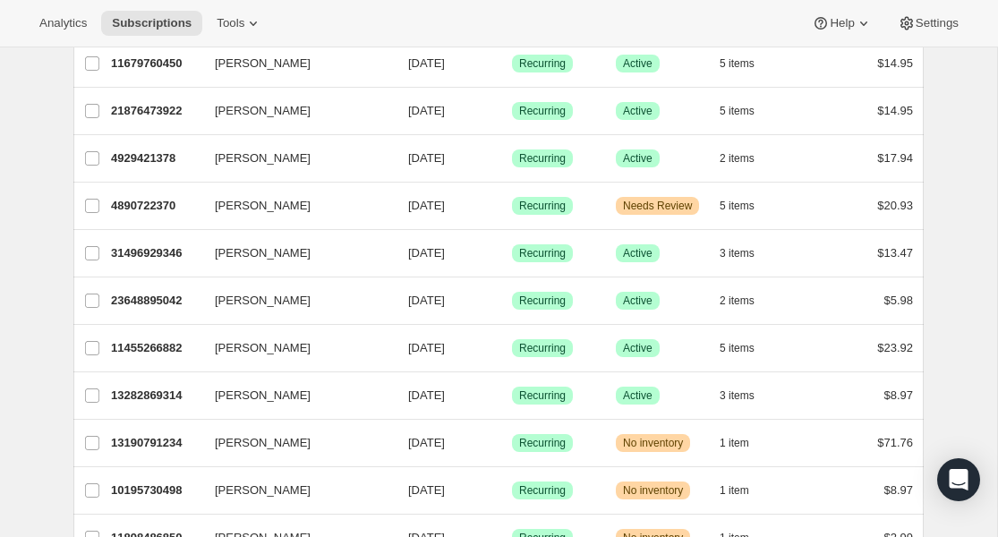
scroll to position [1387, 0]
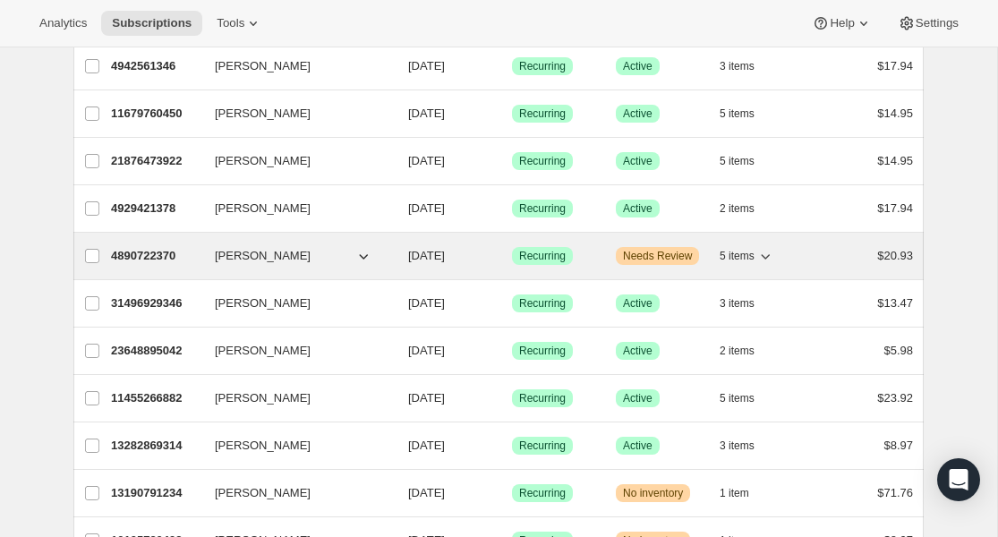
click at [158, 255] on p "4890722370" at bounding box center [156, 256] width 90 height 18
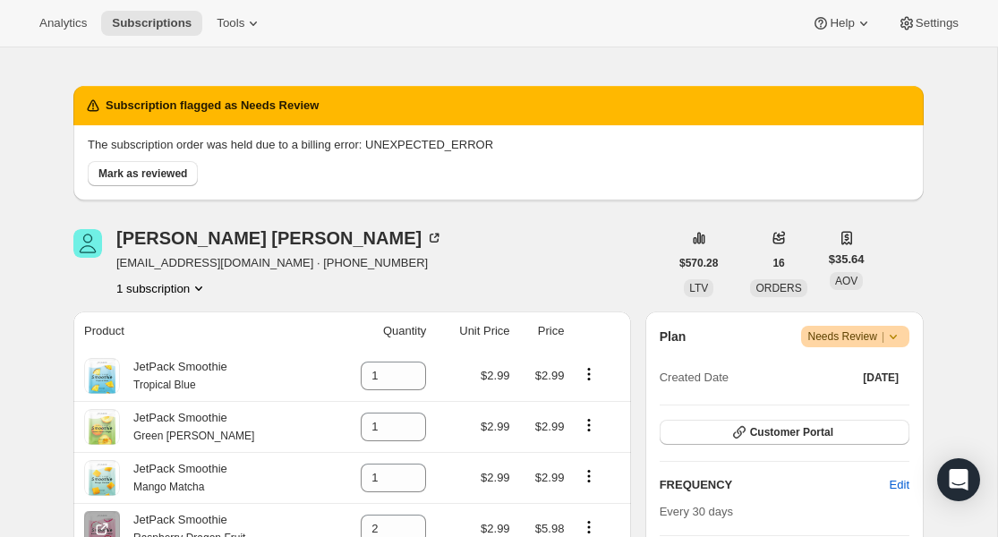
scroll to position [53, 0]
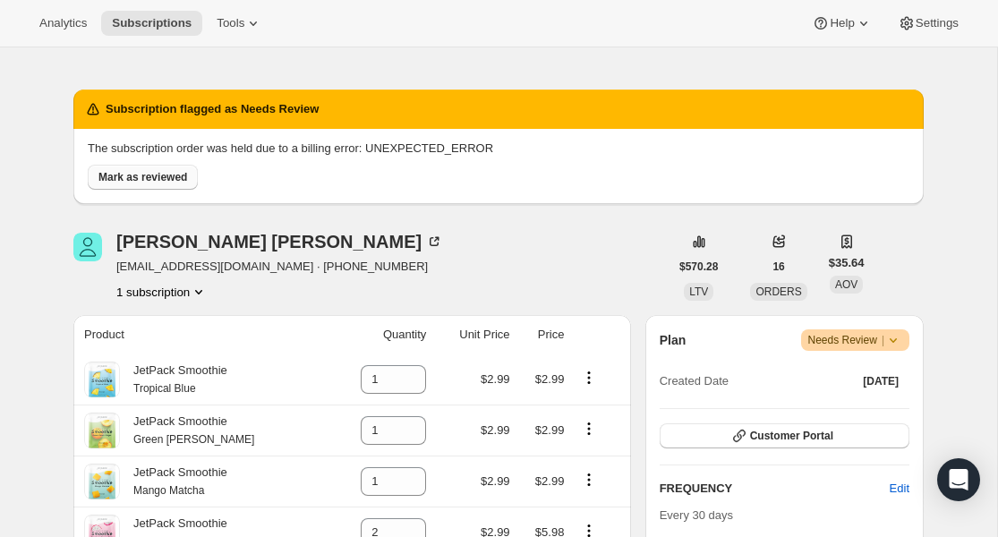
click at [141, 183] on span "Mark as reviewed" at bounding box center [142, 177] width 89 height 14
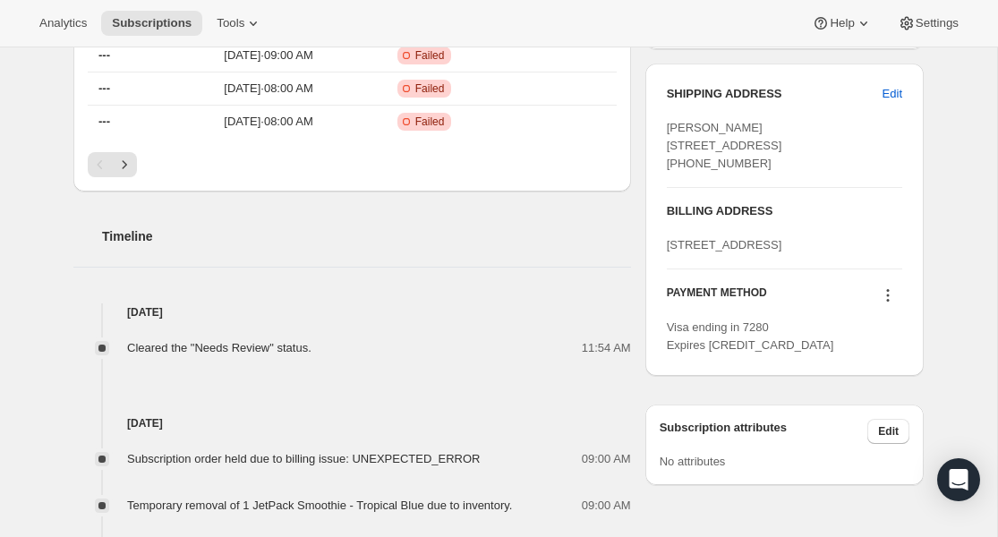
scroll to position [0, 0]
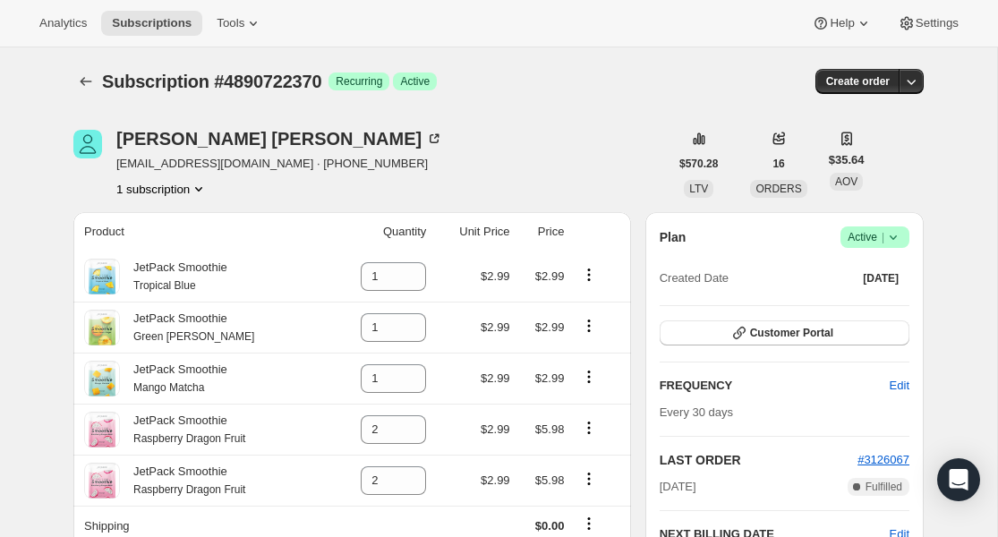
click at [84, 96] on div "Subscription #4890722370. This page is ready Subscription #4890722370 Success R…" at bounding box center [498, 81] width 851 height 68
click at [84, 75] on icon "Subscriptions" at bounding box center [86, 82] width 18 height 18
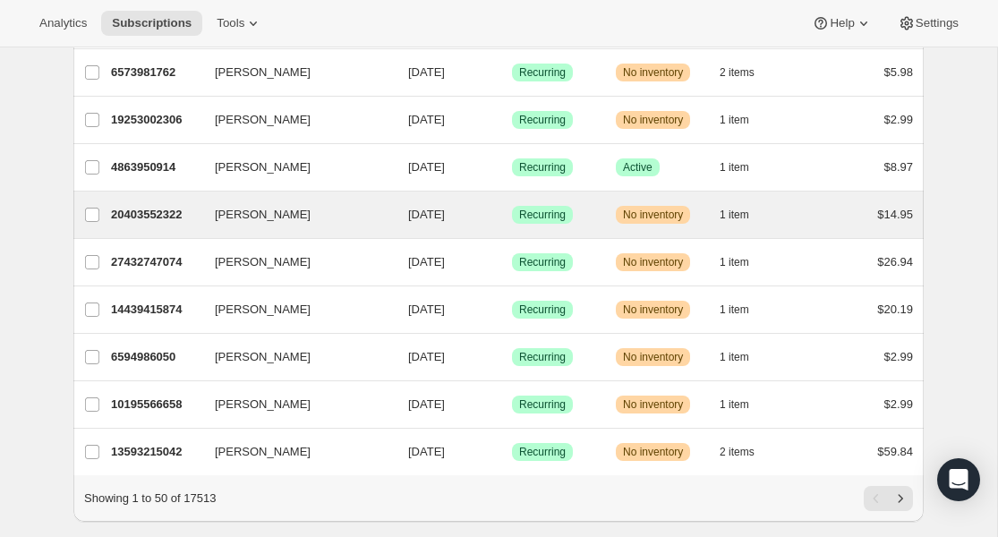
scroll to position [2131, 0]
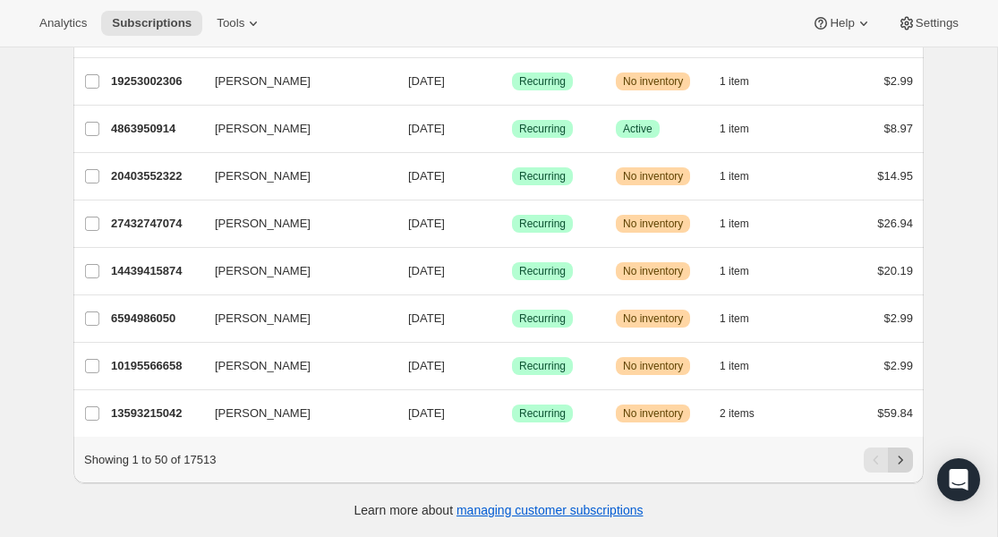
click at [900, 464] on icon "Next" at bounding box center [901, 460] width 18 height 18
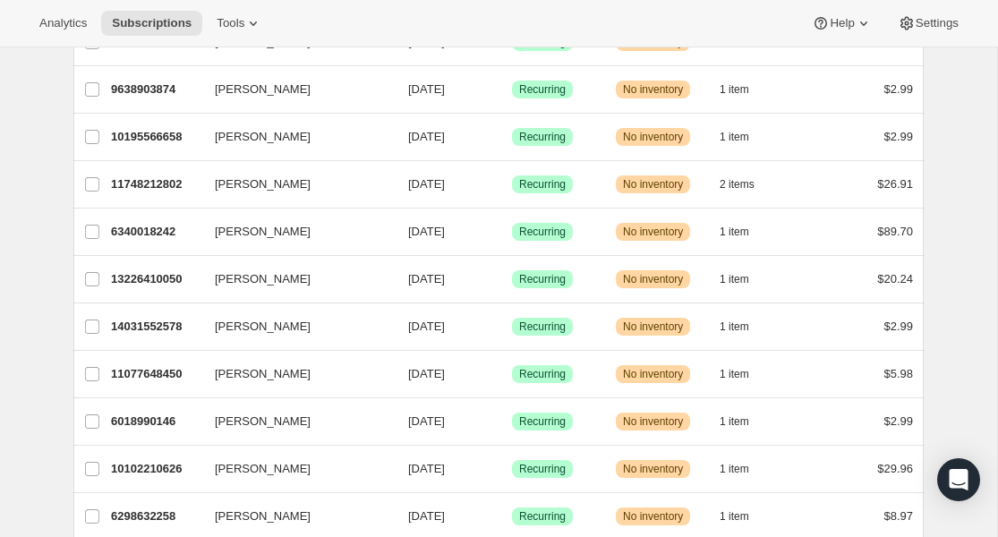
scroll to position [0, 0]
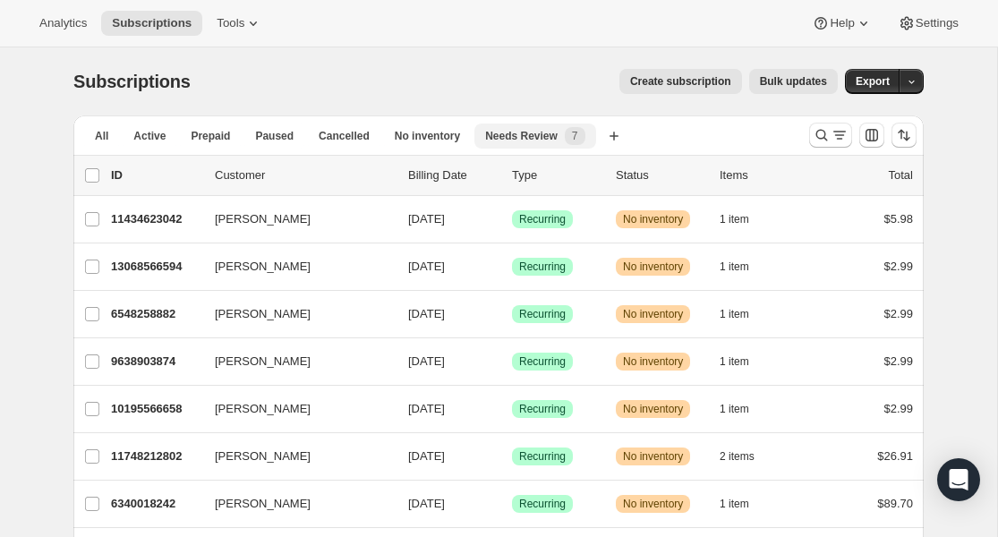
click at [536, 146] on button "Needs Review 7" at bounding box center [535, 136] width 121 height 25
click at [535, 140] on span "Needs Review" at bounding box center [521, 136] width 73 height 14
click at [573, 138] on span "7" at bounding box center [575, 136] width 21 height 18
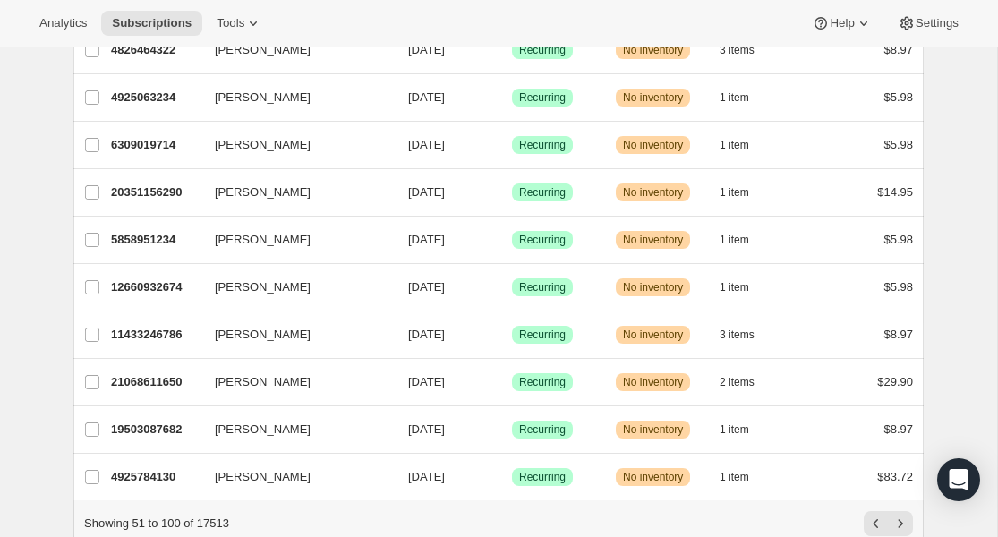
scroll to position [2131, 0]
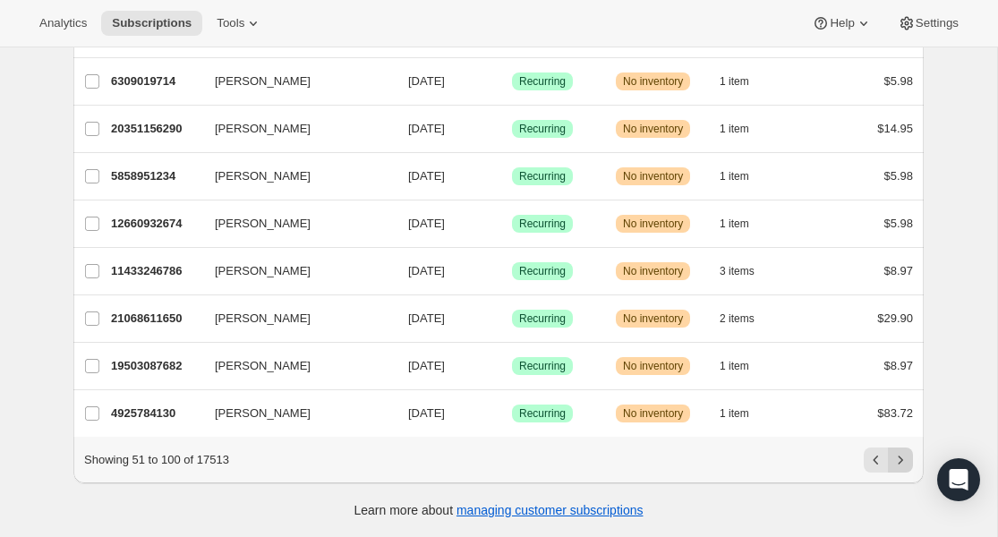
click at [897, 452] on icon "Next" at bounding box center [901, 460] width 18 height 18
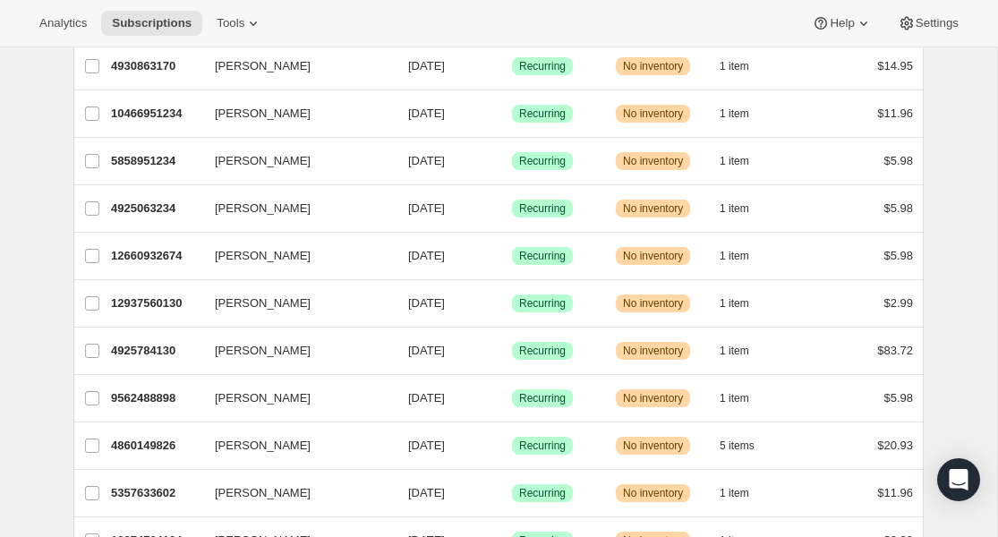
scroll to position [0, 0]
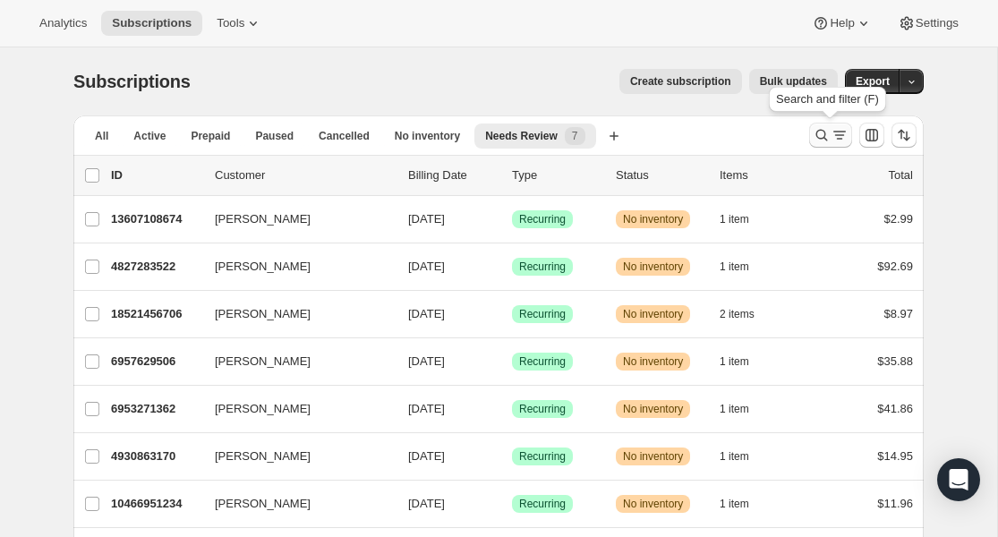
click at [838, 140] on icon "Search and filter results" at bounding box center [840, 135] width 18 height 18
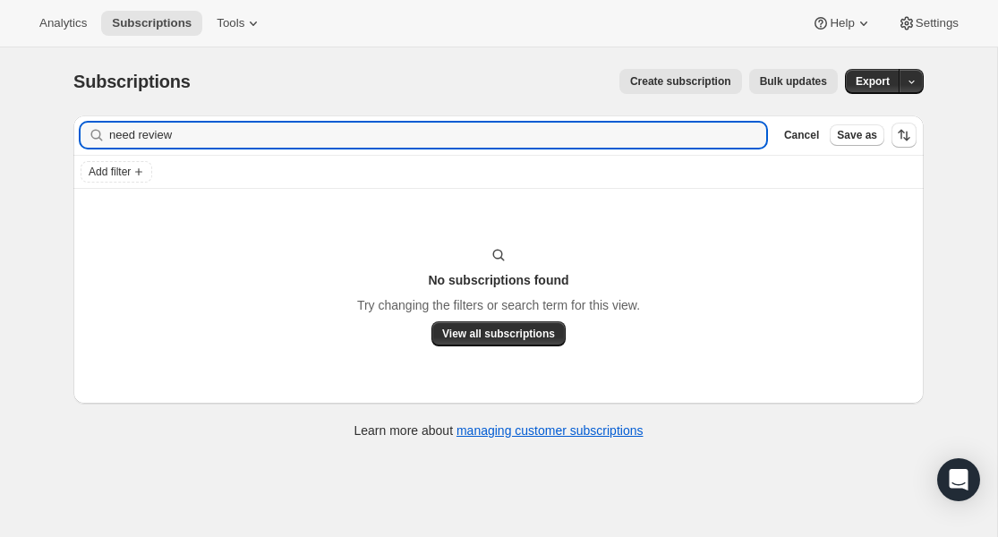
type input "need review"
click at [747, 135] on icon "button" at bounding box center [747, 136] width 6 height 6
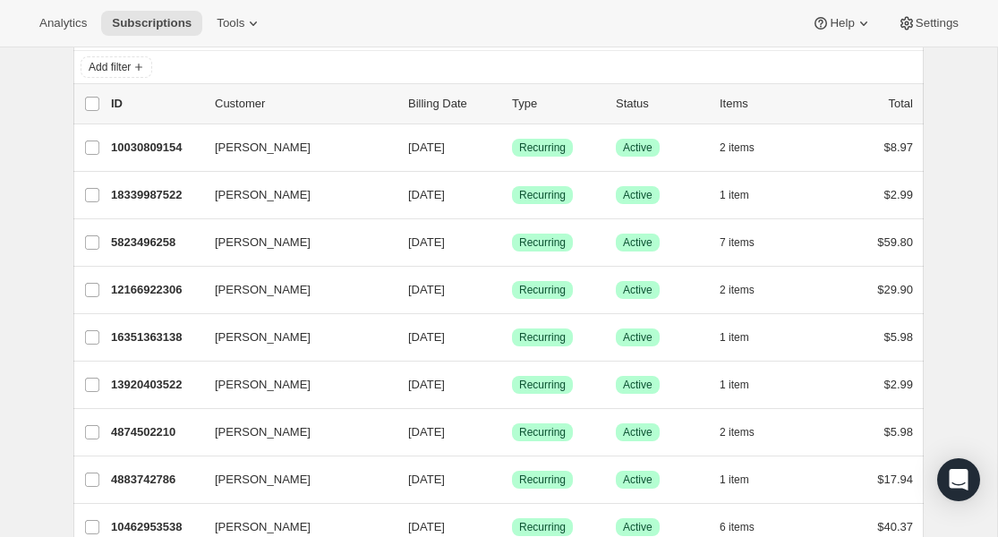
scroll to position [117, 0]
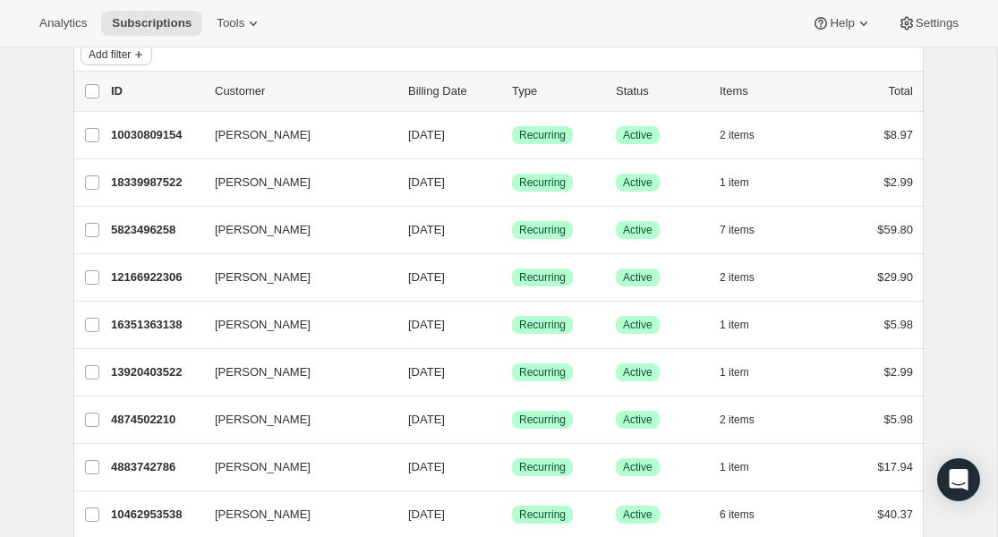
click at [110, 56] on span "Add filter" at bounding box center [110, 54] width 42 height 14
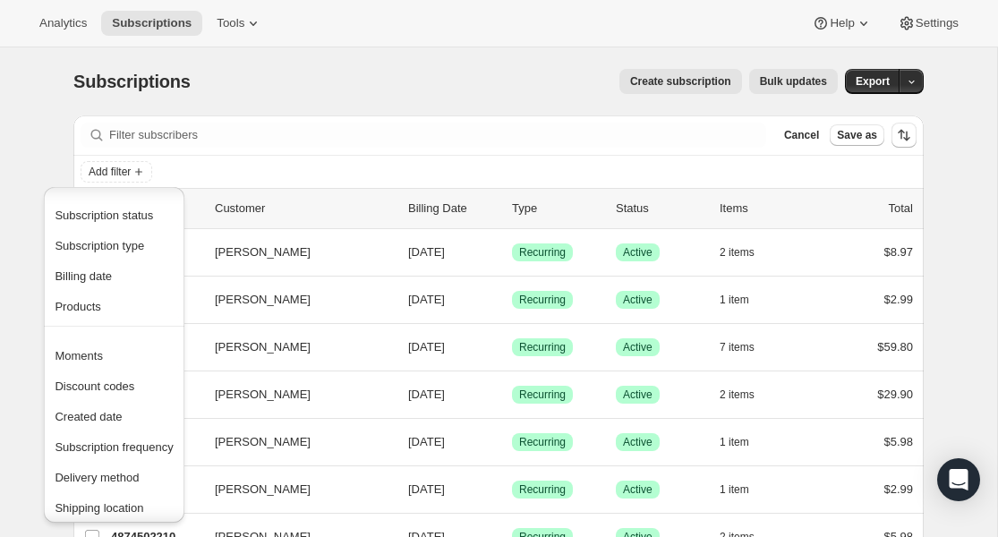
scroll to position [0, 0]
click at [115, 218] on span "Subscription status" at bounding box center [104, 216] width 98 height 13
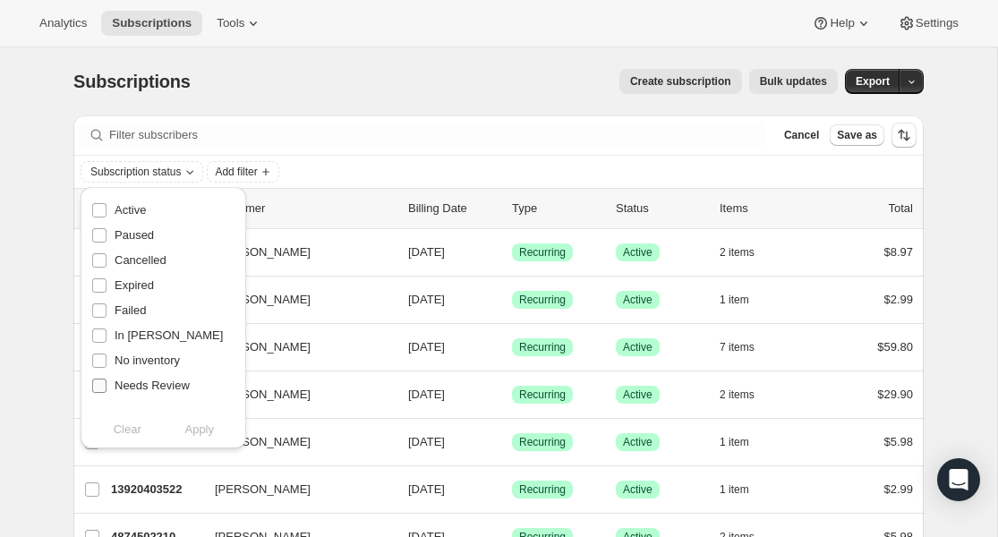
click at [96, 386] on input "Needs Review" at bounding box center [99, 386] width 14 height 14
checkbox input "true"
click at [194, 439] on button "Apply" at bounding box center [200, 429] width 94 height 29
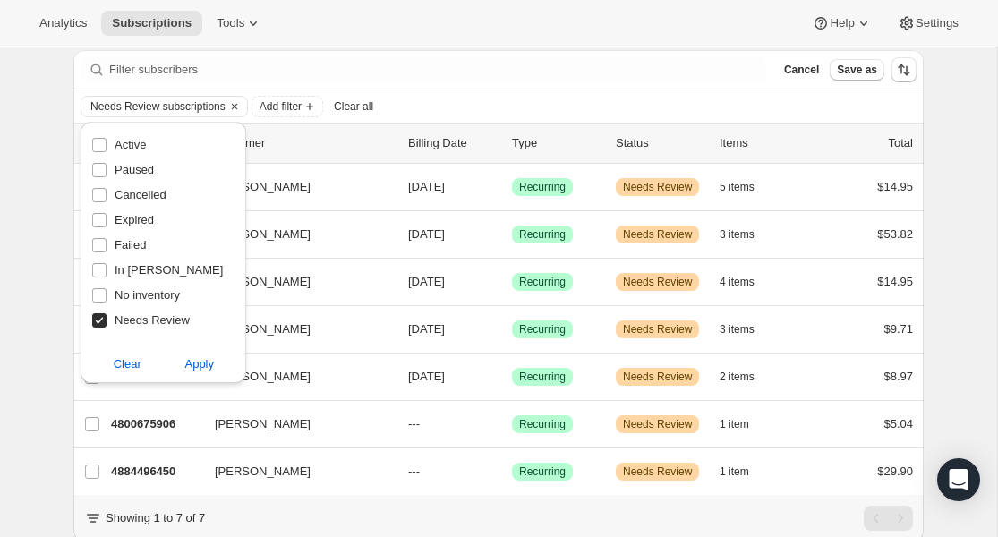
scroll to position [124, 0]
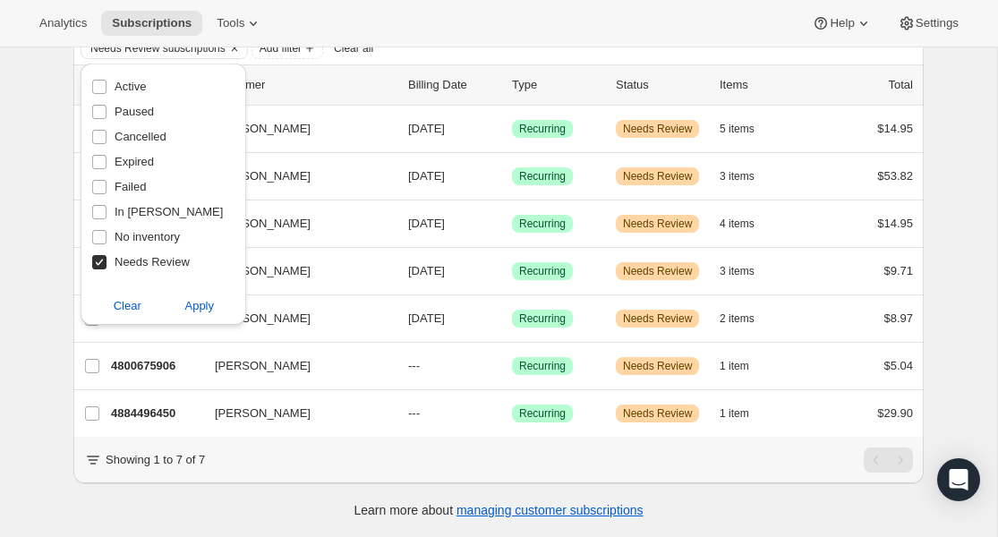
click at [20, 454] on div "Subscriptions. This page is ready Subscriptions Create subscription Bulk update…" at bounding box center [498, 230] width 997 height 613
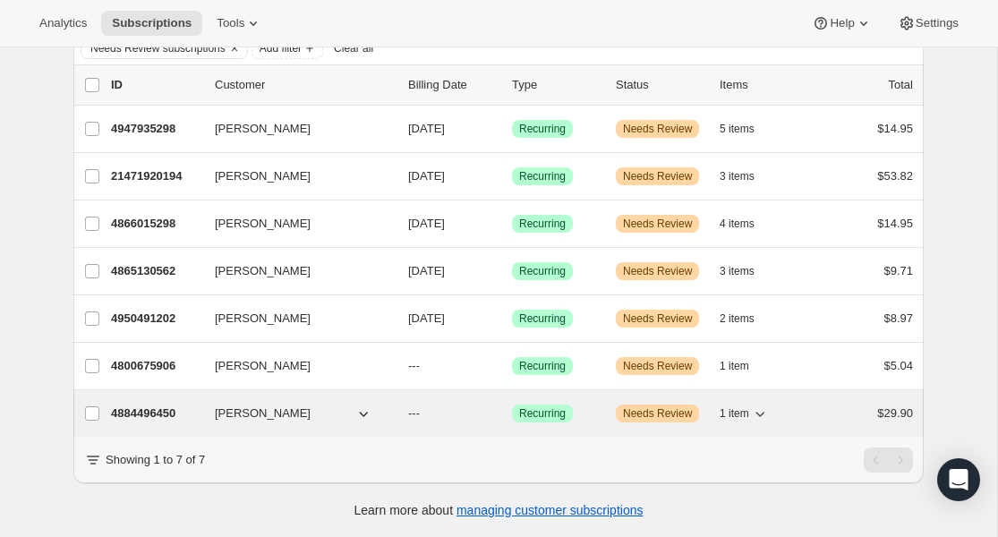
click at [139, 408] on p "4884496450" at bounding box center [156, 414] width 90 height 18
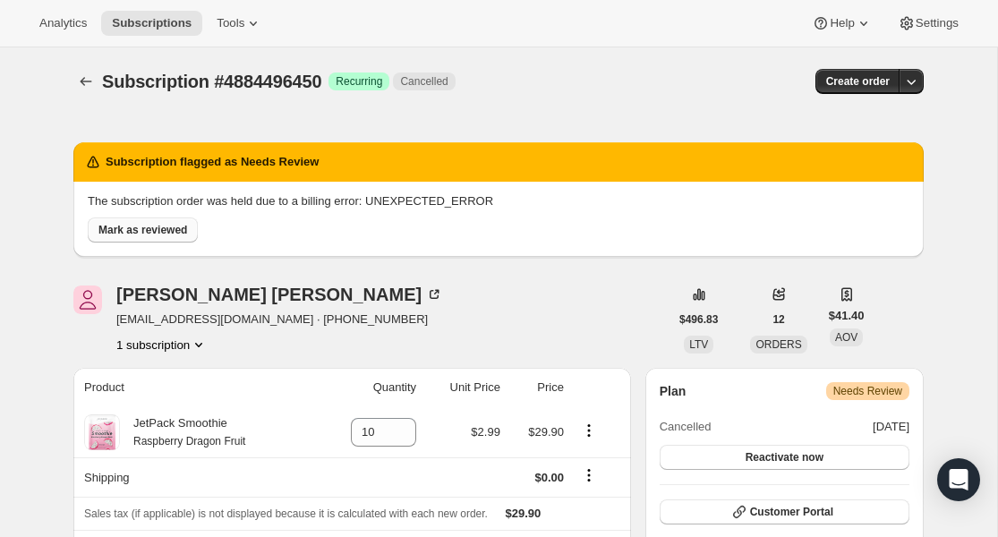
click at [163, 239] on button "Mark as reviewed" at bounding box center [143, 230] width 110 height 25
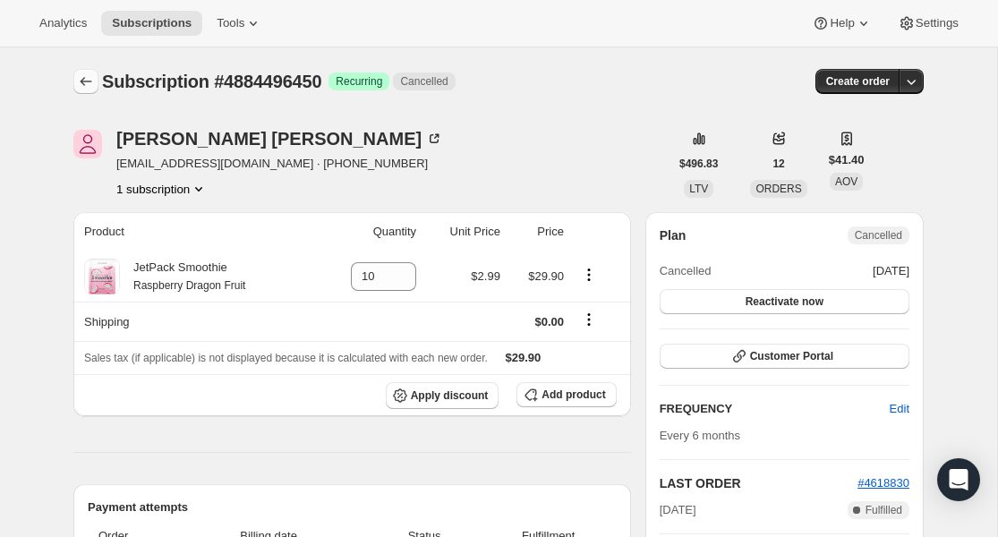
click at [86, 78] on icon "Subscriptions" at bounding box center [86, 82] width 18 height 18
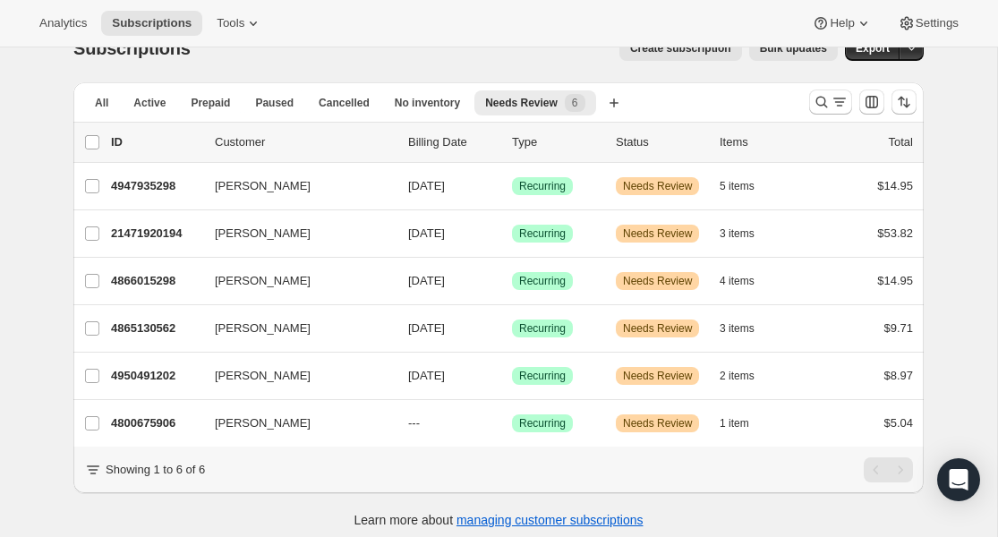
scroll to position [47, 0]
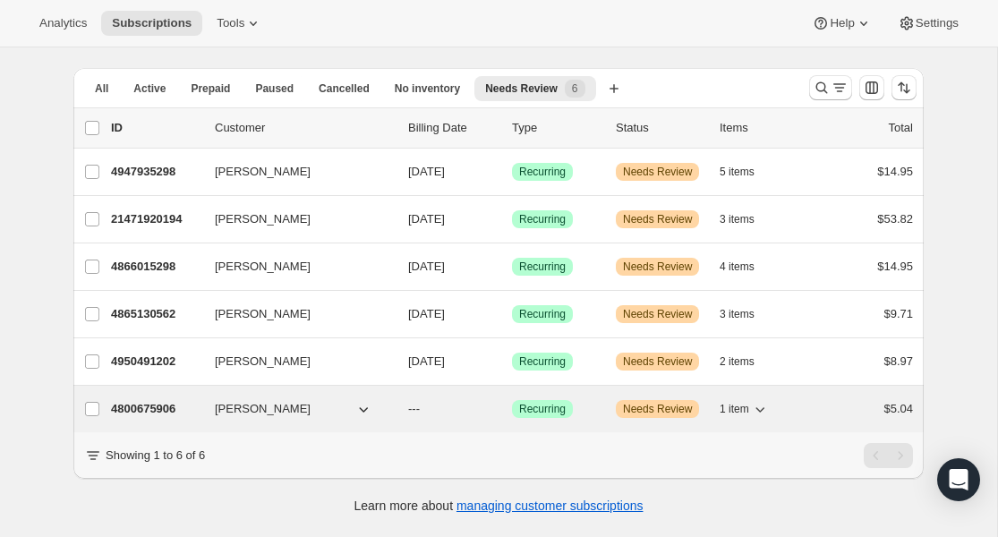
click at [144, 411] on p "4800675906" at bounding box center [156, 409] width 90 height 18
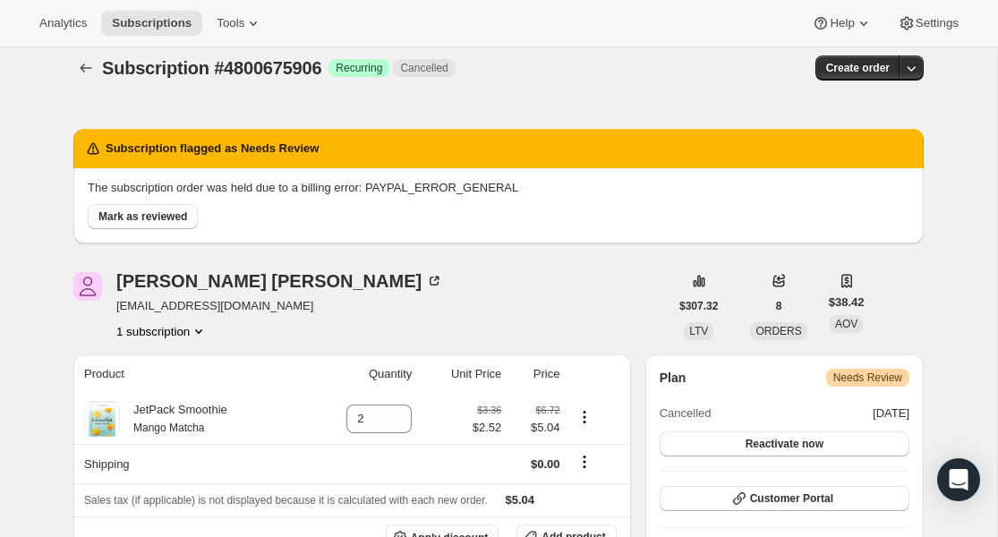
scroll to position [14, 0]
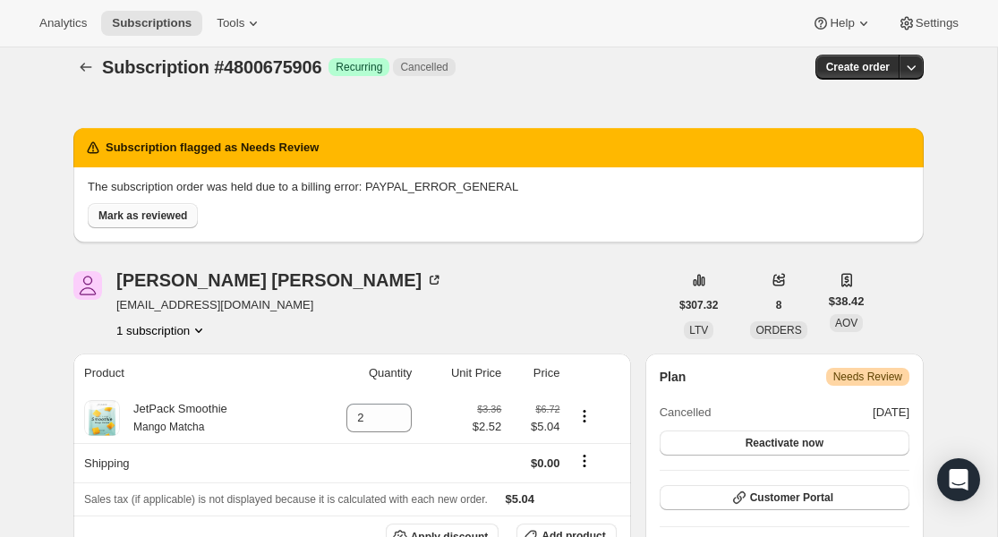
click at [162, 219] on span "Mark as reviewed" at bounding box center [142, 216] width 89 height 14
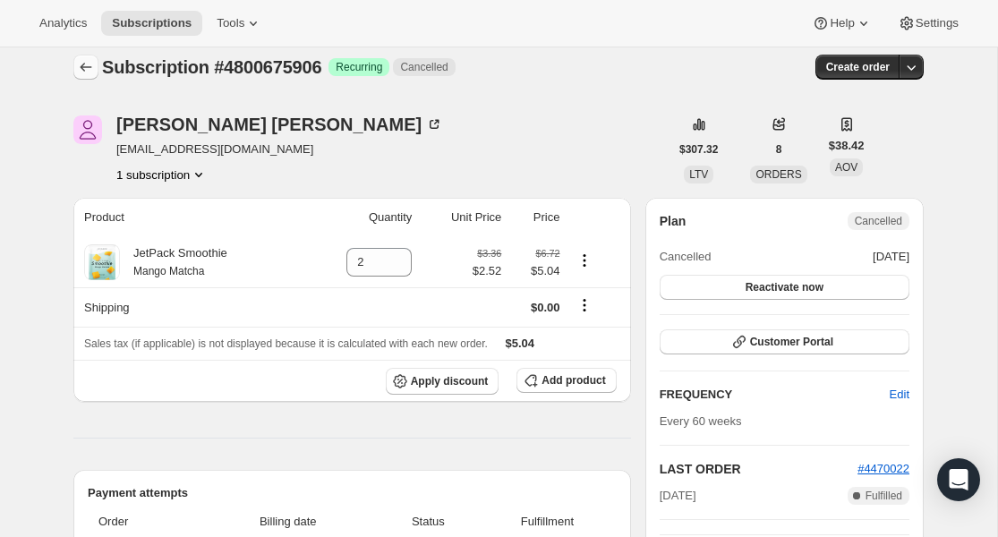
click at [83, 59] on icon "Subscriptions" at bounding box center [86, 67] width 18 height 18
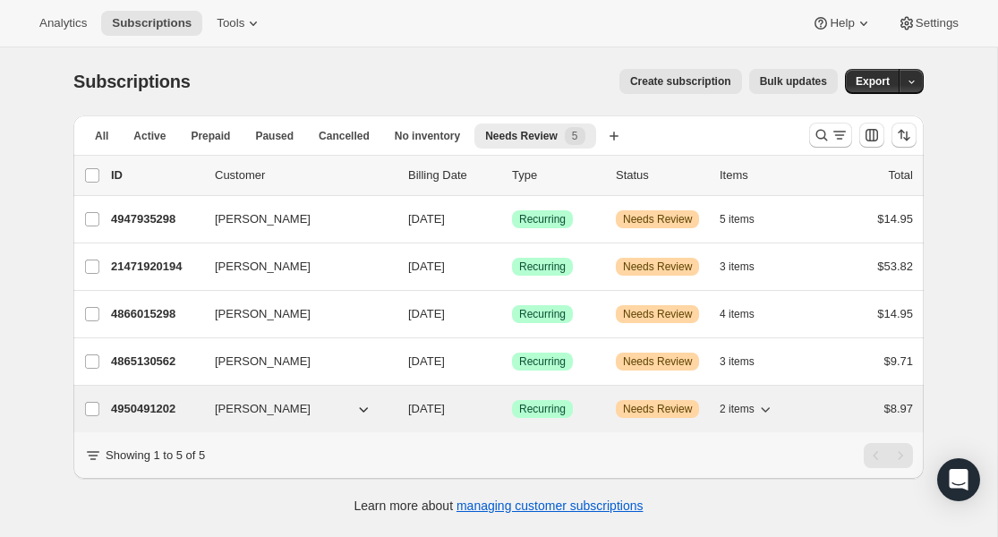
click at [162, 413] on p "4950491202" at bounding box center [156, 409] width 90 height 18
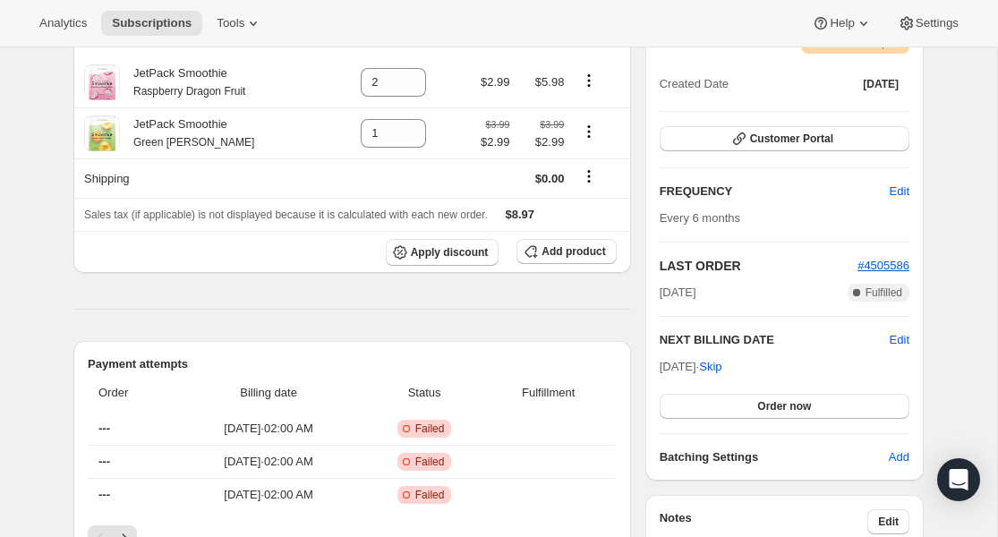
scroll to position [326, 0]
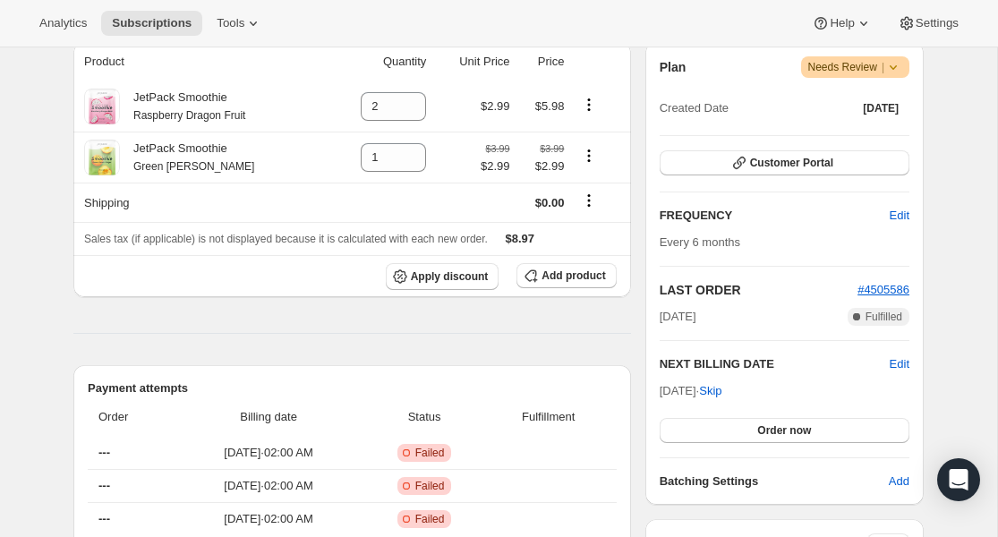
click at [861, 66] on span "Needs Review |" at bounding box center [856, 67] width 95 height 18
click at [844, 133] on span "Cancel subscription" at bounding box center [850, 132] width 101 height 13
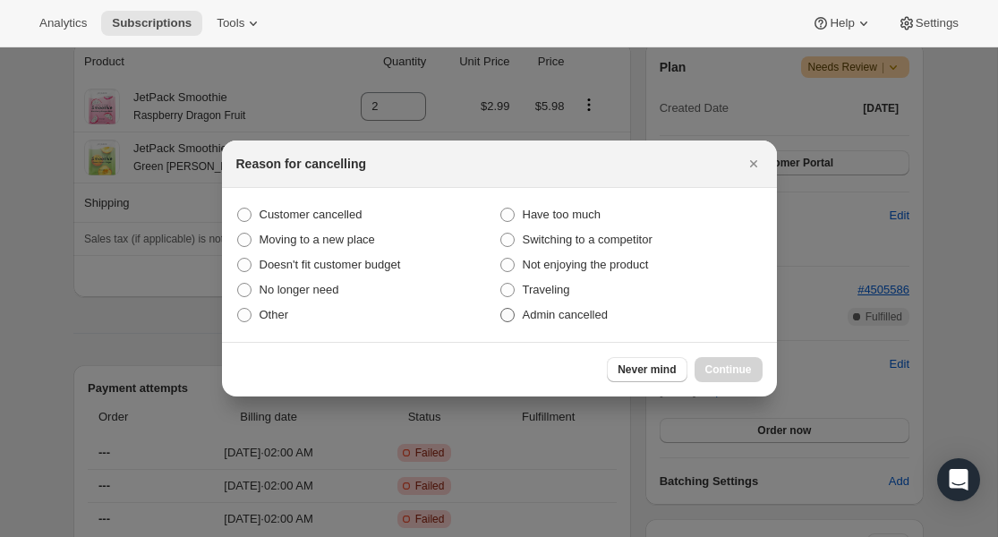
click at [527, 311] on span "Admin cancelled" at bounding box center [565, 314] width 85 height 13
click at [501, 309] on input "Admin cancelled" at bounding box center [501, 308] width 1 height 1
radio input "true"
click at [702, 366] on button "Continue" at bounding box center [729, 369] width 68 height 25
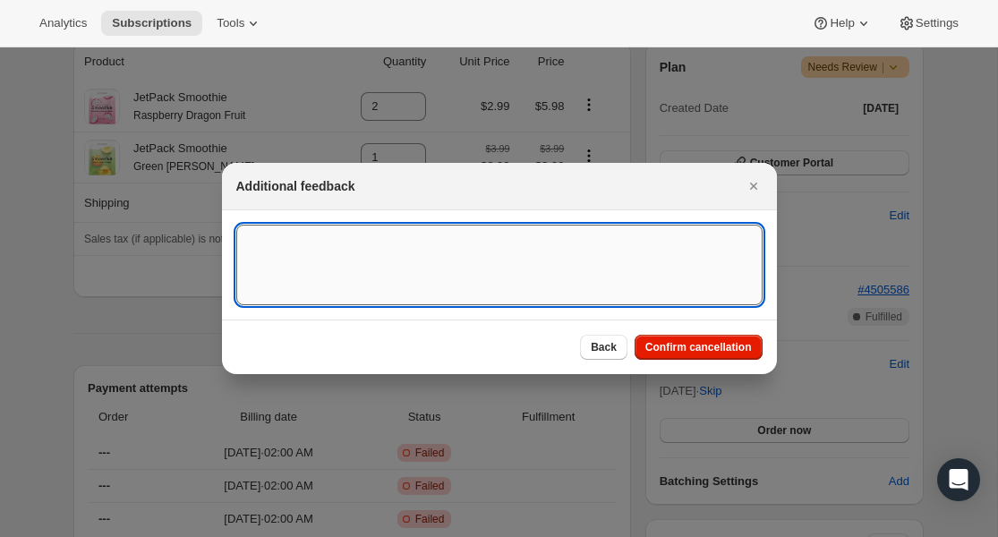
click at [458, 264] on textarea ":rduh:" at bounding box center [499, 265] width 526 height 81
paste textarea "Lack of Inventory"
type textarea "Lack of Inventory"
click at [683, 339] on button "Confirm cancellation" at bounding box center [699, 347] width 128 height 25
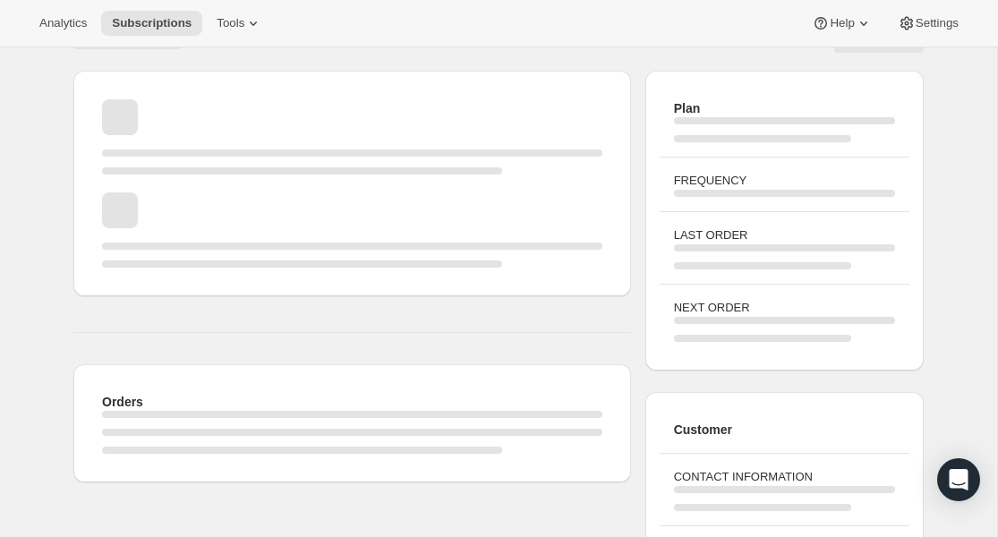
scroll to position [0, 0]
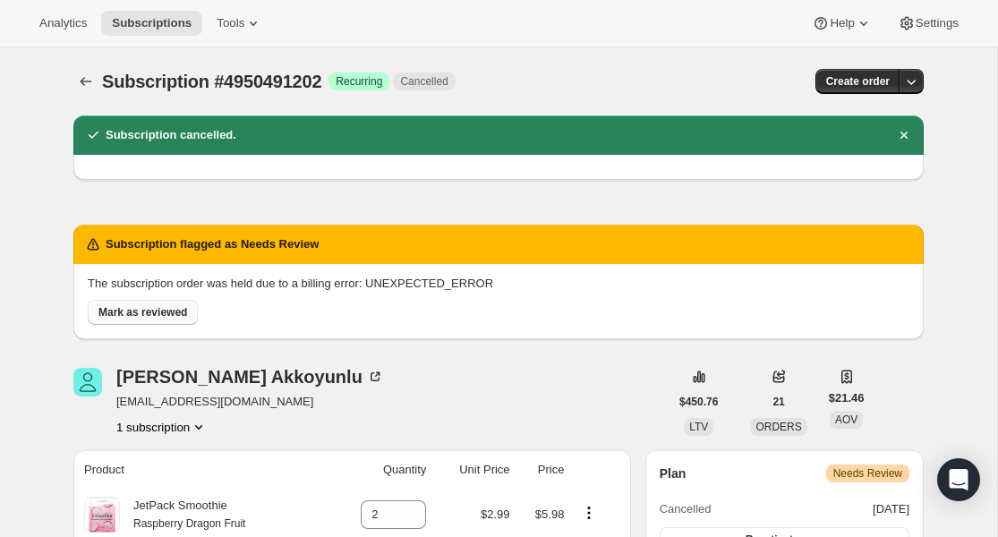
click at [137, 312] on span "Mark as reviewed" at bounding box center [142, 312] width 89 height 14
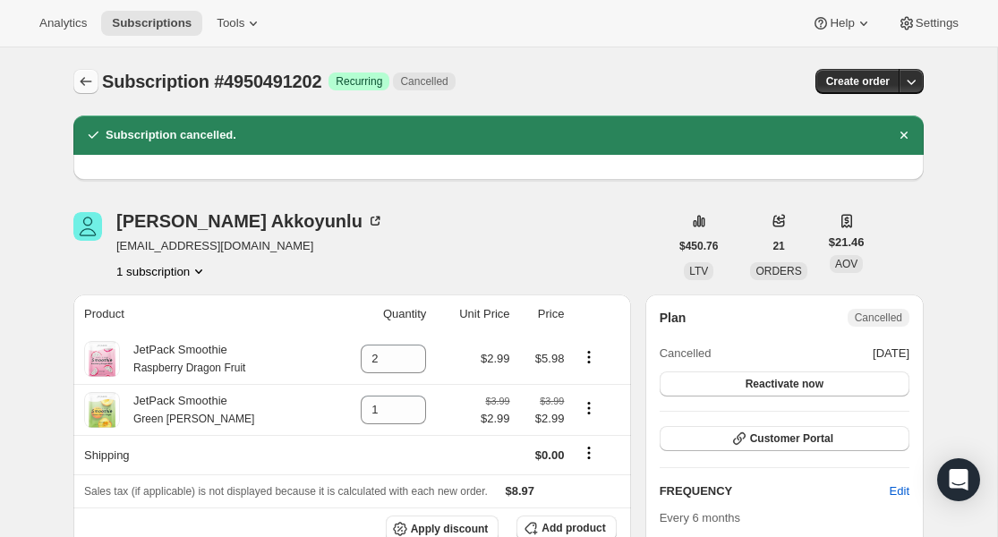
click at [85, 85] on icon "Subscriptions" at bounding box center [86, 82] width 18 height 18
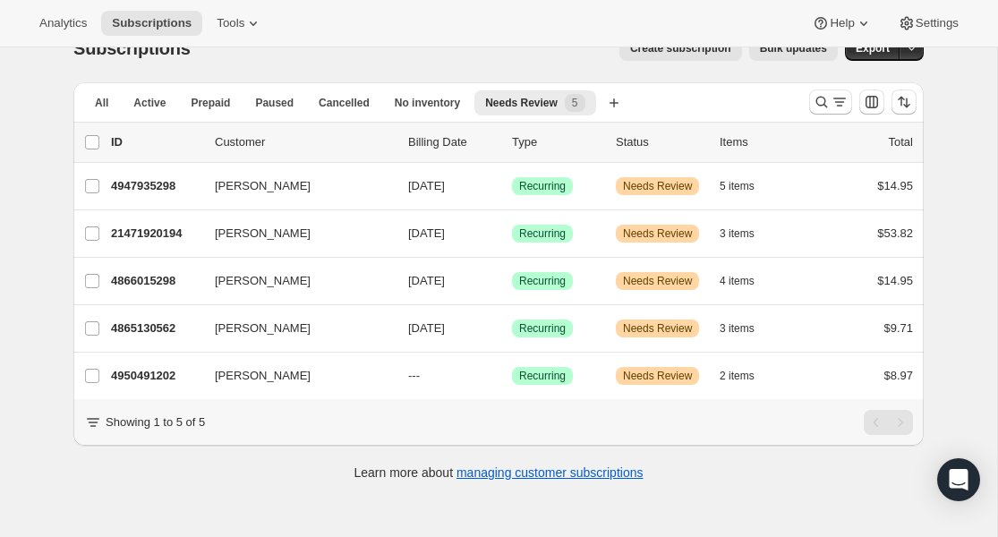
scroll to position [47, 0]
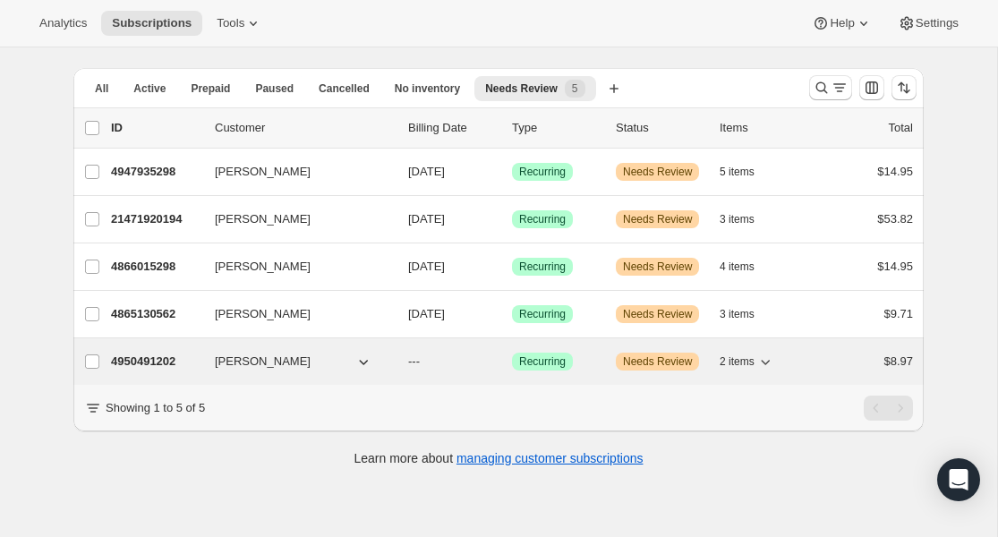
click at [146, 358] on p "4950491202" at bounding box center [156, 362] width 90 height 18
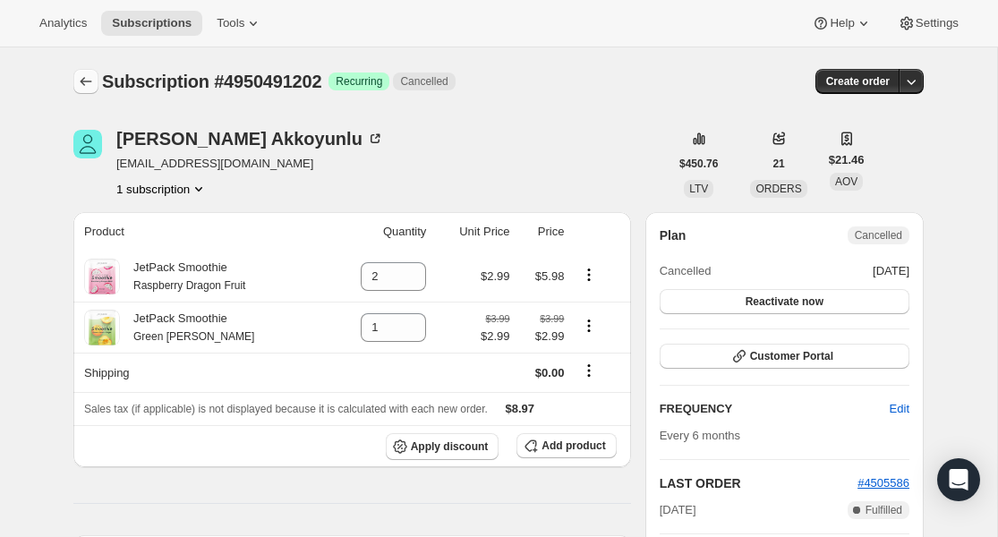
click at [74, 78] on button "Subscriptions" at bounding box center [85, 81] width 25 height 25
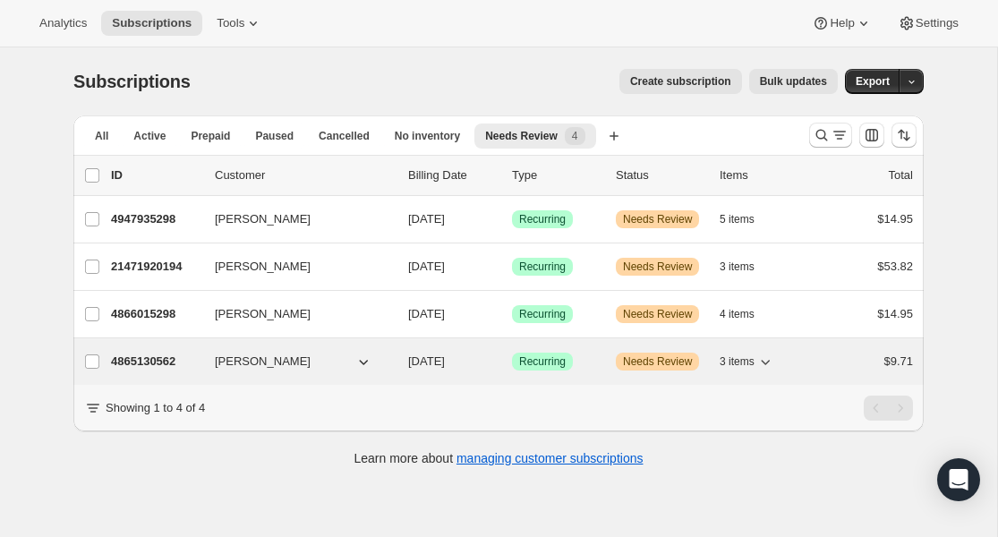
click at [152, 362] on p "4865130562" at bounding box center [156, 362] width 90 height 18
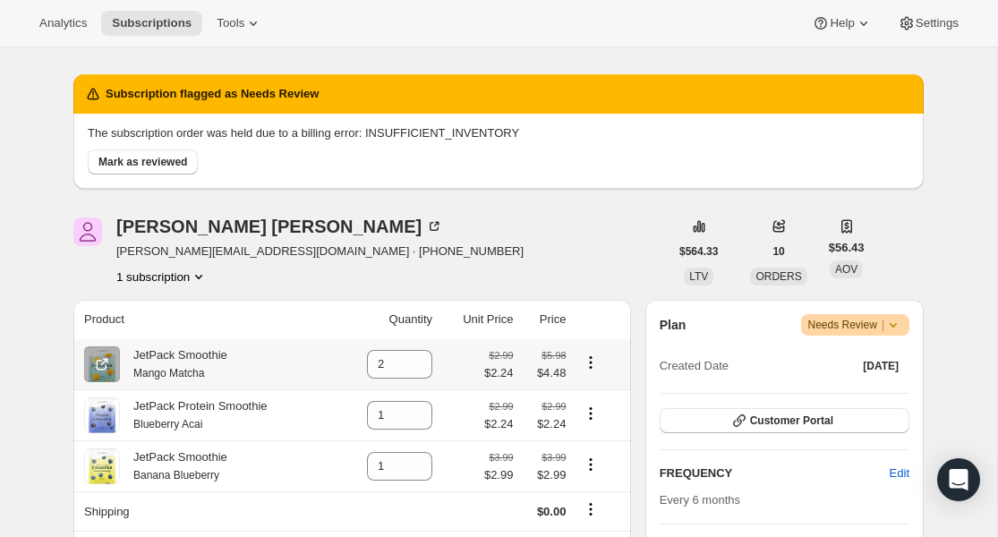
scroll to position [52, 0]
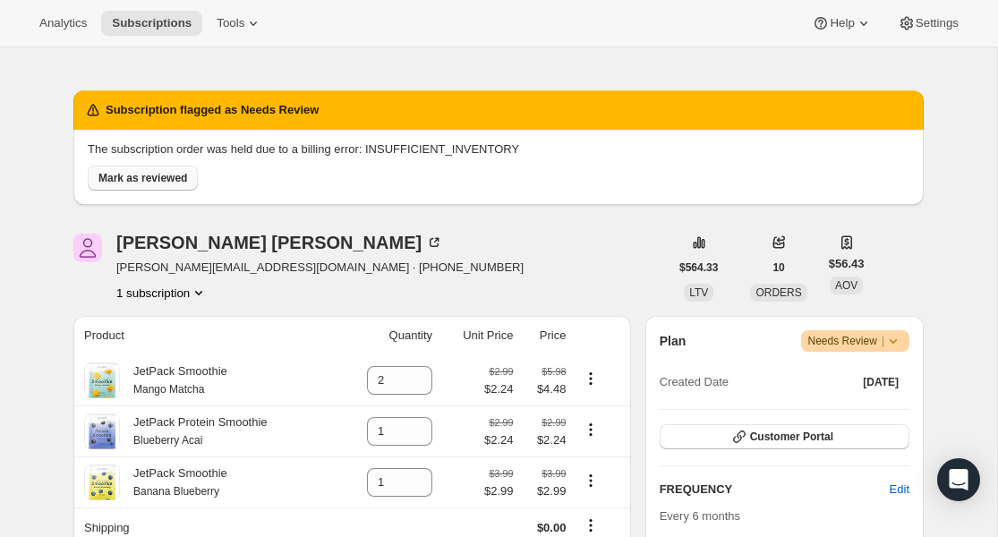
click at [144, 184] on span "Mark as reviewed" at bounding box center [142, 178] width 89 height 14
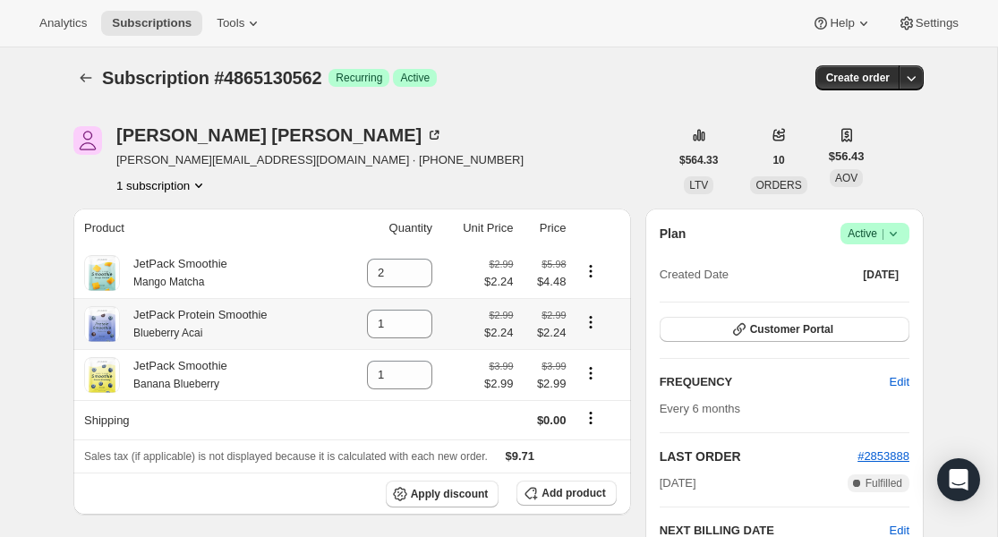
scroll to position [0, 0]
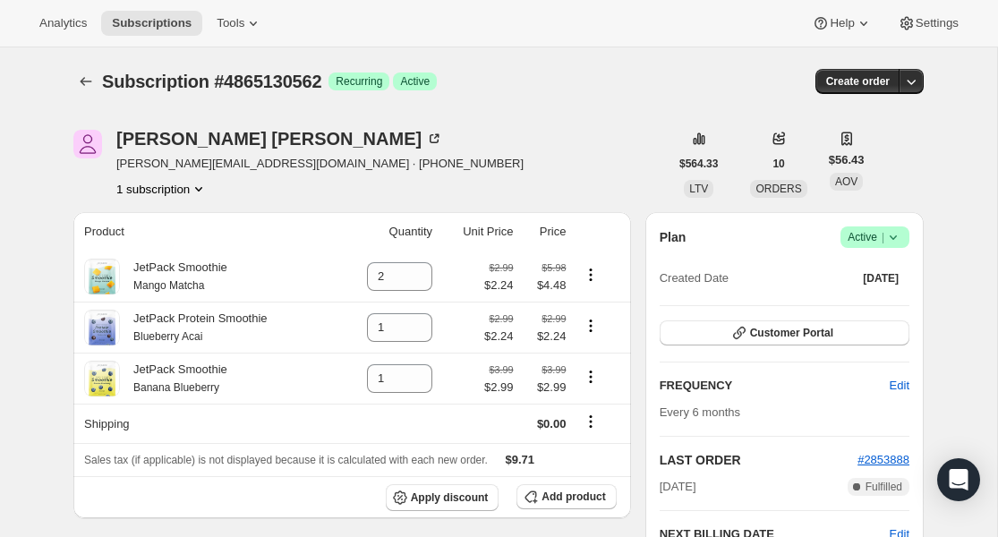
click at [877, 244] on span "Active |" at bounding box center [875, 237] width 55 height 18
click at [873, 304] on span "Cancel subscription" at bounding box center [869, 302] width 101 height 13
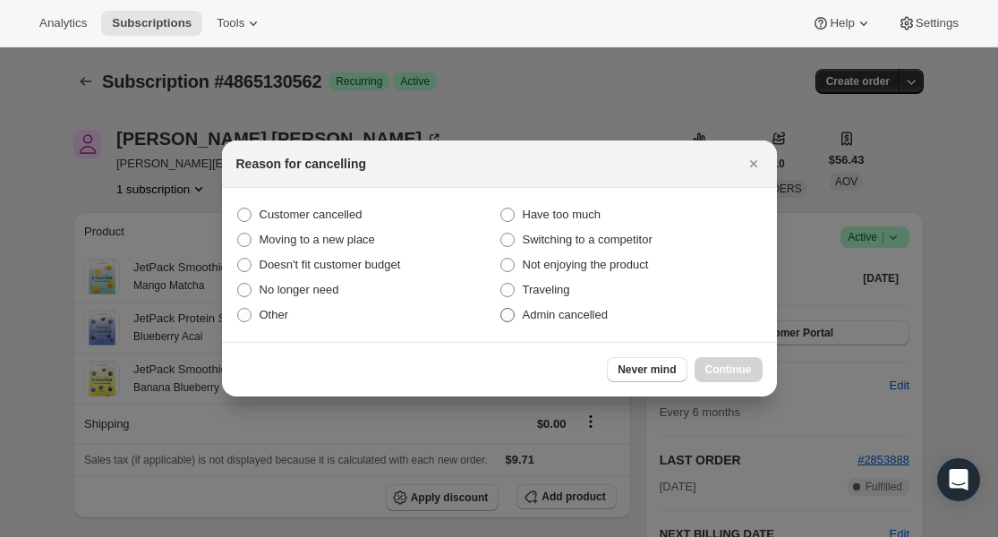
click at [550, 313] on span "Admin cancelled" at bounding box center [565, 314] width 85 height 13
click at [501, 309] on input "Admin cancelled" at bounding box center [501, 308] width 1 height 1
radio input "true"
click at [721, 372] on span "Continue" at bounding box center [729, 370] width 47 height 14
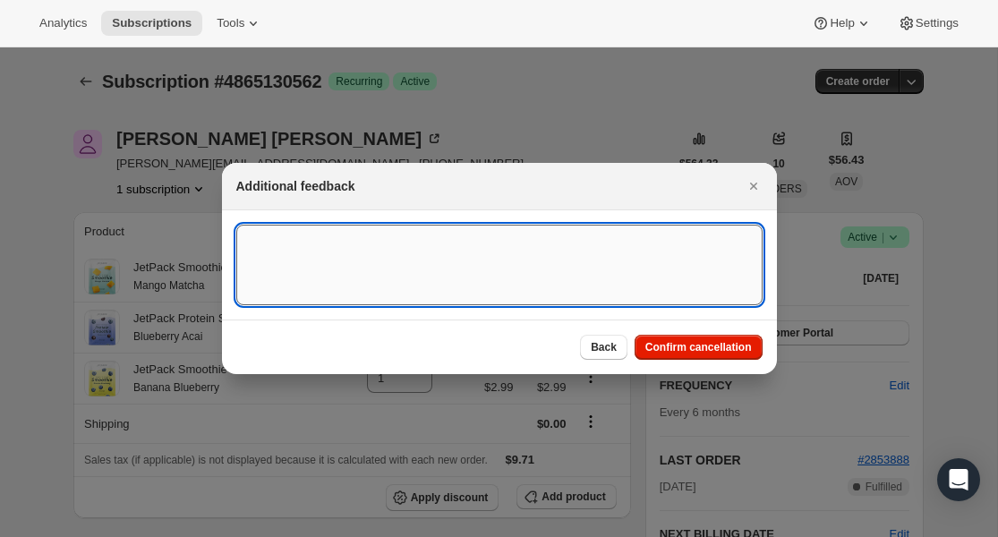
click at [441, 261] on textarea ":regc:" at bounding box center [499, 265] width 526 height 81
paste textarea "Lack of Inventory"
type textarea "Lack of Inventory"
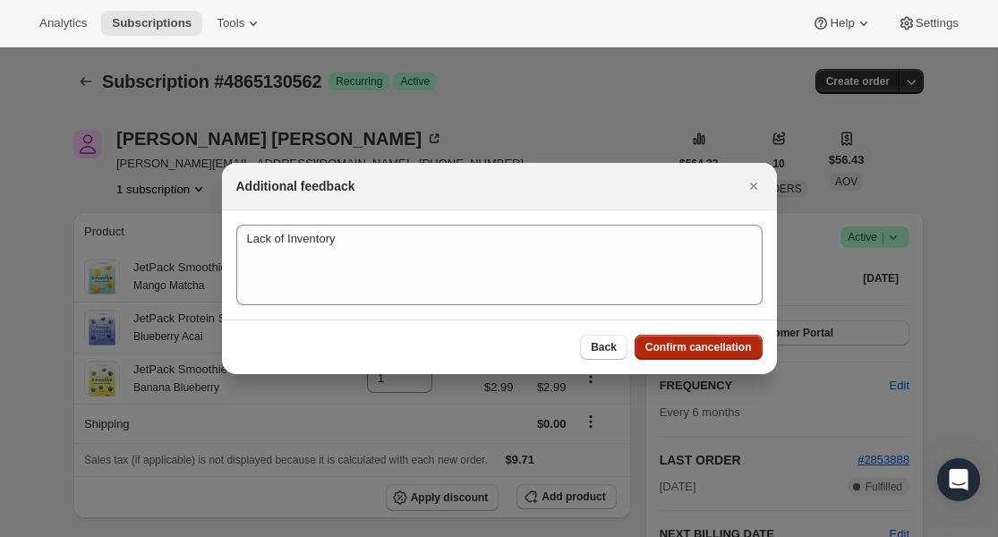
click at [713, 351] on span "Confirm cancellation" at bounding box center [699, 347] width 107 height 14
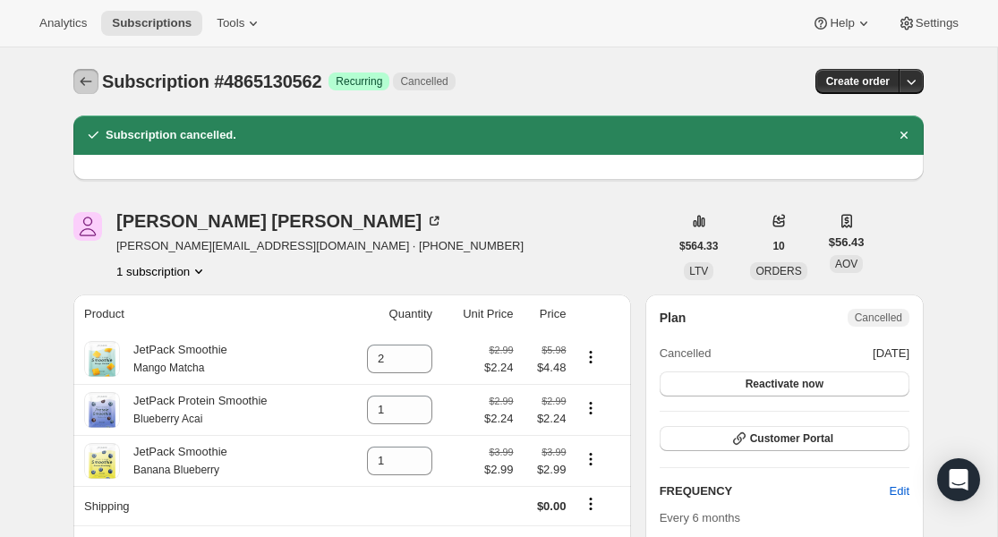
click at [91, 85] on icon "Subscriptions" at bounding box center [86, 82] width 18 height 18
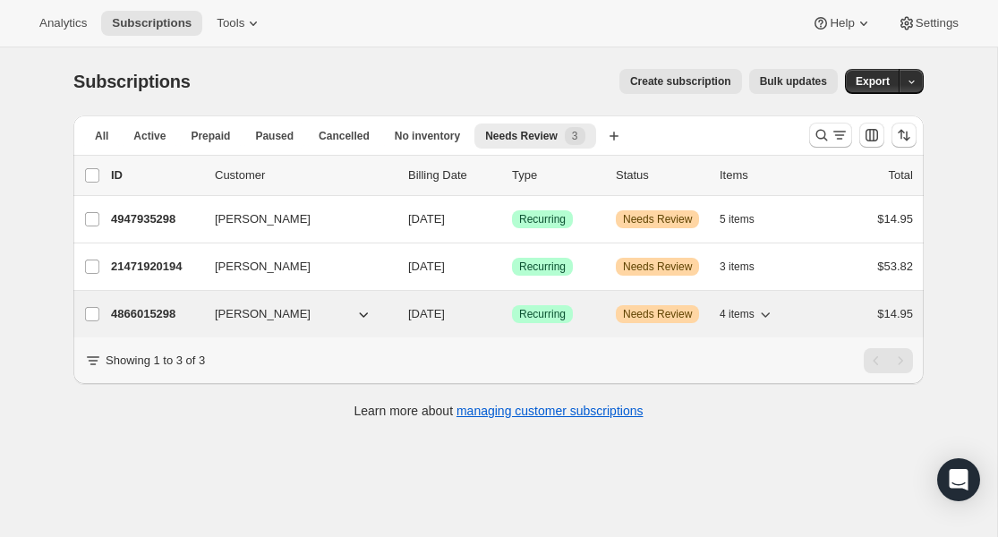
click at [124, 316] on p "4866015298" at bounding box center [156, 314] width 90 height 18
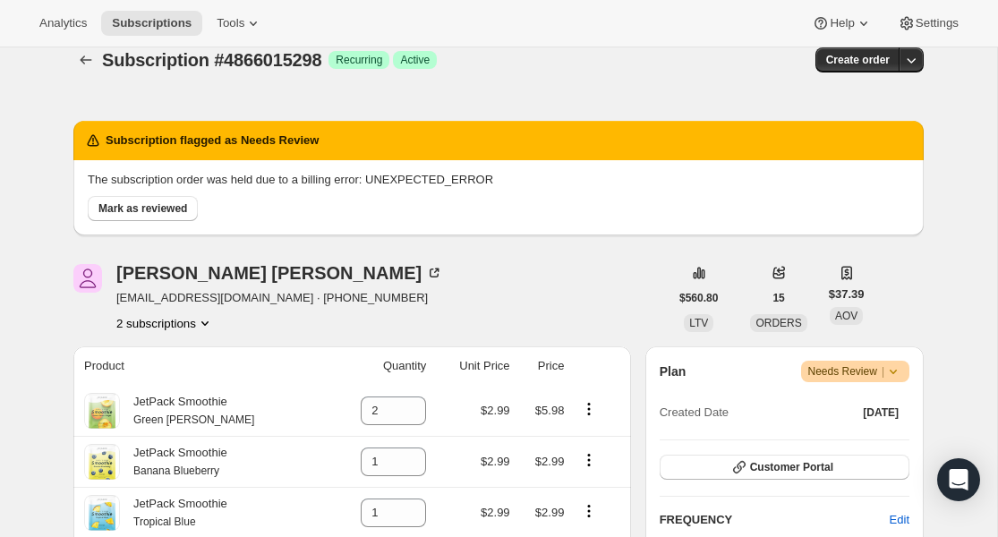
scroll to position [18, 0]
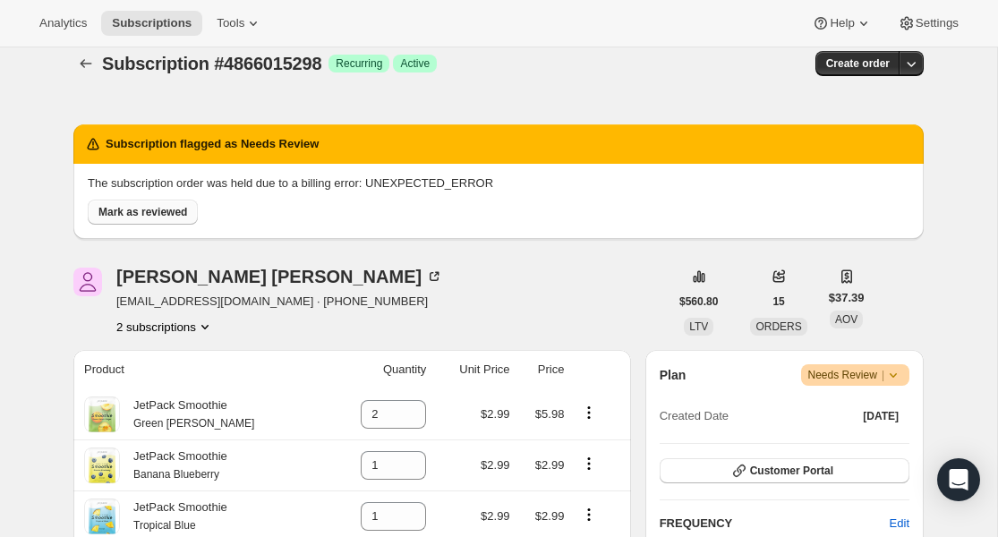
click at [166, 218] on span "Mark as reviewed" at bounding box center [142, 212] width 89 height 14
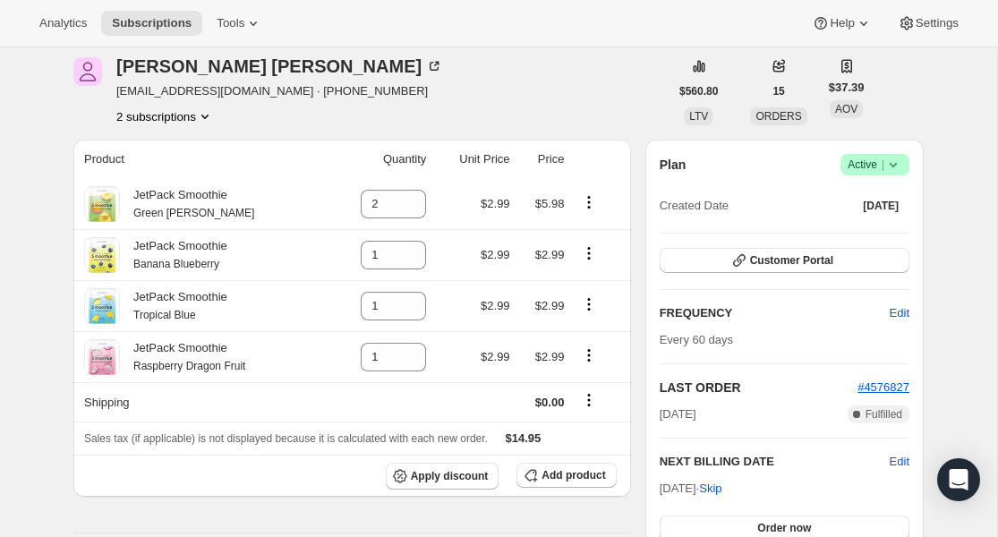
scroll to position [8, 0]
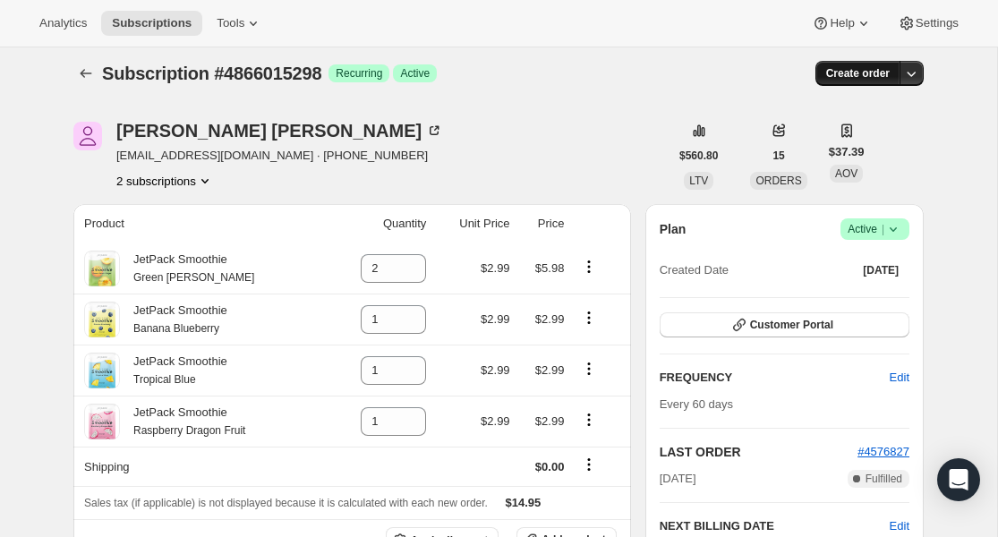
click at [847, 67] on span "Create order" at bounding box center [858, 73] width 64 height 14
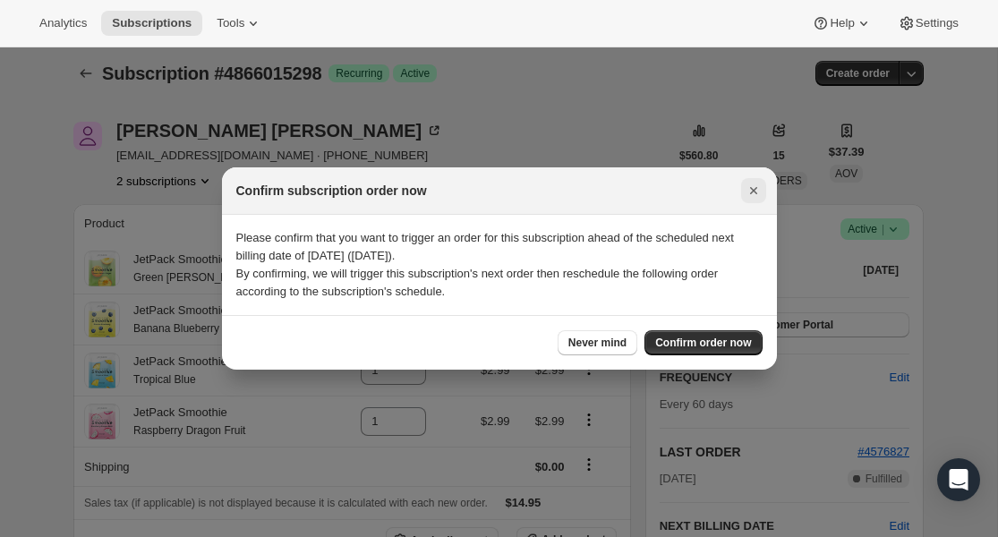
click at [747, 189] on icon "Close" at bounding box center [754, 191] width 18 height 18
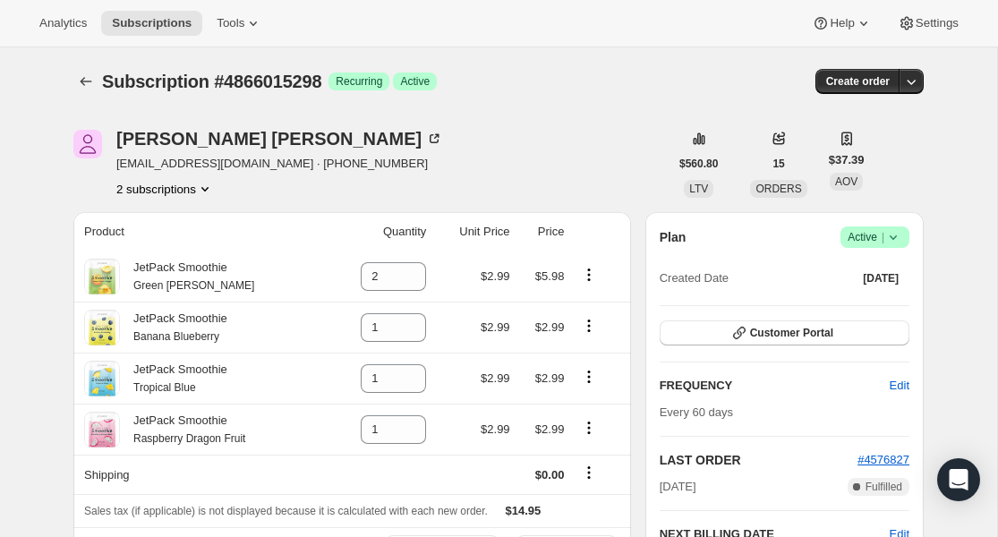
scroll to position [8, 0]
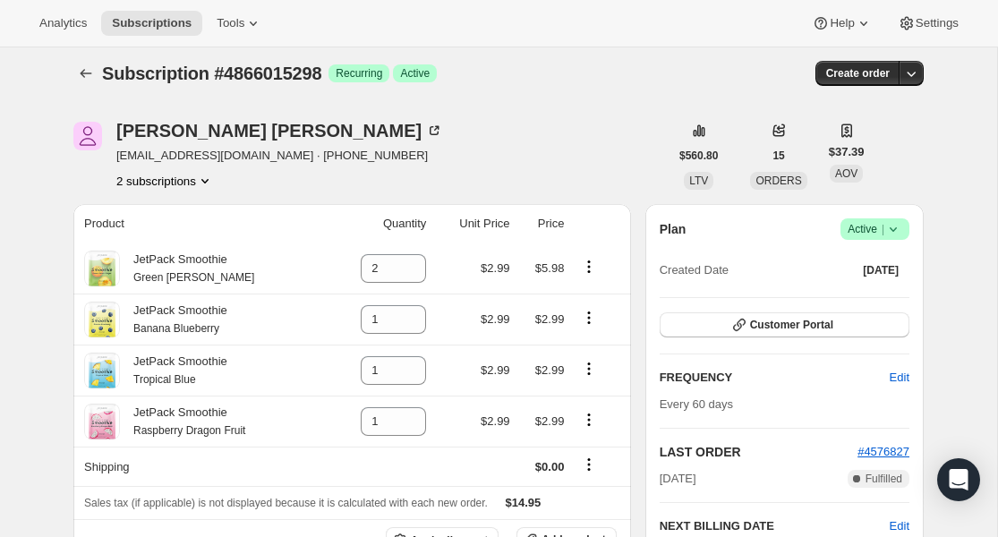
click at [868, 227] on span "Active |" at bounding box center [875, 229] width 55 height 18
click at [865, 292] on span "Cancel subscription" at bounding box center [869, 294] width 101 height 13
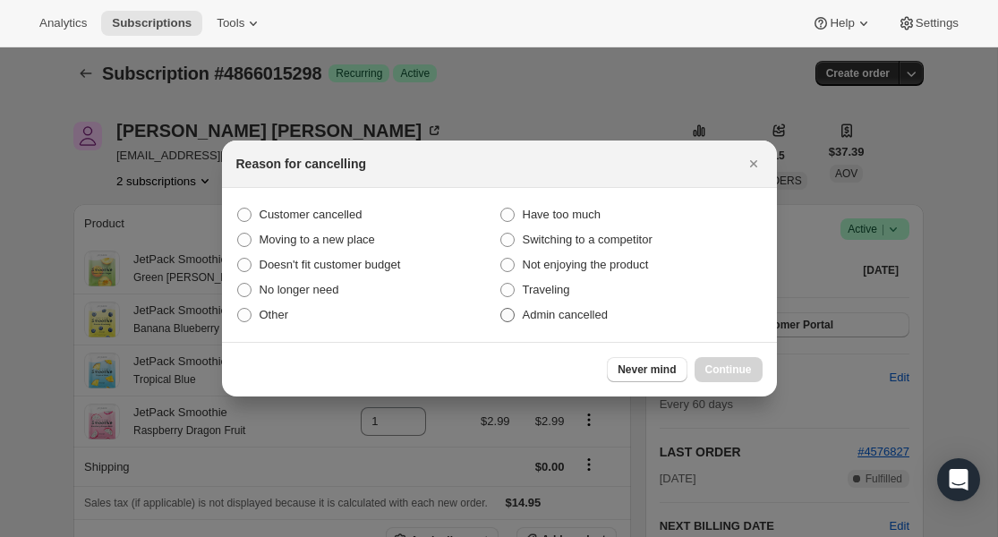
click at [576, 313] on span "Admin cancelled" at bounding box center [565, 314] width 85 height 13
click at [501, 309] on input "Admin cancelled" at bounding box center [501, 308] width 1 height 1
radio input "true"
click at [681, 352] on div "Never mind Continue" at bounding box center [499, 369] width 555 height 55
click at [699, 362] on button "Continue" at bounding box center [729, 369] width 68 height 25
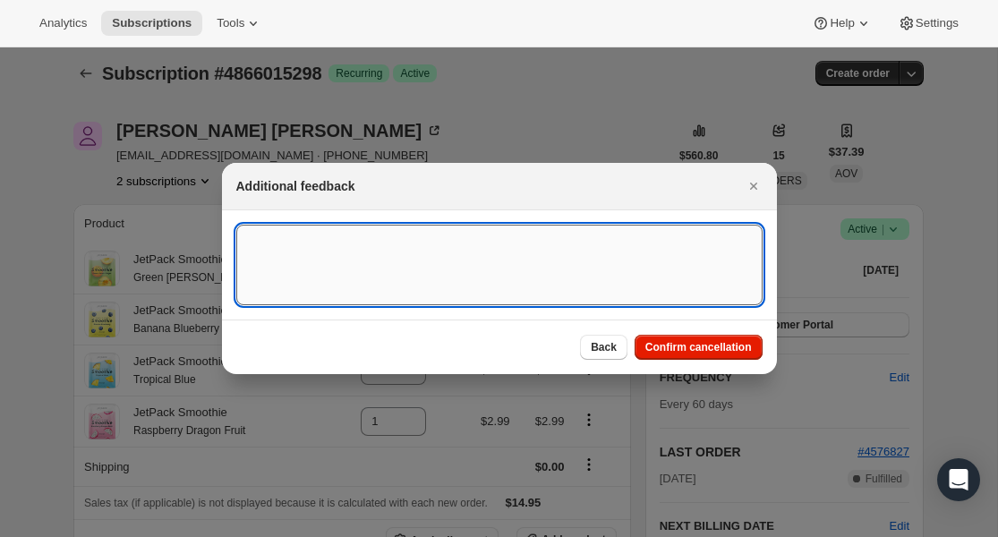
click at [425, 257] on textarea ":rer9:" at bounding box center [499, 265] width 526 height 81
paste textarea "Lack of Inventory"
type textarea "Lack of Inventory"
click at [691, 355] on button "Confirm cancellation" at bounding box center [699, 347] width 128 height 25
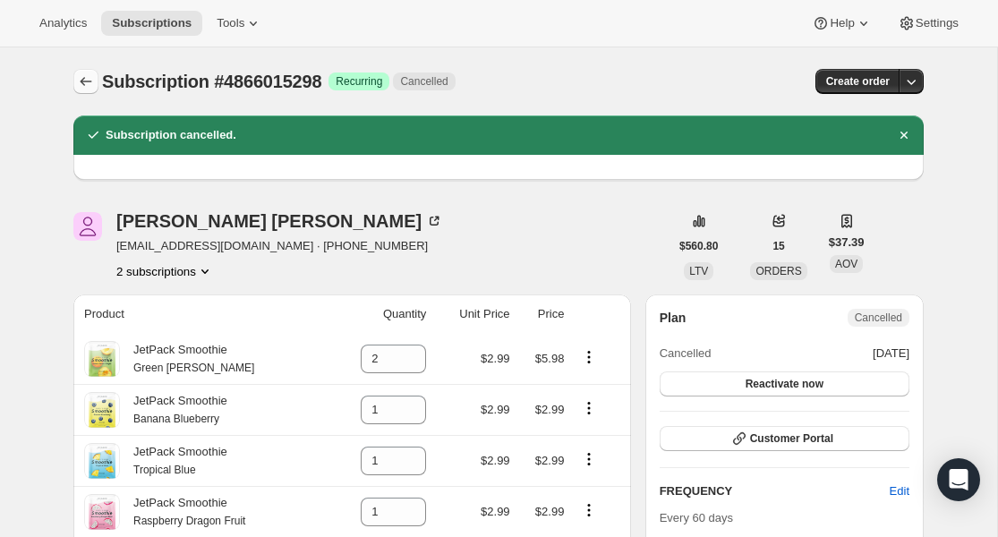
click at [80, 73] on icon "Subscriptions" at bounding box center [86, 82] width 18 height 18
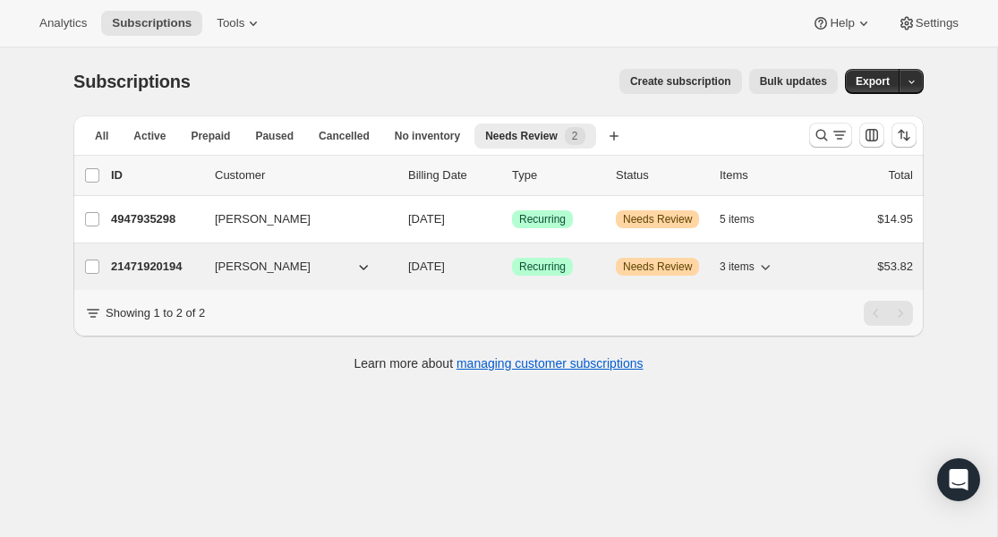
click at [150, 258] on p "21471920194" at bounding box center [156, 267] width 90 height 18
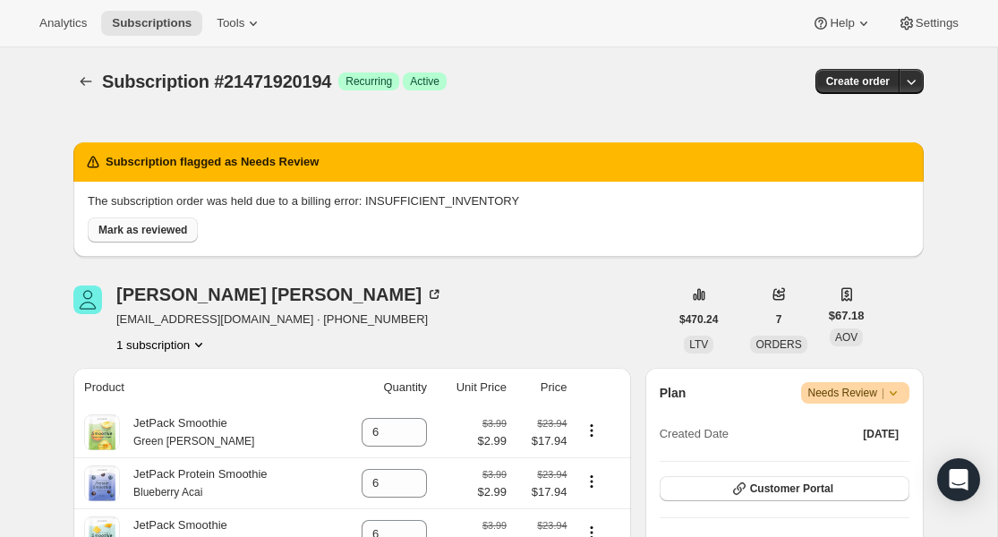
click at [142, 231] on span "Mark as reviewed" at bounding box center [142, 230] width 89 height 14
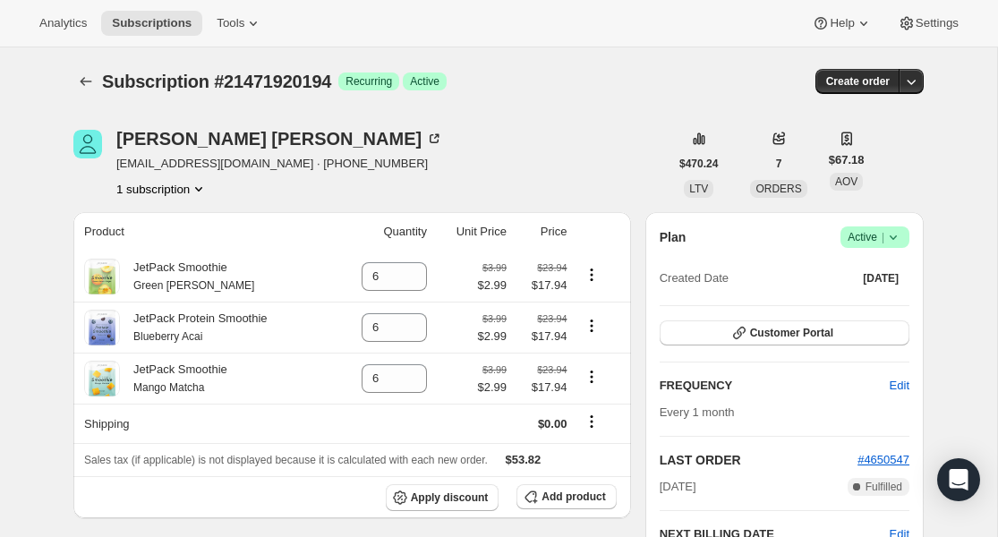
click at [881, 231] on span "Active |" at bounding box center [875, 237] width 55 height 18
click at [866, 305] on span "Cancel subscription" at bounding box center [869, 302] width 101 height 13
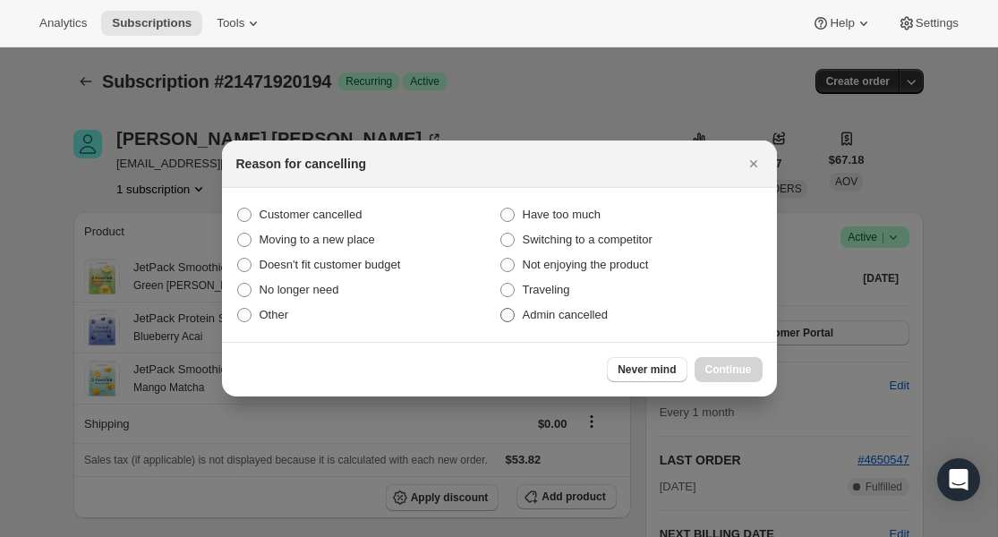
click at [536, 322] on span "Admin cancelled" at bounding box center [565, 315] width 85 height 18
click at [501, 309] on input "Admin cancelled" at bounding box center [501, 308] width 1 height 1
radio input "true"
click at [701, 375] on button "Continue" at bounding box center [729, 369] width 68 height 25
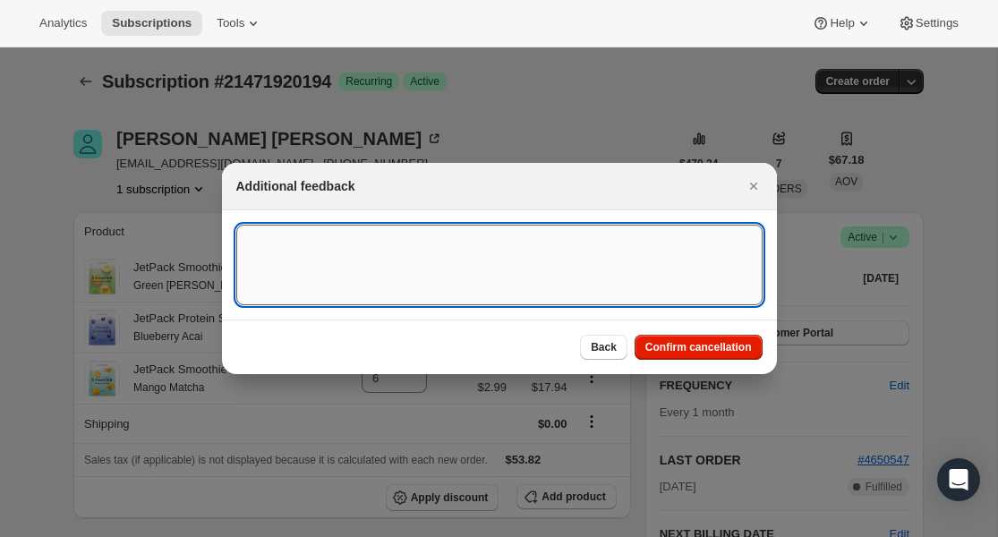
click at [386, 240] on textarea ":rf5n:" at bounding box center [499, 265] width 526 height 81
paste textarea "Lack of Inventory"
type textarea "Lack of Inventory"
click at [670, 360] on div "Back Confirm cancellation" at bounding box center [499, 347] width 555 height 55
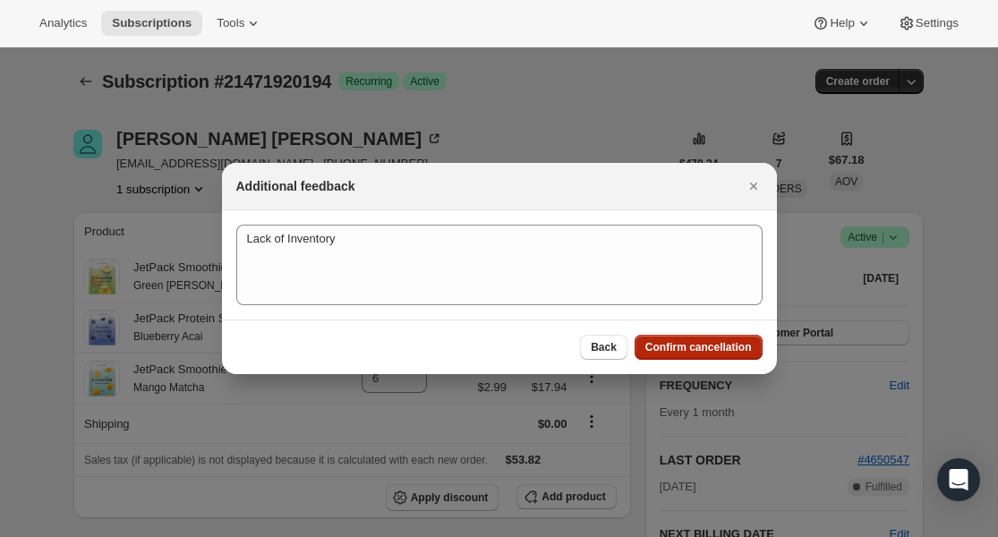
click at [663, 346] on span "Confirm cancellation" at bounding box center [699, 347] width 107 height 14
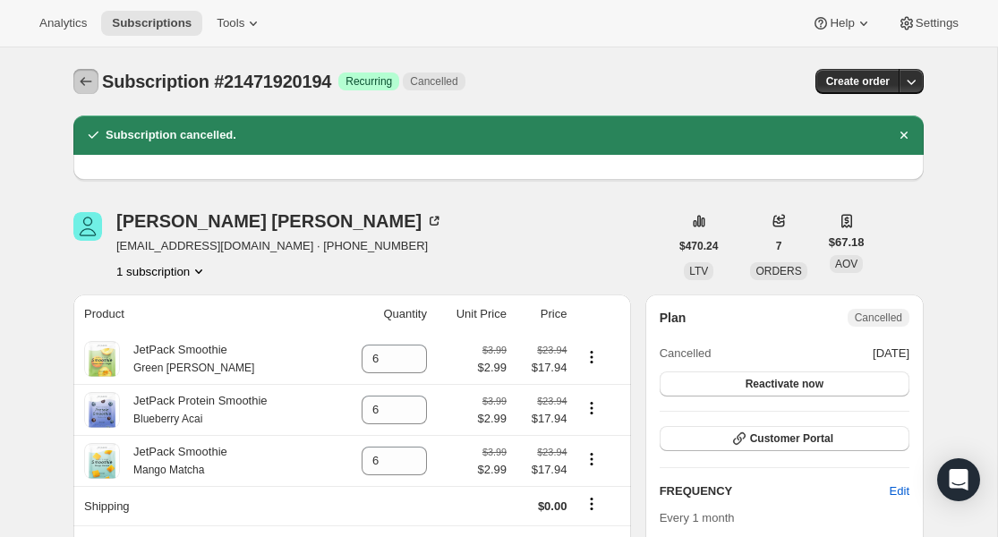
click at [84, 86] on icon "Subscriptions" at bounding box center [86, 82] width 18 height 18
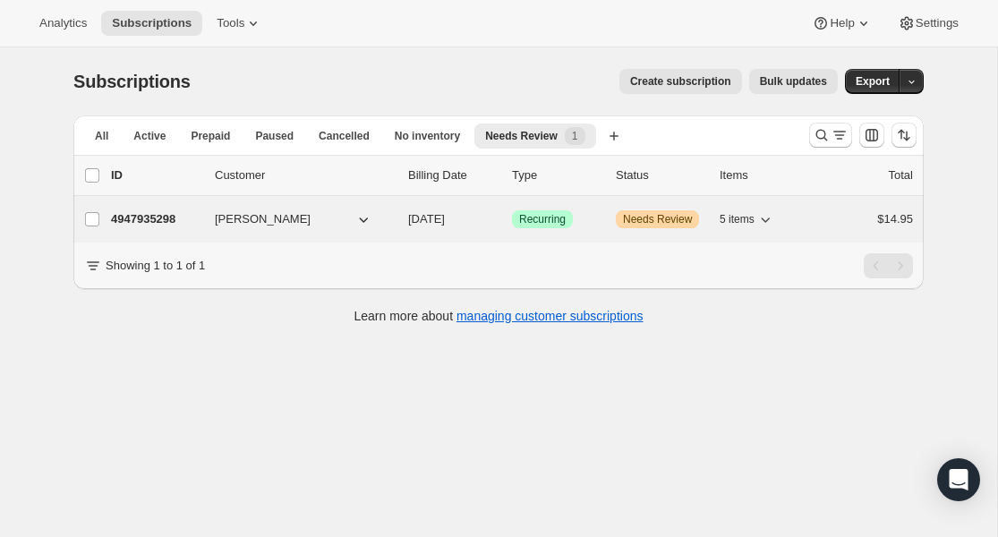
click at [168, 229] on div "4947935298 [PERSON_NAME] [DATE] Success Recurring Warning Needs Review 5 items …" at bounding box center [512, 219] width 802 height 25
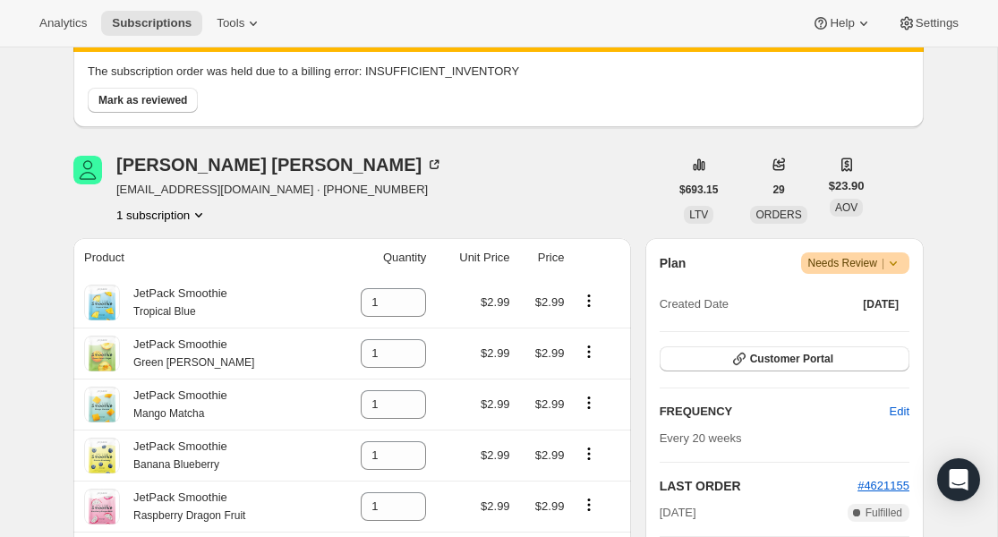
scroll to position [18, 0]
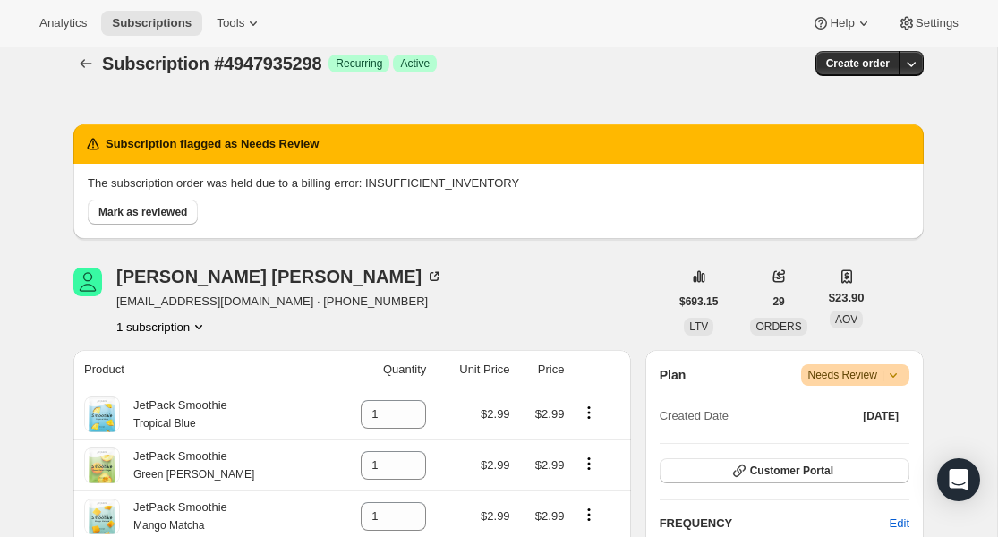
click at [860, 377] on span "Needs Review |" at bounding box center [856, 375] width 95 height 18
click at [860, 445] on span "Cancel subscription" at bounding box center [850, 440] width 101 height 13
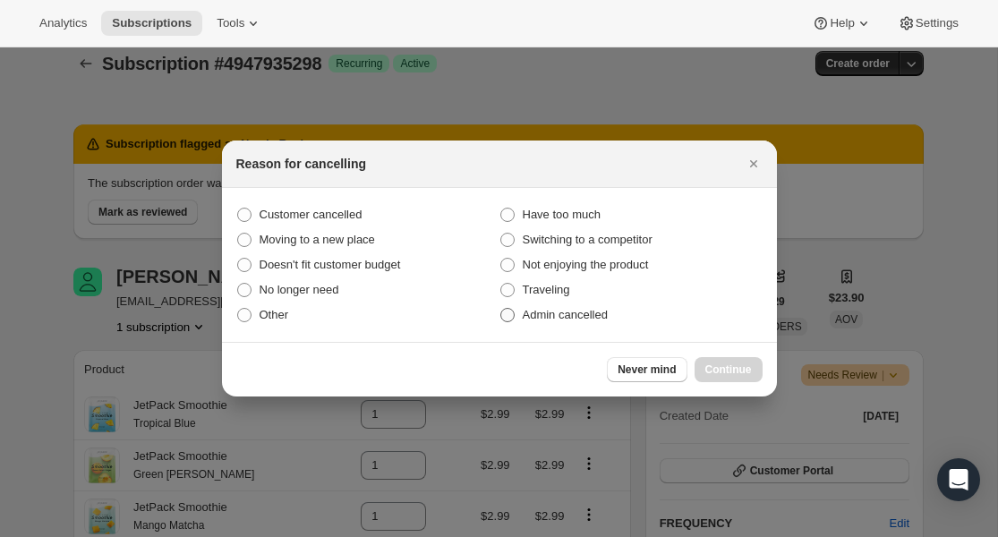
click at [545, 319] on span "Admin cancelled" at bounding box center [565, 314] width 85 height 13
click at [501, 309] on input "Admin cancelled" at bounding box center [501, 308] width 1 height 1
radio input "true"
click at [709, 369] on span "Continue" at bounding box center [729, 370] width 47 height 14
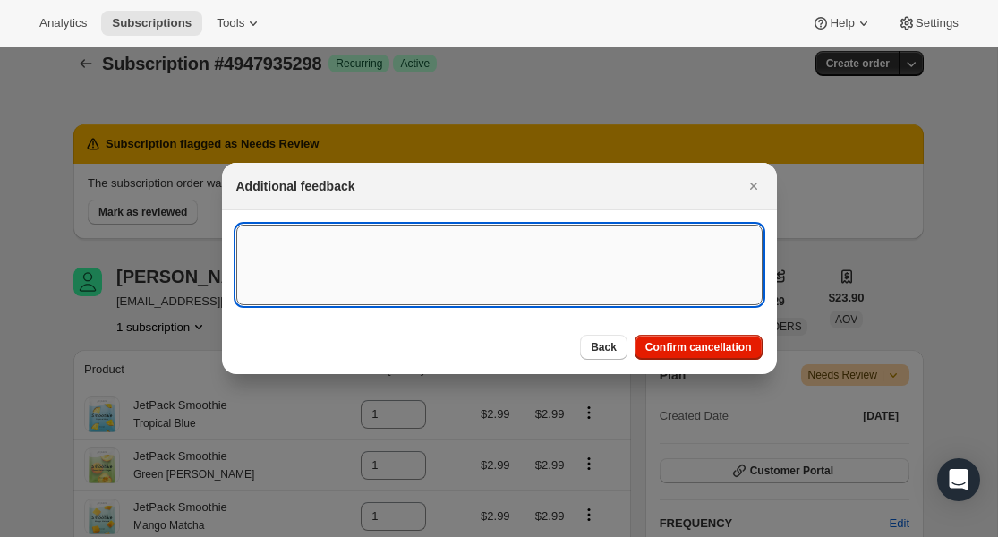
click at [381, 249] on textarea ":rfdg:" at bounding box center [499, 265] width 526 height 81
paste textarea "Lack of Inventory"
type textarea "Lack of Inventory"
click at [666, 346] on span "Confirm cancellation" at bounding box center [699, 347] width 107 height 14
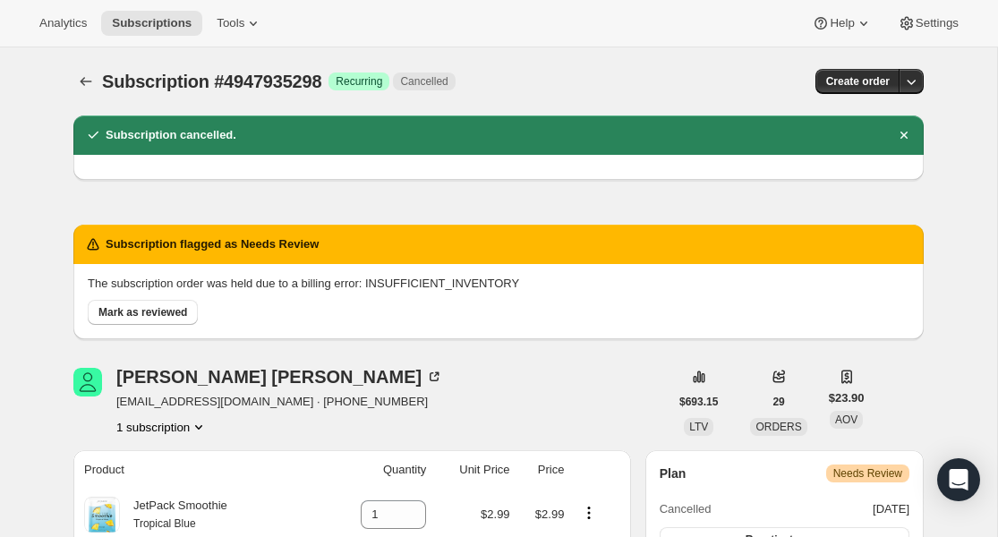
click at [132, 297] on div "Mark as reviewed" at bounding box center [495, 309] width 829 height 32
click at [132, 316] on span "Mark as reviewed" at bounding box center [142, 312] width 89 height 14
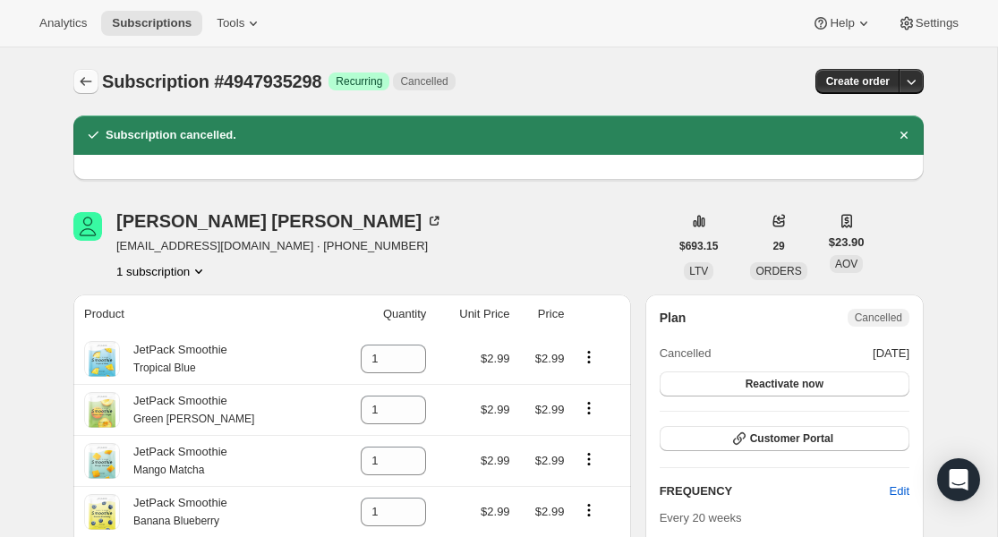
click at [82, 89] on icon "Subscriptions" at bounding box center [86, 82] width 18 height 18
